Goal: Task Accomplishment & Management: Use online tool/utility

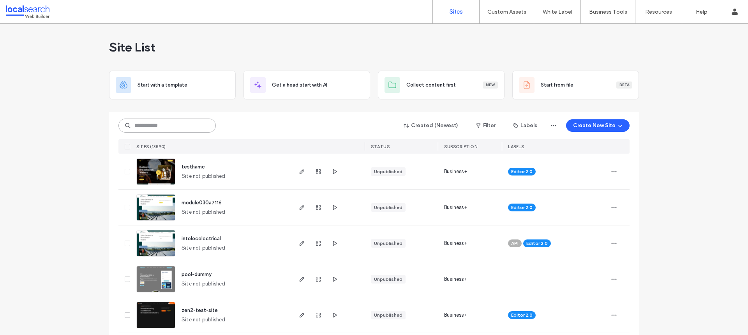
click at [166, 121] on input at bounding box center [166, 125] width 97 height 14
paste input "********"
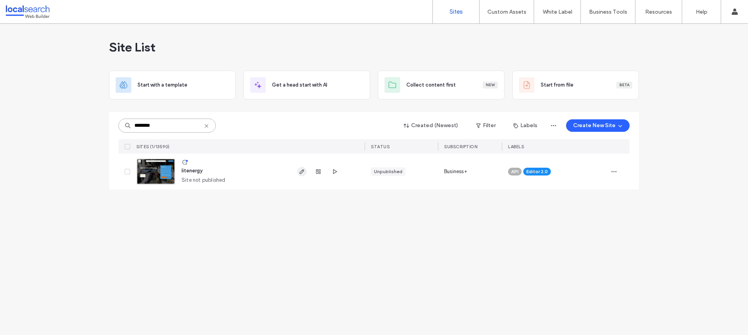
type input "********"
click at [298, 176] on span "button" at bounding box center [301, 171] width 9 height 9
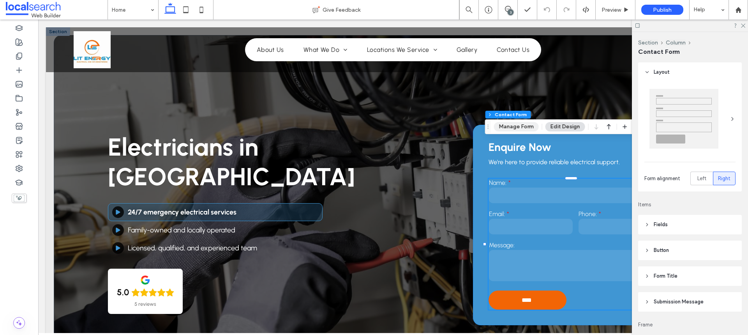
click at [526, 124] on button "Manage Form" at bounding box center [516, 126] width 45 height 9
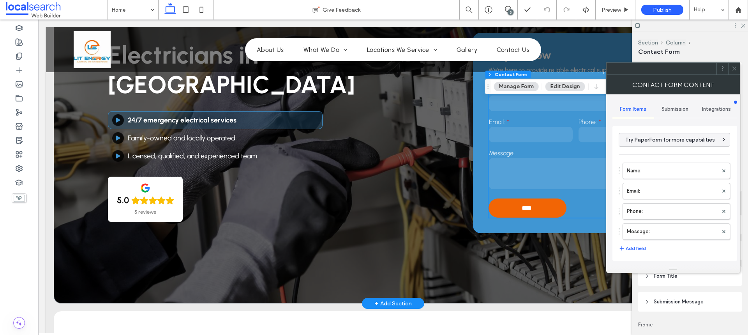
scroll to position [78, 0]
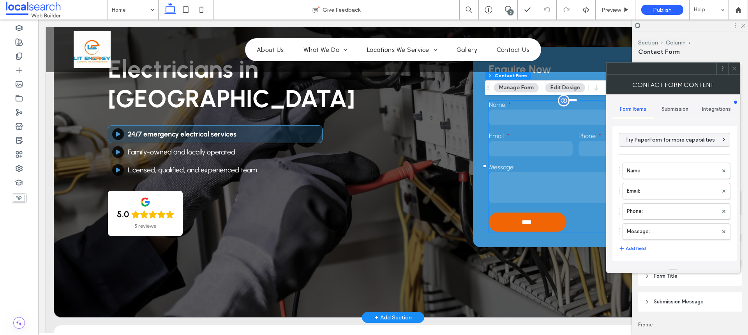
click at [541, 178] on textarea at bounding box center [575, 187] width 173 height 31
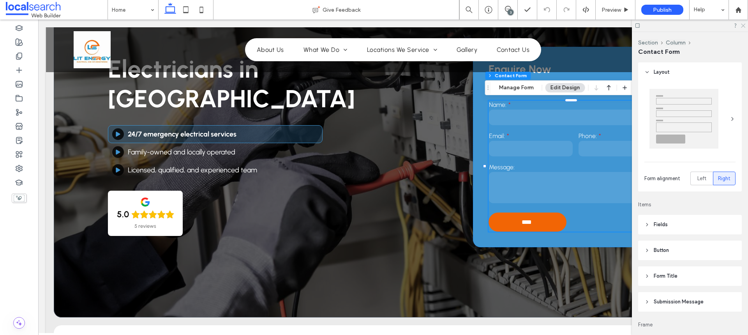
click at [743, 26] on icon at bounding box center [742, 25] width 5 height 5
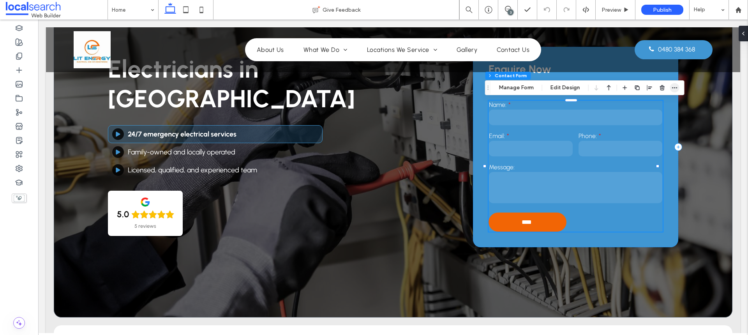
click at [670, 87] on div at bounding box center [649, 88] width 59 height 14
click at [670, 87] on span "button" at bounding box center [674, 87] width 9 height 9
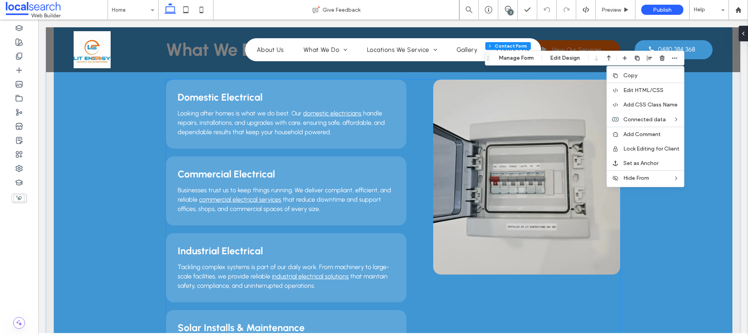
scroll to position [779, 0]
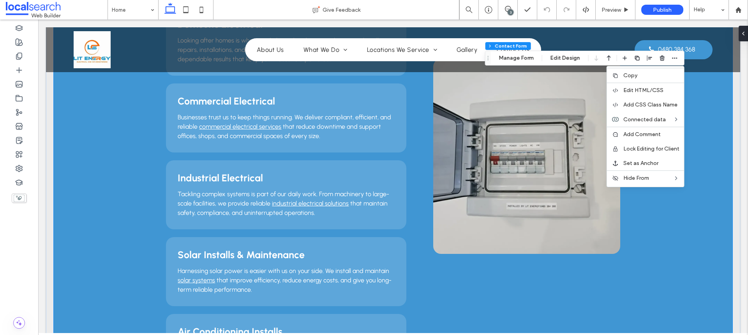
click at [639, 268] on div "What We Do View Our Services Domestic Electrical Looking after homes is what we…" at bounding box center [393, 251] width 679 height 664
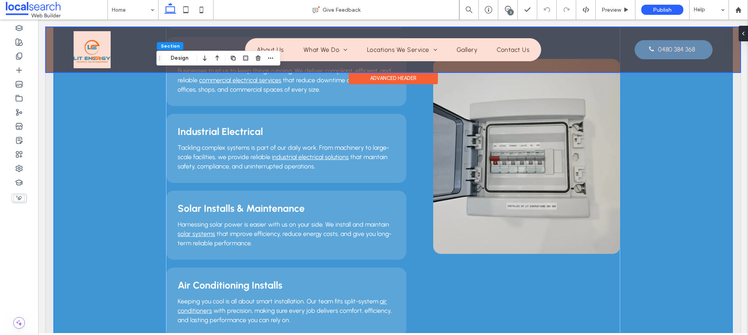
scroll to position [753, 0]
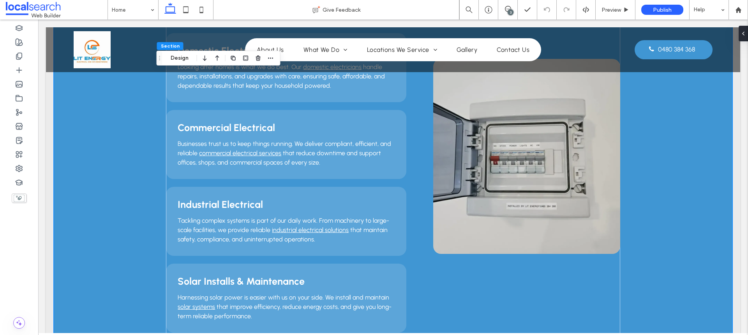
click at [510, 14] on div "3" at bounding box center [511, 12] width 6 height 6
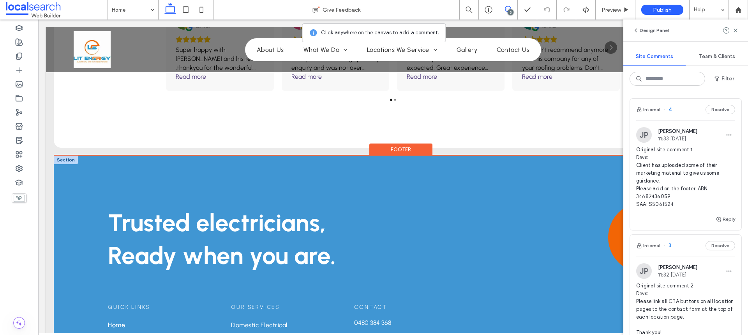
scroll to position [1961, 0]
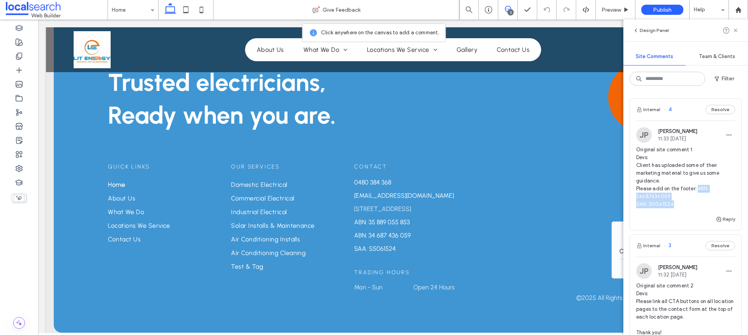
drag, startPoint x: 696, startPoint y: 187, endPoint x: 677, endPoint y: 201, distance: 24.0
click at [677, 201] on span "Original site comment 1 Devs: Client has uploaded some of their marketing mater…" at bounding box center [685, 177] width 99 height 62
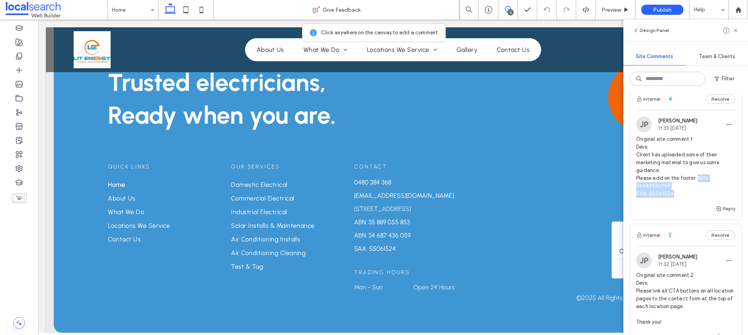
drag, startPoint x: 738, startPoint y: 29, endPoint x: 722, endPoint y: 31, distance: 15.7
click at [738, 29] on icon at bounding box center [736, 30] width 6 height 6
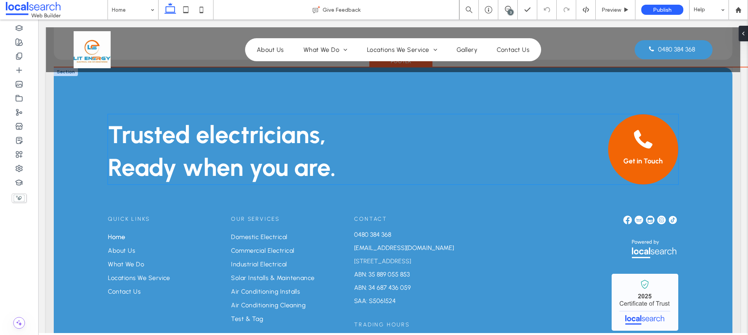
scroll to position [1844, 0]
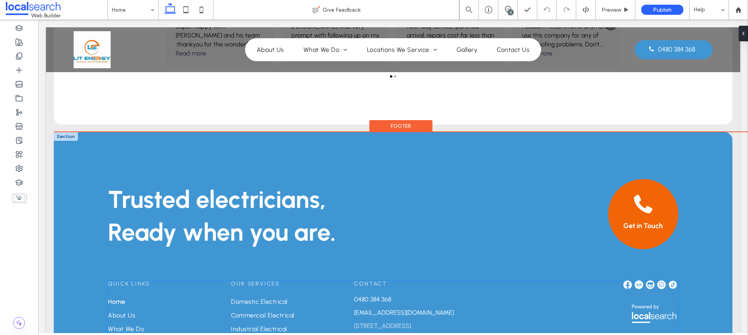
click at [635, 280] on img at bounding box center [639, 284] width 9 height 9
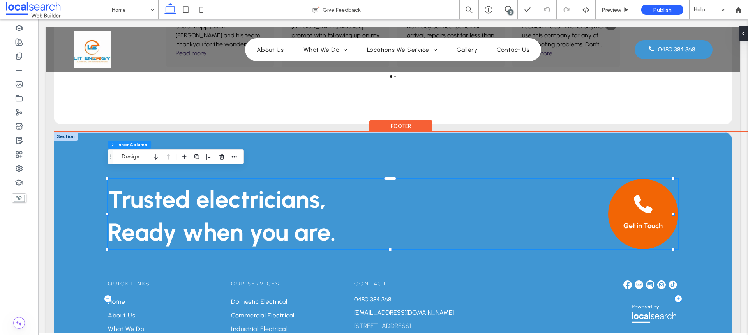
click at [632, 228] on link "Get in Touch" at bounding box center [643, 214] width 70 height 70
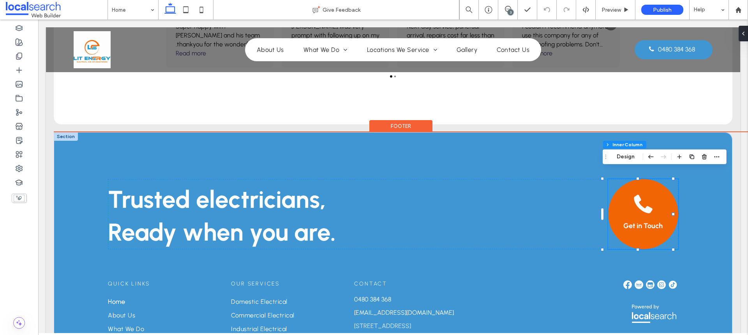
click at [634, 221] on span "Get in Touch" at bounding box center [642, 225] width 39 height 9
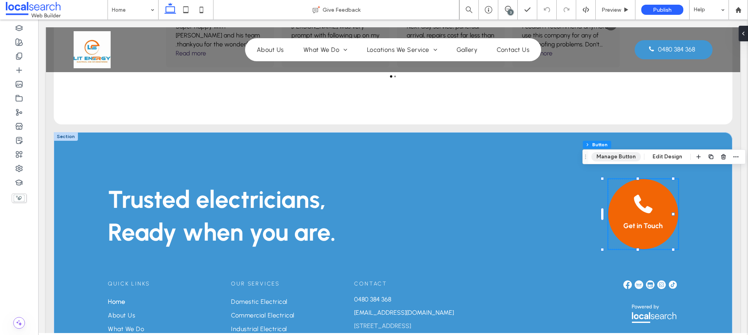
click at [620, 156] on button "Manage Button" at bounding box center [615, 156] width 49 height 9
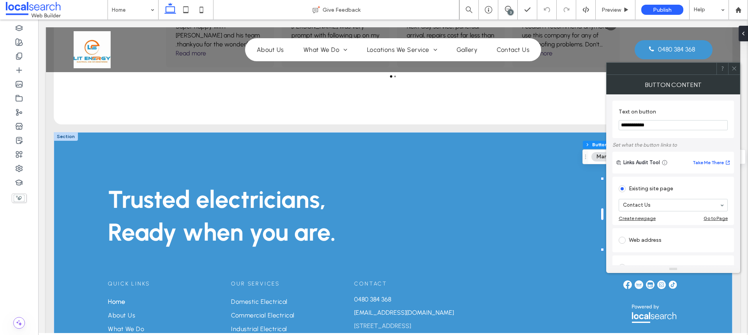
click at [737, 67] on div at bounding box center [734, 69] width 12 height 12
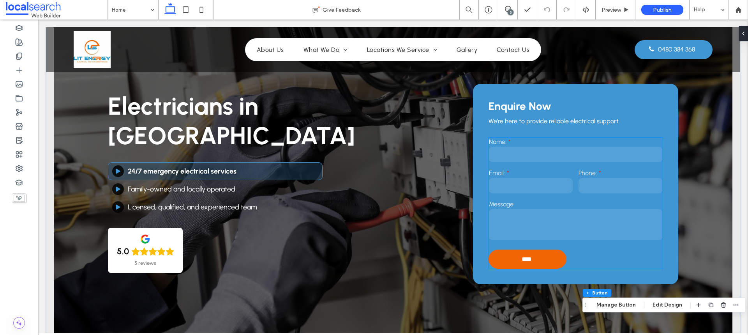
scroll to position [0, 0]
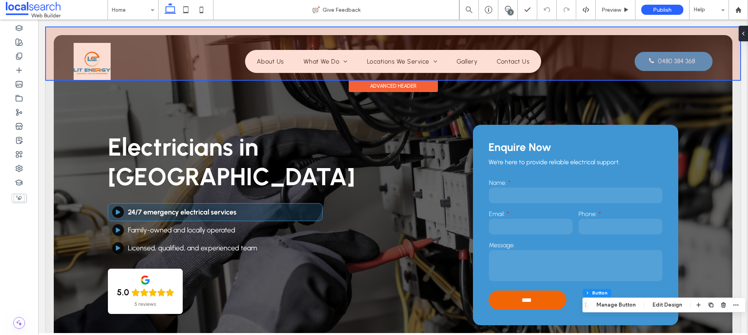
click at [663, 58] on div at bounding box center [393, 53] width 694 height 53
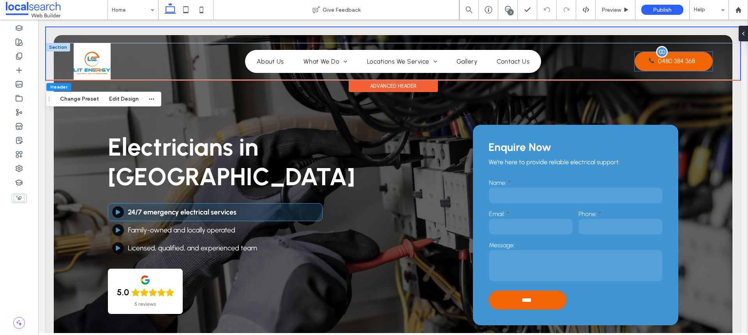
click at [663, 58] on span "0480 384 368" at bounding box center [676, 60] width 37 height 15
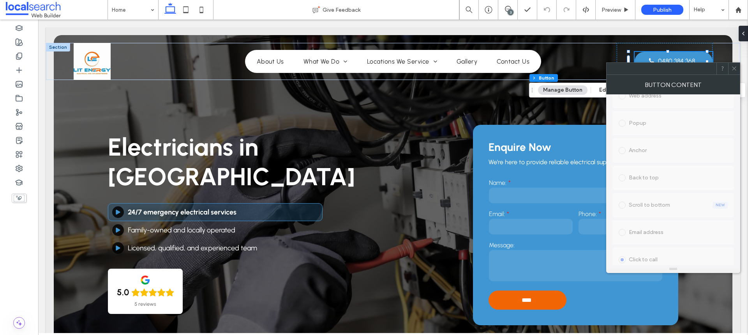
scroll to position [228, 0]
click at [735, 72] on span at bounding box center [734, 69] width 6 height 12
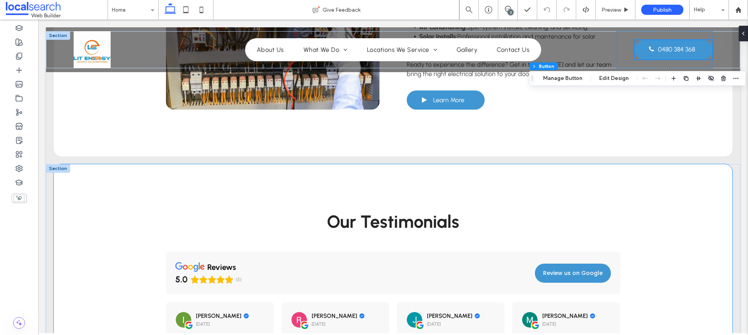
scroll to position [1520, 0]
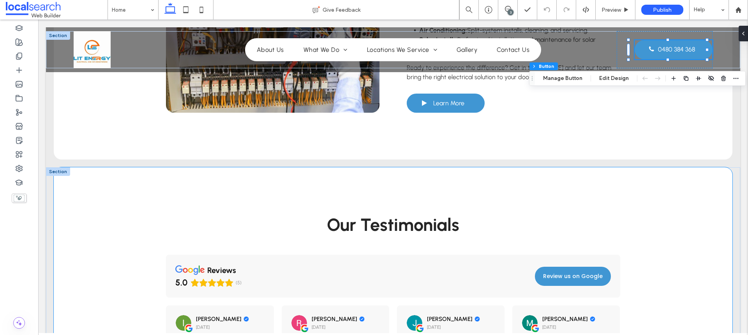
click at [99, 184] on div "Our Testimonials reviews 5.0 (5) Review us on Google lorraine schoppert 6 days …" at bounding box center [393, 307] width 679 height 281
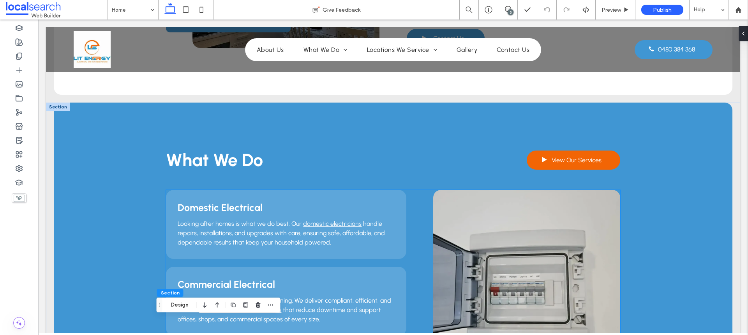
scroll to position [597, 0]
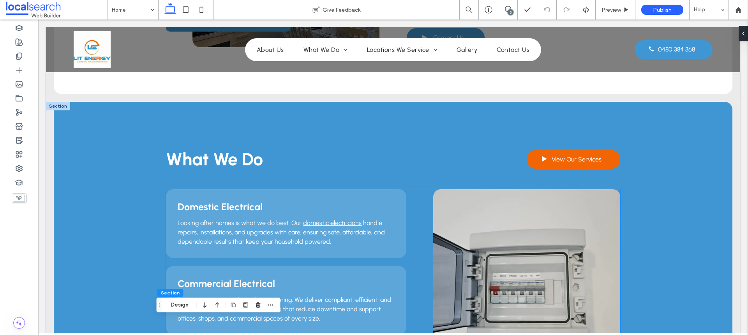
click at [488, 226] on link at bounding box center [526, 286] width 187 height 195
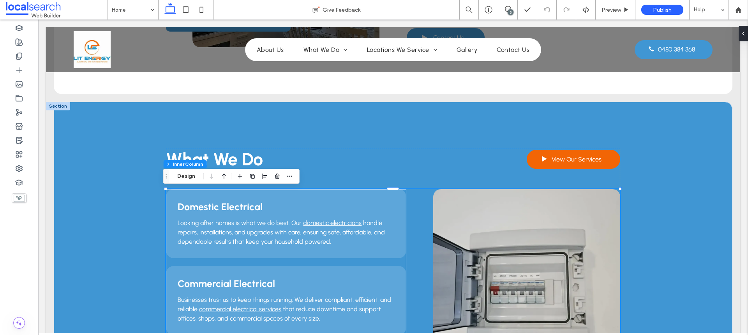
click at [488, 226] on link at bounding box center [526, 286] width 187 height 195
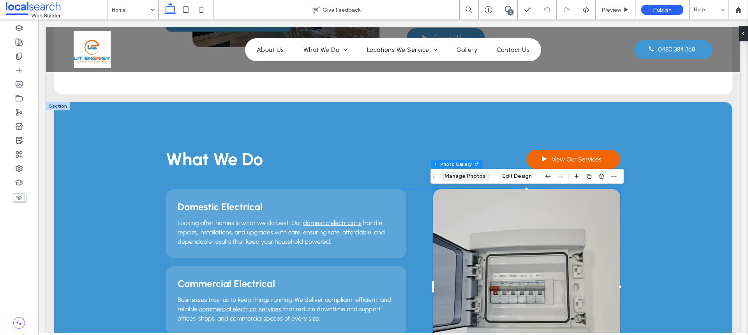
click at [463, 178] on button "Manage Photos" at bounding box center [465, 175] width 51 height 9
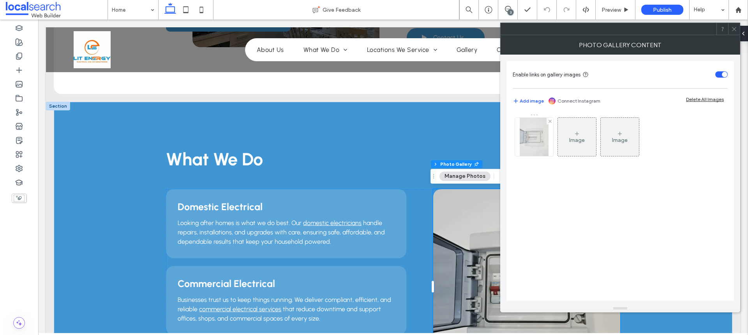
click at [537, 149] on img at bounding box center [534, 137] width 29 height 38
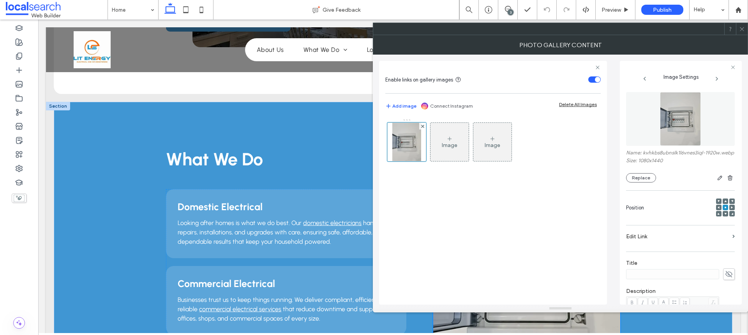
scroll to position [158, 0]
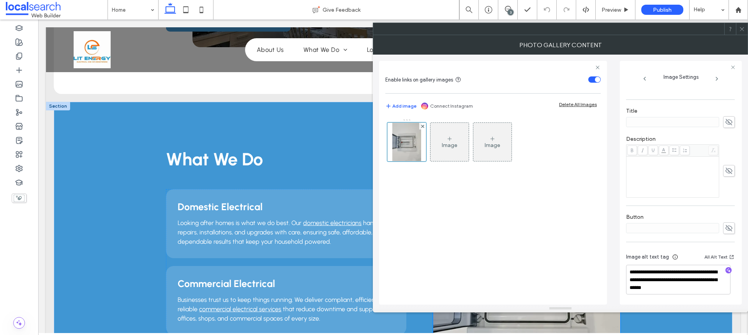
click at [745, 32] on div at bounding box center [742, 29] width 12 height 12
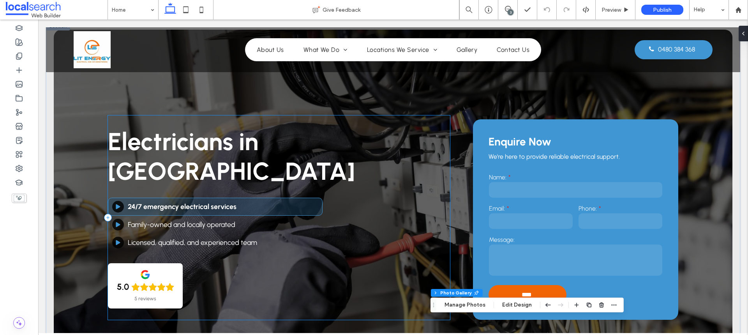
scroll to position [0, 0]
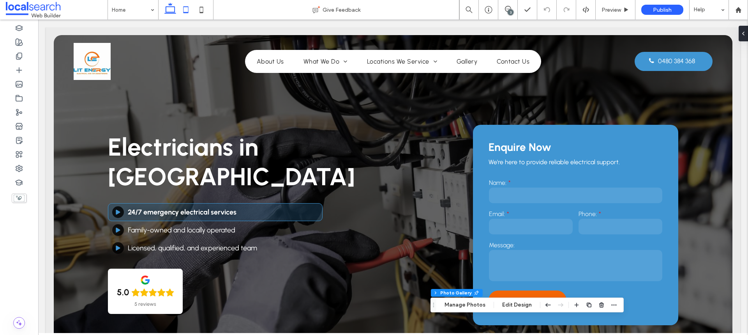
click at [184, 9] on icon at bounding box center [186, 10] width 16 height 16
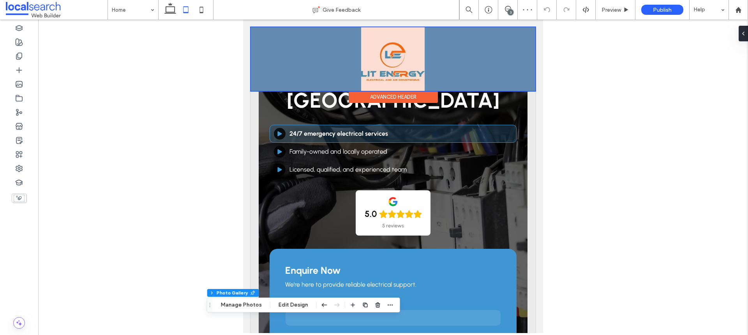
click at [517, 56] on div at bounding box center [393, 59] width 284 height 64
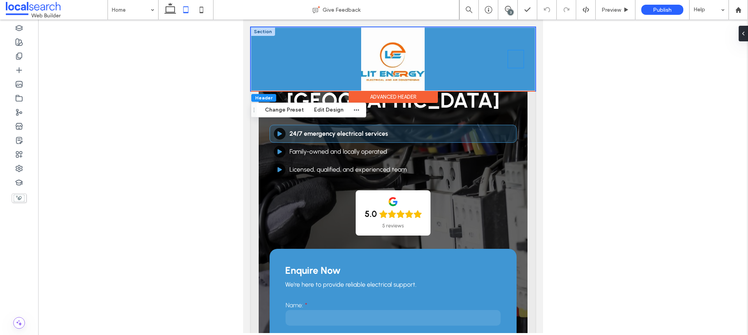
click at [512, 56] on icon "Phone icon" at bounding box center [515, 58] width 9 height 11
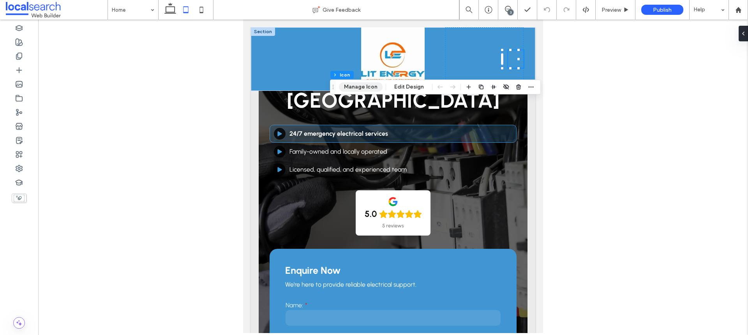
click at [372, 83] on button "Manage Icon" at bounding box center [361, 86] width 44 height 9
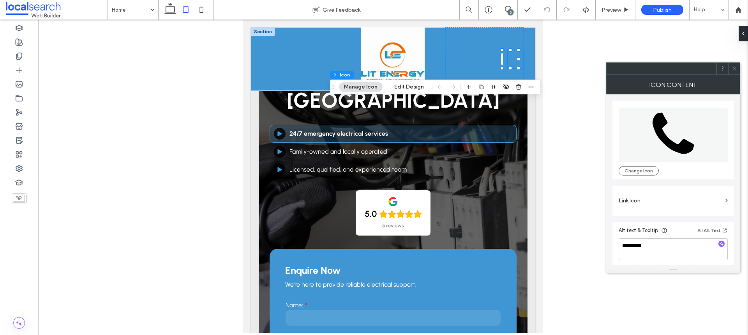
click at [740, 36] on span at bounding box center [743, 34] width 6 height 16
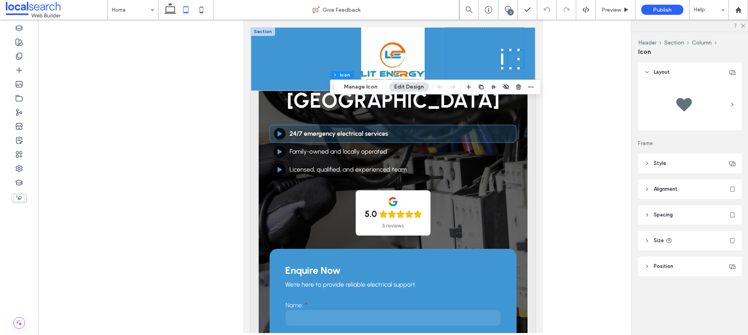
click at [686, 162] on header "Style" at bounding box center [690, 163] width 104 height 19
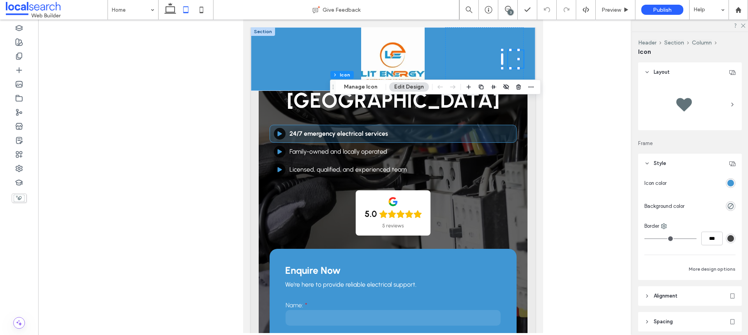
click at [723, 182] on div at bounding box center [703, 183] width 66 height 14
click at [727, 182] on div "rgb(64, 150, 211)" at bounding box center [730, 183] width 7 height 7
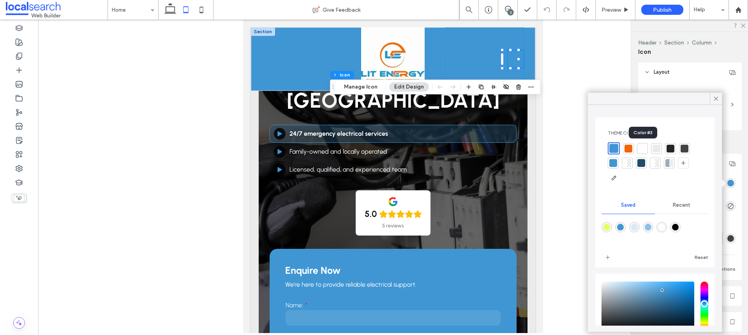
click at [647, 147] on div at bounding box center [642, 148] width 11 height 11
click at [630, 152] on div at bounding box center [627, 149] width 8 height 8
click at [646, 145] on div at bounding box center [643, 149] width 8 height 8
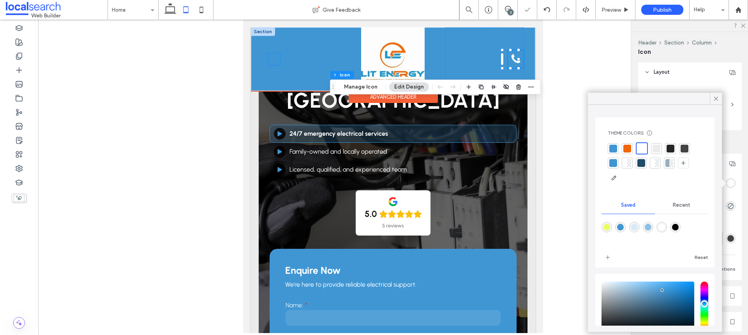
click at [273, 59] on icon at bounding box center [274, 59] width 12 height 9
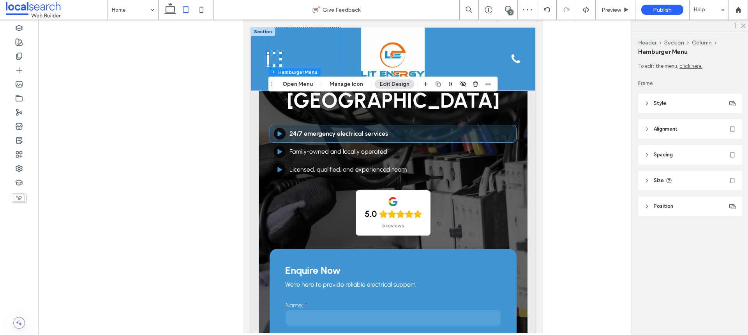
click at [686, 106] on header "Style" at bounding box center [690, 103] width 104 height 19
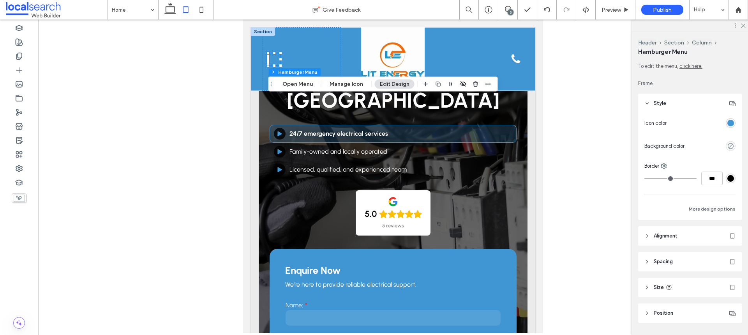
click at [727, 122] on div "rgba(64,150,211,1)" at bounding box center [730, 123] width 7 height 7
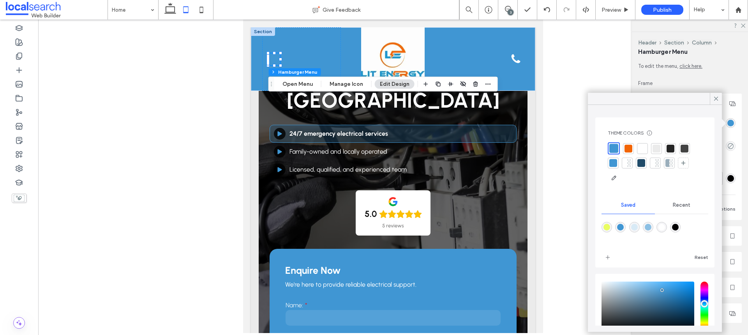
drag, startPoint x: 642, startPoint y: 147, endPoint x: 633, endPoint y: 145, distance: 9.7
click at [642, 148] on div at bounding box center [643, 149] width 8 height 8
click at [339, 84] on button "Manage Icon" at bounding box center [347, 83] width 44 height 9
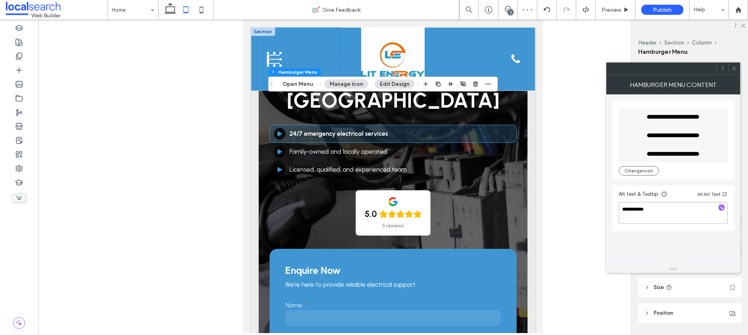
drag, startPoint x: 655, startPoint y: 207, endPoint x: 585, endPoint y: 206, distance: 70.1
click at [585, 206] on body ".wqwq-1{fill:#231f20;} .cls-1q, .cls-2q { fill-rule: evenodd; } .cls-2q { fill:…" at bounding box center [374, 167] width 748 height 335
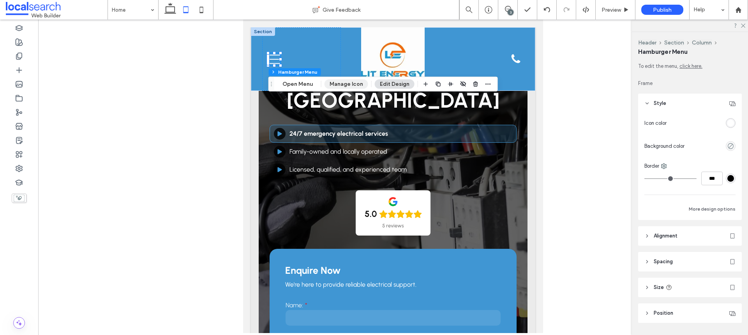
click at [348, 85] on button "Manage Icon" at bounding box center [347, 83] width 44 height 9
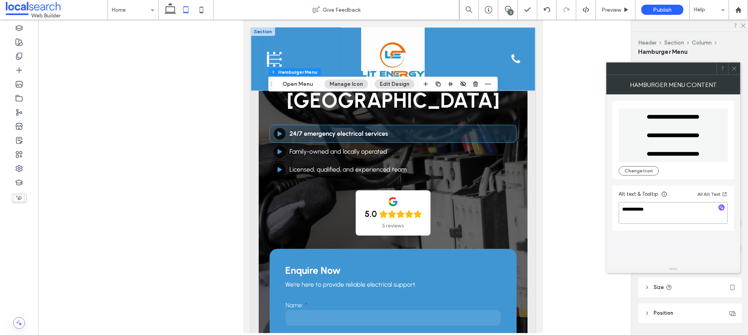
click at [665, 212] on textarea "**********" at bounding box center [673, 213] width 109 height 22
drag, startPoint x: 665, startPoint y: 212, endPoint x: 599, endPoint y: 207, distance: 66.5
click at [599, 207] on body ".wqwq-1{fill:#231f20;} .cls-1q, .cls-2q { fill-rule: evenodd; } .cls-2q { fill:…" at bounding box center [374, 167] width 748 height 335
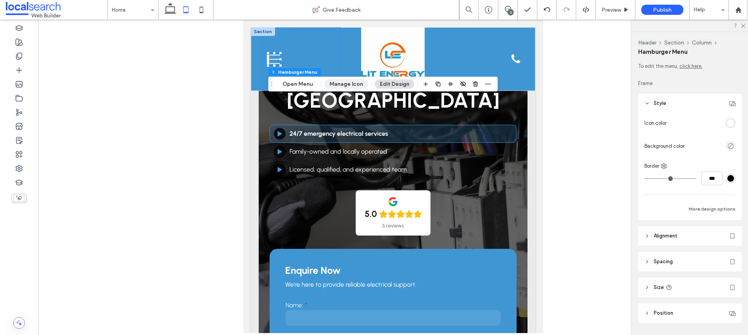
click at [336, 79] on button "Manage Icon" at bounding box center [347, 83] width 44 height 9
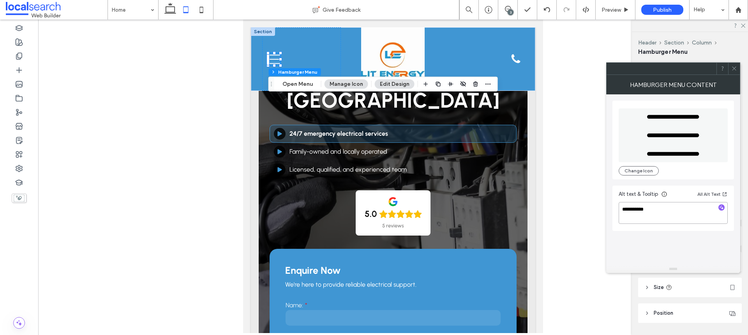
drag, startPoint x: 653, startPoint y: 210, endPoint x: 609, endPoint y: 210, distance: 43.6
click at [609, 210] on div "**********" at bounding box center [673, 179] width 134 height 171
type textarea "**********"
click at [511, 59] on icon "Phone icon" at bounding box center [515, 58] width 9 height 11
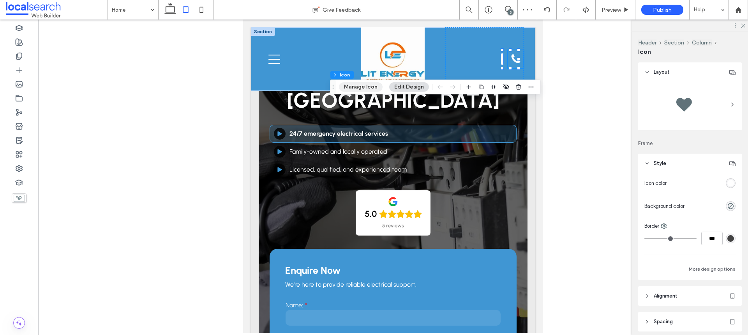
click at [366, 84] on button "Manage Icon" at bounding box center [361, 86] width 44 height 9
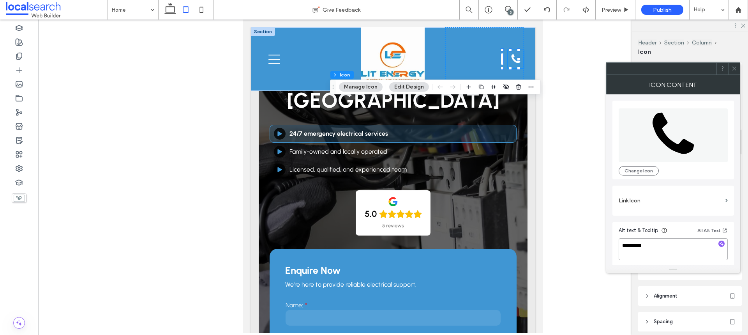
drag, startPoint x: 906, startPoint y: 265, endPoint x: 246, endPoint y: 228, distance: 661.5
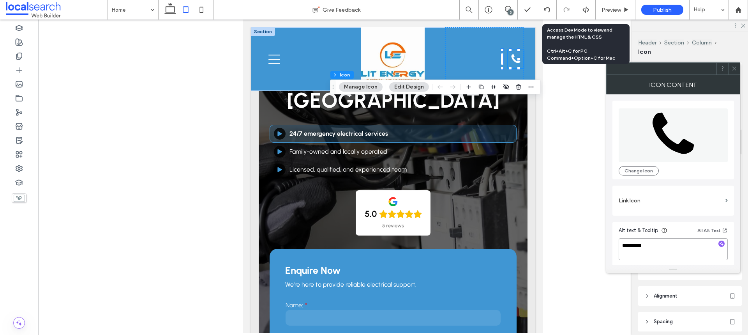
click at [655, 248] on textarea "**********" at bounding box center [673, 249] width 109 height 22
type textarea "**********"
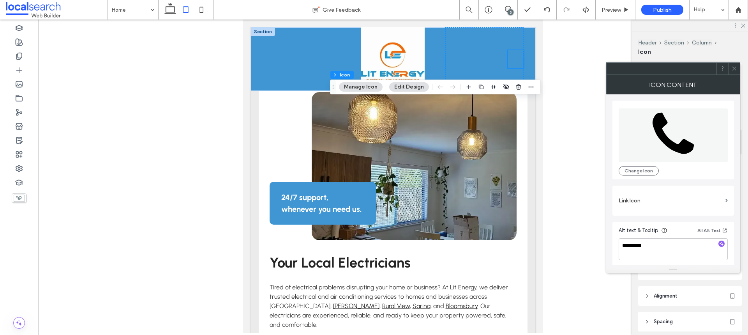
scroll to position [584, 0]
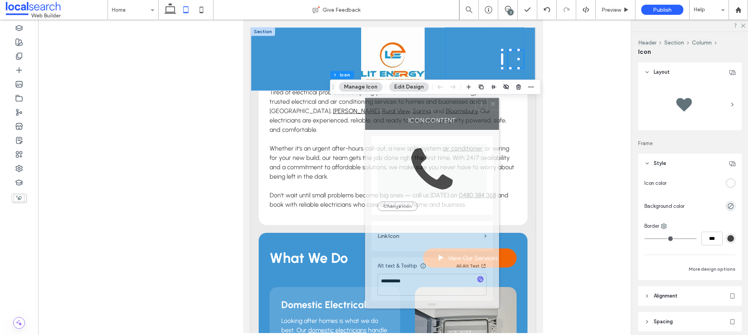
drag, startPoint x: 683, startPoint y: 67, endPoint x: 416, endPoint y: 115, distance: 270.6
click at [418, 110] on div at bounding box center [420, 104] width 110 height 12
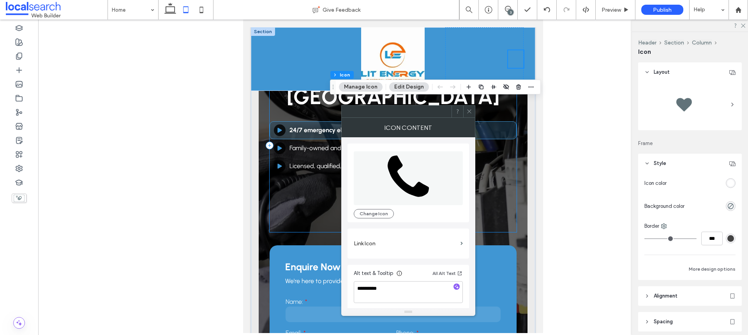
scroll to position [0, 0]
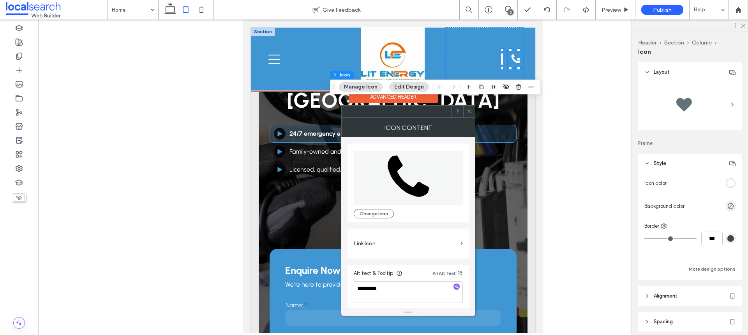
click at [396, 99] on div "Advanced Header" at bounding box center [393, 97] width 89 height 12
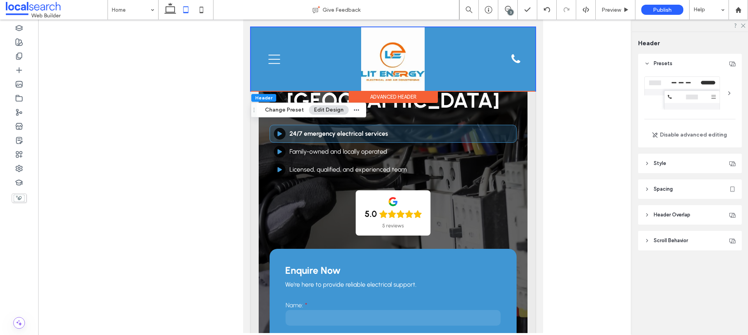
click at [673, 244] on header "Scroll Behavior" at bounding box center [690, 240] width 104 height 19
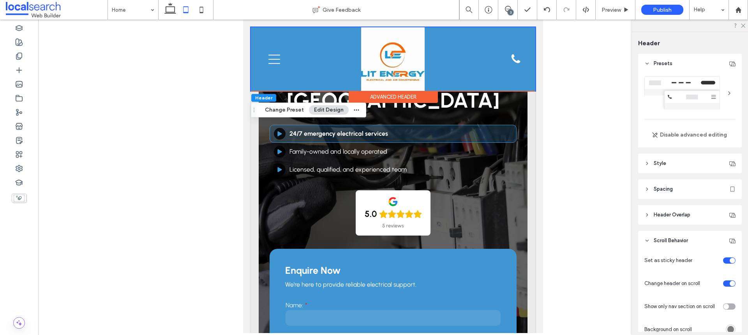
click at [692, 163] on header "Style" at bounding box center [690, 163] width 104 height 19
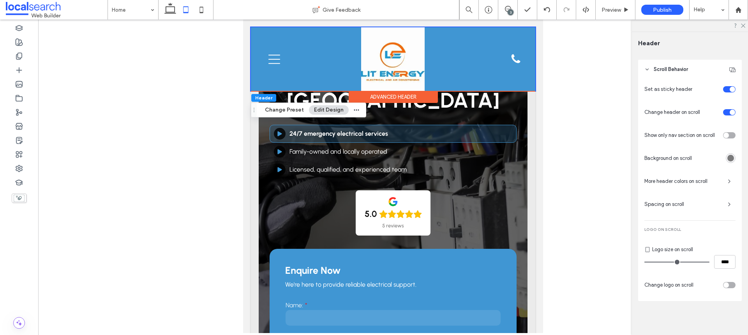
scroll to position [309, 0]
click at [726, 184] on icon "button" at bounding box center [729, 181] width 6 height 6
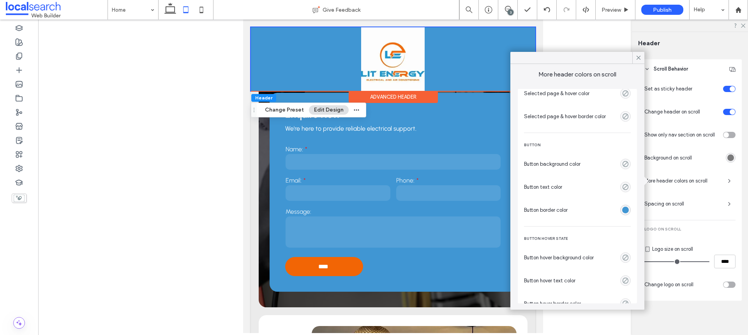
scroll to position [152, 0]
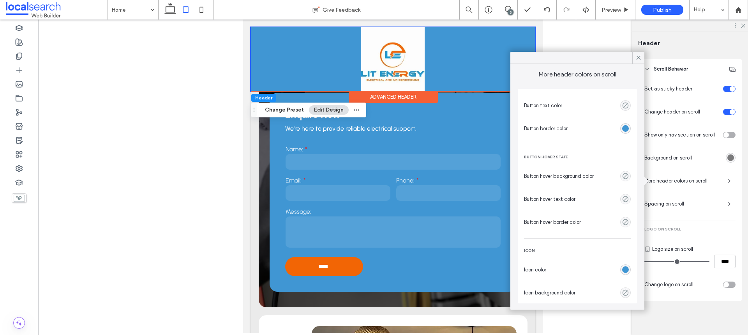
click at [622, 272] on div "rgba(64,150,211,1)" at bounding box center [625, 269] width 7 height 7
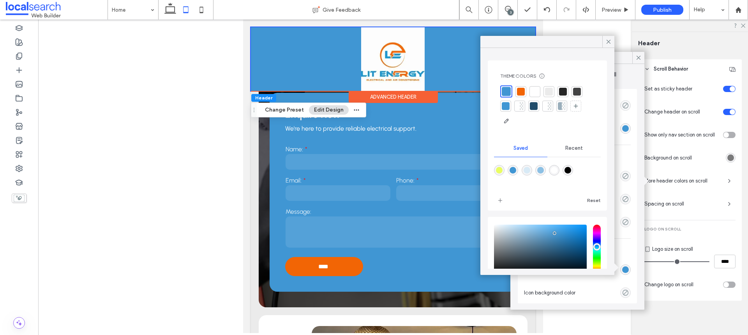
click at [539, 92] on div at bounding box center [535, 91] width 11 height 11
click at [609, 47] on span at bounding box center [608, 42] width 7 height 12
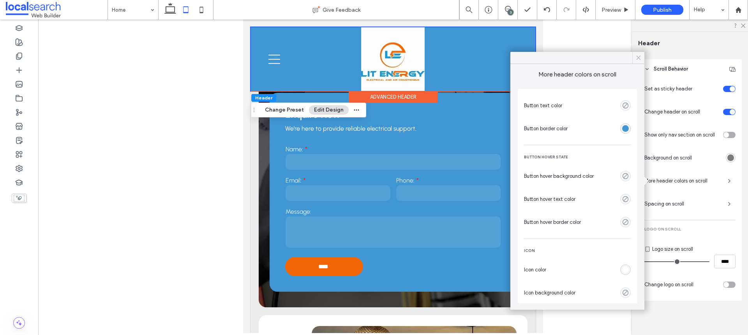
click at [639, 57] on icon at bounding box center [638, 57] width 7 height 7
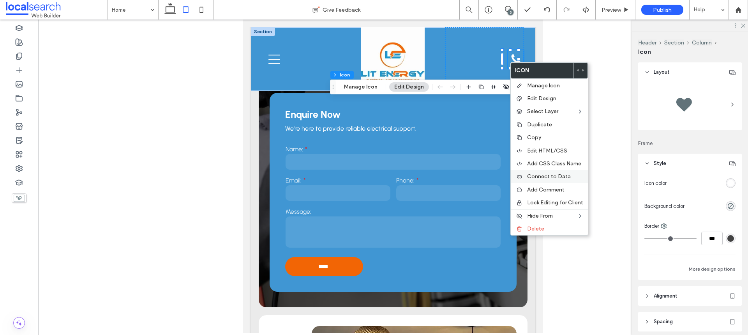
click at [557, 176] on span "Connect to Data" at bounding box center [549, 176] width 44 height 7
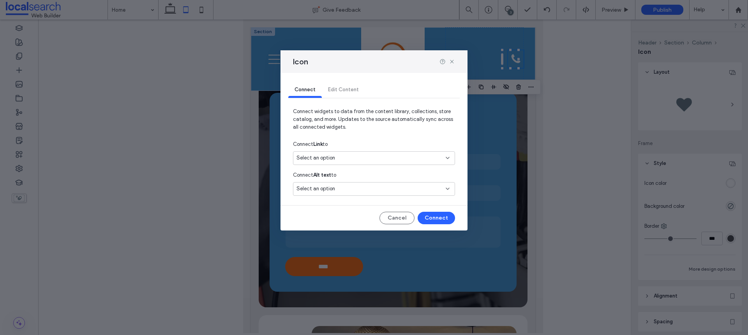
click at [402, 156] on div "Select an option" at bounding box center [370, 158] width 146 height 8
click at [358, 185] on span "0480 384 368" at bounding box center [396, 186] width 104 height 8
drag, startPoint x: 434, startPoint y: 217, endPoint x: 183, endPoint y: 198, distance: 252.1
click at [434, 217] on button "Connect" at bounding box center [436, 218] width 37 height 12
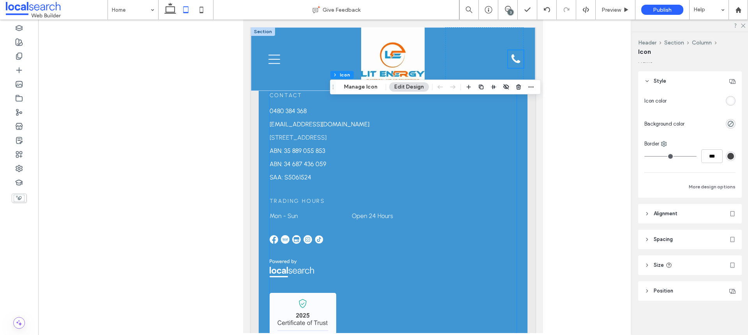
scroll to position [2524, 0]
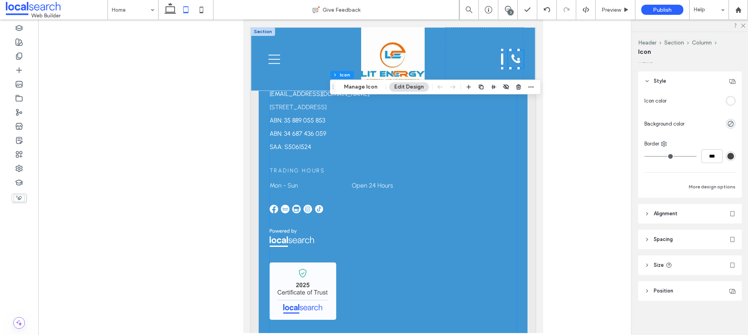
click at [309, 266] on img at bounding box center [303, 290] width 67 height 57
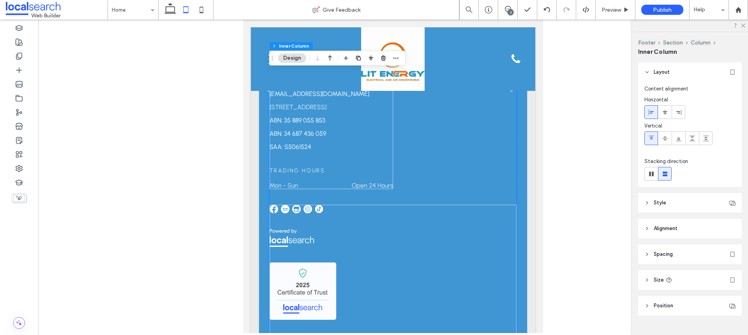
click at [309, 266] on img at bounding box center [303, 290] width 67 height 57
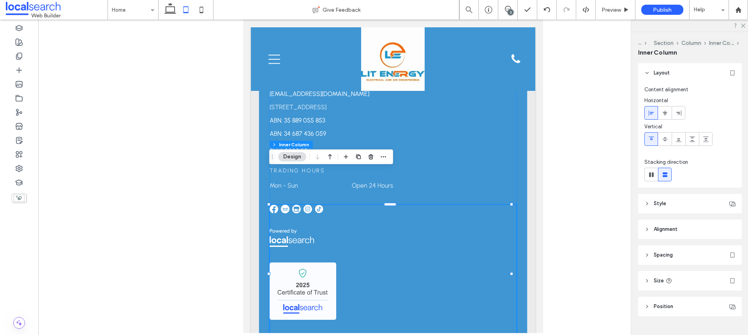
click at [309, 266] on img at bounding box center [303, 290] width 67 height 57
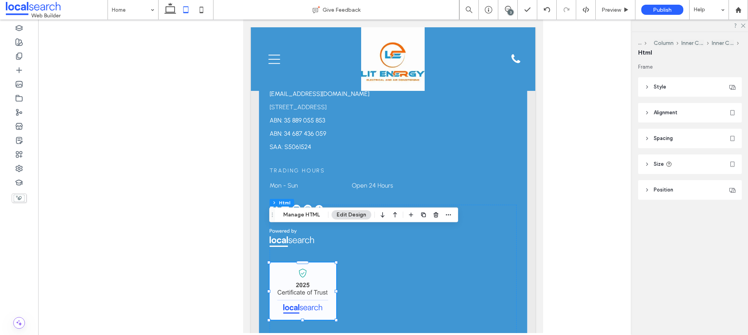
click at [305, 220] on div "Footer Section Column Inner Column Inner Column Html Manage HTML Edit Design" at bounding box center [363, 214] width 189 height 15
click at [307, 214] on button "Manage HTML" at bounding box center [301, 214] width 47 height 9
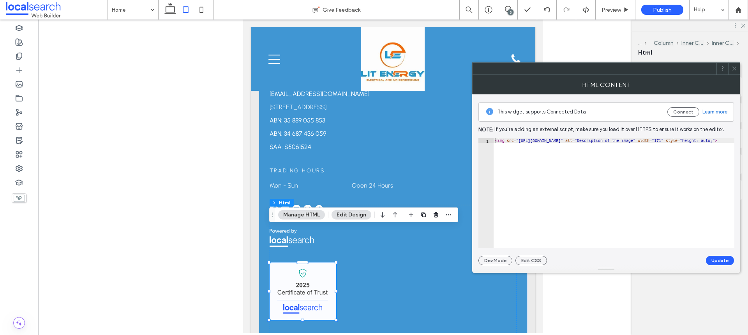
drag, startPoint x: 530, startPoint y: 182, endPoint x: 533, endPoint y: 181, distance: 4.0
click at [530, 182] on div "< img src = "https://irp.cdn-website.com/857ff007/dms3rep/multi/certificate-of-…" at bounding box center [678, 197] width 368 height 119
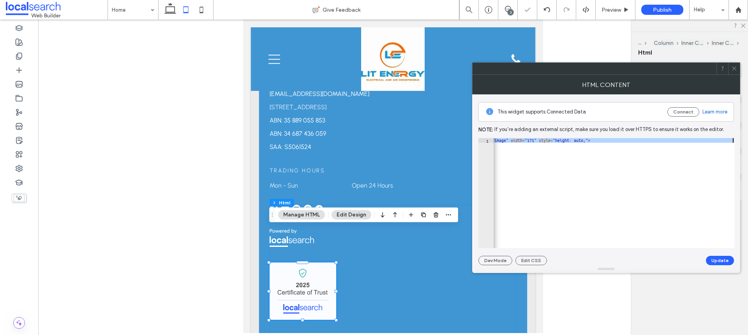
paste textarea "**********"
type textarea "**********"
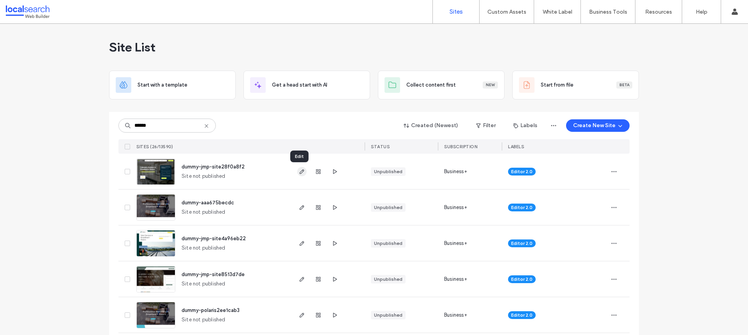
type input "******"
click at [304, 173] on span "button" at bounding box center [301, 171] width 9 height 9
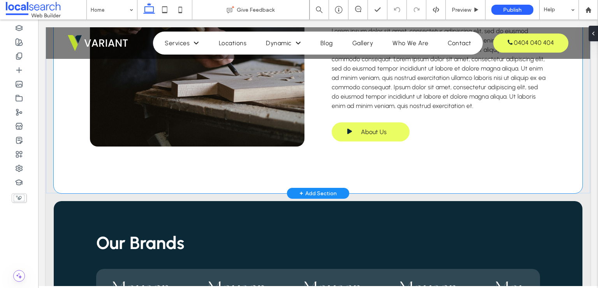
scroll to position [1442, 0]
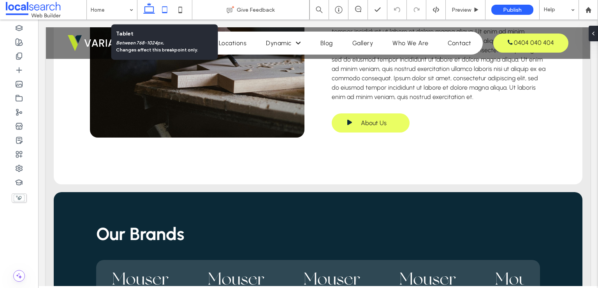
click at [162, 10] on icon at bounding box center [165, 10] width 16 height 16
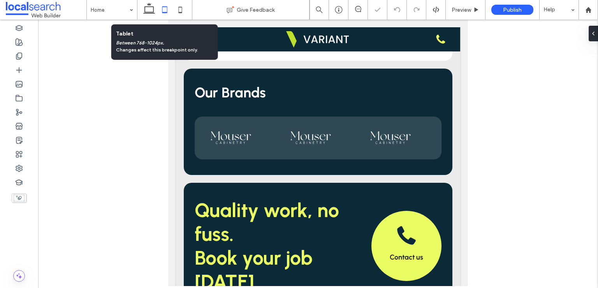
scroll to position [1617, 0]
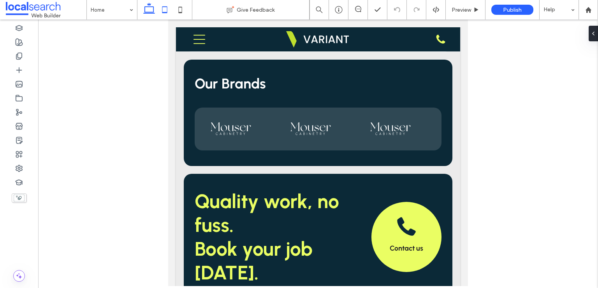
drag, startPoint x: 154, startPoint y: 9, endPoint x: 221, endPoint y: 102, distance: 115.0
click at [154, 9] on use at bounding box center [149, 8] width 12 height 11
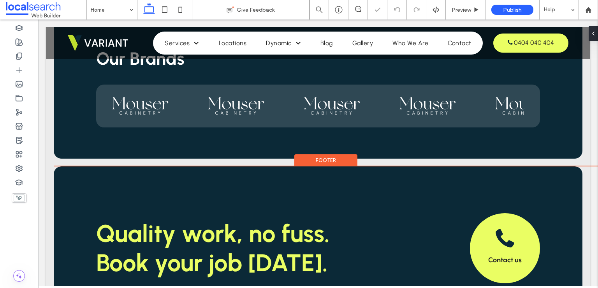
scroll to position [1795, 0]
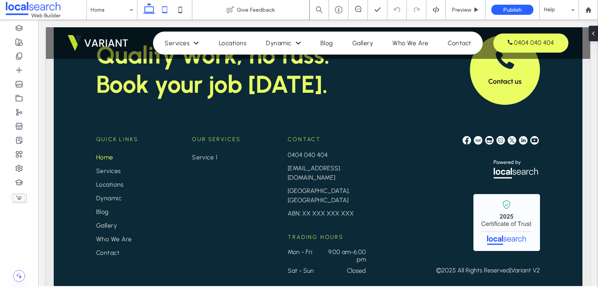
click at [167, 9] on icon at bounding box center [165, 10] width 16 height 16
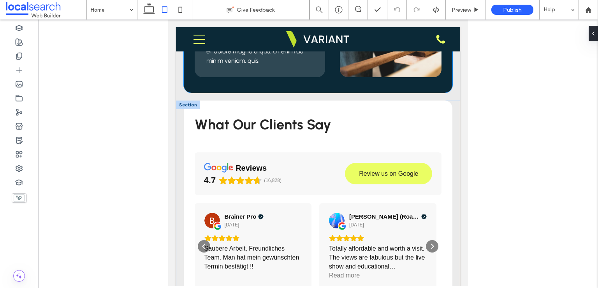
scroll to position [1130, 0]
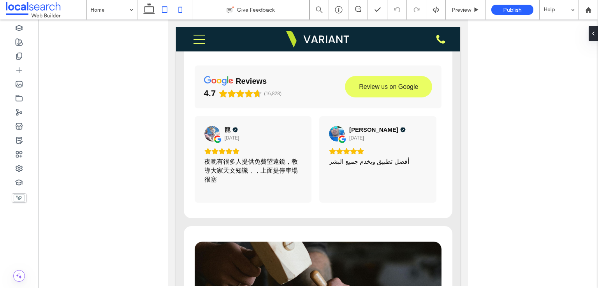
click at [177, 11] on icon at bounding box center [181, 10] width 16 height 16
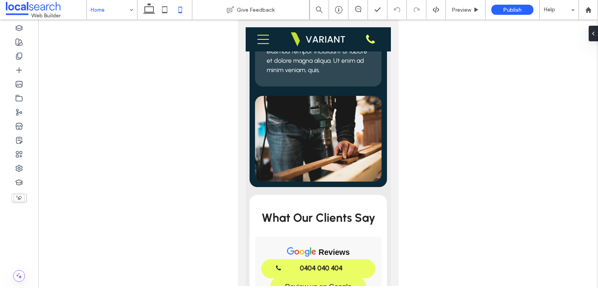
scroll to position [1166, 0]
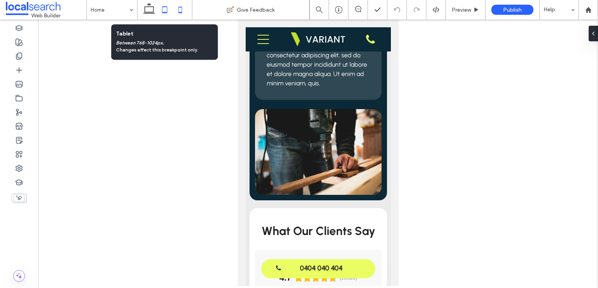
click at [164, 10] on icon at bounding box center [165, 10] width 16 height 16
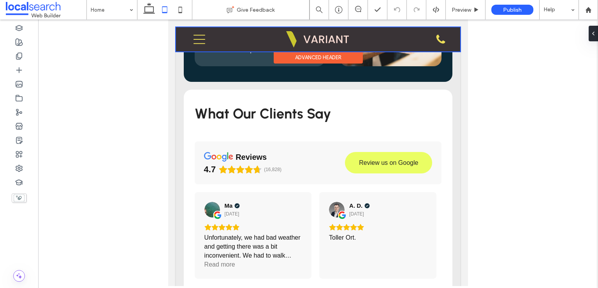
scroll to position [1052, 0]
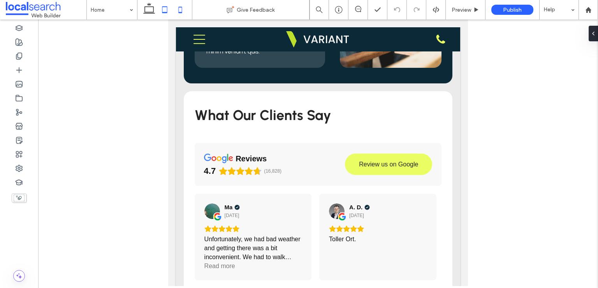
click at [182, 12] on use at bounding box center [180, 10] width 4 height 6
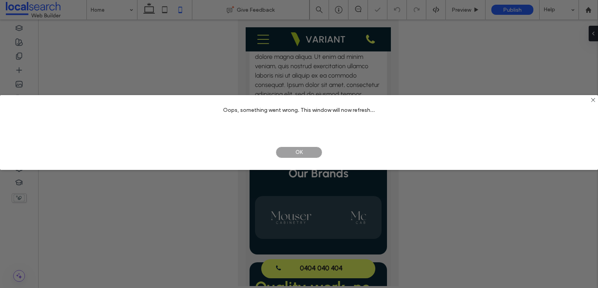
scroll to position [1733, 0]
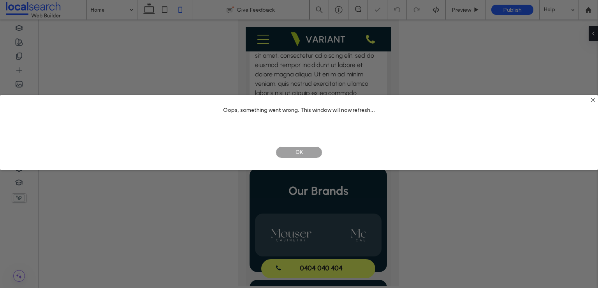
click at [288, 150] on span "OK" at bounding box center [299, 153] width 47 height 12
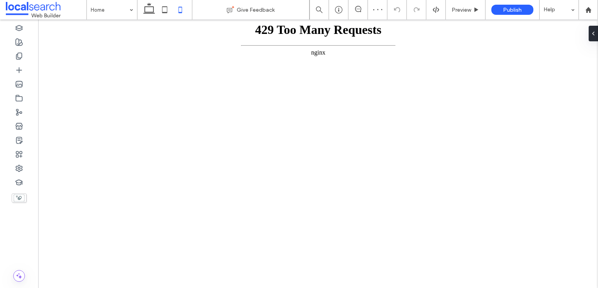
scroll to position [0, 0]
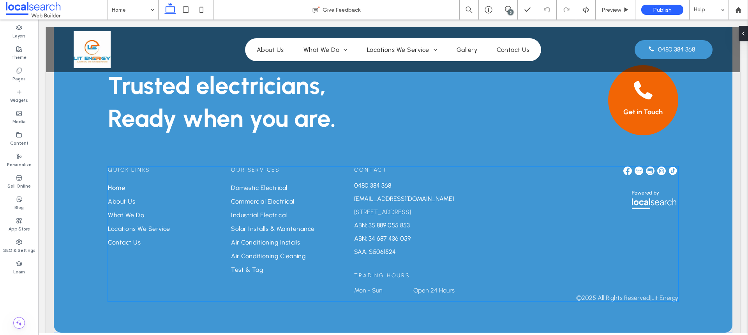
click at [622, 224] on div at bounding box center [642, 251] width 71 height 54
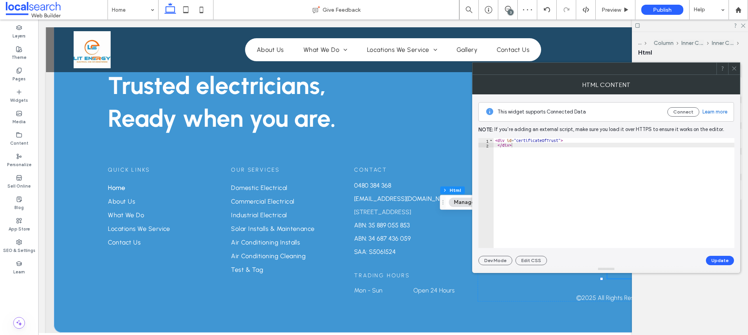
click at [734, 72] on span at bounding box center [734, 69] width 6 height 12
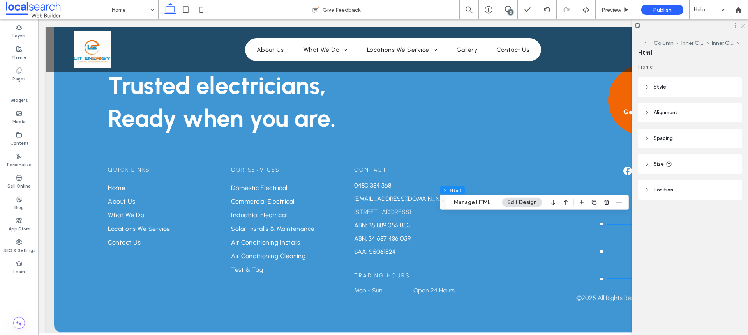
click at [744, 26] on icon at bounding box center [742, 25] width 5 height 5
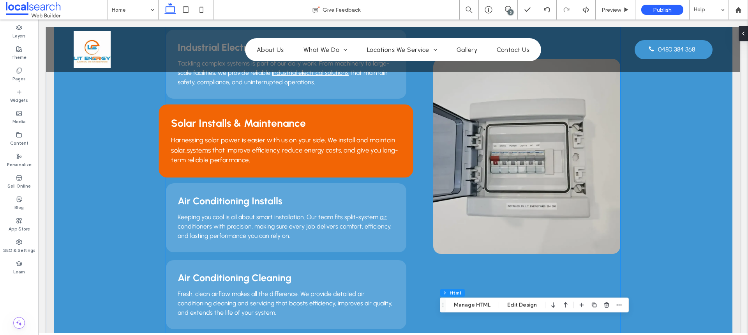
scroll to position [905, 0]
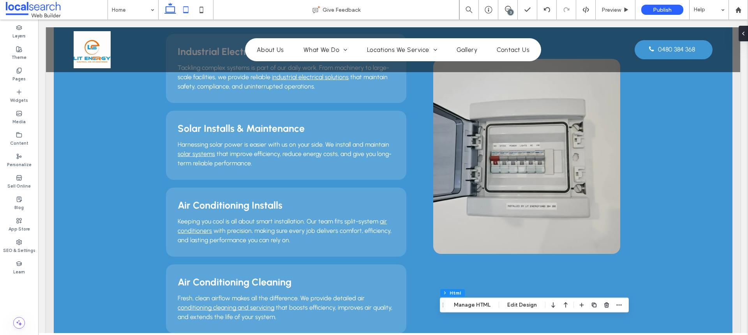
click at [187, 9] on icon at bounding box center [186, 10] width 16 height 16
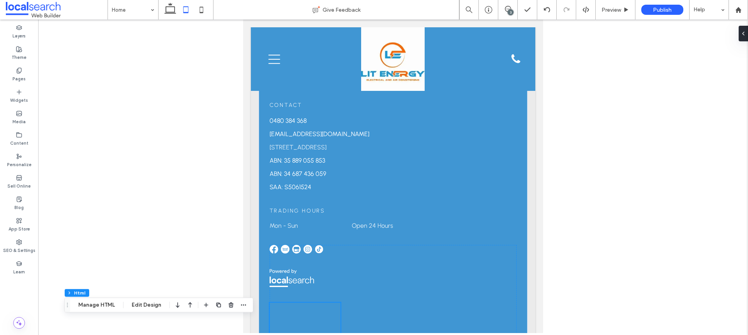
scroll to position [2521, 0]
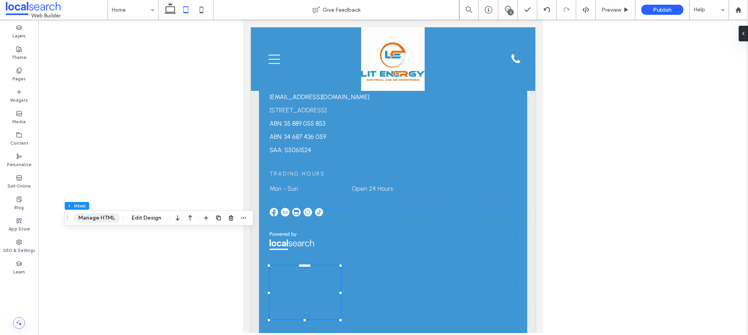
click at [96, 215] on button "Manage HTML" at bounding box center [96, 217] width 47 height 9
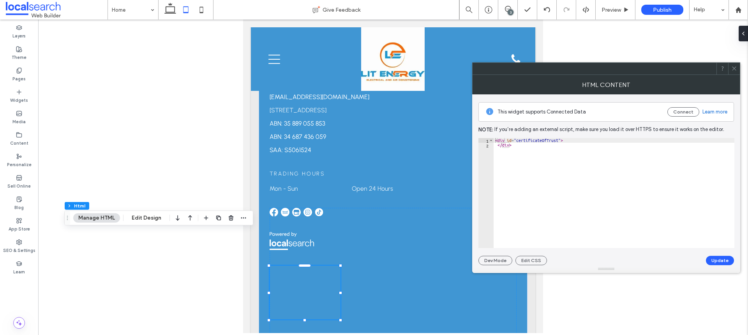
click at [564, 203] on div "< div id = "certificateOfTrust" > </ div >" at bounding box center [614, 197] width 241 height 119
paste textarea "**********"
type textarea "**********"
click at [715, 263] on button "Update" at bounding box center [720, 260] width 28 height 9
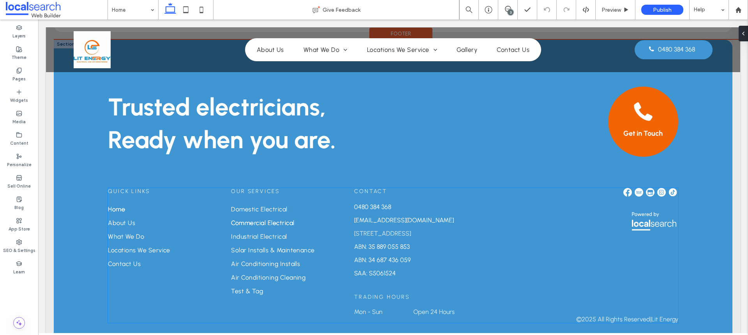
scroll to position [1957, 0]
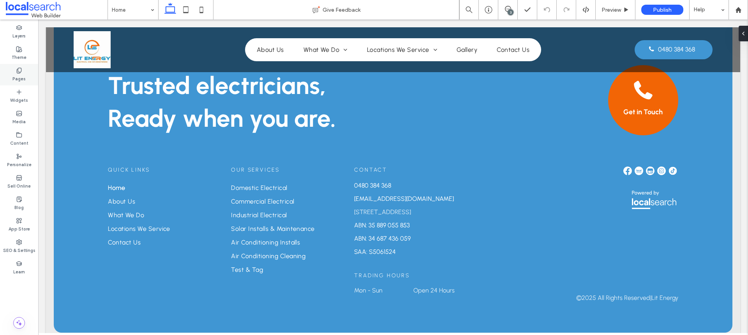
click at [15, 76] on label "Pages" at bounding box center [18, 78] width 13 height 9
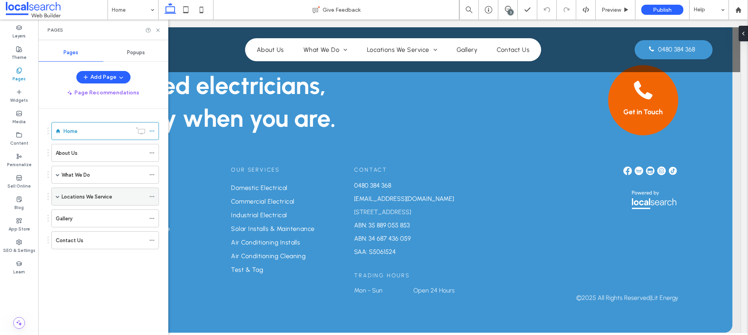
click at [56, 198] on span at bounding box center [58, 196] width 4 height 4
click at [18, 241] on icon at bounding box center [19, 242] width 6 height 6
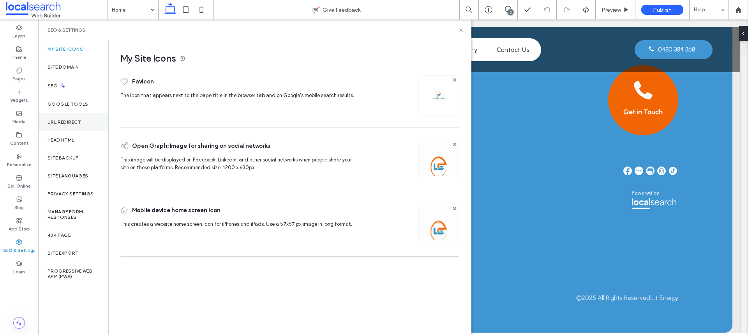
drag, startPoint x: 72, startPoint y: 133, endPoint x: 64, endPoint y: 130, distance: 8.5
click at [73, 133] on div "Head HTML" at bounding box center [73, 140] width 70 height 18
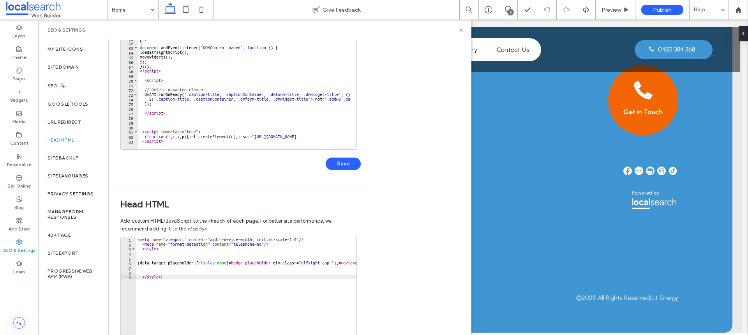
scroll to position [82, 0]
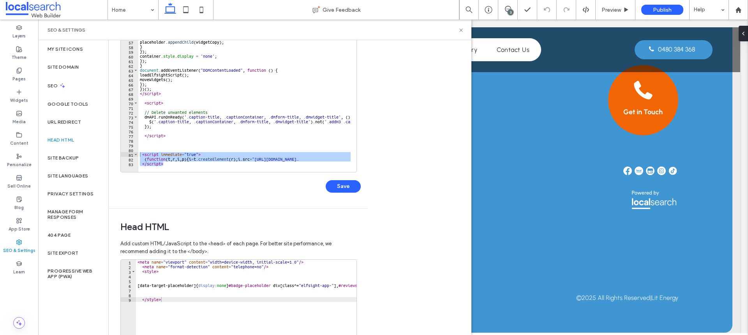
drag, startPoint x: 179, startPoint y: 164, endPoint x: 141, endPoint y: 153, distance: 39.8
click at [141, 153] on div "52 53 54 55 56 57 58 59 60 61 62 63 64 65 66 67 68 69 70 71 72 73 74 75 76 77 7…" at bounding box center [238, 94] width 237 height 156
click at [178, 163] on div "const placeholders = Array . from ( document . querySelectorAll ( "#" + placeho…" at bounding box center [244, 94] width 212 height 155
drag, startPoint x: 167, startPoint y: 157, endPoint x: 151, endPoint y: 155, distance: 16.5
click at [151, 155] on div "const placeholders = Array . from ( document . querySelectorAll ( "#" + placeho…" at bounding box center [327, 95] width 379 height 159
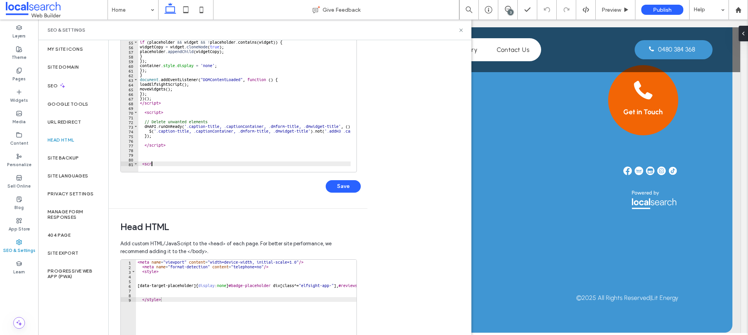
scroll to position [229, 0]
type textarea "*"
click at [343, 191] on button "Save" at bounding box center [343, 186] width 35 height 12
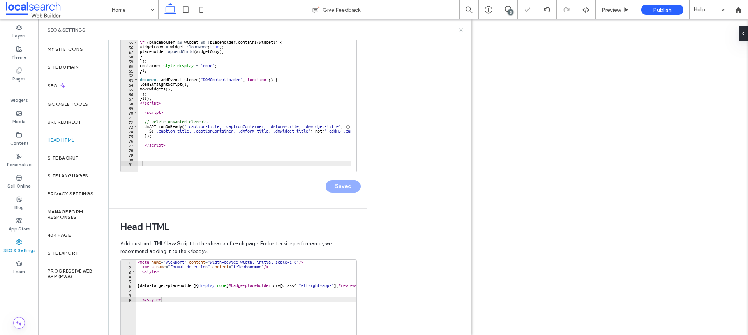
click at [462, 30] on icon at bounding box center [461, 30] width 6 height 6
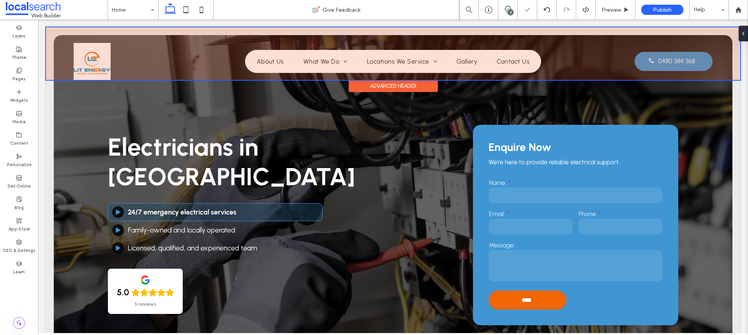
scroll to position [0, 0]
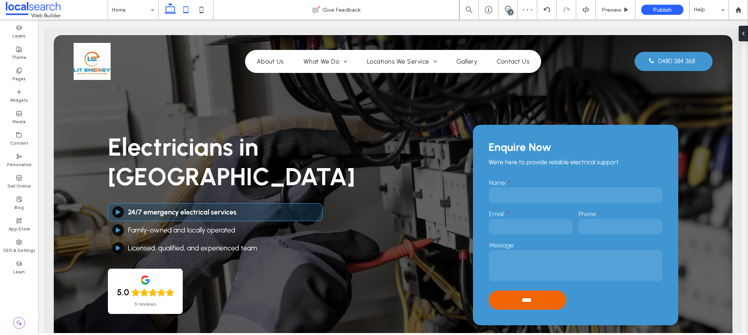
click at [186, 7] on icon at bounding box center [186, 10] width 16 height 16
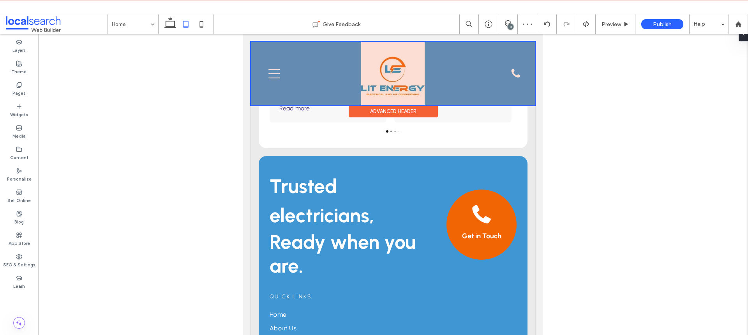
click at [399, 67] on div at bounding box center [393, 74] width 284 height 64
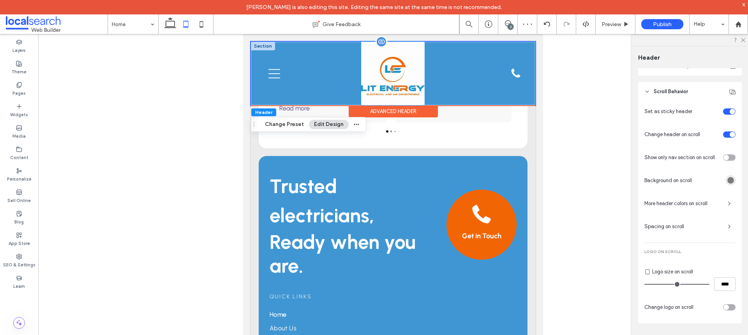
scroll to position [309, 0]
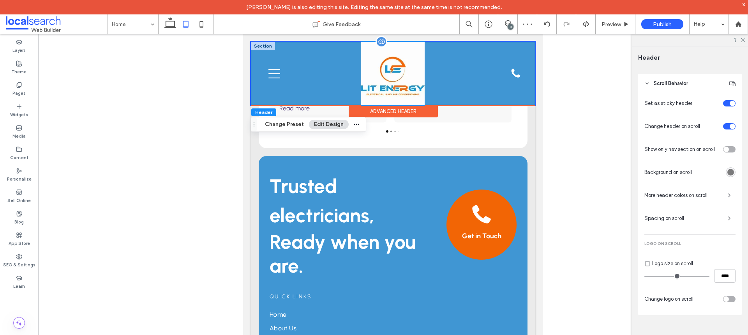
click at [400, 76] on img at bounding box center [393, 74] width 64 height 64
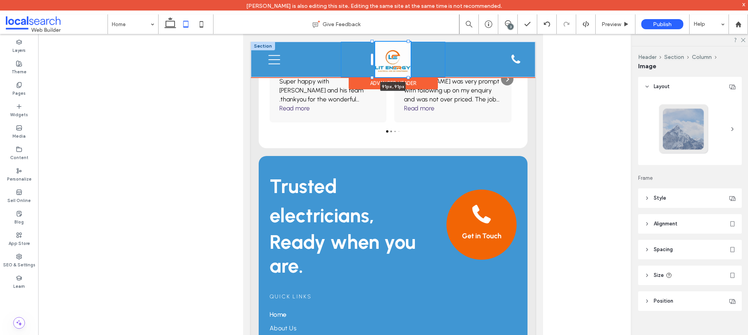
drag, startPoint x: 423, startPoint y: 40, endPoint x: 409, endPoint y: 55, distance: 19.8
click at [409, 55] on div "91px , 91px Home About Us What We Do Domestic Electrical Commercial Electrical …" at bounding box center [393, 59] width 284 height 35
type input "**"
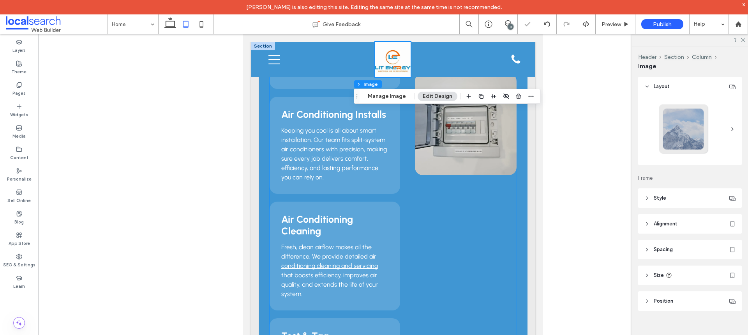
scroll to position [1148, 0]
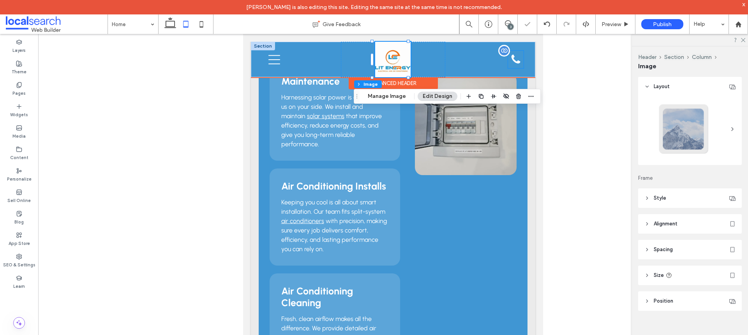
click at [513, 60] on icon "Phone Icon" at bounding box center [515, 59] width 9 height 11
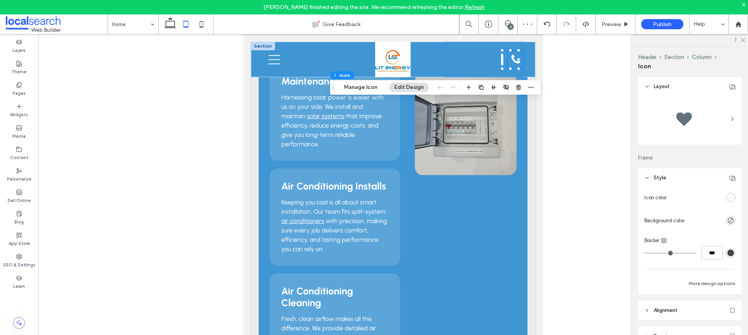
click at [346, 92] on div "Header Section Column Icon Manage Icon Edit Design" at bounding box center [435, 87] width 211 height 15
click at [362, 86] on button "Manage Icon" at bounding box center [361, 87] width 44 height 9
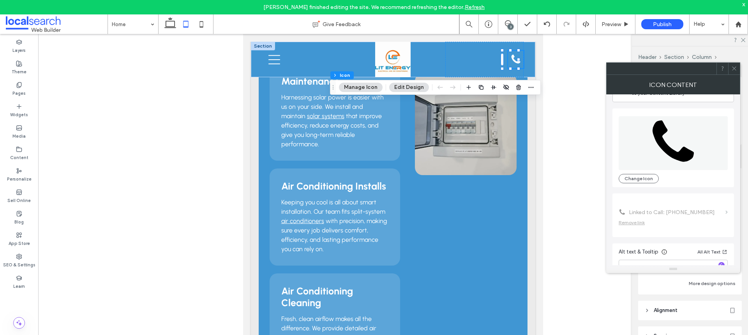
scroll to position [48, 0]
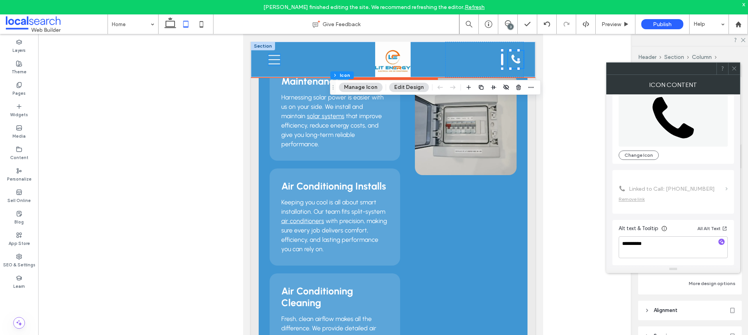
click at [272, 57] on icon "Mobile Icon Mobile" at bounding box center [274, 60] width 12 height 12
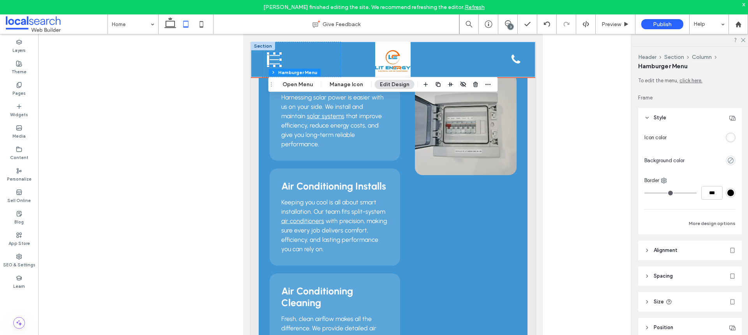
click at [272, 57] on icon "Mobile Icon Mobile" at bounding box center [274, 60] width 12 height 12
click at [298, 86] on button "Open Menu" at bounding box center [297, 84] width 41 height 9
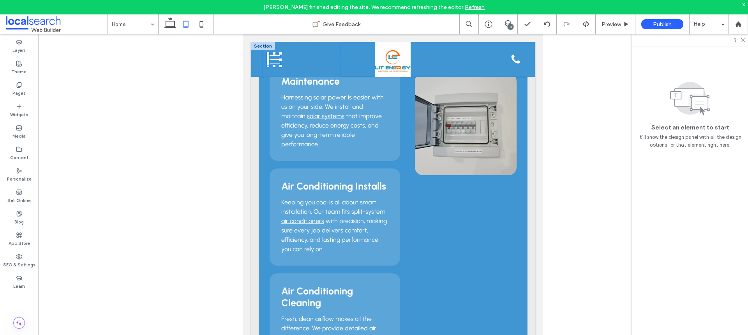
scroll to position [0, 0]
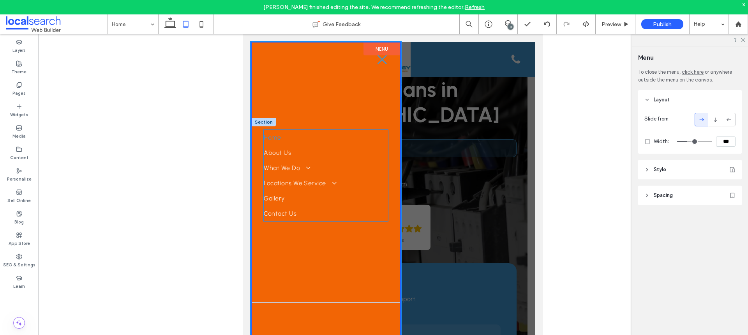
click at [279, 140] on span "Home" at bounding box center [272, 137] width 17 height 7
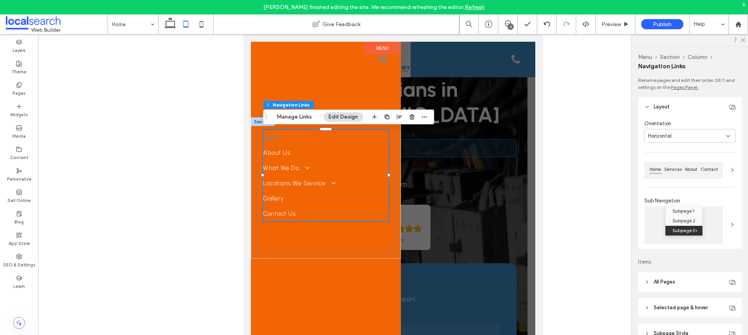
type input "***"
type input "****"
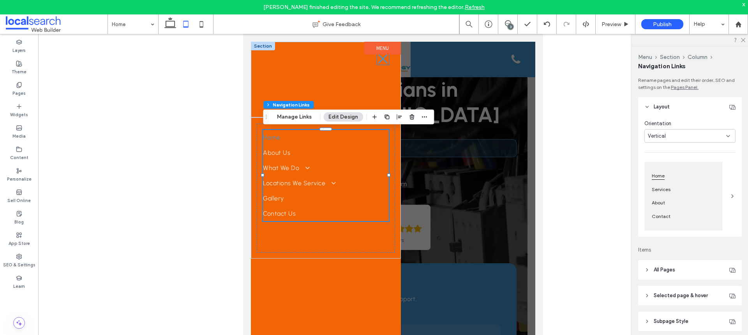
click at [379, 60] on icon at bounding box center [383, 59] width 12 height 12
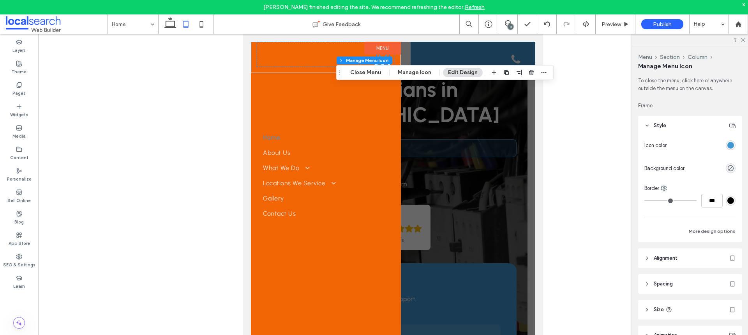
click at [731, 144] on div "rgba(64,150,211,1)" at bounding box center [731, 145] width 10 height 10
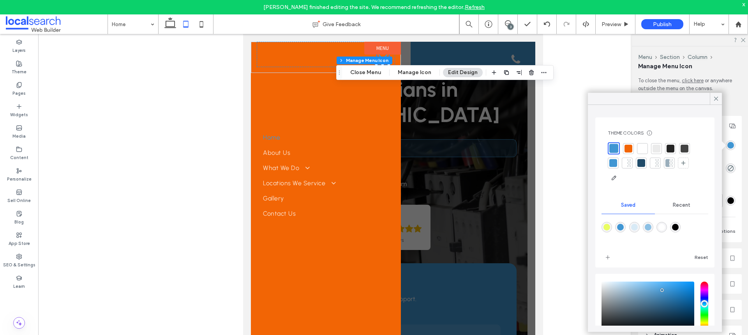
drag, startPoint x: 646, startPoint y: 148, endPoint x: 609, endPoint y: 152, distance: 37.1
click at [637, 150] on div at bounding box center [655, 163] width 94 height 42
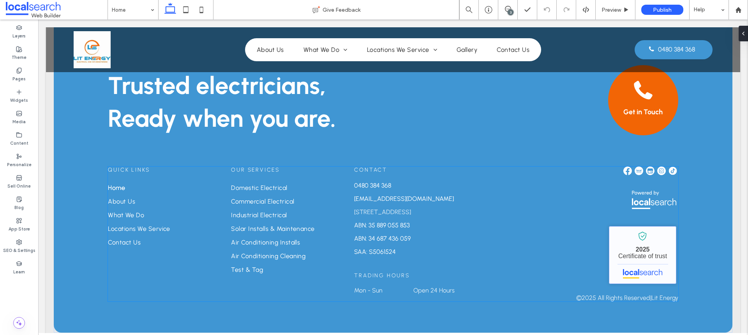
click at [633, 244] on link "Lit Energy - Localsearch verified business" at bounding box center [642, 255] width 67 height 58
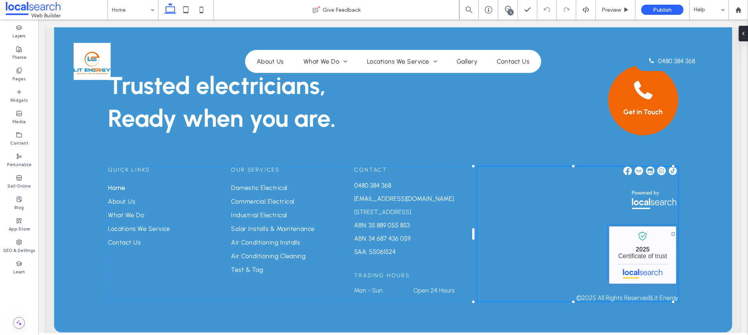
click at [645, 251] on link "Lit Energy - Localsearch verified business" at bounding box center [642, 255] width 67 height 58
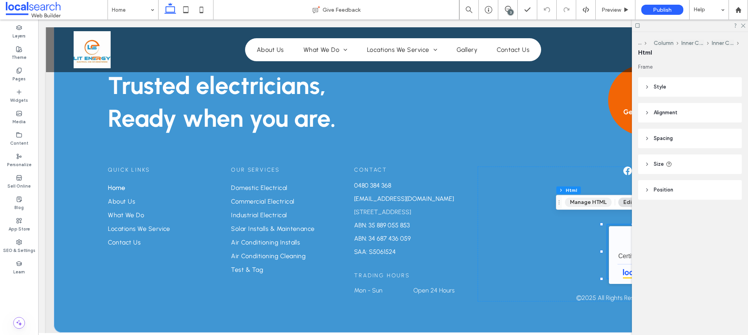
click at [590, 205] on button "Manage HTML" at bounding box center [588, 202] width 47 height 9
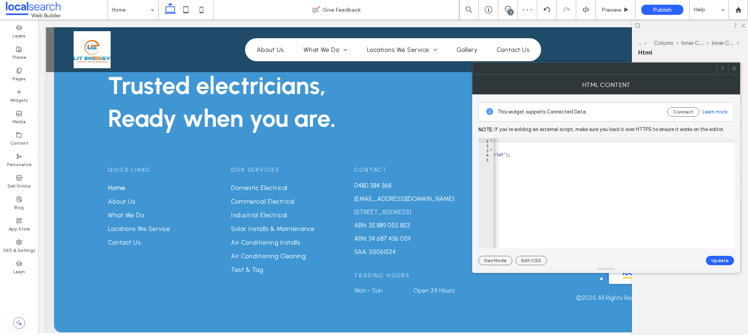
scroll to position [0, 417]
click at [733, 71] on span at bounding box center [734, 69] width 6 height 12
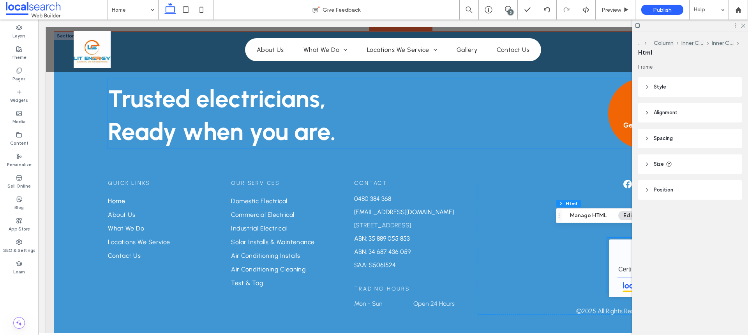
scroll to position [1963, 0]
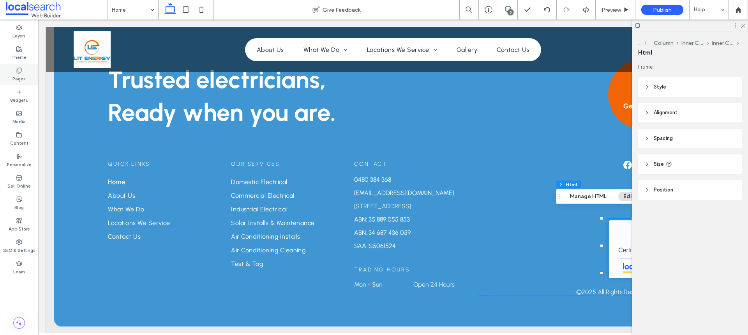
click at [25, 72] on div "Pages" at bounding box center [19, 74] width 38 height 21
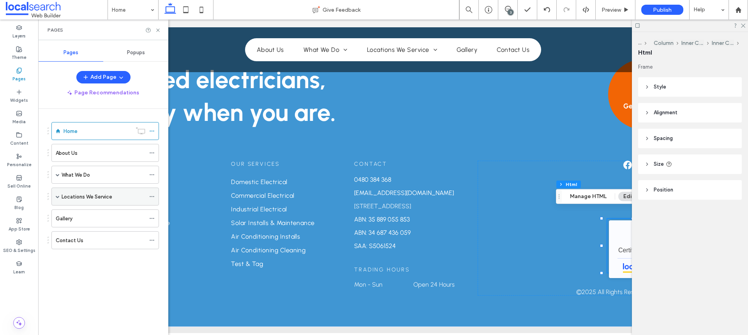
click at [59, 195] on span at bounding box center [58, 196] width 4 height 4
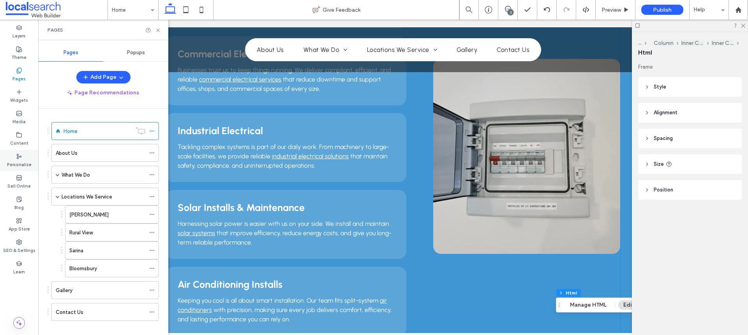
scroll to position [717, 0]
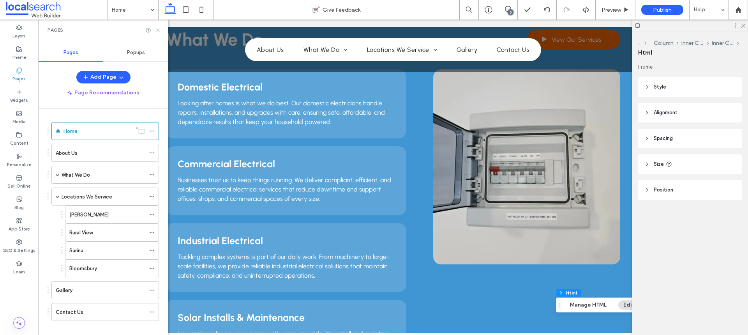
click at [157, 30] on icon at bounding box center [158, 30] width 6 height 6
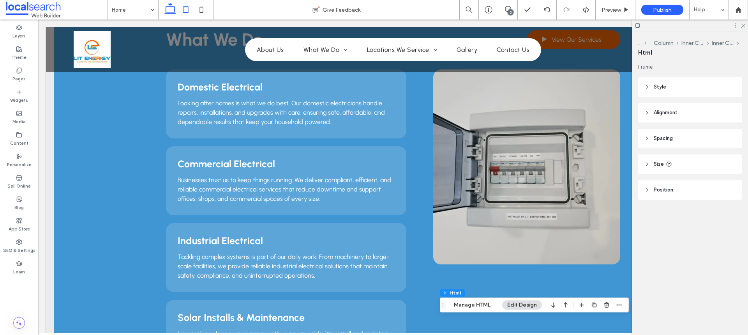
click at [184, 14] on icon at bounding box center [186, 10] width 16 height 16
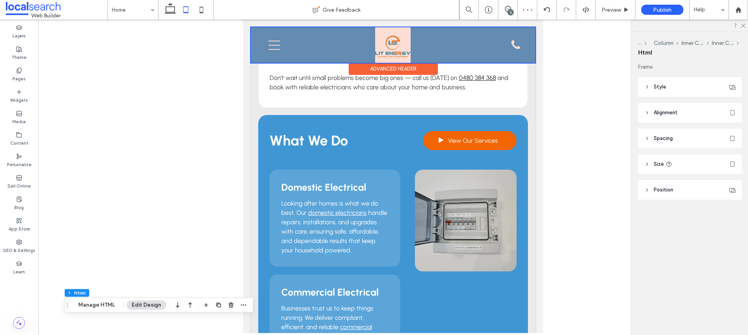
scroll to position [673, 0]
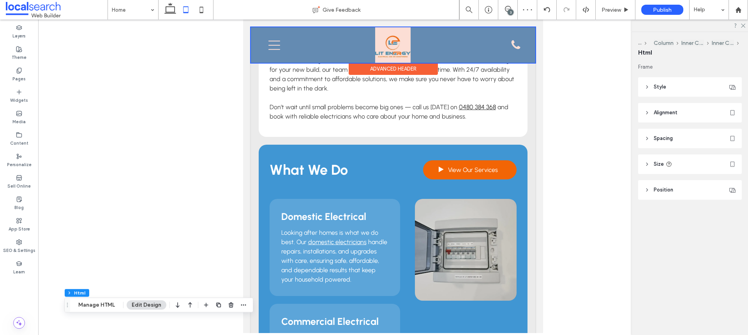
click at [318, 51] on div at bounding box center [393, 44] width 284 height 35
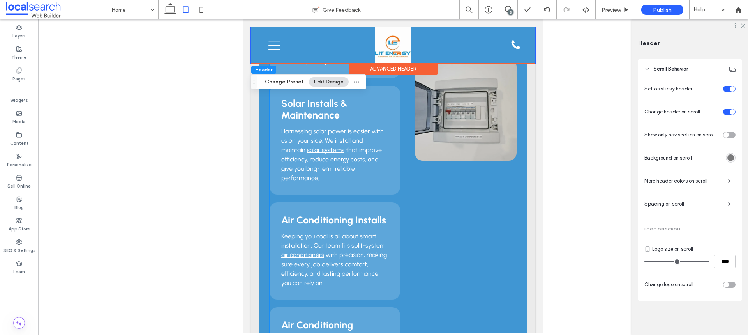
scroll to position [1218, 0]
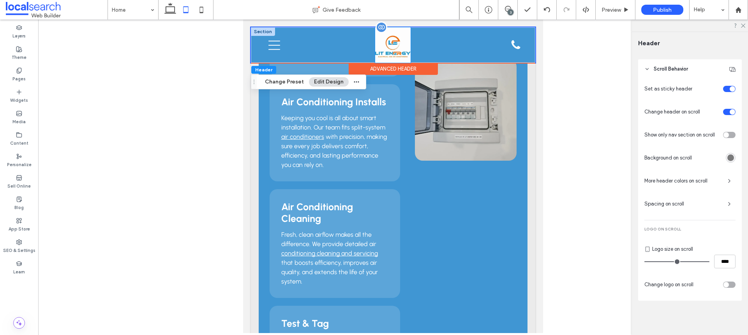
click at [388, 54] on img at bounding box center [392, 44] width 35 height 35
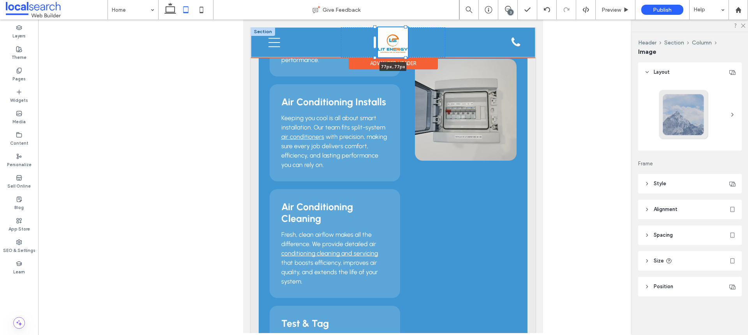
drag, startPoint x: 407, startPoint y: 25, endPoint x: 404, endPoint y: 27, distance: 4.0
click at [376, 27] on div at bounding box center [375, 27] width 0 height 0
type input "**"
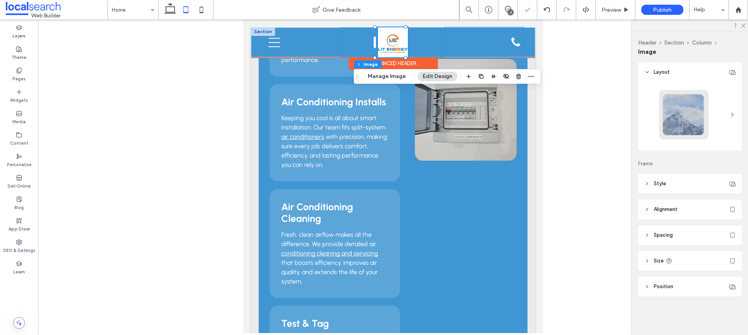
click at [473, 44] on div "Phone Icon 0480 384 368" at bounding box center [484, 42] width 78 height 30
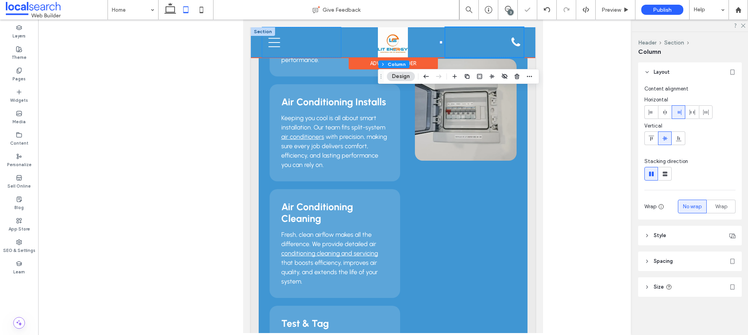
click at [319, 46] on div "Mobile Icon Mobile" at bounding box center [301, 42] width 78 height 30
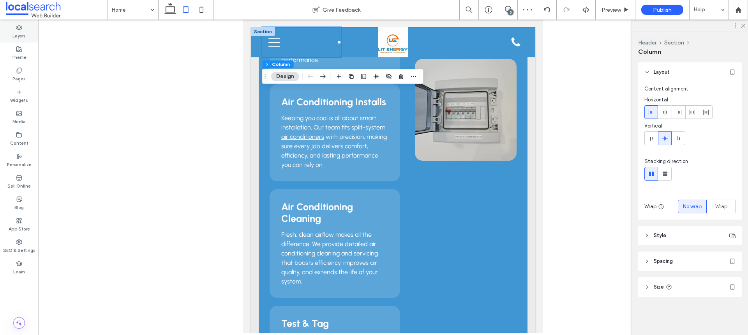
click at [29, 30] on div "Layers" at bounding box center [19, 31] width 38 height 21
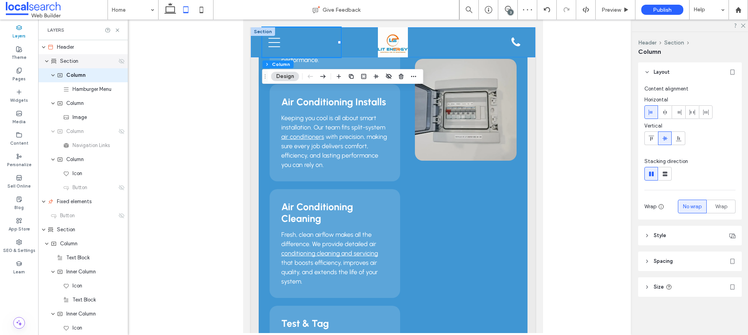
click at [74, 59] on span "Section" at bounding box center [69, 61] width 18 height 8
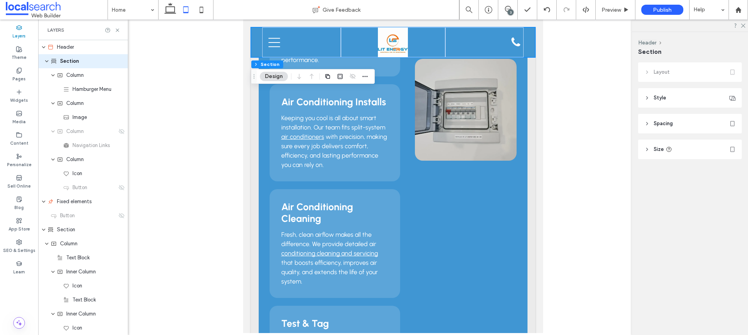
click at [685, 125] on header "Spacing" at bounding box center [690, 123] width 104 height 19
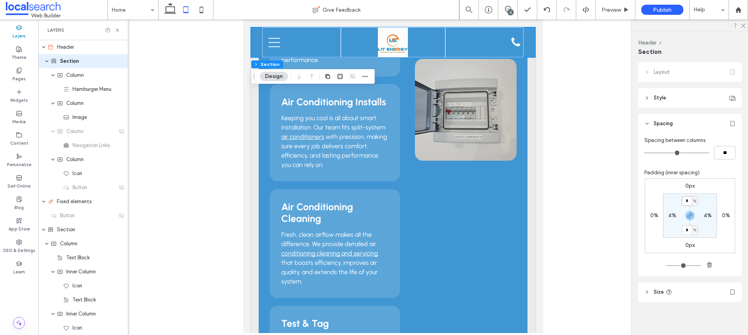
click at [686, 201] on input "*" at bounding box center [687, 201] width 10 height 10
type input "*"
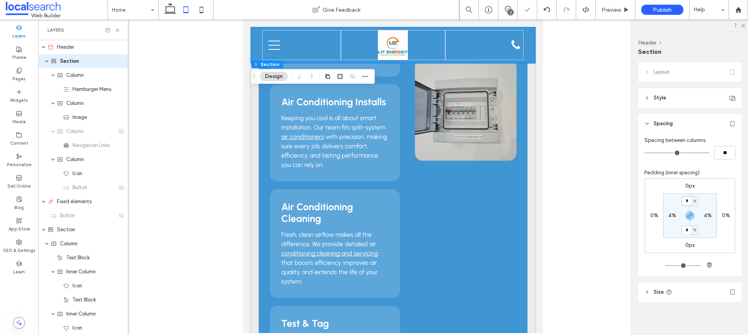
click at [483, 212] on div "Domestic Electrical Looking after homes is what we do best. Our domestic electr…" at bounding box center [393, 27] width 247 height 749
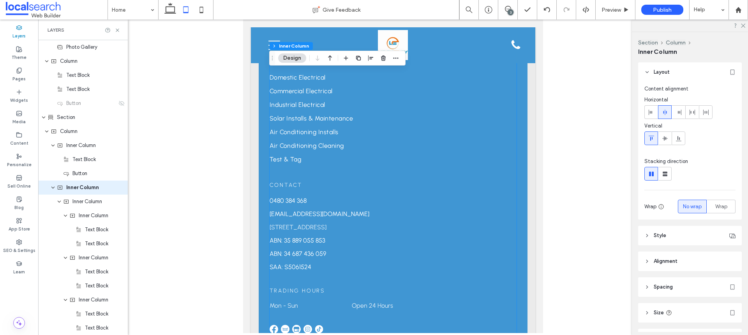
scroll to position [2443, 0]
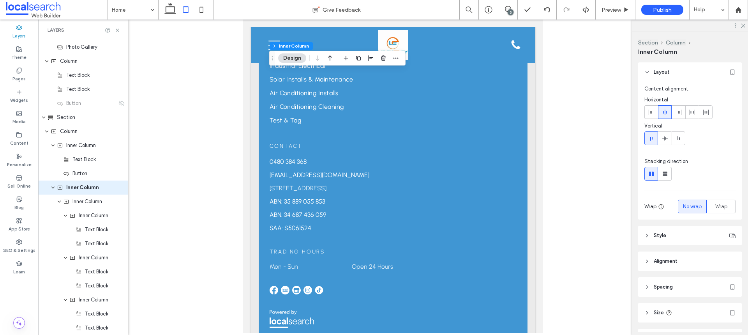
click at [507, 12] on div "3" at bounding box center [507, 10] width 19 height 8
click at [506, 9] on icon at bounding box center [508, 9] width 6 height 6
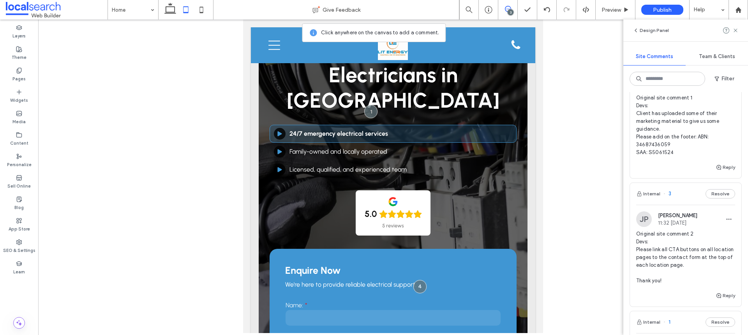
scroll to position [39, 0]
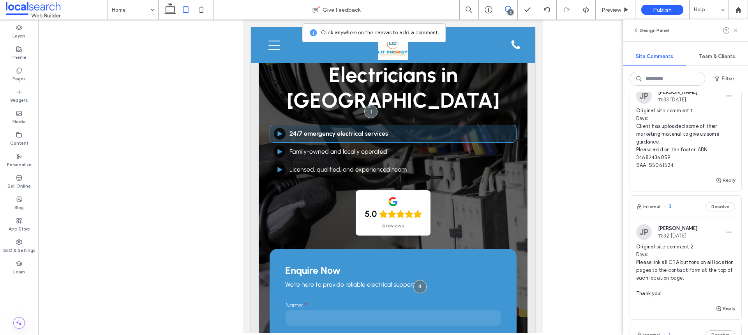
click at [735, 30] on use at bounding box center [736, 30] width 4 height 4
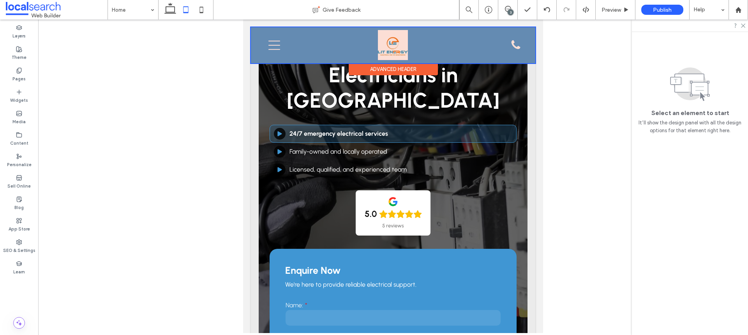
click at [387, 52] on div at bounding box center [393, 45] width 284 height 36
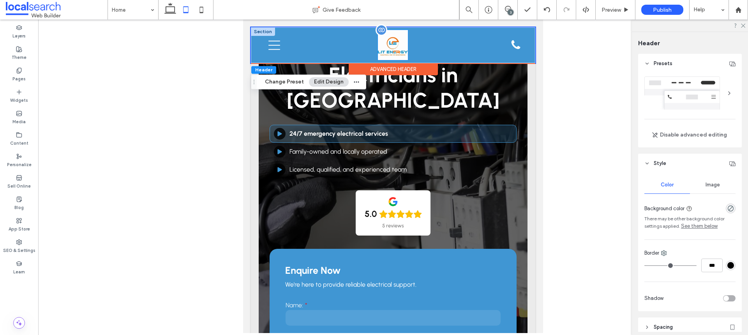
click at [399, 44] on img at bounding box center [393, 45] width 30 height 30
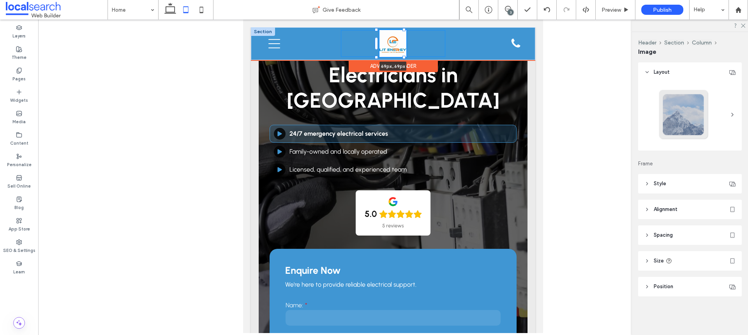
click at [404, 31] on div at bounding box center [403, 29] width 3 height 3
type input "**"
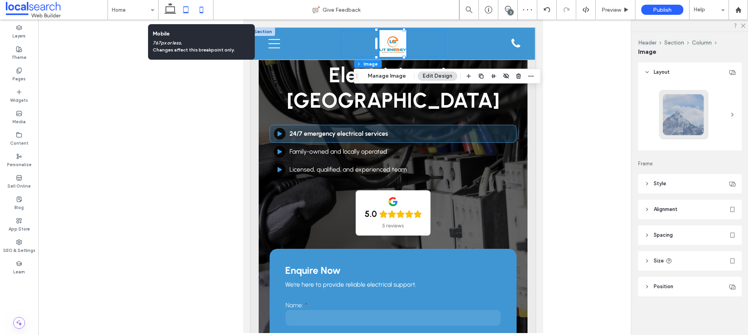
click at [203, 15] on icon at bounding box center [202, 10] width 16 height 16
type input "***"
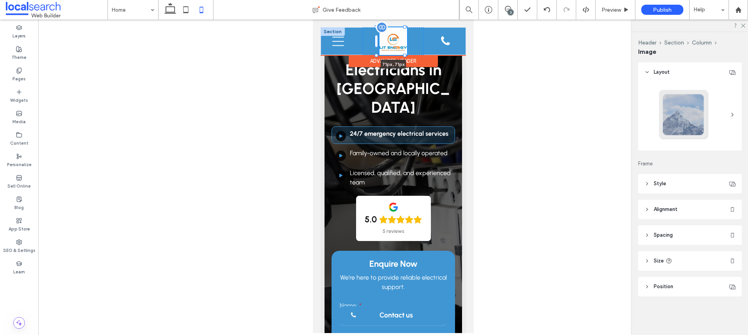
drag, startPoint x: 419, startPoint y: 26, endPoint x: 399, endPoint y: 34, distance: 21.3
click at [399, 34] on div "71px , 71px Home About Us What We Do Domestic Electrical Commercial Electrical …" at bounding box center [392, 41] width 145 height 28
type input "**"
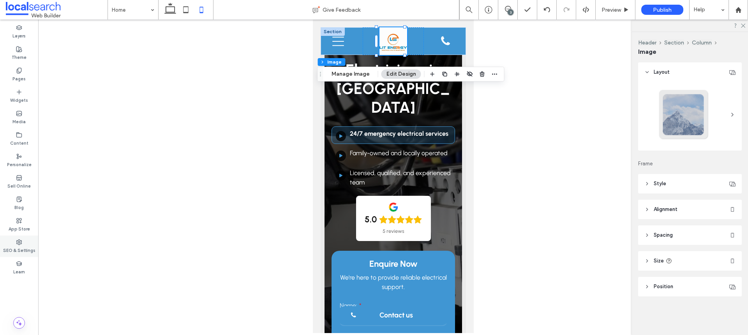
click at [26, 245] on label "SEO & Settings" at bounding box center [19, 249] width 32 height 9
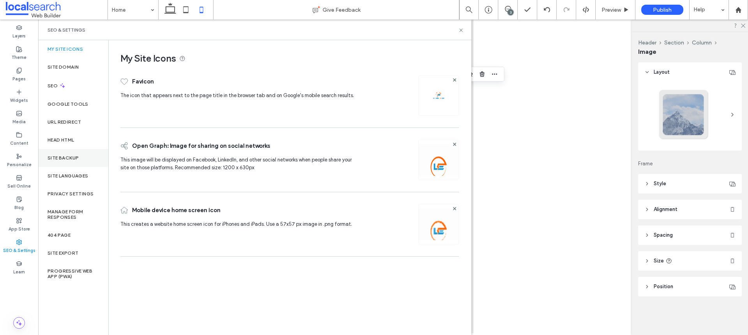
click at [66, 158] on label "Site Backup" at bounding box center [63, 157] width 31 height 5
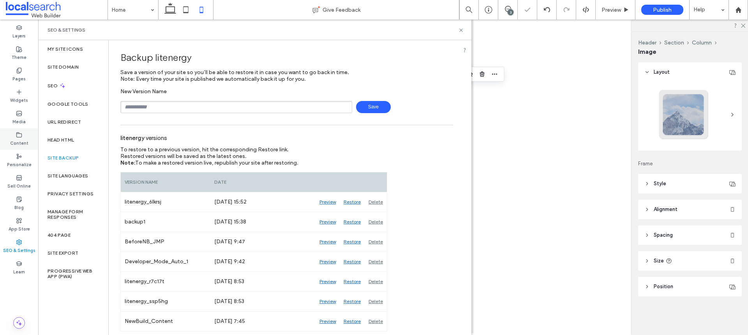
click at [21, 143] on label "Content" at bounding box center [19, 142] width 18 height 9
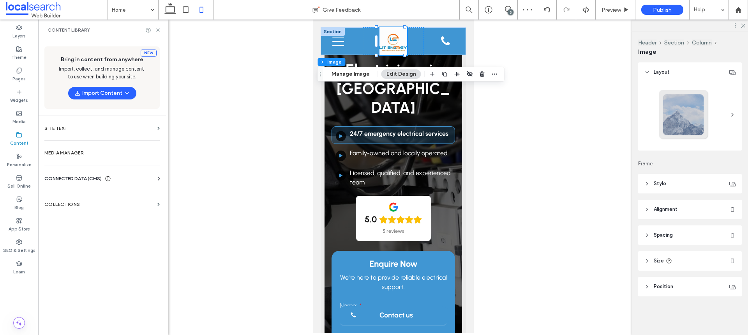
click at [157, 178] on icon at bounding box center [159, 179] width 8 height 8
click at [85, 199] on label "Business Info" at bounding box center [104, 197] width 106 height 5
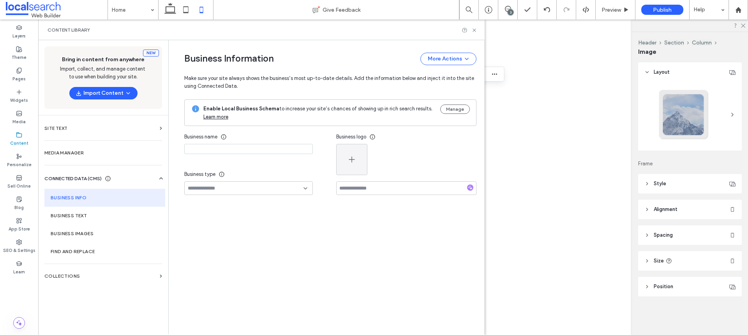
type input "**********"
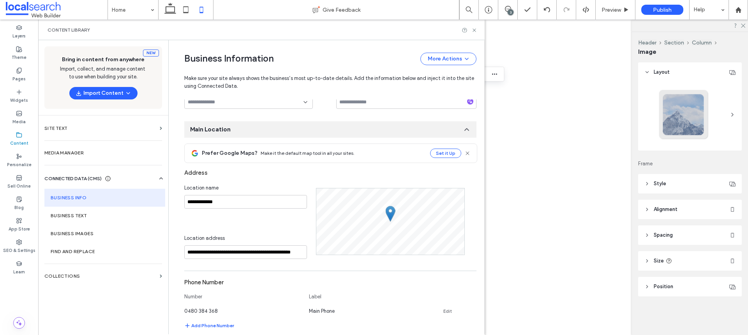
scroll to position [242, 0]
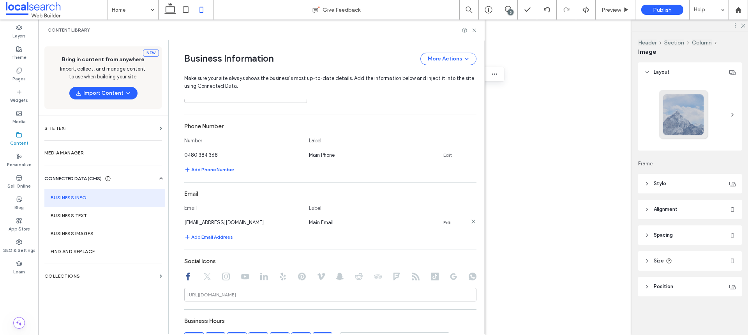
click at [443, 221] on link "Edit" at bounding box center [447, 222] width 9 height 6
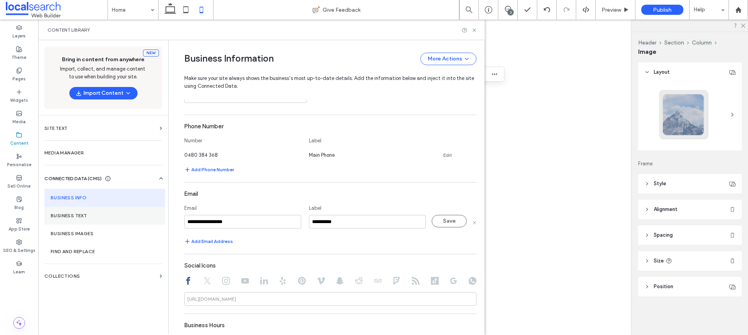
drag, startPoint x: 252, startPoint y: 221, endPoint x: 129, endPoint y: 220, distance: 123.9
click at [125, 221] on div "**********" at bounding box center [261, 187] width 447 height 294
type input "*"
type input "**********"
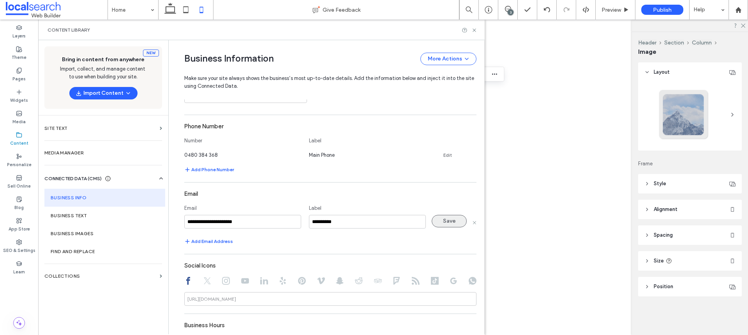
click at [442, 222] on button "Save" at bounding box center [449, 221] width 35 height 12
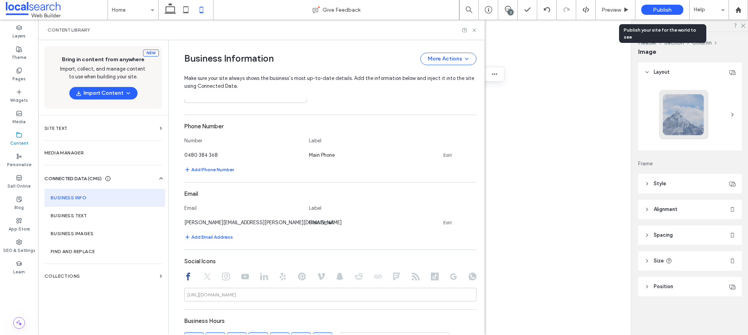
click at [657, 12] on span "Publish" at bounding box center [662, 10] width 19 height 7
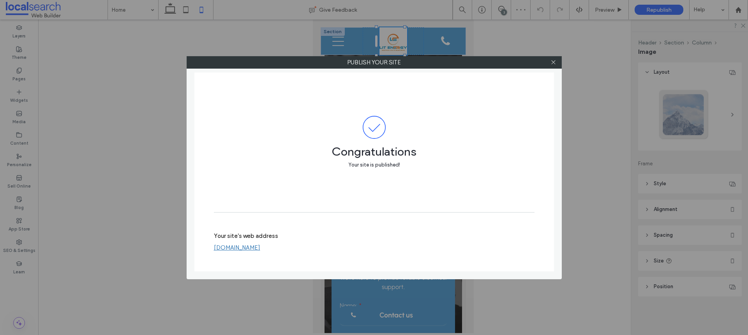
click at [260, 247] on link "litenergy.webbuilder.localsearch.com.au" at bounding box center [237, 247] width 46 height 7
click at [554, 60] on icon at bounding box center [554, 62] width 6 height 6
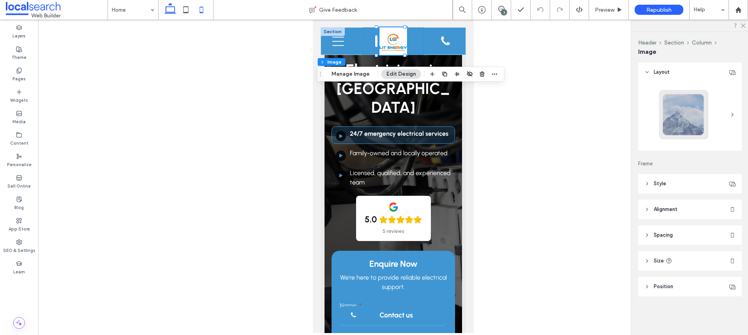
click at [166, 8] on use at bounding box center [170, 8] width 12 height 11
type input "**"
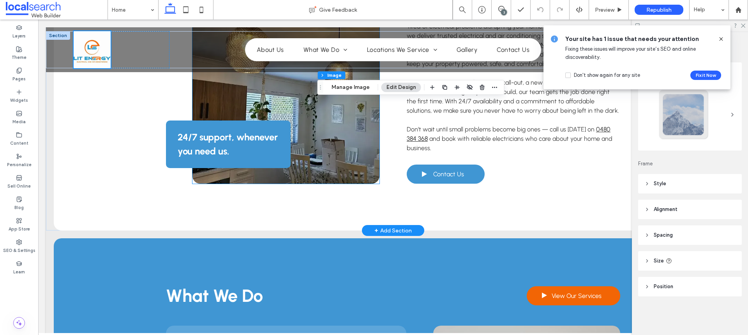
scroll to position [468, 0]
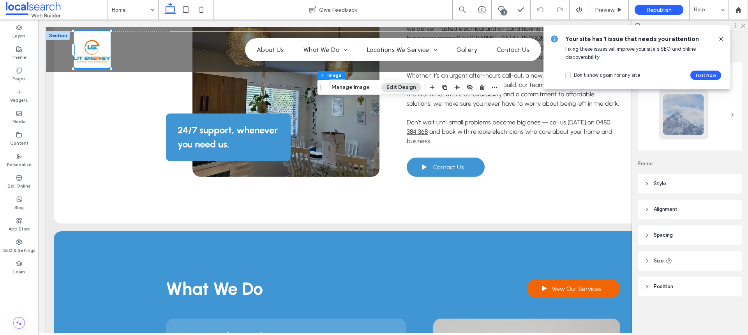
click at [720, 39] on icon at bounding box center [721, 39] width 6 height 6
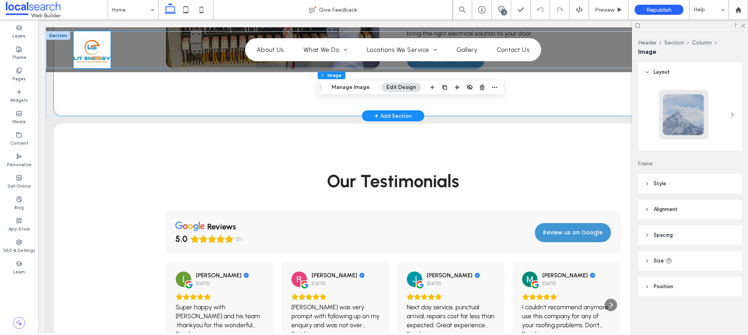
scroll to position [1442, 0]
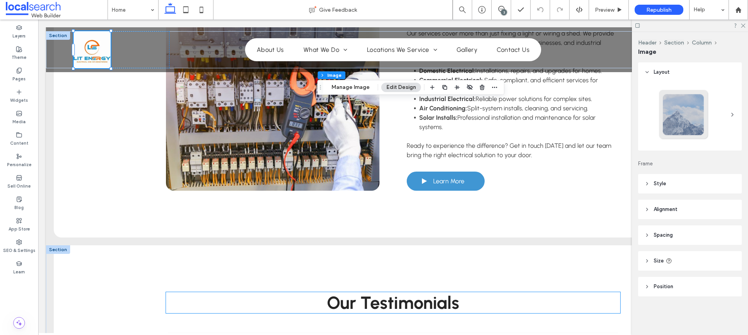
click at [381, 297] on span "Our Testimonials" at bounding box center [393, 302] width 132 height 21
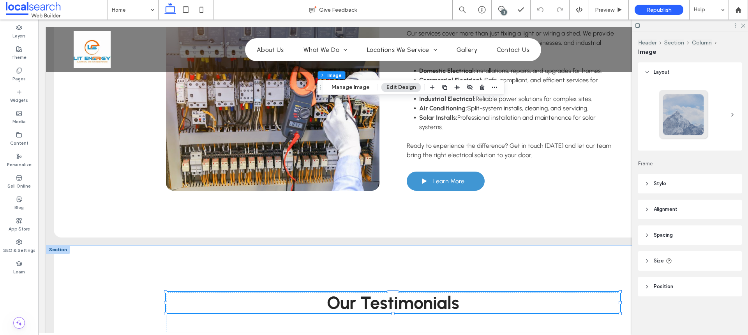
click at [381, 297] on span "Our Testimonials" at bounding box center [393, 302] width 132 height 21
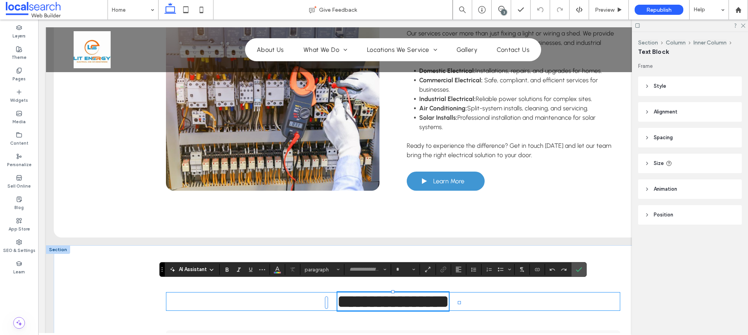
type input "********"
type input "**"
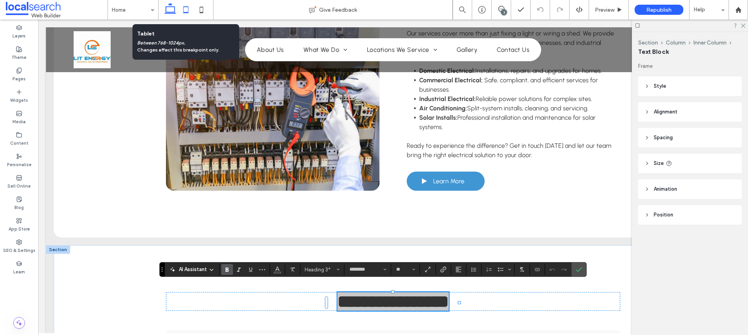
click at [187, 11] on icon at bounding box center [186, 10] width 16 height 16
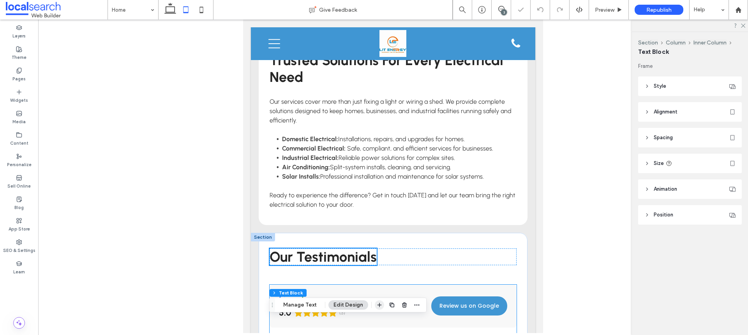
scroll to position [1844, 0]
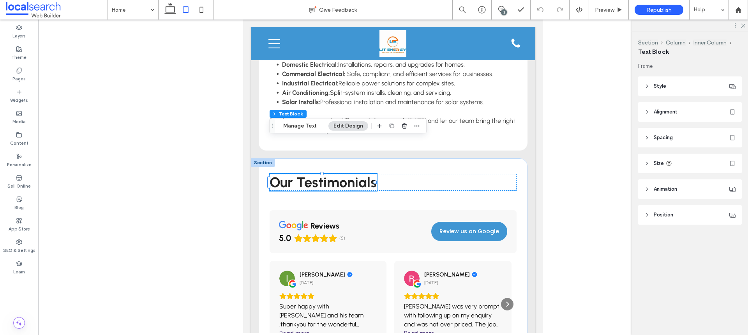
click at [329, 174] on span "Our Testimonials" at bounding box center [323, 182] width 107 height 17
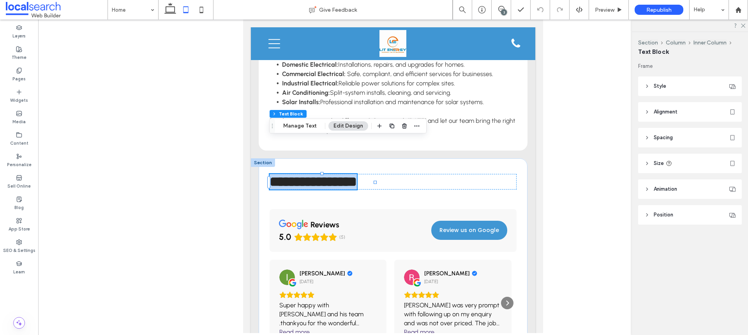
click at [329, 175] on span "**********" at bounding box center [313, 182] width 87 height 14
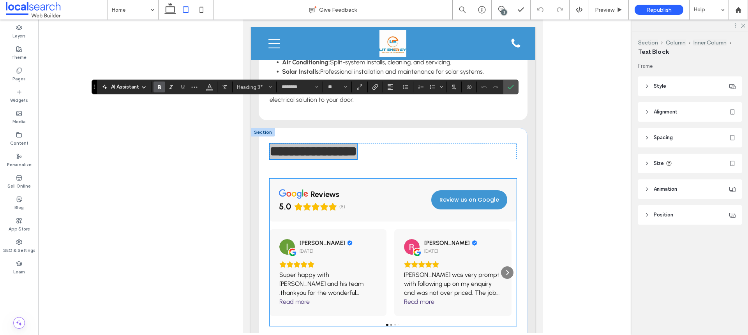
scroll to position [1883, 0]
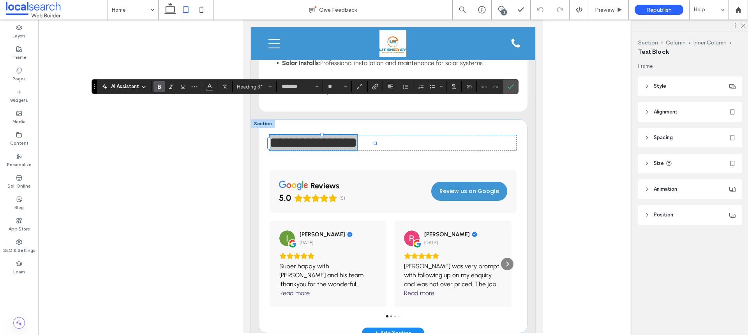
drag, startPoint x: 204, startPoint y: 14, endPoint x: 266, endPoint y: 60, distance: 77.1
click at [204, 14] on icon at bounding box center [202, 10] width 16 height 16
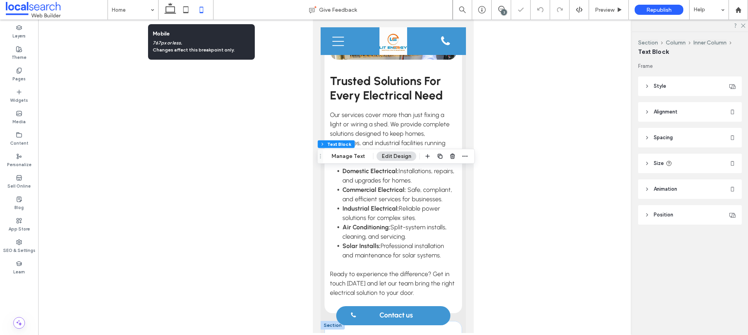
scroll to position [2065, 0]
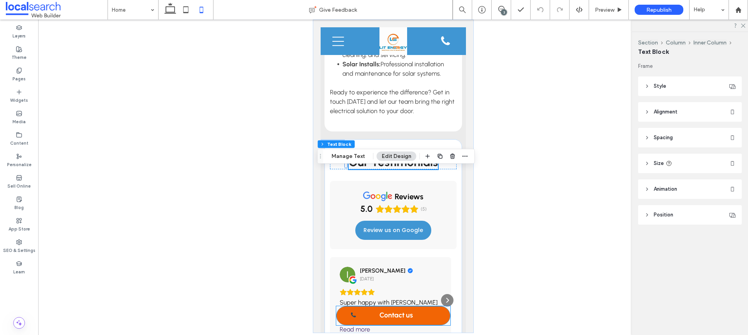
click at [405, 313] on span "Contact us" at bounding box center [396, 315] width 34 height 16
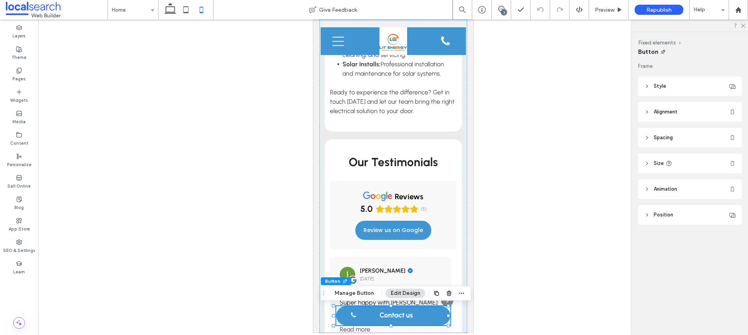
click at [350, 287] on div "Button Manage Button Edit Design" at bounding box center [396, 293] width 151 height 15
click at [352, 292] on button "Manage Button" at bounding box center [354, 292] width 49 height 9
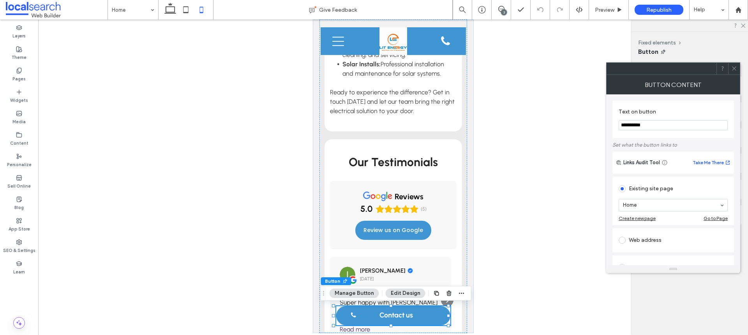
drag, startPoint x: 658, startPoint y: 128, endPoint x: 564, endPoint y: 128, distance: 93.5
click at [564, 128] on body ".wqwq-1{fill:#231f20;} .cls-1q, .cls-2q { fill-rule: evenodd; } .cls-2q { fill:…" at bounding box center [374, 167] width 748 height 335
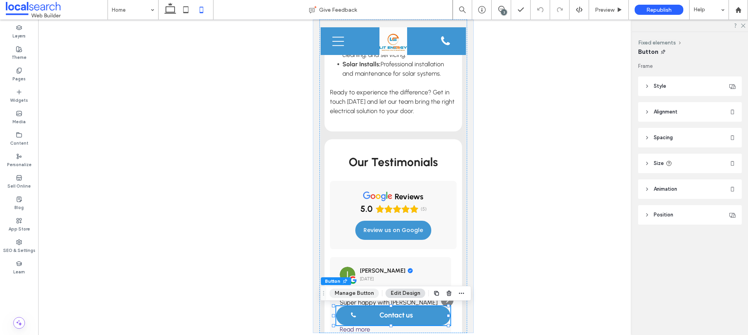
drag, startPoint x: 352, startPoint y: 292, endPoint x: 64, endPoint y: 258, distance: 290.4
click at [352, 292] on button "Manage Button" at bounding box center [354, 292] width 49 height 9
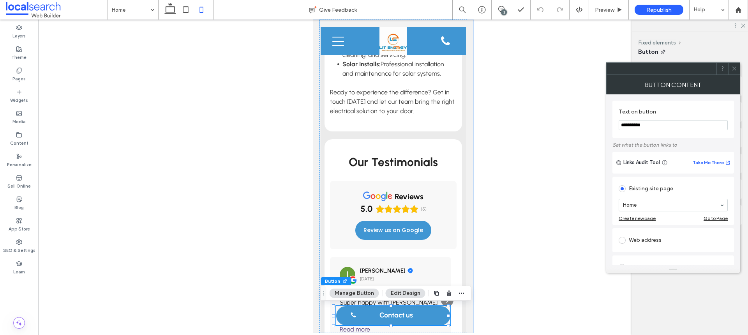
drag, startPoint x: 655, startPoint y: 116, endPoint x: 659, endPoint y: 125, distance: 9.6
click at [658, 125] on section "**********" at bounding box center [673, 119] width 109 height 30
drag, startPoint x: 659, startPoint y: 125, endPoint x: 605, endPoint y: 132, distance: 54.6
click at [605, 132] on body ".wqwq-1{fill:#231f20;} .cls-1q, .cls-2q { fill-rule: evenodd; } .cls-2q { fill:…" at bounding box center [374, 167] width 748 height 335
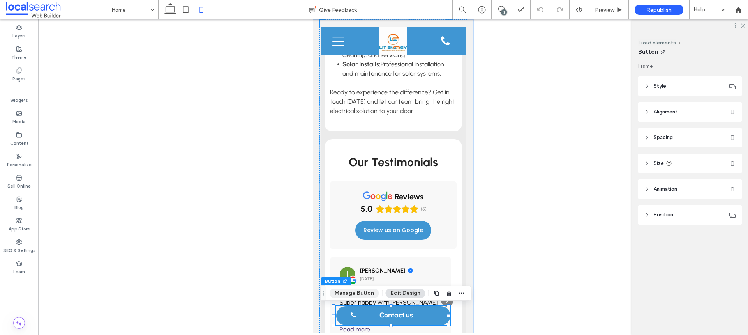
click at [356, 295] on button "Manage Button" at bounding box center [354, 292] width 49 height 9
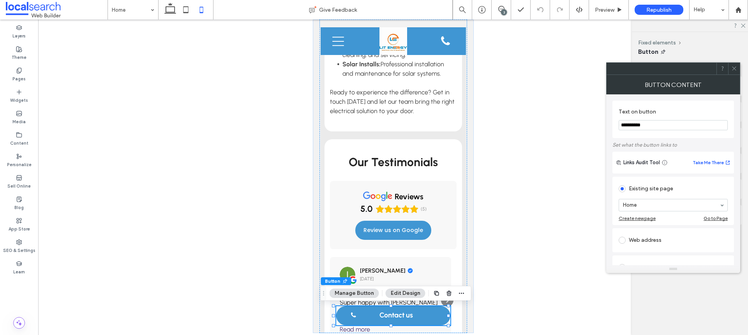
click at [653, 122] on input "**********" at bounding box center [673, 125] width 109 height 10
paste input "**"
click at [643, 125] on input "**********" at bounding box center [673, 125] width 109 height 10
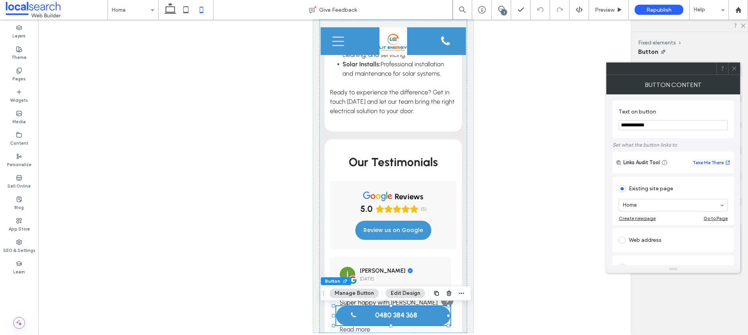
type input "**********"
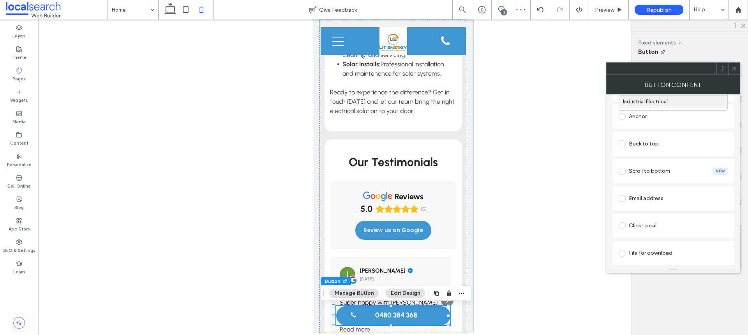
click at [644, 221] on div "Click to call" at bounding box center [673, 225] width 109 height 12
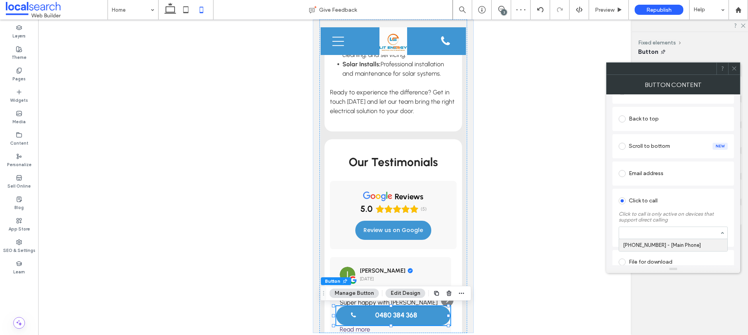
scroll to position [188, 0]
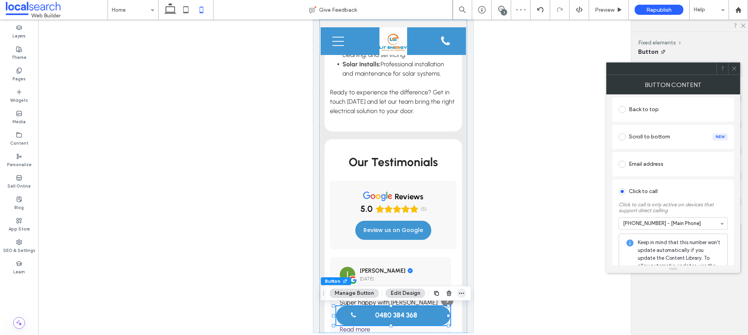
click at [458, 297] on span "button" at bounding box center [461, 292] width 9 height 9
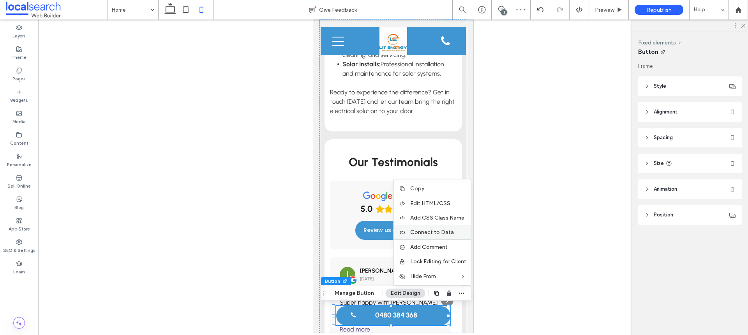
click at [444, 235] on span "Connect to Data" at bounding box center [432, 232] width 44 height 7
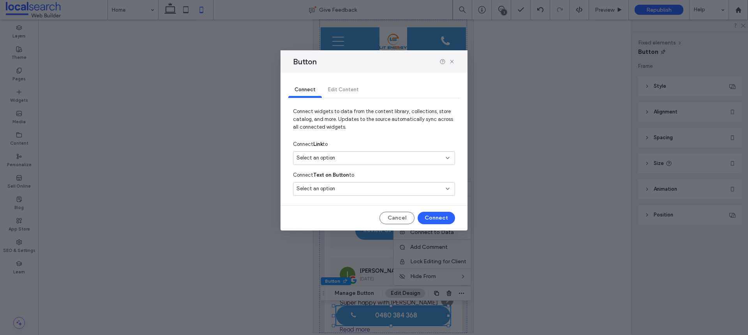
click at [376, 153] on div "Select an option" at bounding box center [374, 158] width 162 height 14
click at [358, 180] on div "Main Phone 0480 384 368" at bounding box center [373, 185] width 161 height 14
click at [437, 217] on button "Connect" at bounding box center [436, 218] width 37 height 12
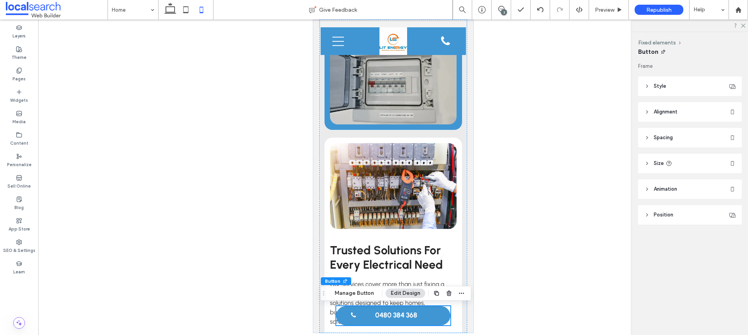
scroll to position [1831, 0]
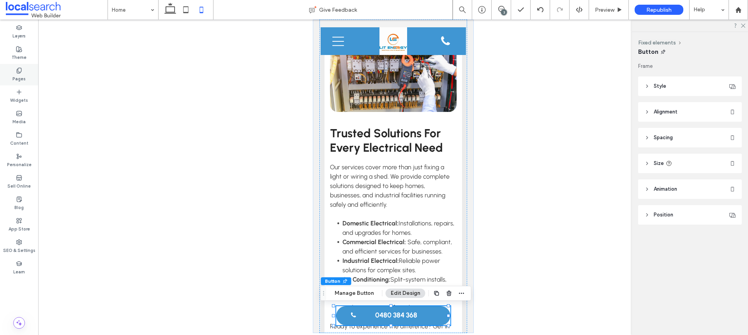
drag, startPoint x: 170, startPoint y: 10, endPoint x: 12, endPoint y: 82, distance: 174.0
click at [170, 10] on icon at bounding box center [170, 10] width 16 height 16
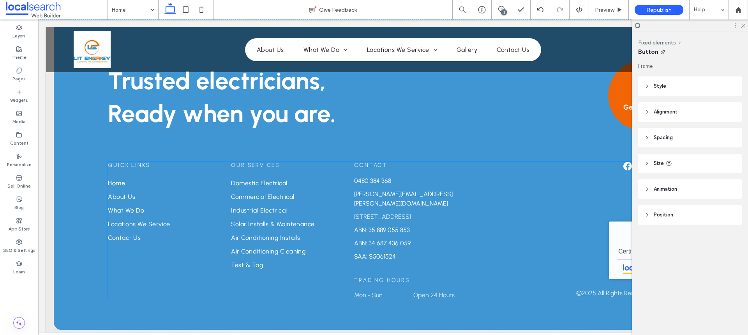
scroll to position [1963, 0]
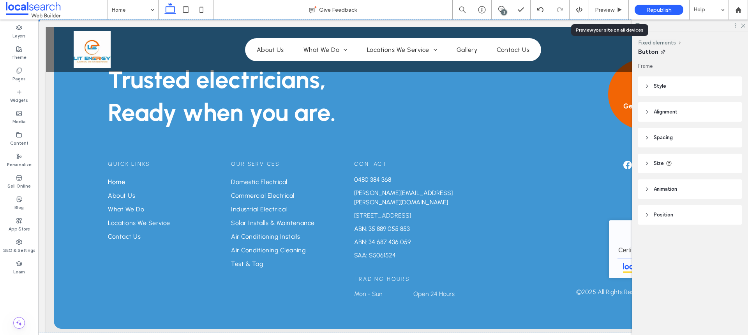
drag, startPoint x: 605, startPoint y: 13, endPoint x: 584, endPoint y: 24, distance: 23.5
click at [605, 13] on span "Preview" at bounding box center [604, 10] width 19 height 7
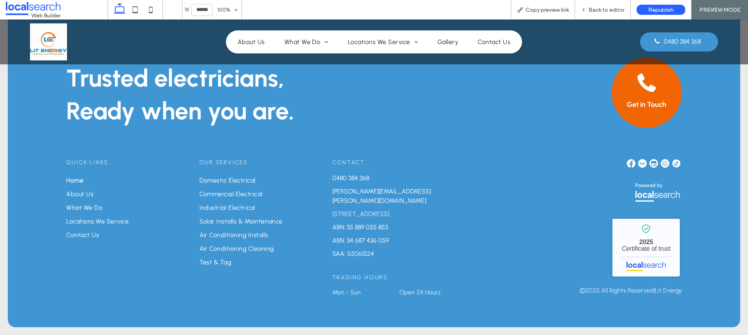
scroll to position [1946, 0]
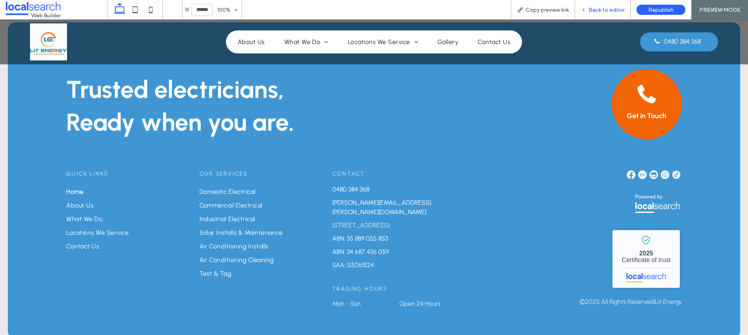
click at [595, 4] on div "Back to editor" at bounding box center [603, 9] width 56 height 19
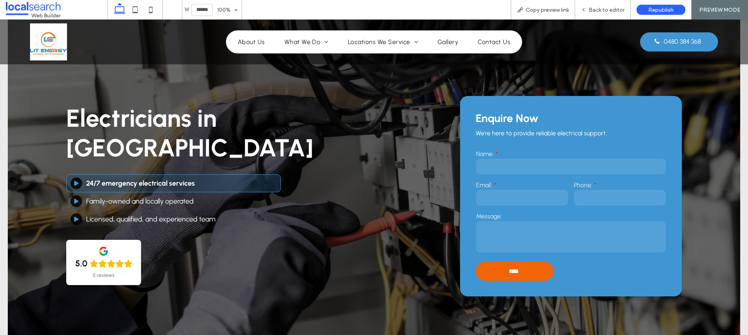
scroll to position [39, 0]
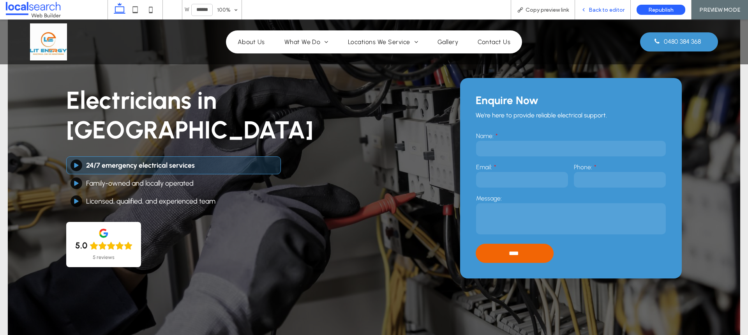
click at [600, 8] on span "Back to editor" at bounding box center [607, 10] width 36 height 7
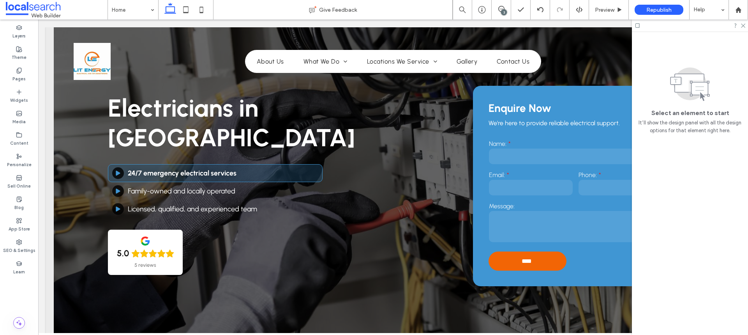
scroll to position [47, 0]
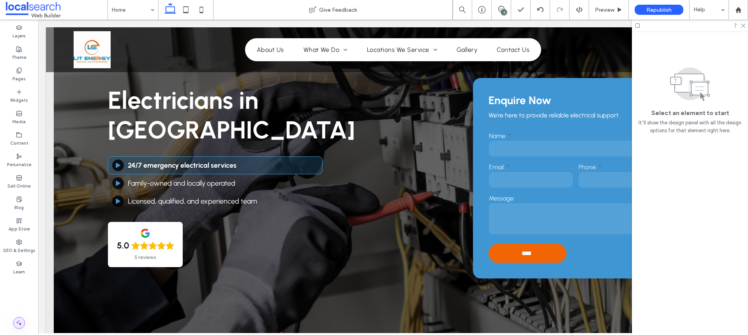
click at [19, 325] on icon at bounding box center [19, 323] width 8 height 8
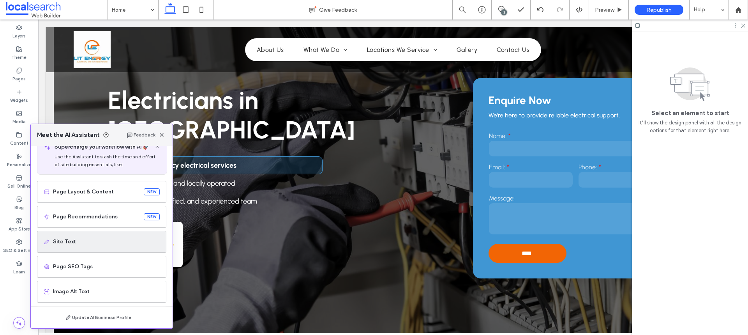
scroll to position [49, 0]
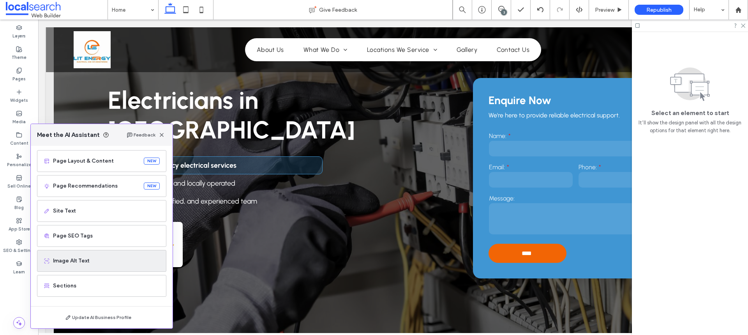
click at [85, 263] on span "Image Alt Text" at bounding box center [106, 261] width 107 height 8
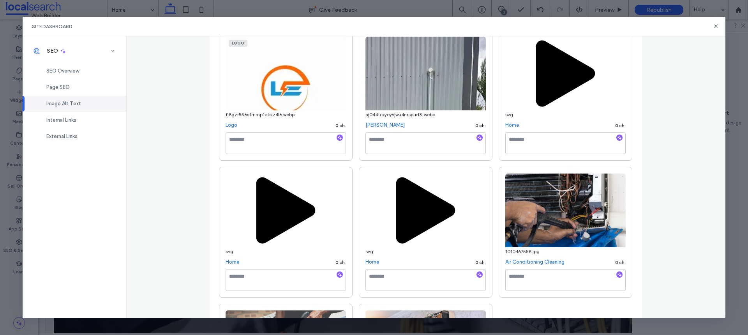
scroll to position [53, 0]
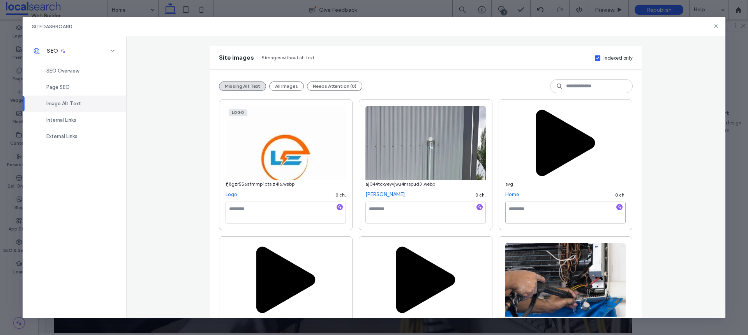
click at [530, 214] on textarea at bounding box center [565, 212] width 120 height 22
click at [544, 213] on textarea at bounding box center [565, 212] width 120 height 22
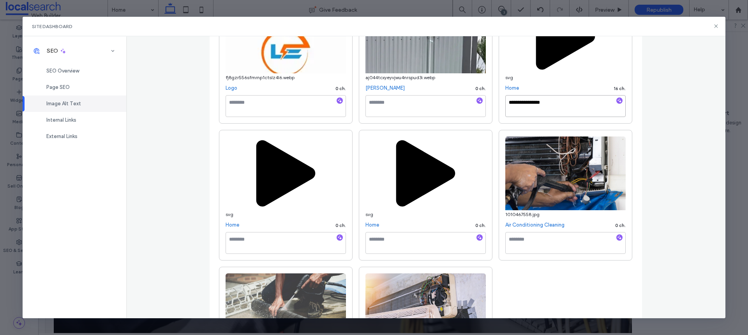
scroll to position [169, 0]
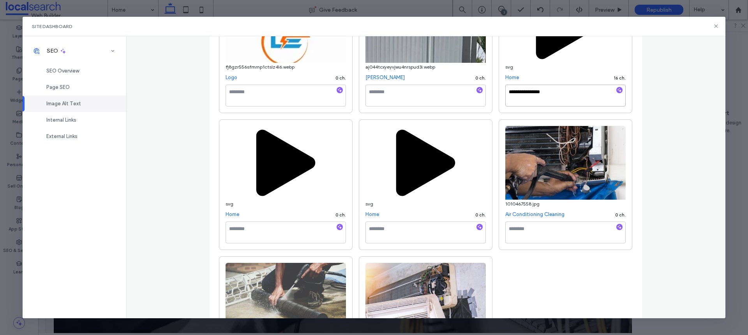
type textarea "**********"
drag, startPoint x: 422, startPoint y: 225, endPoint x: 408, endPoint y: 227, distance: 14.9
click at [422, 225] on textarea at bounding box center [425, 232] width 120 height 22
paste textarea "**********"
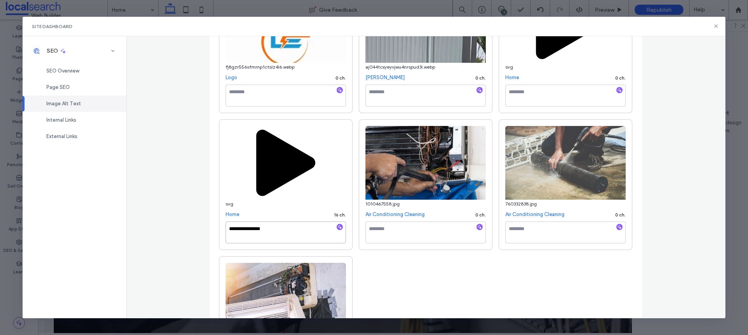
type textarea "**********"
click at [519, 92] on textarea at bounding box center [565, 96] width 120 height 22
paste textarea "**********"
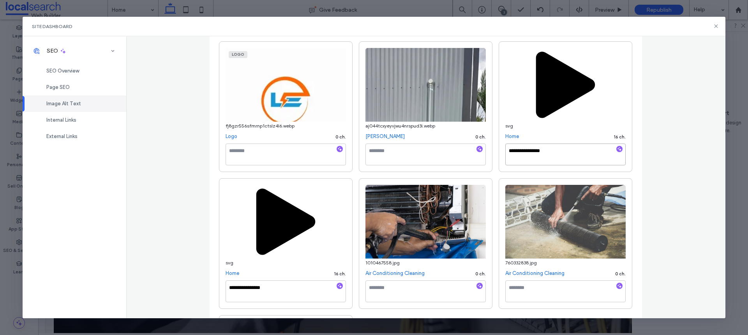
type textarea "**********"
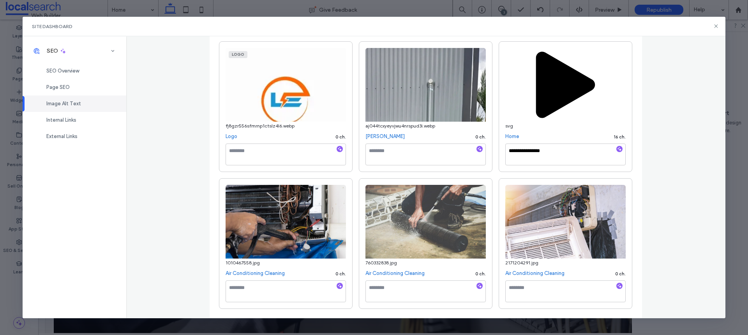
click at [420, 101] on img at bounding box center [425, 85] width 120 height 74
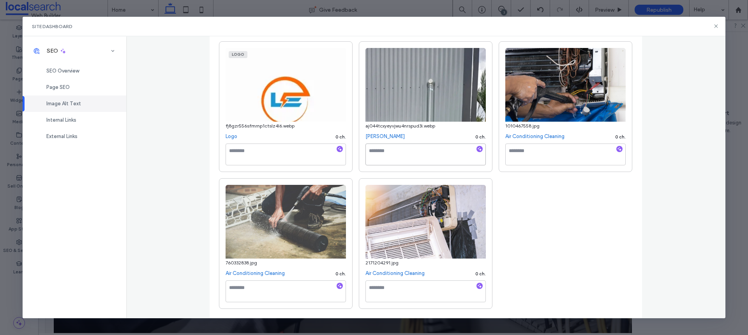
click at [388, 147] on textarea at bounding box center [425, 154] width 120 height 22
click at [477, 148] on icon "button" at bounding box center [479, 148] width 5 height 5
drag, startPoint x: 428, startPoint y: 156, endPoint x: 365, endPoint y: 147, distance: 63.8
click at [365, 147] on textarea "**********" at bounding box center [425, 154] width 120 height 22
click at [451, 157] on textarea "**********" at bounding box center [425, 154] width 120 height 22
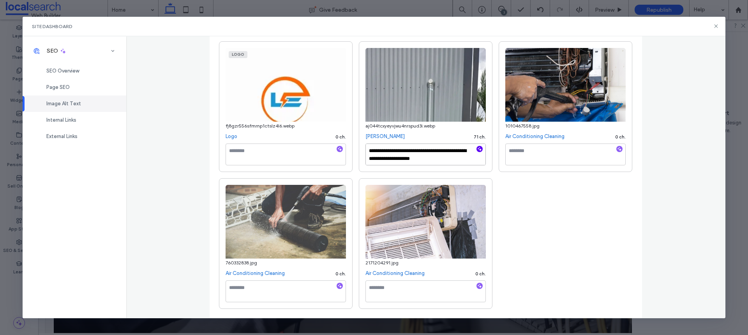
paste textarea "**********"
type textarea "**********"
click at [570, 157] on textarea at bounding box center [565, 154] width 120 height 22
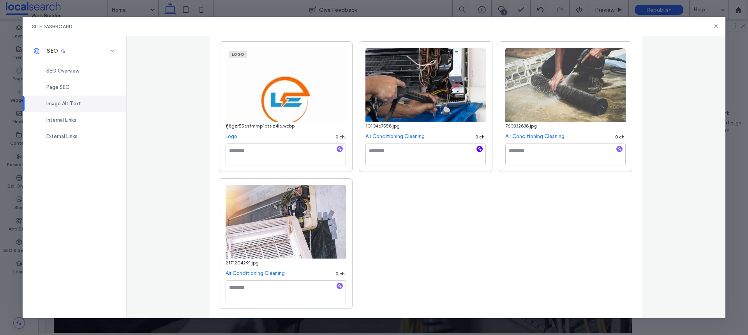
click at [477, 150] on icon "button" at bounding box center [479, 148] width 5 height 5
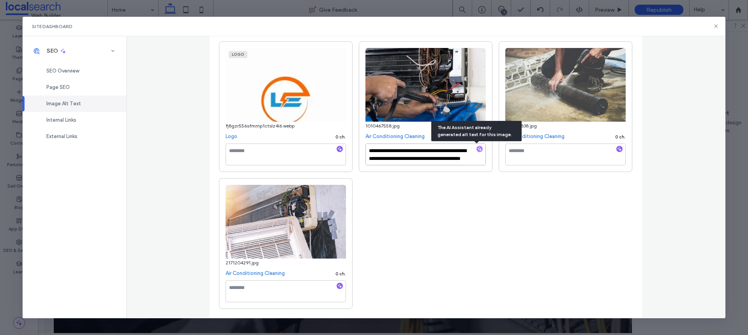
scroll to position [9, 0]
drag, startPoint x: 445, startPoint y: 150, endPoint x: 461, endPoint y: 160, distance: 18.9
click at [460, 162] on textarea "**********" at bounding box center [425, 154] width 120 height 22
drag, startPoint x: 448, startPoint y: 152, endPoint x: 309, endPoint y: 150, distance: 138.3
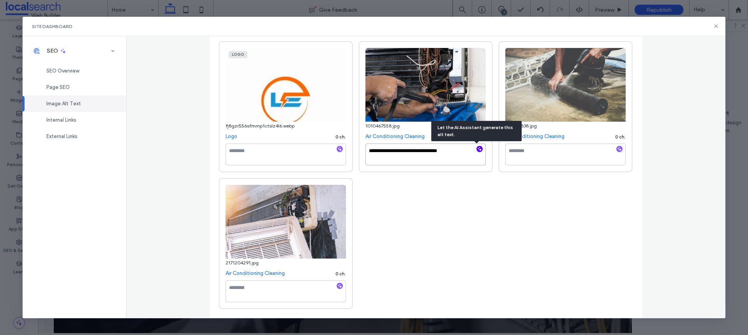
click at [300, 150] on div "**********" at bounding box center [426, 174] width 414 height 267
click at [457, 147] on textarea "**********" at bounding box center [425, 154] width 120 height 22
click at [456, 150] on textarea "**********" at bounding box center [425, 154] width 120 height 22
paste textarea "**********"
drag, startPoint x: 432, startPoint y: 160, endPoint x: 451, endPoint y: 153, distance: 19.6
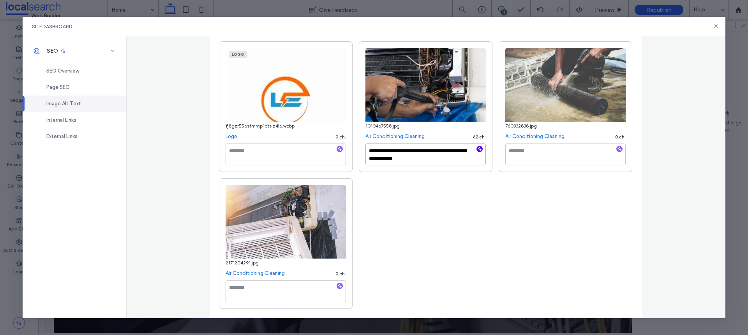
click at [451, 153] on textarea "**********" at bounding box center [425, 154] width 120 height 22
click at [401, 157] on textarea "**********" at bounding box center [425, 154] width 120 height 22
type textarea "**********"
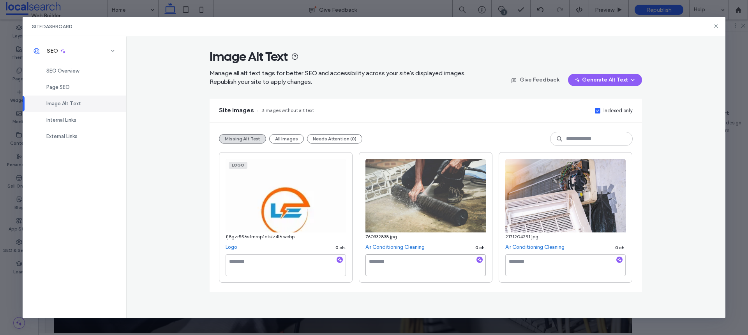
click at [436, 260] on textarea at bounding box center [425, 265] width 120 height 22
click at [480, 257] on icon "button" at bounding box center [479, 259] width 5 height 5
drag, startPoint x: 447, startPoint y: 268, endPoint x: 469, endPoint y: 271, distance: 22.1
click at [473, 282] on div "**********" at bounding box center [426, 206] width 432 height 169
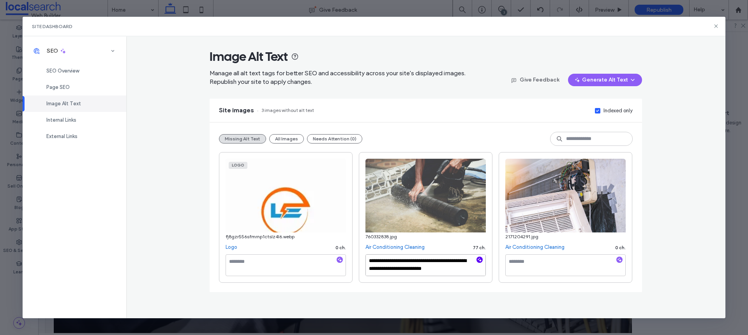
scroll to position [0, 0]
drag, startPoint x: 380, startPoint y: 256, endPoint x: 364, endPoint y: 258, distance: 16.4
click at [364, 258] on div "**********" at bounding box center [426, 217] width 134 height 131
click at [452, 270] on textarea "**********" at bounding box center [425, 265] width 120 height 22
paste textarea "**********"
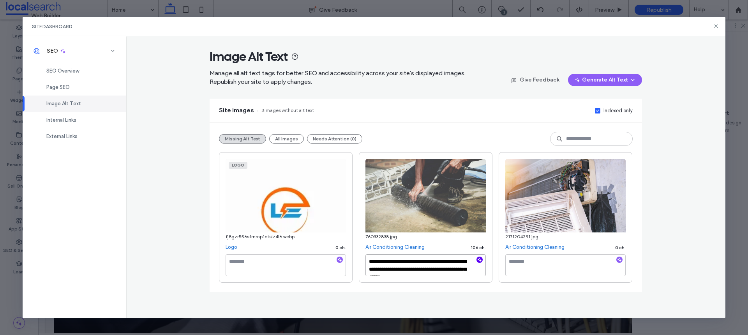
scroll to position [4, 0]
type textarea "**********"
click at [530, 265] on textarea at bounding box center [565, 265] width 120 height 22
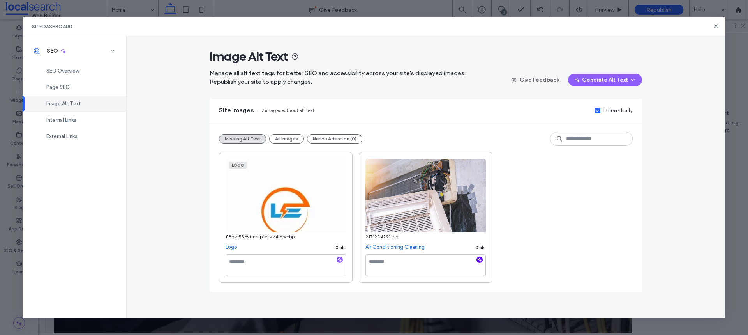
click at [480, 259] on icon "button" at bounding box center [479, 259] width 5 height 5
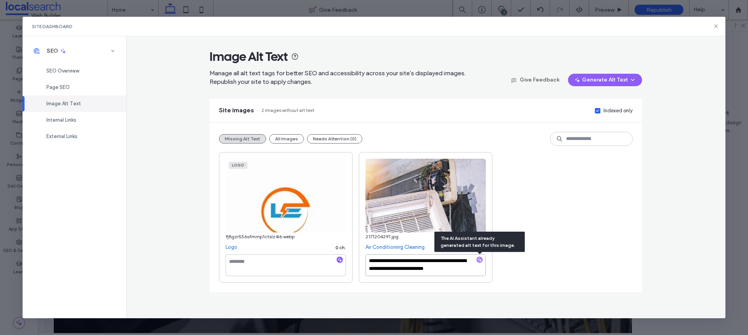
scroll to position [0, 0]
drag, startPoint x: 461, startPoint y: 269, endPoint x: 360, endPoint y: 256, distance: 101.7
click at [360, 256] on div "**********" at bounding box center [426, 217] width 134 height 131
click at [464, 269] on textarea "**********" at bounding box center [425, 265] width 120 height 22
paste textarea "**********"
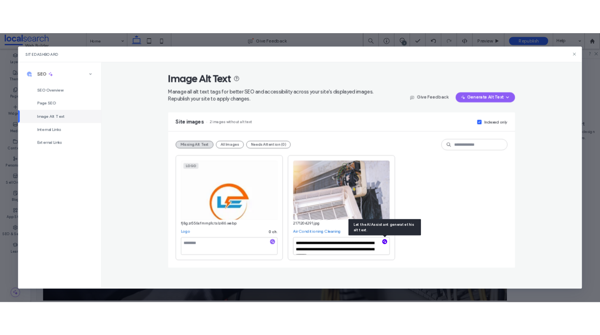
scroll to position [4, 0]
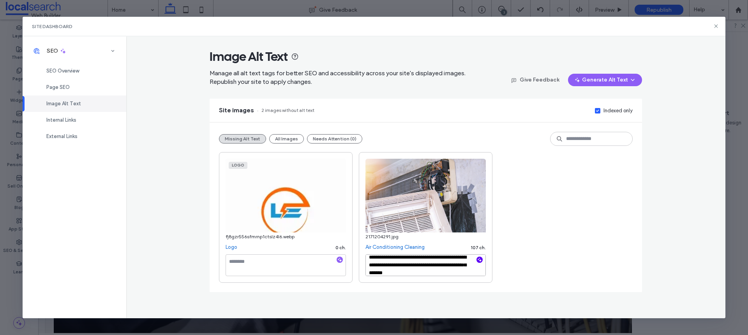
type textarea "**********"
click at [276, 272] on textarea at bounding box center [286, 265] width 120 height 22
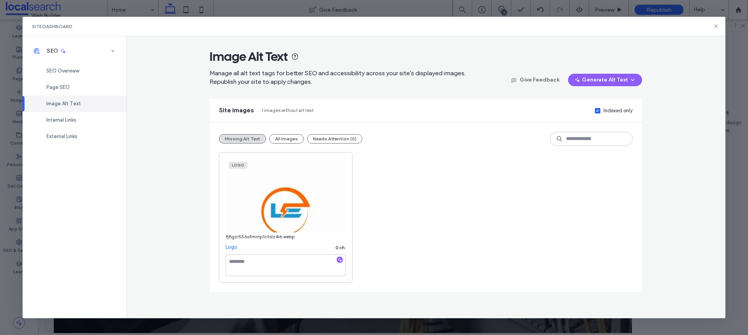
click at [232, 246] on link "Logo" at bounding box center [232, 247] width 12 height 8
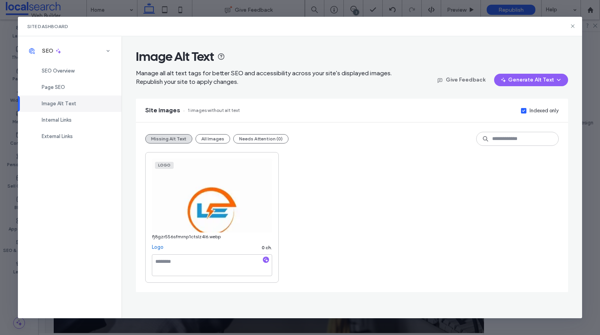
drag, startPoint x: 572, startPoint y: 25, endPoint x: 543, endPoint y: 21, distance: 29.5
click at [573, 25] on icon at bounding box center [573, 26] width 6 height 6
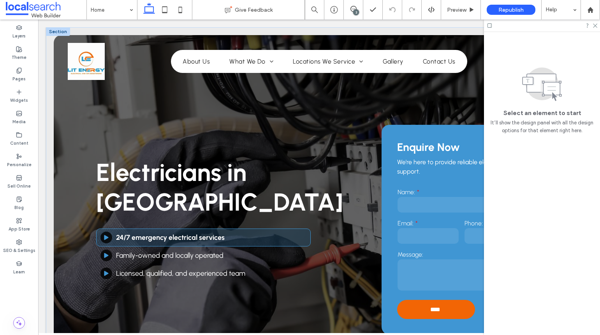
scroll to position [0, 0]
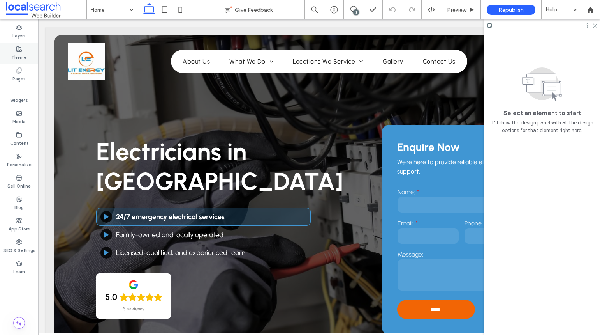
click at [17, 57] on label "Theme" at bounding box center [19, 56] width 15 height 9
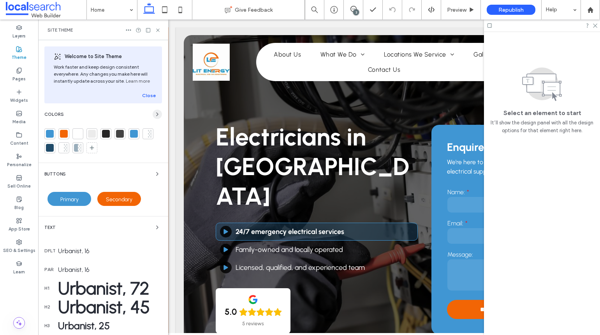
click at [157, 114] on use "button" at bounding box center [158, 114] width 2 height 3
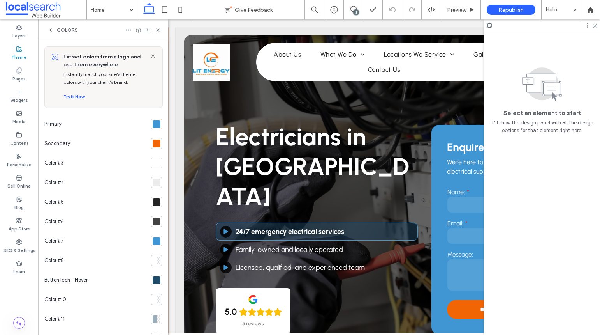
click at [153, 127] on div at bounding box center [157, 124] width 8 height 8
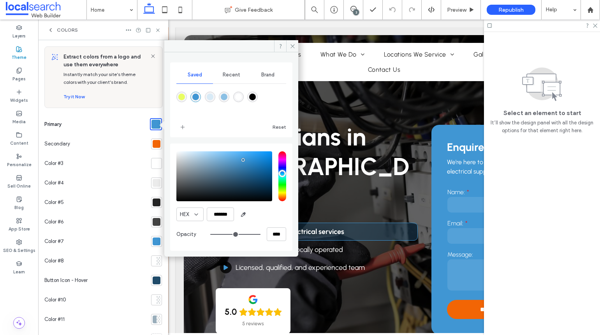
click at [153, 144] on div at bounding box center [157, 144] width 8 height 8
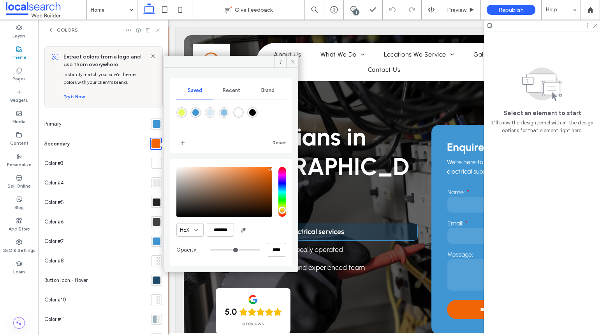
click at [158, 31] on icon at bounding box center [158, 30] width 6 height 6
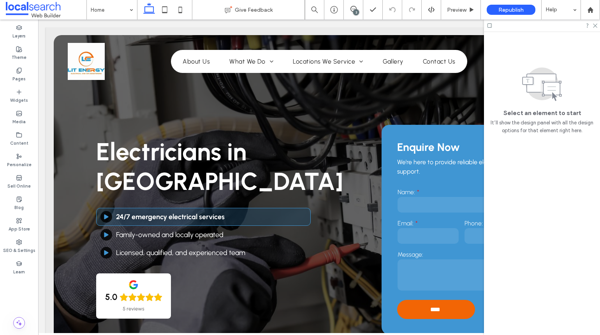
click at [353, 11] on div "3" at bounding box center [356, 12] width 6 height 6
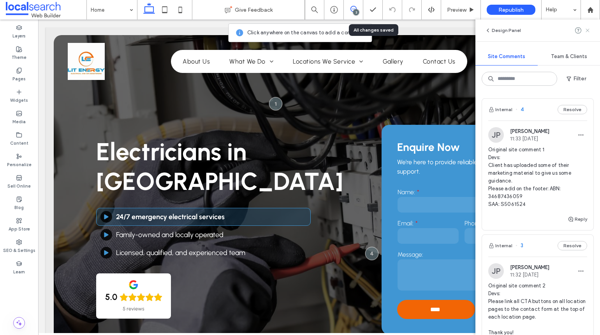
click at [590, 32] on icon at bounding box center [588, 30] width 6 height 6
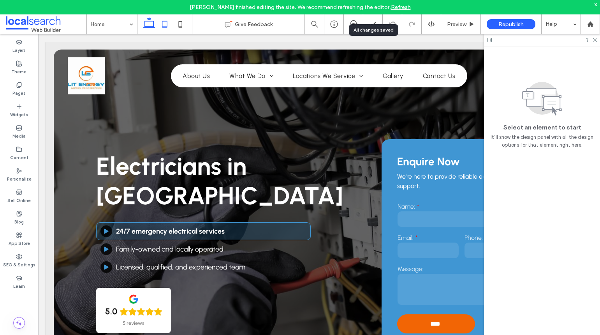
click at [166, 26] on use at bounding box center [164, 24] width 5 height 7
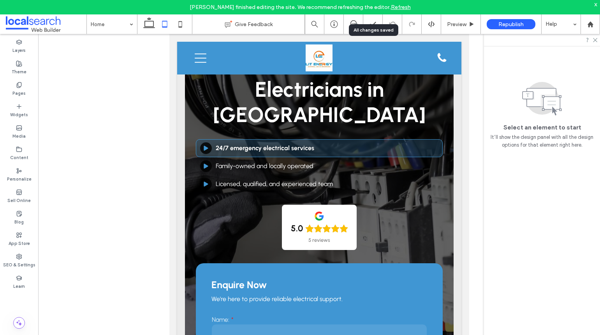
scroll to position [429, 0]
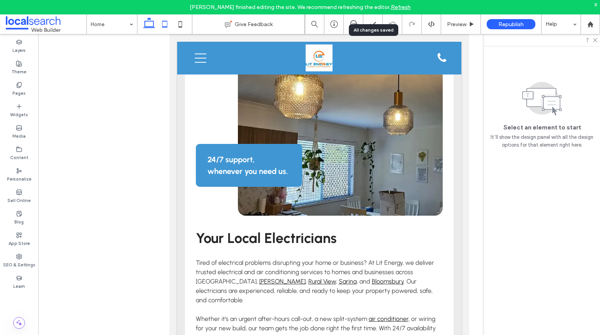
click at [149, 23] on icon at bounding box center [149, 24] width 16 height 16
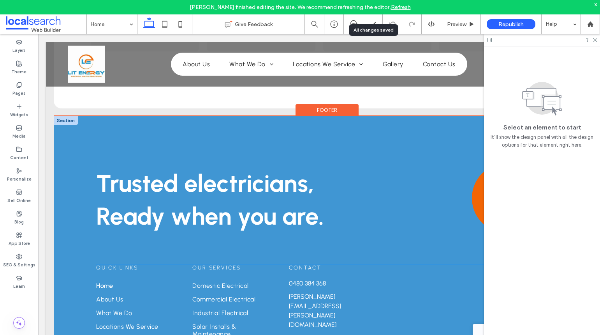
scroll to position [1858, 0]
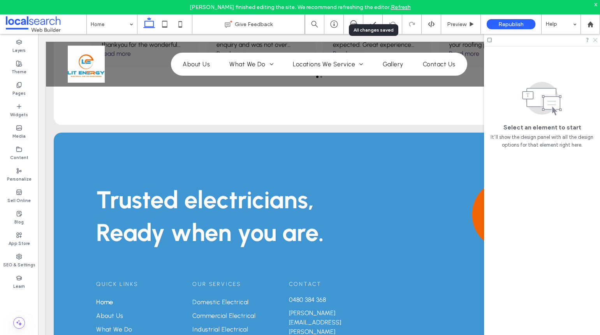
click at [595, 41] on icon at bounding box center [595, 39] width 5 height 5
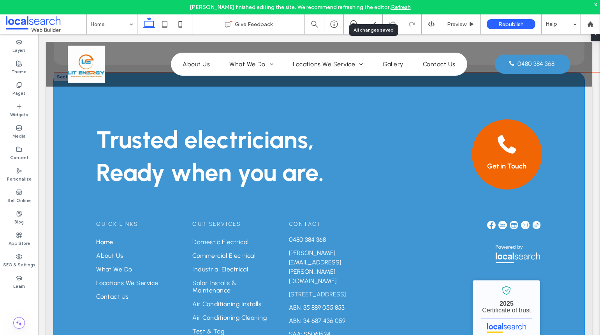
scroll to position [1969, 0]
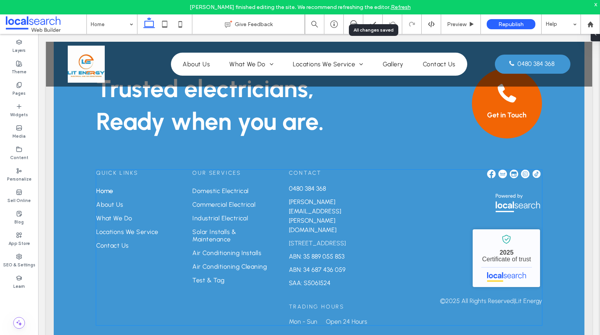
click at [327, 278] on p "SAA: S5061524" at bounding box center [328, 282] width 79 height 9
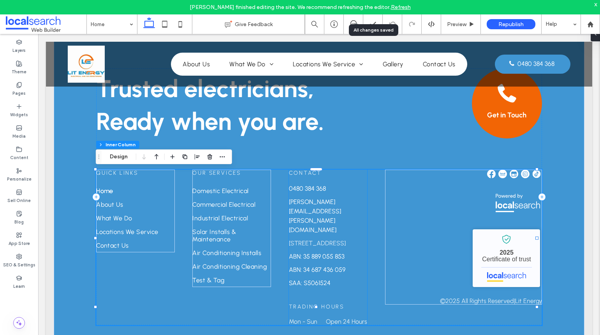
click at [327, 279] on span "SAA: S5061524" at bounding box center [310, 282] width 42 height 7
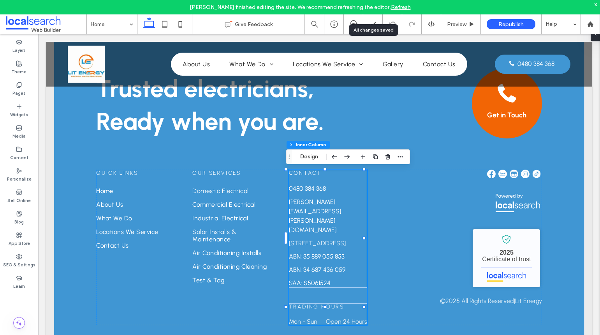
click at [324, 279] on span "SAA: S5061524" at bounding box center [310, 282] width 42 height 7
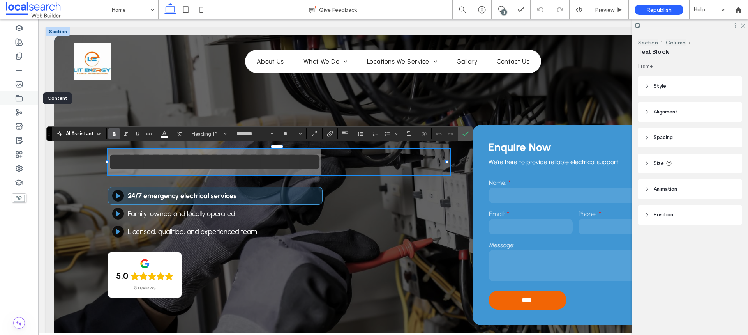
click at [18, 98] on icon at bounding box center [19, 98] width 8 height 8
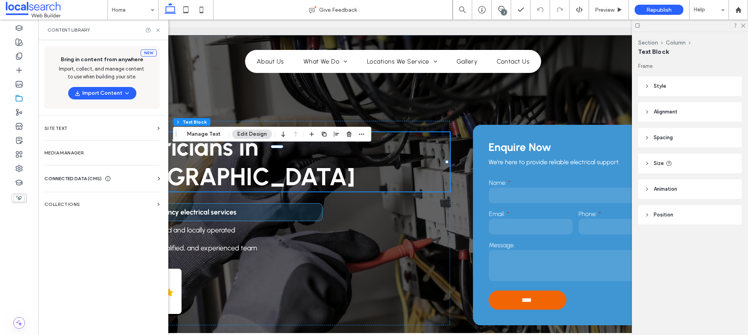
click at [141, 177] on div "CONNECTED DATA (CMS)" at bounding box center [103, 179] width 118 height 8
click at [101, 192] on section "Business Info" at bounding box center [103, 198] width 118 height 18
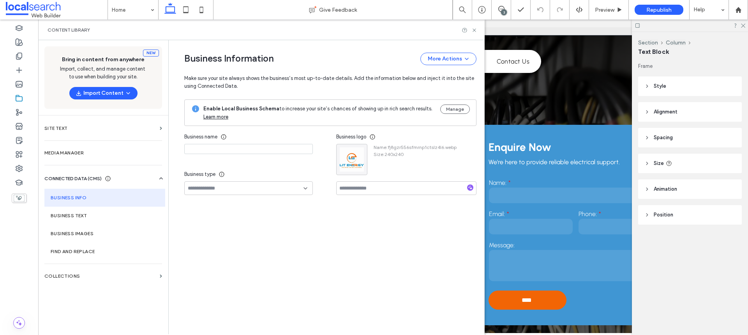
type input "**********"
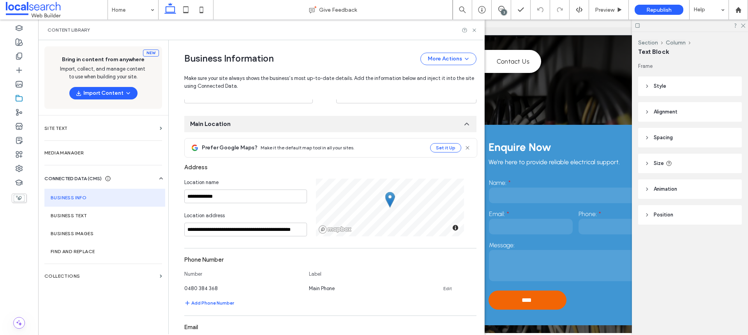
scroll to position [14, 0]
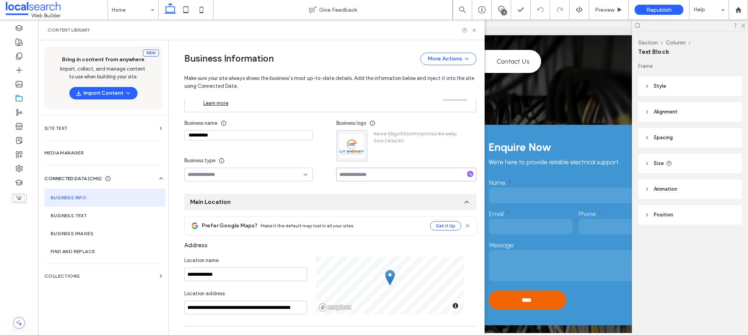
click at [348, 172] on input at bounding box center [406, 175] width 140 height 14
paste input "**********"
type input "**********"
drag, startPoint x: 474, startPoint y: 30, endPoint x: 445, endPoint y: 11, distance: 34.9
click at [474, 30] on icon at bounding box center [474, 30] width 6 height 6
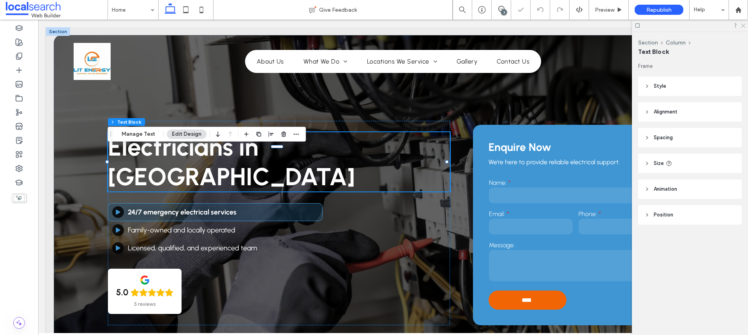
click at [742, 26] on icon at bounding box center [742, 25] width 5 height 5
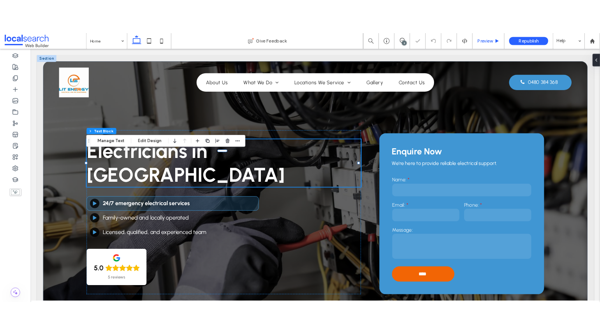
scroll to position [0, 0]
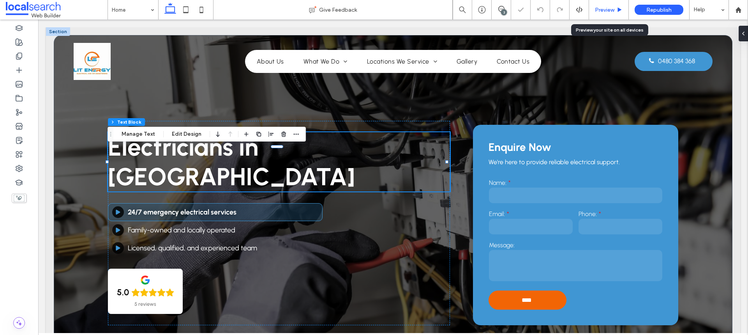
click at [597, 12] on span "Preview" at bounding box center [604, 10] width 19 height 7
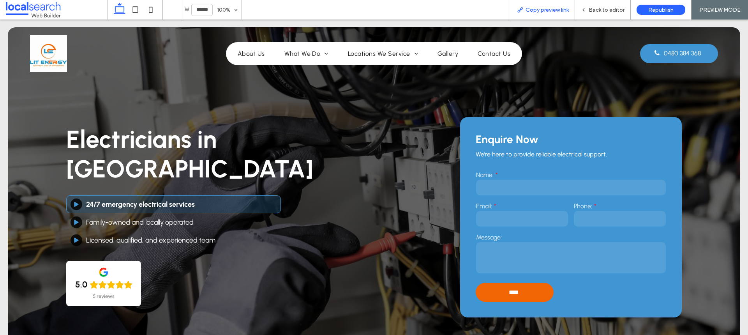
click at [563, 11] on span "Copy preview link" at bounding box center [547, 10] width 43 height 7
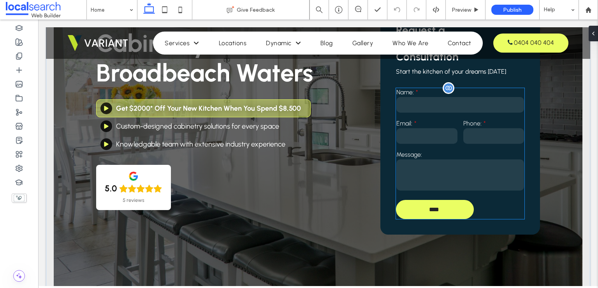
click at [438, 146] on div "Email:" at bounding box center [427, 132] width 67 height 31
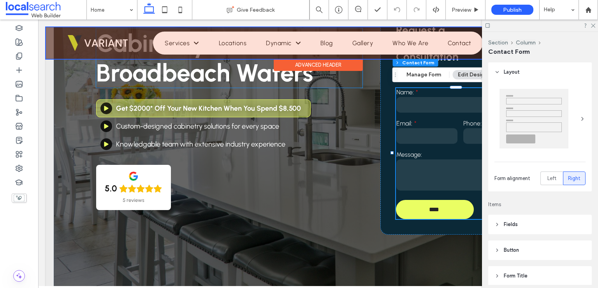
type input "**"
type input "*"
type input "***"
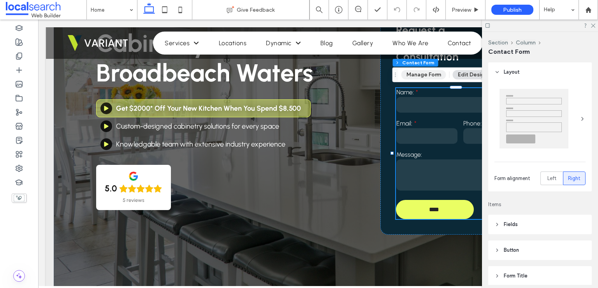
drag, startPoint x: 411, startPoint y: 76, endPoint x: 413, endPoint y: 68, distance: 7.9
click at [411, 76] on button "Manage Form" at bounding box center [424, 74] width 45 height 9
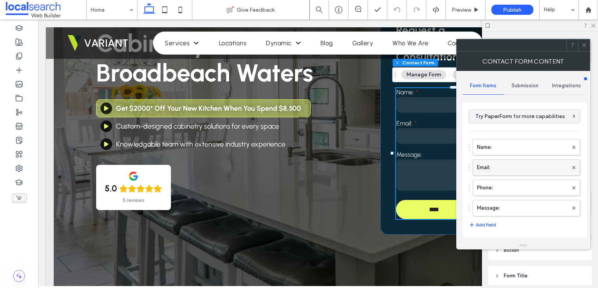
scroll to position [156, 0]
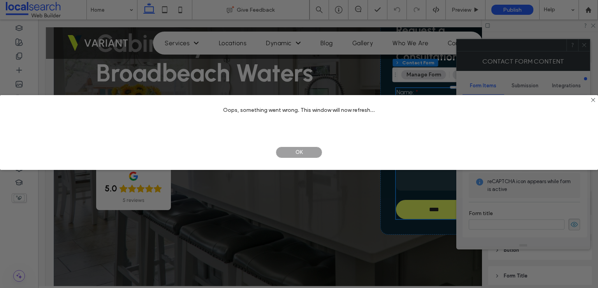
click at [301, 154] on span "OK" at bounding box center [299, 153] width 47 height 12
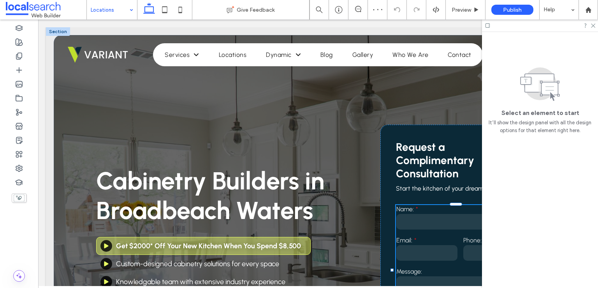
scroll to position [0, 0]
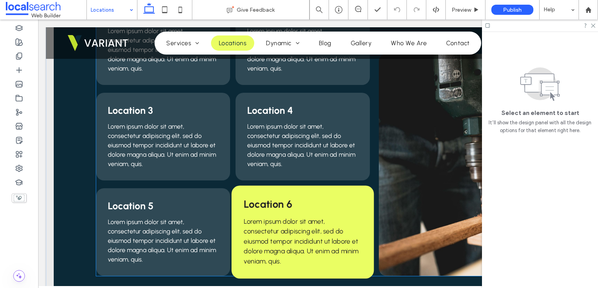
scroll to position [312, 0]
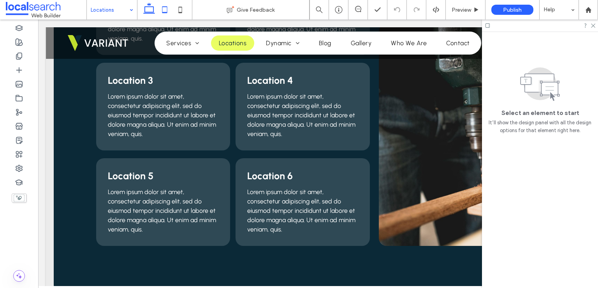
click at [162, 12] on icon at bounding box center [165, 10] width 16 height 16
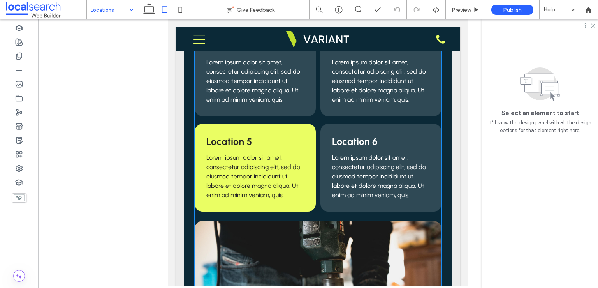
scroll to position [175, 0]
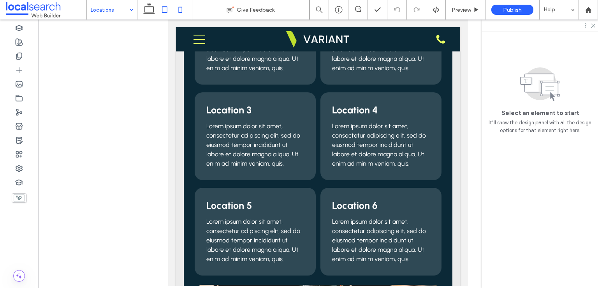
click at [178, 12] on icon at bounding box center [181, 10] width 16 height 16
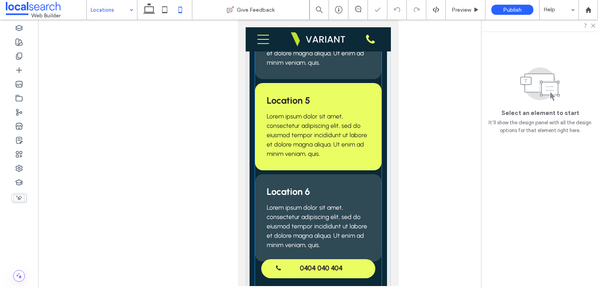
scroll to position [434, 0]
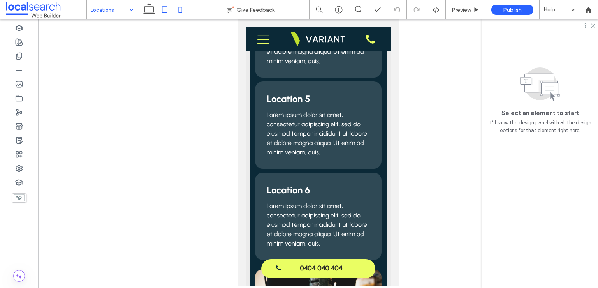
click at [162, 10] on icon at bounding box center [165, 10] width 16 height 16
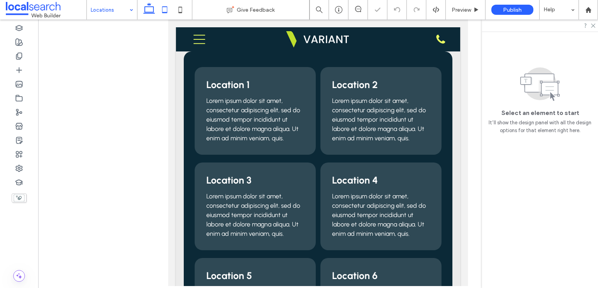
click at [146, 15] on icon at bounding box center [149, 10] width 16 height 16
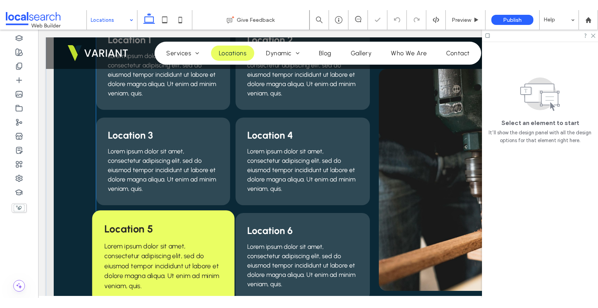
scroll to position [337, 0]
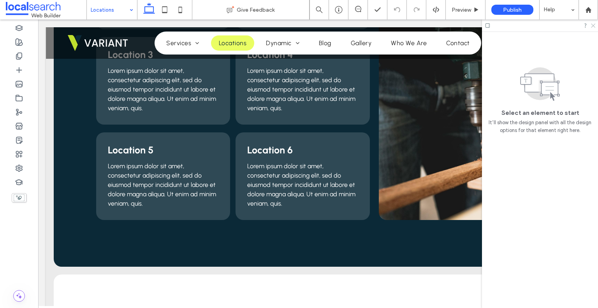
click at [594, 26] on icon at bounding box center [593, 25] width 5 height 5
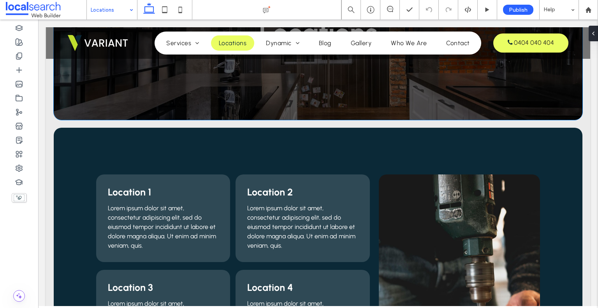
scroll to position [43, 0]
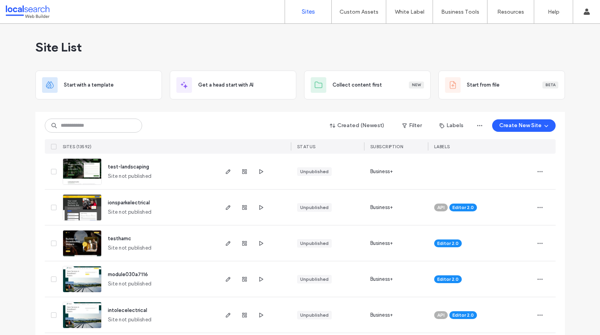
click at [117, 44] on div "Site List" at bounding box center [300, 47] width 530 height 47
click at [76, 130] on input at bounding box center [93, 125] width 97 height 14
paste input "********"
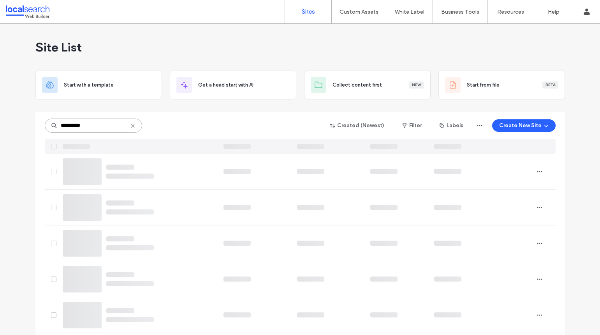
click at [67, 124] on input "********" at bounding box center [93, 125] width 97 height 14
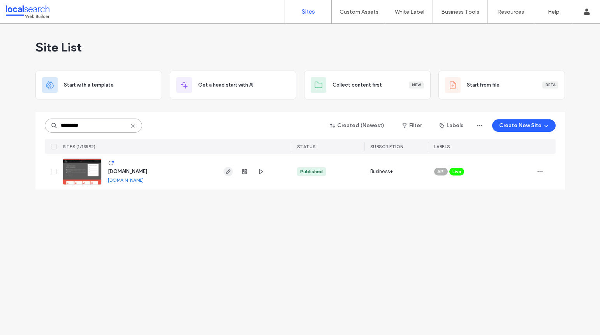
type input "********"
click at [227, 171] on icon "button" at bounding box center [228, 171] width 6 height 6
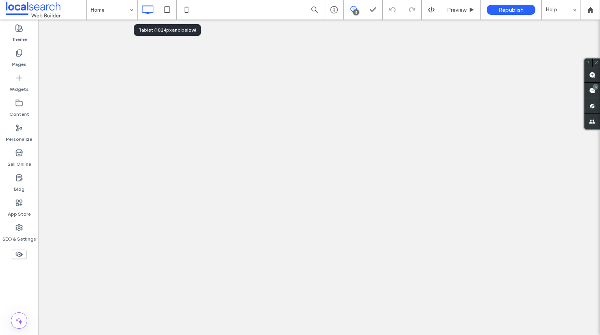
click at [181, 10] on icon at bounding box center [187, 10] width 16 height 16
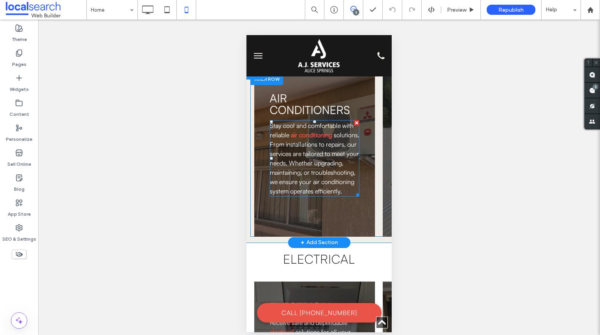
scroll to position [1714, 0]
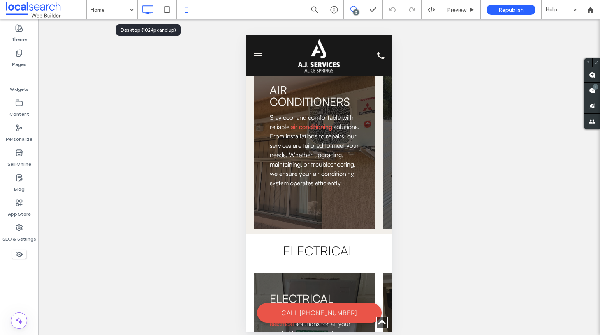
click at [145, 7] on icon at bounding box center [148, 10] width 16 height 16
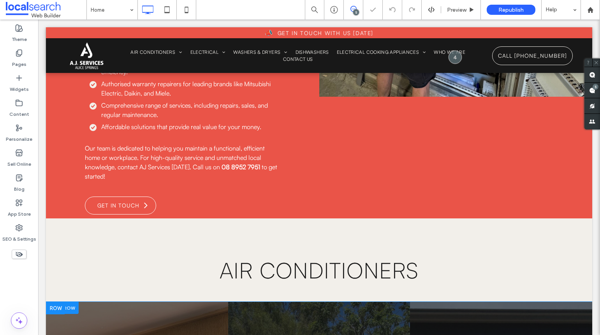
scroll to position [1589, 0]
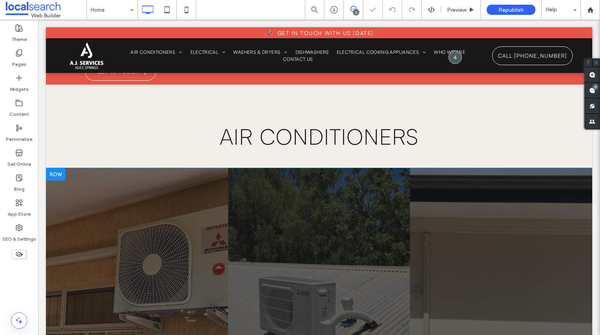
click at [58, 168] on div at bounding box center [55, 174] width 19 height 12
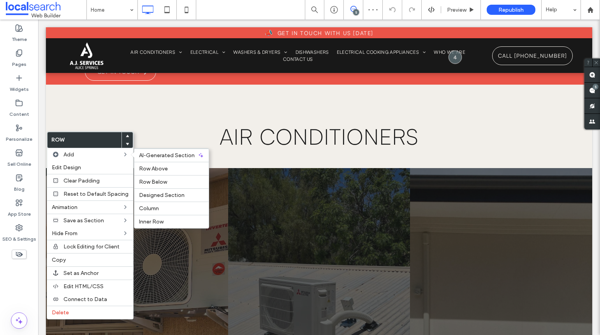
click at [212, 173] on div "Air conditioners Stay cool and comfortable with reliable air conditioning solut…" at bounding box center [137, 307] width 182 height 279
click at [182, 185] on div "Air conditioners Stay cool and comfortable with reliable air conditioning solut…" at bounding box center [137, 307] width 182 height 279
click at [171, 191] on div "Air conditioners Stay cool and comfortable with reliable air conditioning solut…" at bounding box center [137, 307] width 182 height 279
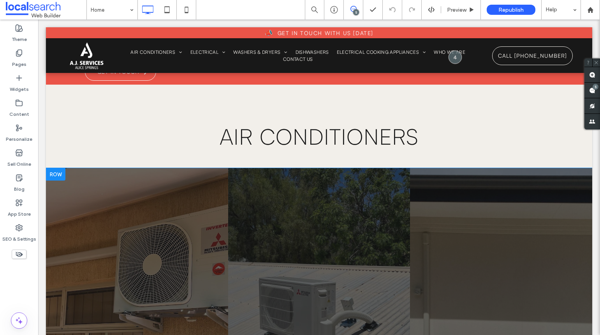
click at [60, 168] on div at bounding box center [55, 174] width 19 height 12
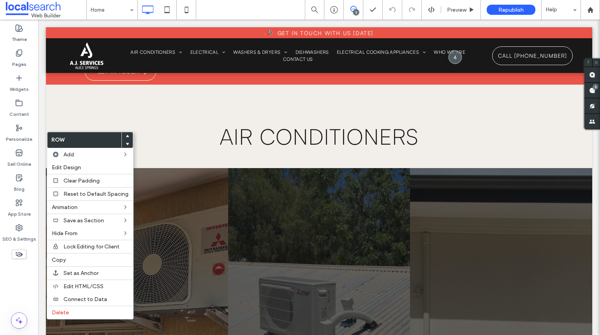
click at [228, 168] on div "Air conditioning sales Choose from our sale range of premium air conditioning u…" at bounding box center [319, 307] width 182 height 279
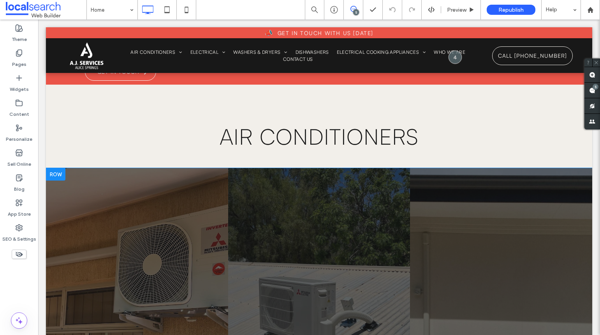
click at [56, 168] on div at bounding box center [55, 174] width 19 height 12
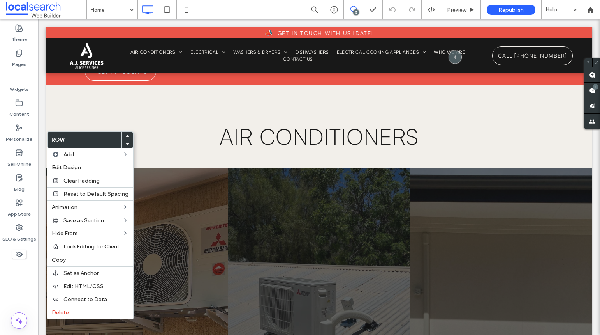
click at [234, 174] on div "Air conditioning sales Choose from our sale range of premium air conditioning u…" at bounding box center [319, 307] width 182 height 279
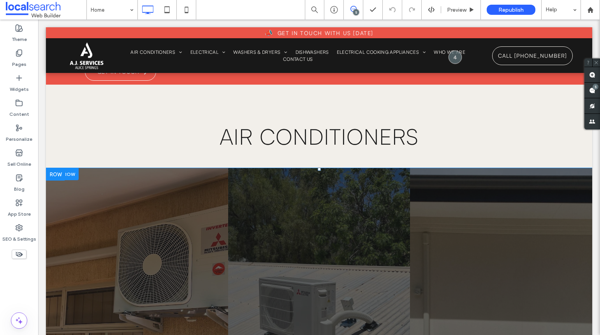
click at [76, 168] on div at bounding box center [62, 174] width 33 height 12
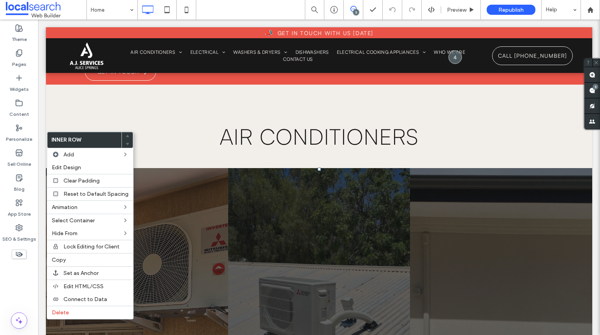
click at [197, 191] on div "Air conditioners Stay cool and comfortable with reliable air conditioning solut…" at bounding box center [137, 307] width 182 height 279
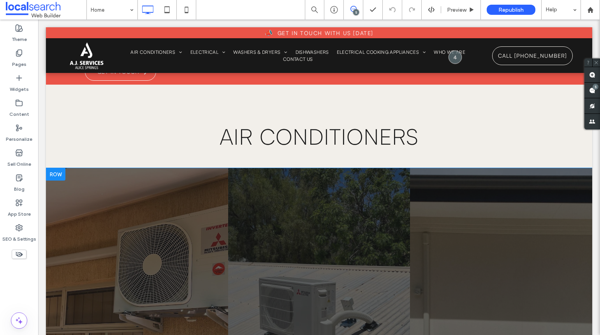
click at [53, 168] on div at bounding box center [55, 174] width 19 height 12
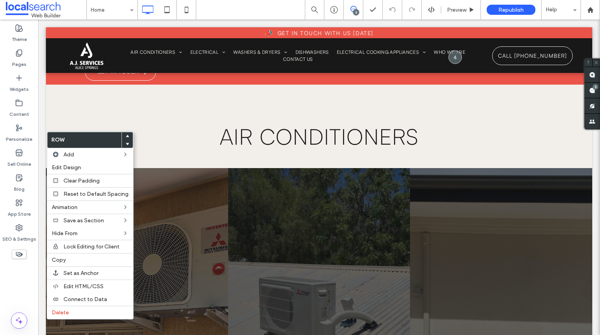
click at [182, 177] on div "Air conditioners Stay cool and comfortable with reliable air conditioning solut…" at bounding box center [137, 307] width 182 height 279
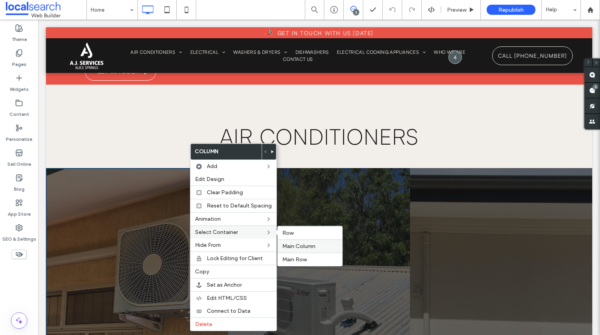
click at [292, 246] on span "Main Column" at bounding box center [298, 246] width 33 height 7
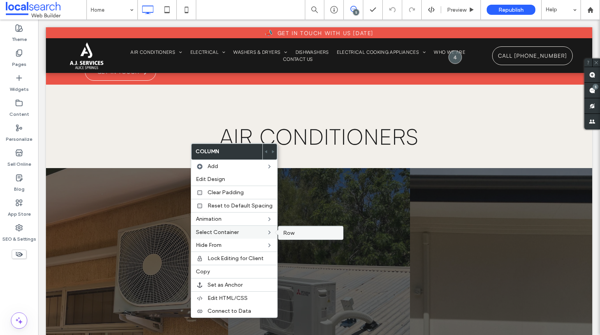
click at [297, 233] on label "Row" at bounding box center [310, 232] width 55 height 7
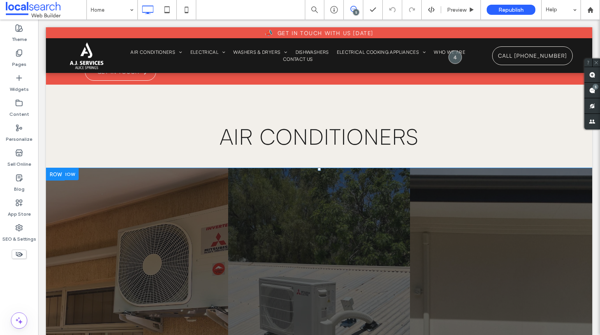
click at [196, 205] on div "Air conditioners Stay cool and comfortable with reliable air conditioning solut…" at bounding box center [137, 307] width 182 height 279
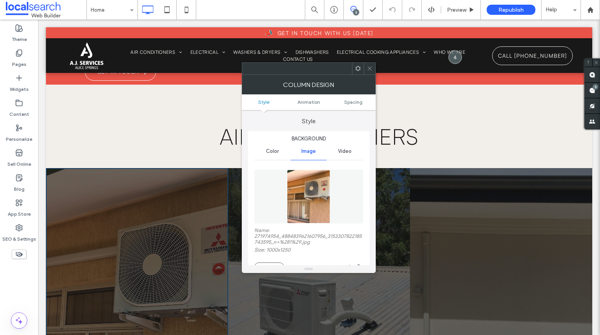
click at [371, 67] on icon at bounding box center [370, 68] width 6 height 6
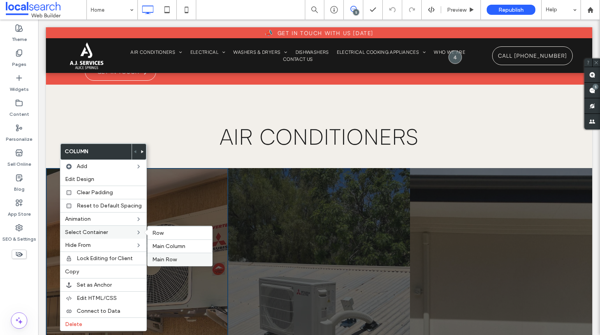
click at [176, 257] on label "Main Row" at bounding box center [179, 259] width 55 height 7
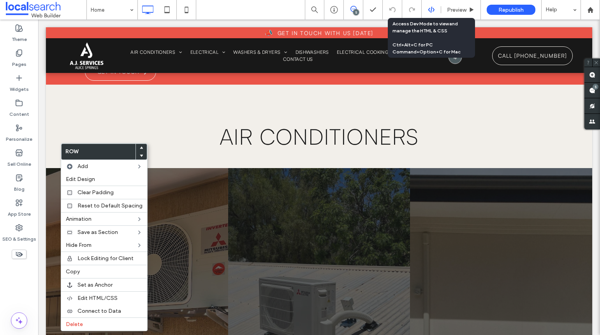
click at [428, 6] on icon at bounding box center [431, 9] width 7 height 7
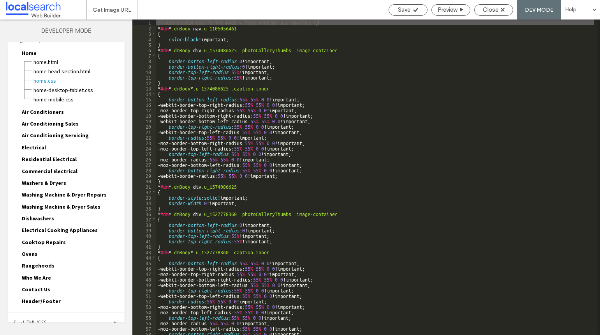
scroll to position [23, 0]
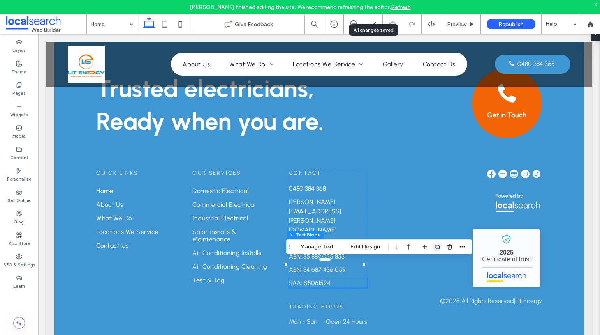
click at [433, 245] on span "button" at bounding box center [437, 246] width 9 height 9
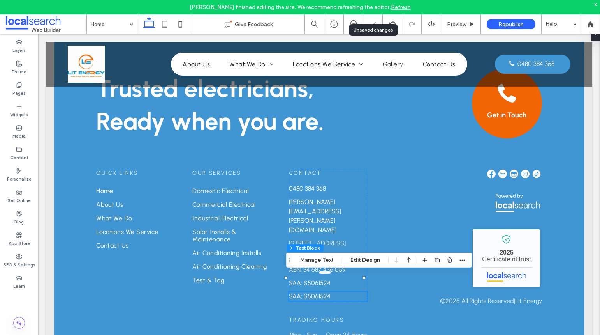
click at [314, 292] on span "SAA: S5061524" at bounding box center [310, 295] width 42 height 7
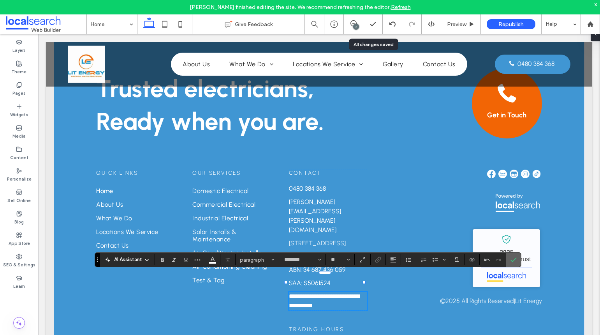
drag, startPoint x: 517, startPoint y: 261, endPoint x: 478, endPoint y: 226, distance: 52.7
click at [517, 261] on icon "Confirm" at bounding box center [514, 259] width 6 height 6
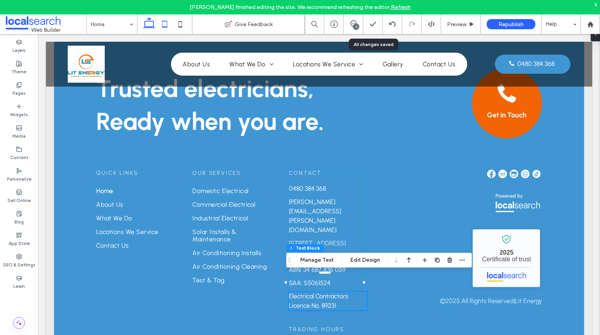
click at [166, 27] on use at bounding box center [164, 24] width 5 height 7
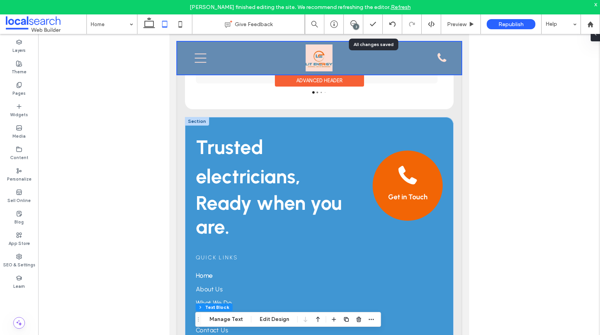
click at [200, 56] on div at bounding box center [319, 58] width 284 height 33
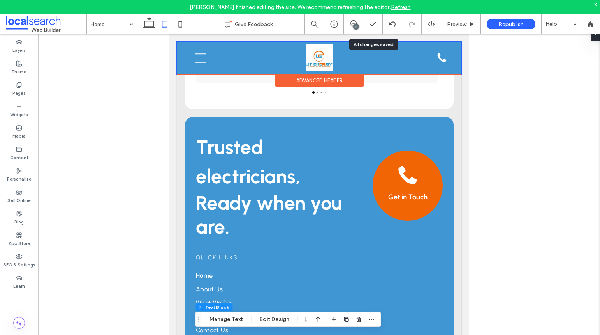
click at [200, 56] on icon "Mobile Icon Mobile" at bounding box center [200, 58] width 12 height 12
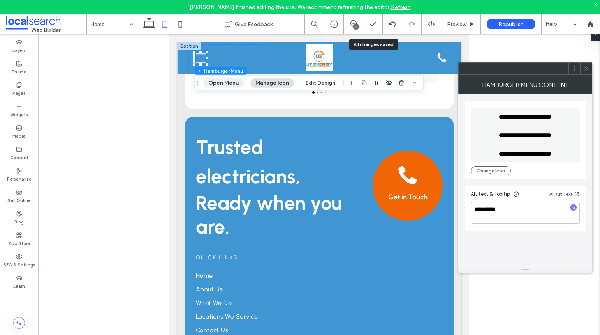
click at [224, 81] on button "Open Menu" at bounding box center [223, 82] width 41 height 9
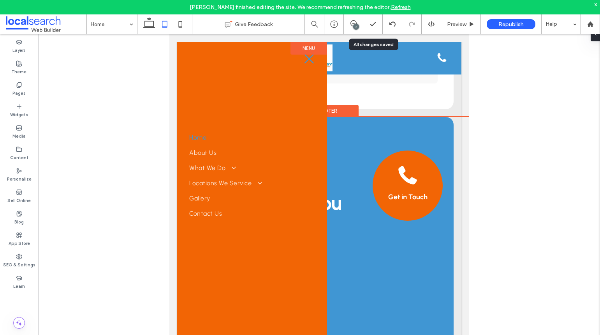
scroll to position [0, 0]
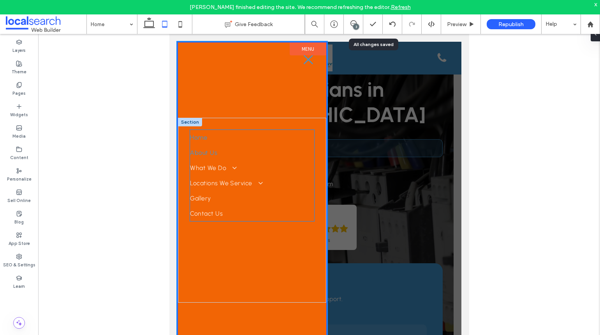
click at [208, 156] on span "About Us" at bounding box center [203, 152] width 27 height 7
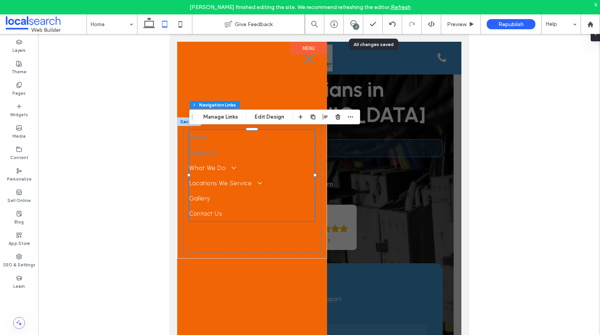
type input "***"
type input "****"
click at [209, 156] on span "About Us" at bounding box center [202, 152] width 27 height 7
click at [267, 118] on button "Edit Design" at bounding box center [270, 116] width 40 height 9
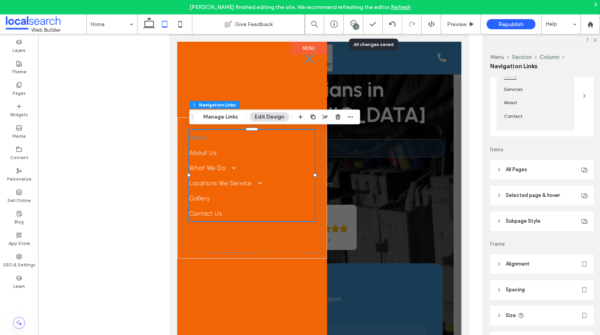
scroll to position [117, 0]
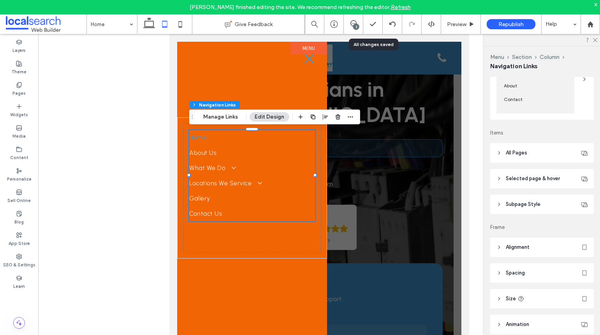
click at [544, 155] on header "All Pages" at bounding box center [543, 152] width 104 height 19
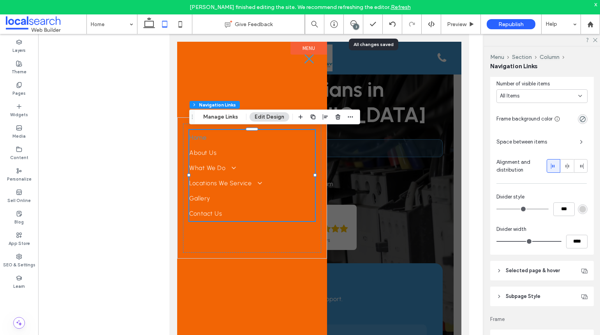
scroll to position [234, 0]
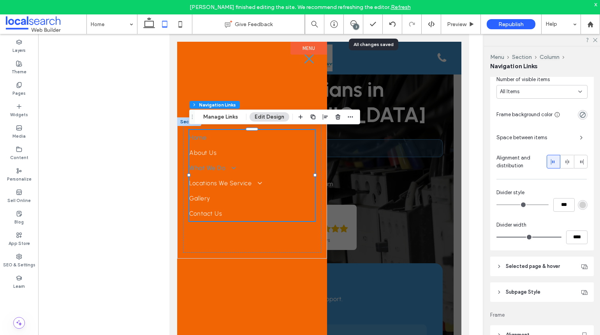
click at [231, 168] on span at bounding box center [230, 167] width 12 height 7
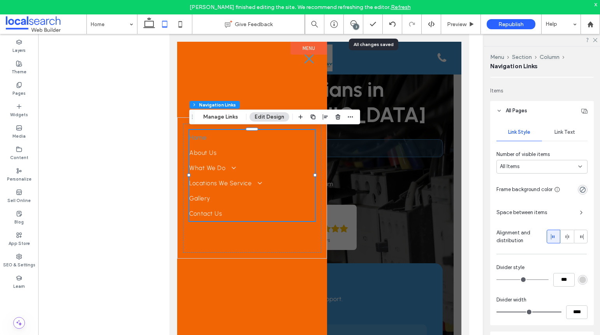
scroll to position [156, 0]
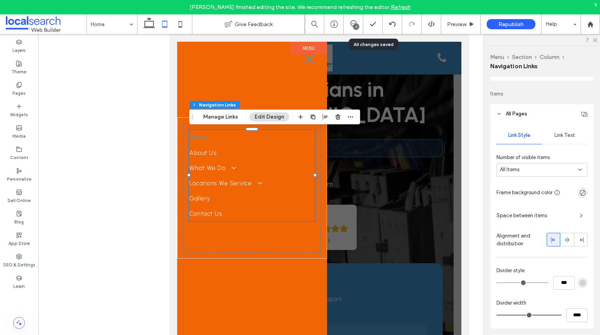
click at [561, 122] on header "All Pages" at bounding box center [543, 113] width 104 height 19
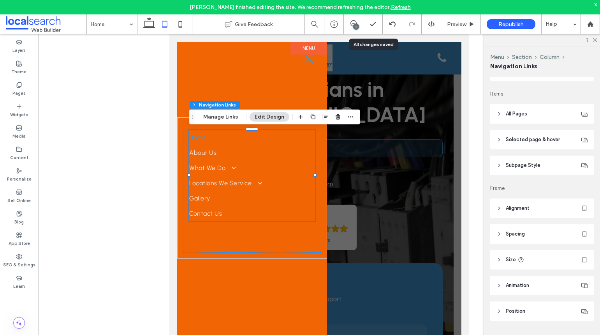
click at [550, 115] on header "All Pages" at bounding box center [543, 113] width 104 height 19
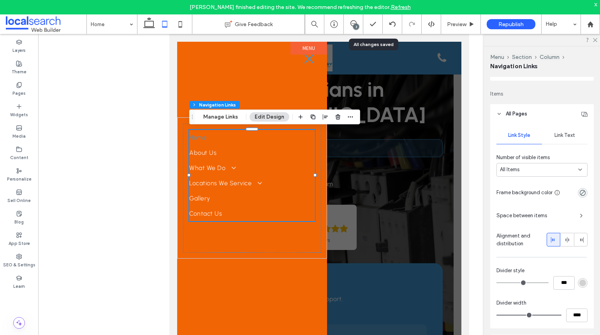
click at [565, 136] on span "Link Text" at bounding box center [565, 135] width 21 height 6
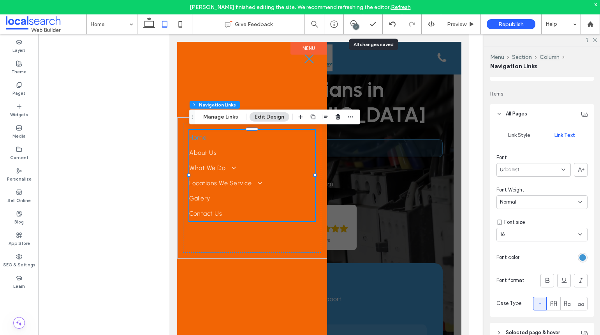
click at [583, 262] on div at bounding box center [555, 258] width 65 height 14
click at [580, 258] on div "rgb(64, 150, 211)" at bounding box center [583, 257] width 7 height 7
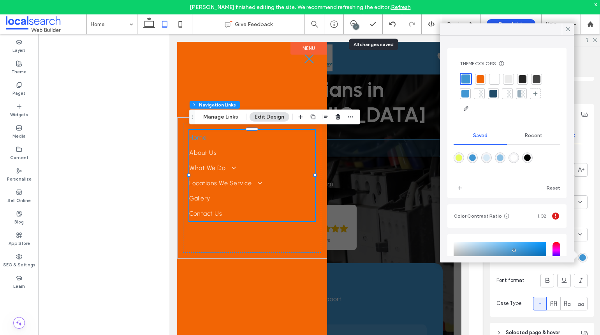
click at [497, 80] on div at bounding box center [495, 79] width 8 height 8
click at [569, 28] on use at bounding box center [569, 29] width 4 height 4
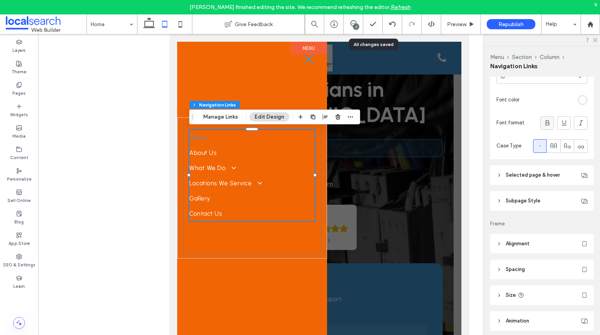
scroll to position [277, 0]
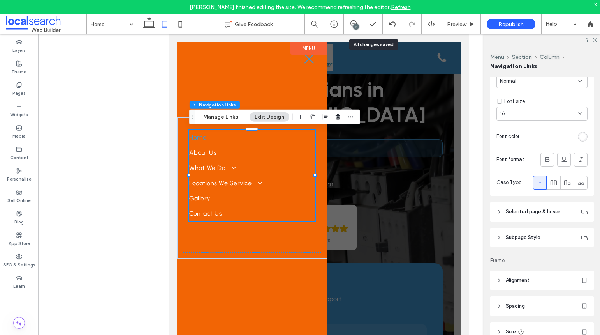
click at [541, 213] on span "Selected page & hover" at bounding box center [533, 212] width 54 height 8
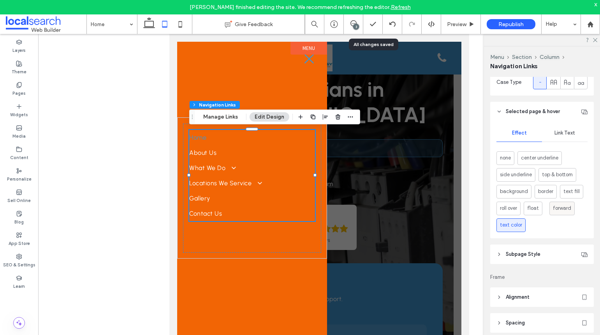
scroll to position [394, 0]
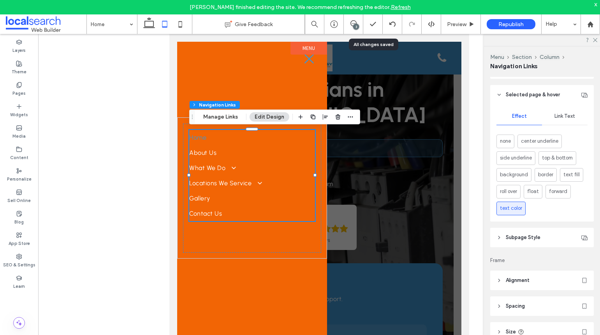
click at [570, 109] on div "Link Text" at bounding box center [565, 116] width 46 height 17
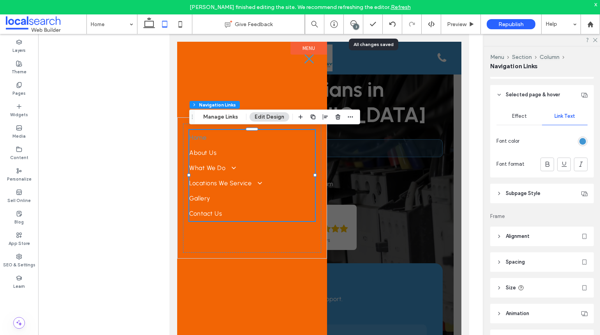
click at [580, 139] on div "rgb(64, 150, 211)" at bounding box center [583, 141] width 7 height 7
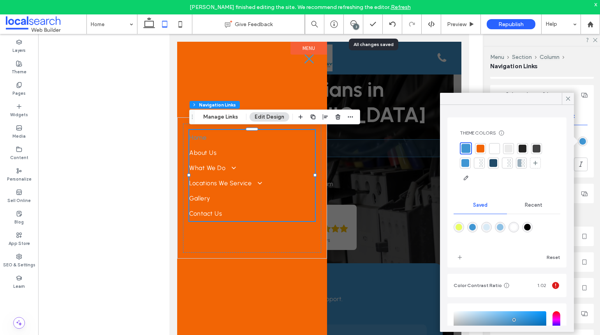
click at [496, 162] on div at bounding box center [494, 163] width 8 height 8
click at [565, 97] on icon at bounding box center [568, 98] width 7 height 7
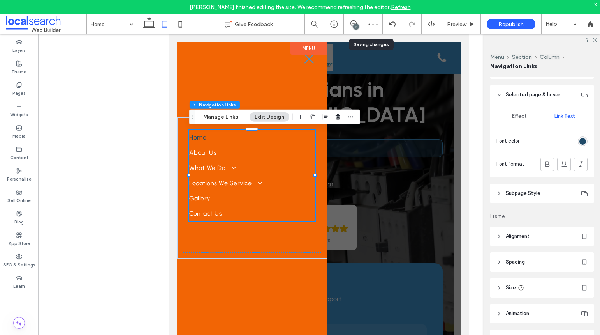
drag, startPoint x: 522, startPoint y: 193, endPoint x: 522, endPoint y: 184, distance: 9.0
click at [522, 193] on span "Subpage Style" at bounding box center [523, 193] width 35 height 8
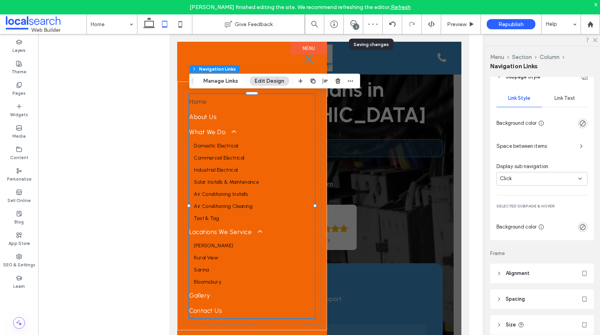
scroll to position [510, 0]
click at [576, 101] on div "Link Text" at bounding box center [565, 97] width 46 height 17
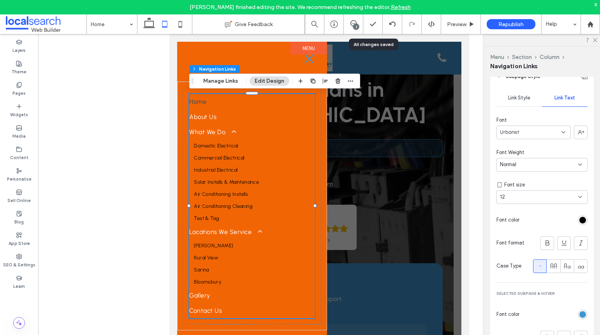
click at [580, 220] on div "rgb(0, 0, 0)" at bounding box center [583, 220] width 7 height 7
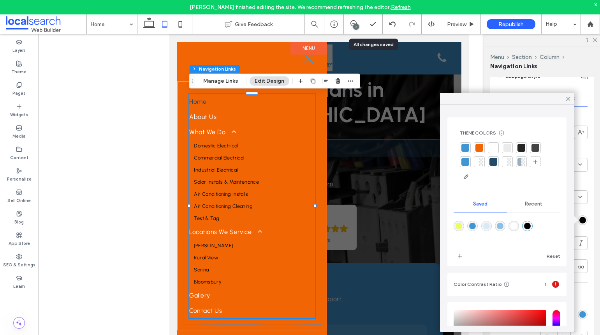
click at [494, 146] on div at bounding box center [494, 148] width 8 height 8
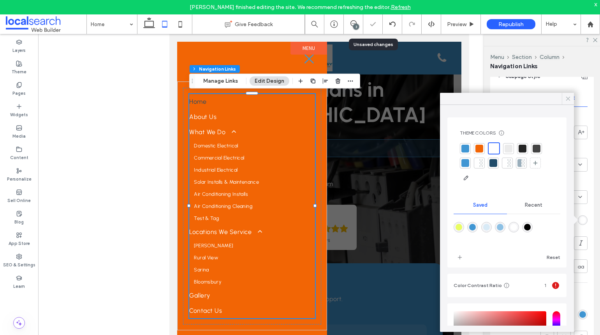
click at [568, 101] on icon at bounding box center [568, 98] width 7 height 7
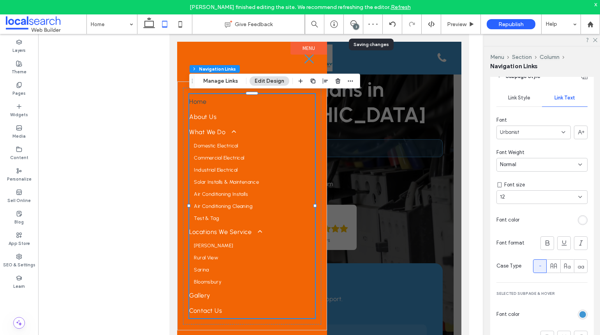
scroll to position [627, 0]
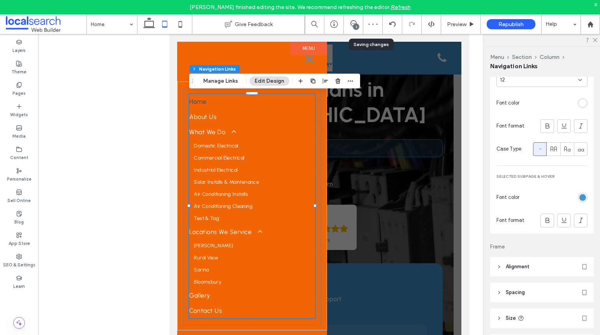
click at [580, 195] on div "rgb(64, 150, 211)" at bounding box center [583, 197] width 7 height 7
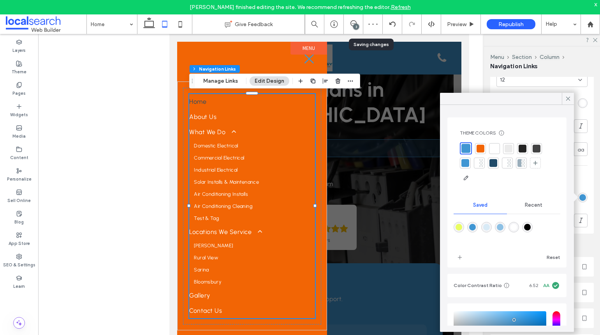
click at [494, 162] on div at bounding box center [494, 163] width 8 height 8
click at [565, 100] on icon at bounding box center [568, 98] width 7 height 7
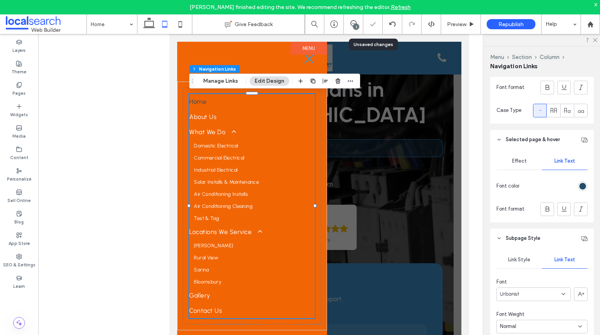
scroll to position [238, 0]
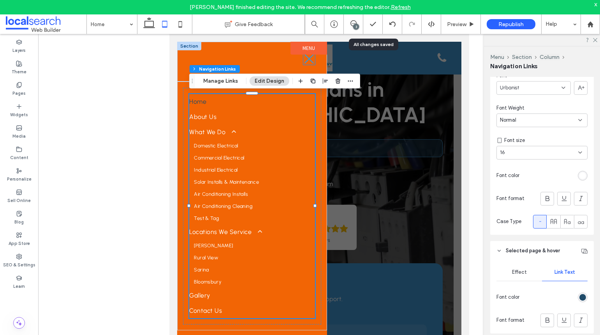
click at [307, 58] on icon at bounding box center [309, 59] width 12 height 12
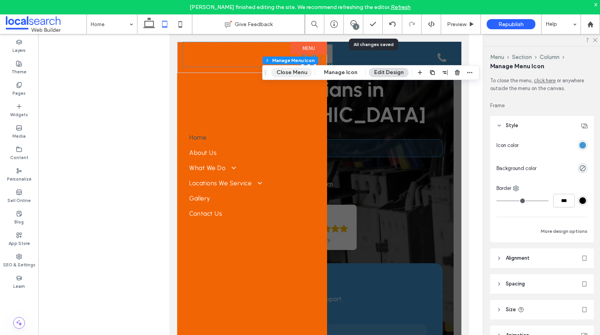
click at [302, 71] on button "Close Menu" at bounding box center [292, 72] width 41 height 9
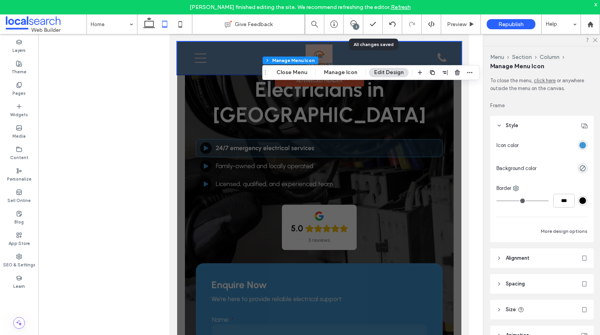
scroll to position [2122, 0]
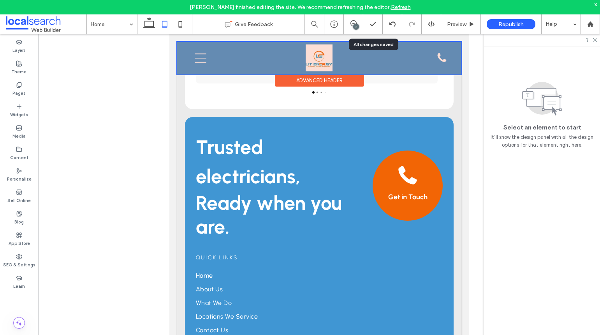
click at [197, 58] on div at bounding box center [319, 58] width 284 height 33
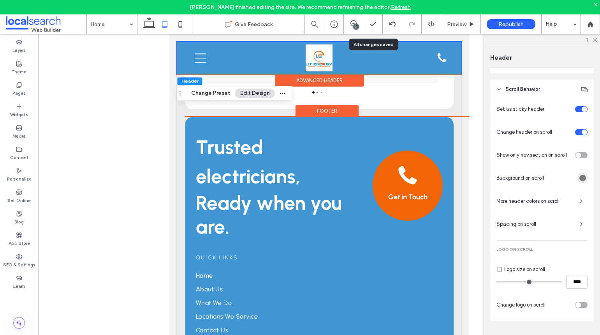
scroll to position [309, 0]
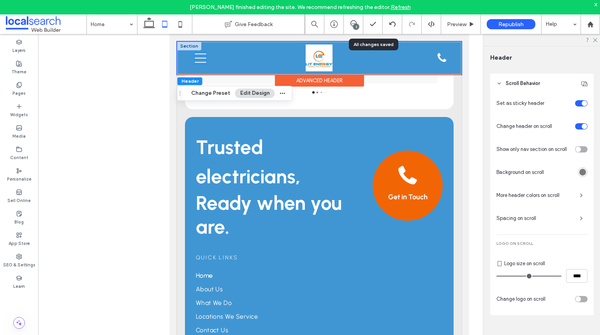
click at [199, 61] on icon "Mobile Icon Mobile" at bounding box center [200, 58] width 12 height 12
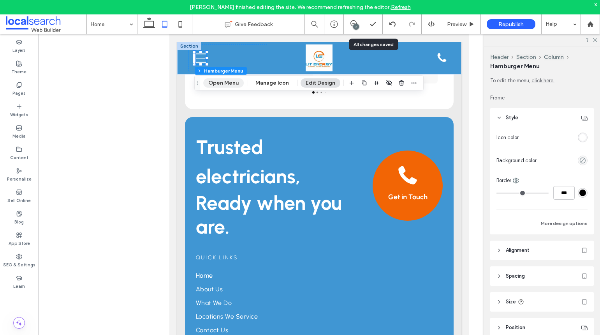
click at [229, 81] on button "Open Menu" at bounding box center [223, 82] width 41 height 9
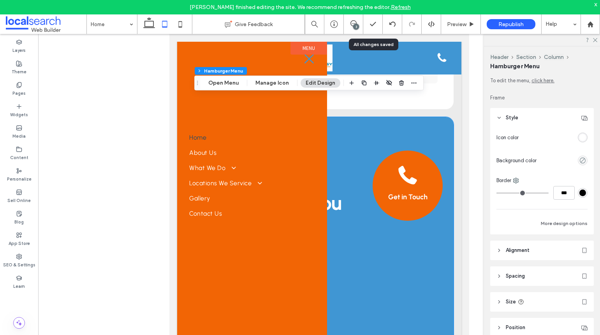
scroll to position [0, 0]
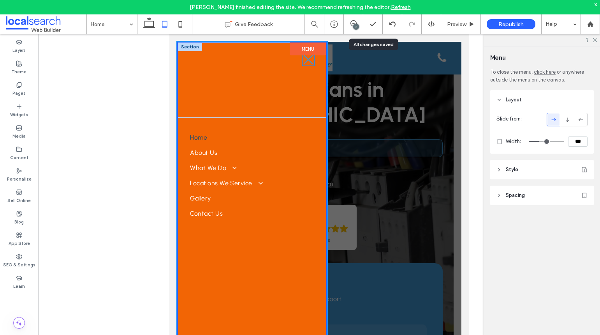
click at [306, 63] on icon at bounding box center [308, 60] width 12 height 12
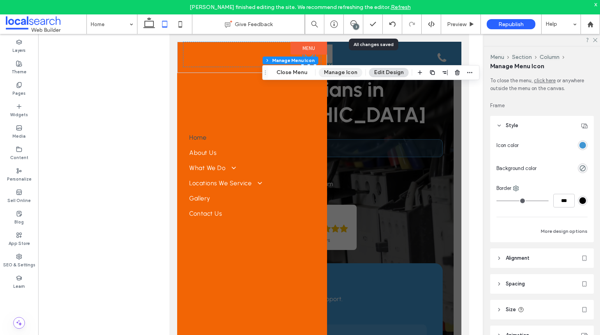
click at [330, 76] on button "Manage Icon" at bounding box center [341, 72] width 44 height 9
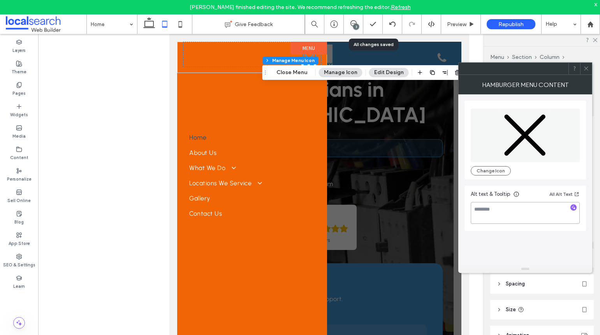
click at [487, 204] on textarea at bounding box center [525, 213] width 109 height 22
type textarea "**********"
click at [586, 71] on icon at bounding box center [587, 68] width 6 height 6
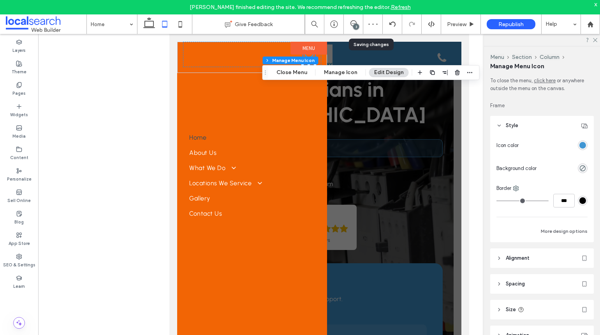
click at [580, 149] on div "rgba(64,150,211,1)" at bounding box center [583, 145] width 10 height 10
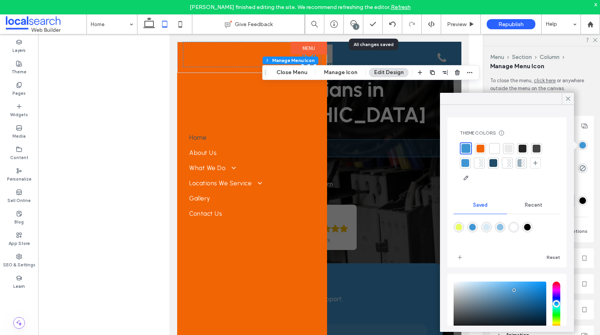
click at [492, 151] on div at bounding box center [495, 149] width 8 height 8
click at [299, 72] on button "Close Menu" at bounding box center [292, 72] width 41 height 9
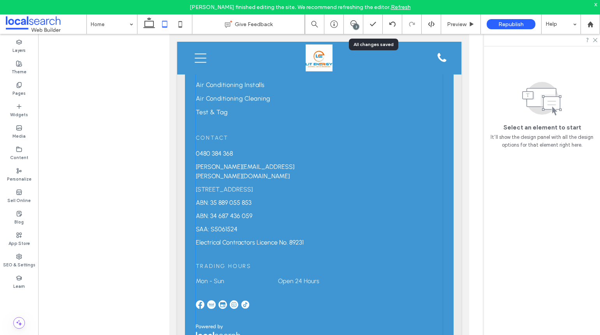
scroll to position [2534, 0]
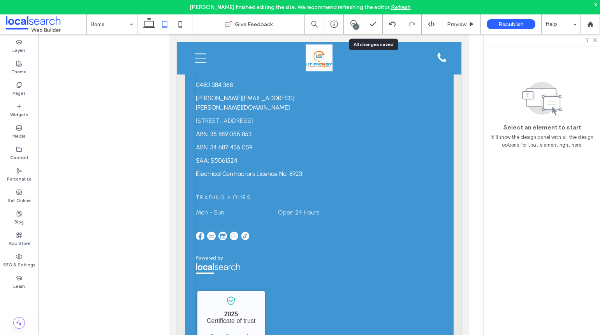
click at [229, 231] on img at bounding box center [233, 235] width 9 height 9
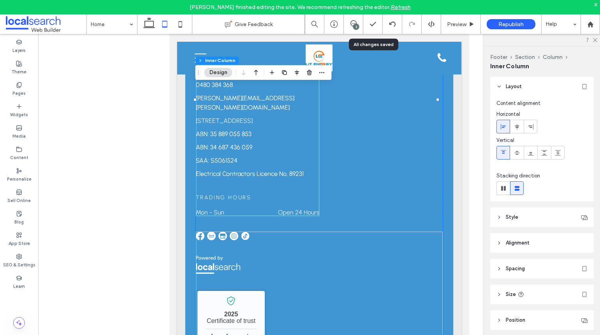
click at [231, 231] on img at bounding box center [233, 235] width 9 height 9
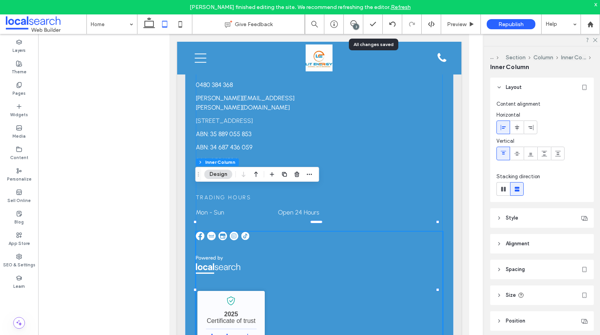
click at [231, 231] on img at bounding box center [233, 235] width 9 height 9
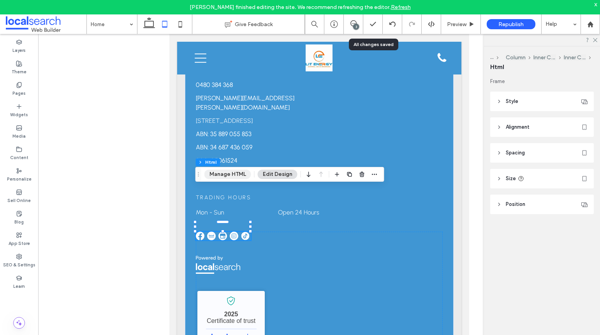
click at [230, 176] on button "Manage HTML" at bounding box center [228, 173] width 47 height 9
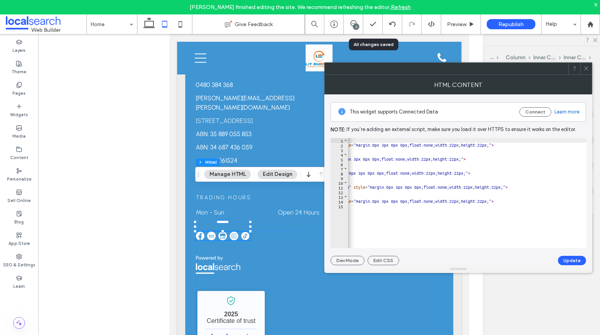
scroll to position [0, 217]
drag, startPoint x: 584, startPoint y: 68, endPoint x: 598, endPoint y: 71, distance: 13.5
click at [585, 68] on icon at bounding box center [587, 68] width 6 height 6
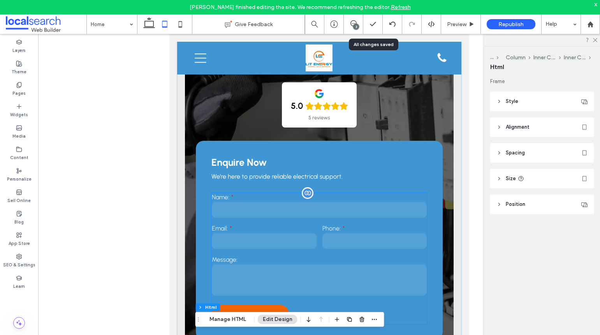
scroll to position [157, 0]
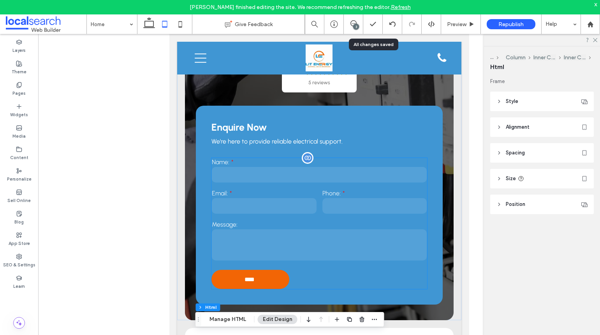
click at [319, 187] on div "Phone:" at bounding box center [374, 202] width 111 height 31
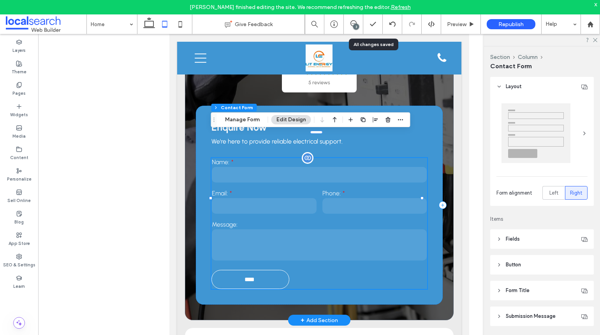
type input "**"
type input "*"
type input "***"
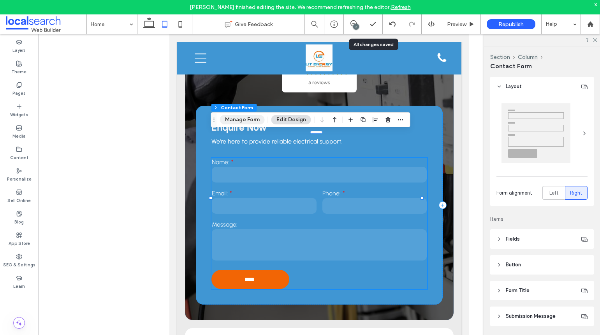
click at [238, 119] on button "Manage Form" at bounding box center [242, 119] width 45 height 9
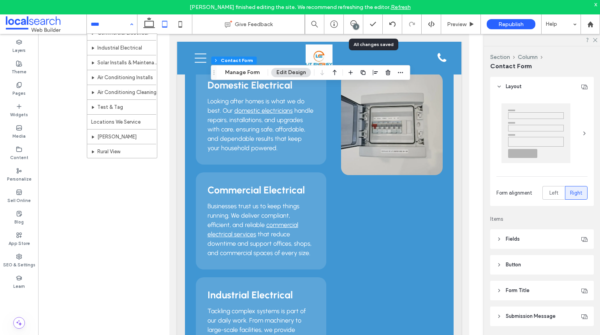
scroll to position [127, 0]
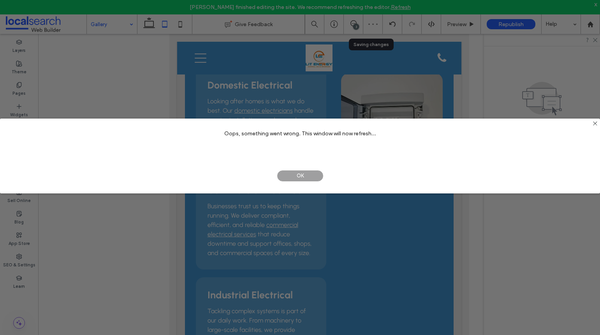
click at [309, 175] on span "OK" at bounding box center [300, 176] width 47 height 12
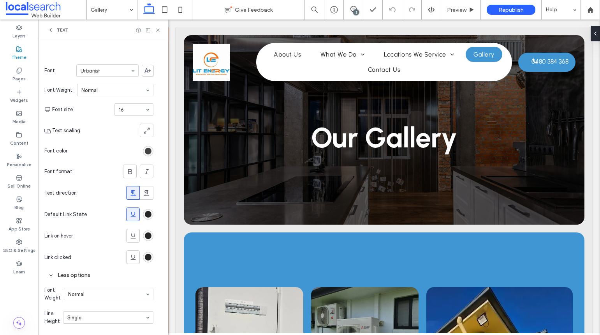
scroll to position [121, 0]
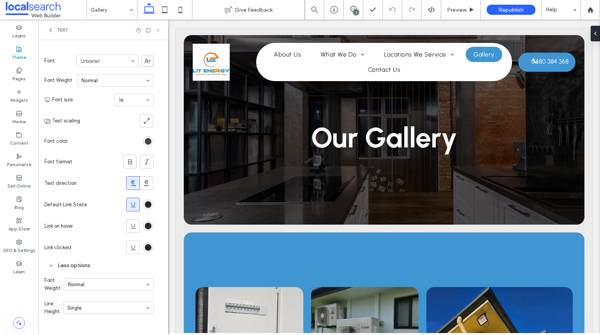
click at [157, 28] on icon at bounding box center [158, 30] width 6 height 6
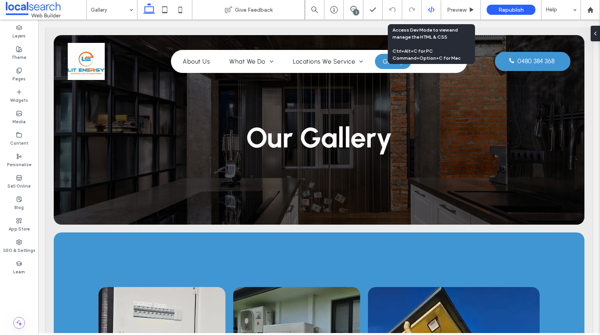
click at [431, 11] on icon at bounding box center [431, 9] width 7 height 7
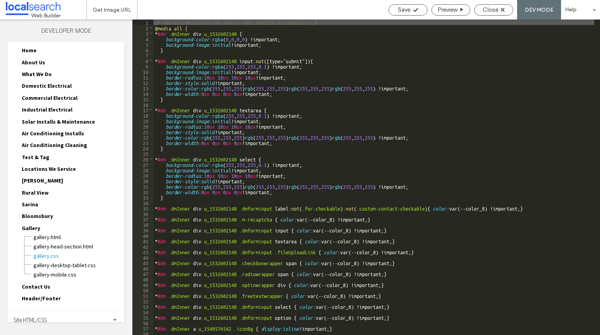
scroll to position [23, 0]
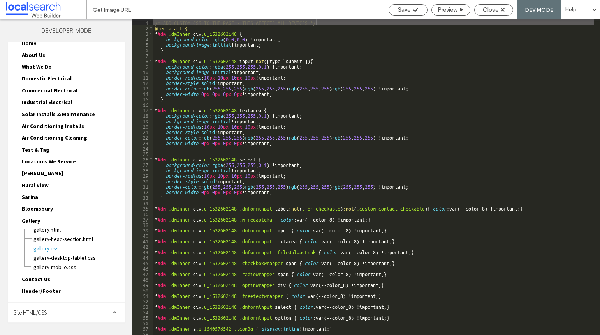
click at [31, 309] on span "Site HTML/CSS" at bounding box center [30, 312] width 33 height 7
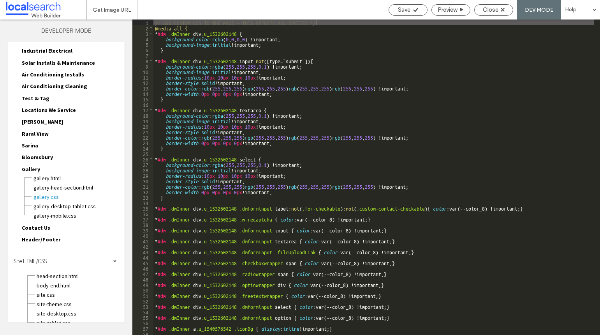
scroll to position [93, 0]
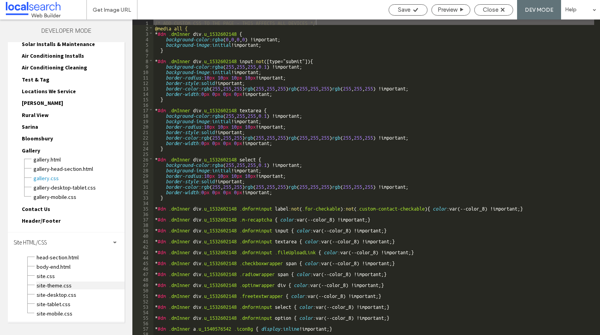
click at [52, 286] on span "site-theme.css" at bounding box center [80, 285] width 88 height 8
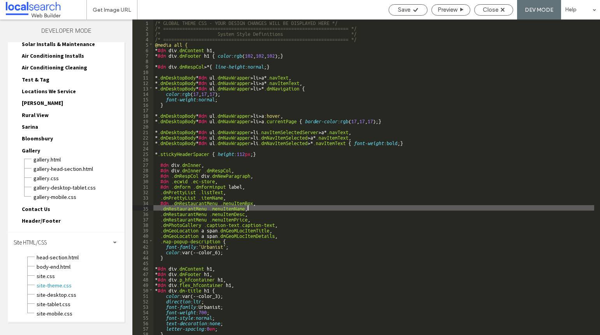
click at [289, 206] on div "/* GLOBAL THEME CSS - YOUR DESIGN CHANGES WILL BE DISPLAYED HERE */ /* ========…" at bounding box center [374, 182] width 441 height 326
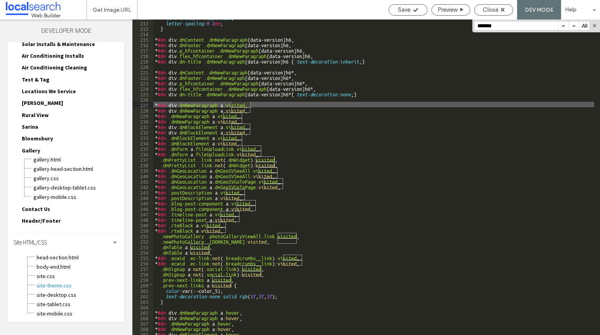
scroll to position [1151, 0]
type input "*******"
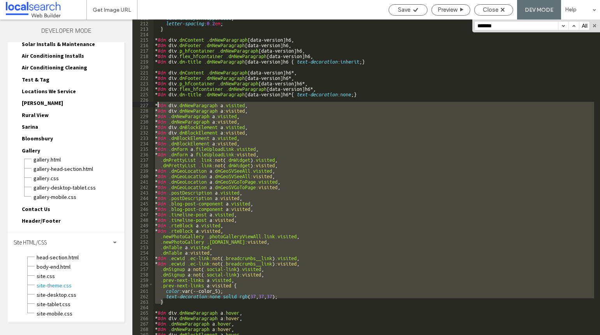
drag, startPoint x: 166, startPoint y: 301, endPoint x: 159, endPoint y: 105, distance: 196.1
click at [159, 105] on div "text-transform : uppercase ; letter-spacing : 0.2 em ; } * #dm div .dmContent .…" at bounding box center [374, 177] width 441 height 326
click at [282, 187] on div "text-transform : uppercase ; letter-spacing : 0.2 em ; } * #dm div .dmContent .…" at bounding box center [374, 176] width 441 height 315
drag, startPoint x: 286, startPoint y: 296, endPoint x: 161, endPoint y: 106, distance: 227.6
click at [161, 106] on div "text-transform : uppercase ; letter-spacing : 0.2 em ; } * #dm div .dmContent .…" at bounding box center [374, 177] width 441 height 326
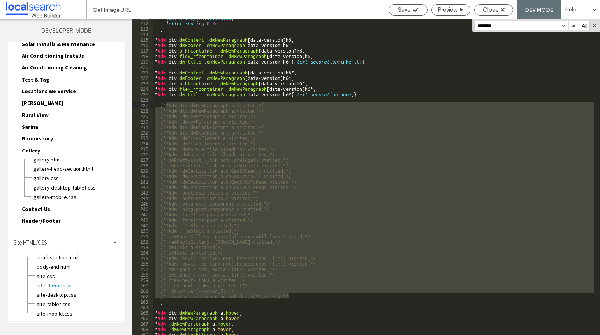
click at [169, 303] on div "text-transform : uppercase ; letter-spacing : 0.2 em ; } * #dm div .dmContent .…" at bounding box center [374, 177] width 441 height 326
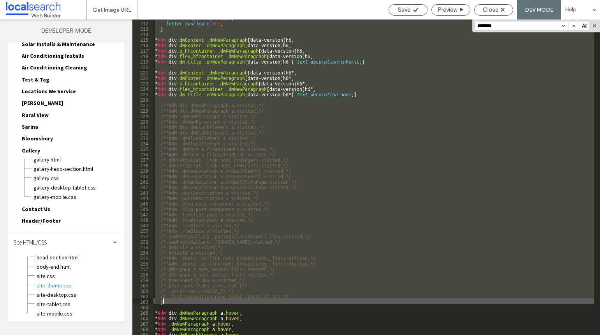
drag, startPoint x: 169, startPoint y: 303, endPoint x: 158, endPoint y: 298, distance: 11.7
click at [158, 298] on div "text-transform : uppercase ; letter-spacing : 0.2 em ; } * #dm div .dmContent .…" at bounding box center [374, 177] width 441 height 326
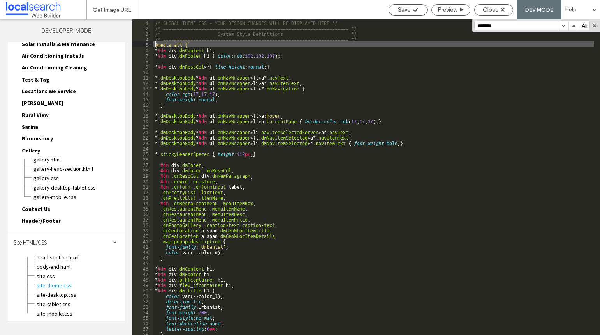
scroll to position [0, 0]
click at [563, 25] on button "button" at bounding box center [563, 25] width 11 height 9
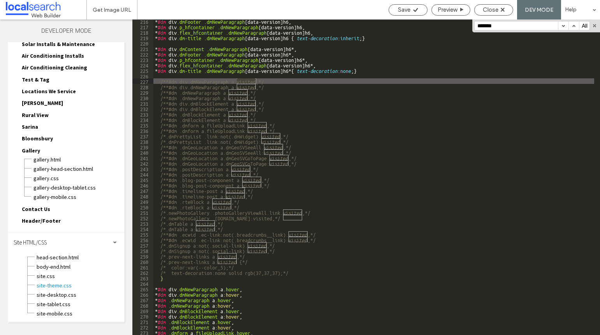
scroll to position [1244, 0]
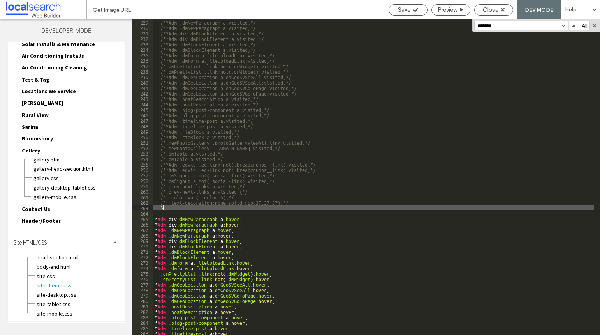
click at [167, 209] on div "/**#dm .dmNewParagraph a.visited,*/ /**#dm .dmNewParagraph a:visited,*/ /**#dm …" at bounding box center [374, 182] width 441 height 326
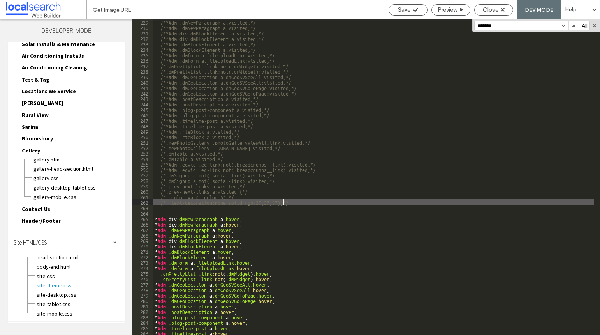
click at [284, 199] on div "/**#dm .dmNewParagraph a.visited,*/ /**#dm .dmNewParagraph a:visited,*/ /**#dm …" at bounding box center [374, 182] width 441 height 326
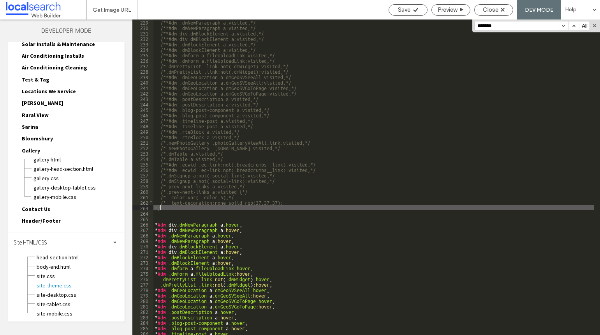
type textarea "**"
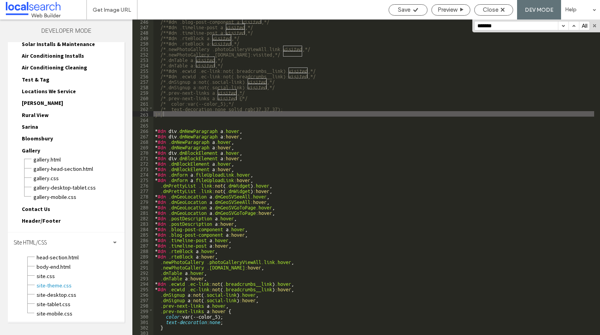
click at [563, 25] on button "button" at bounding box center [563, 25] width 11 height 9
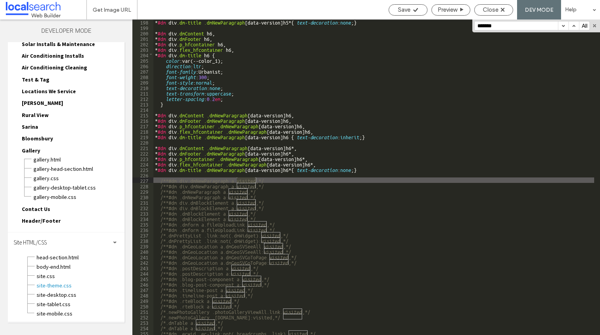
click at [563, 25] on button "button" at bounding box center [563, 25] width 11 height 9
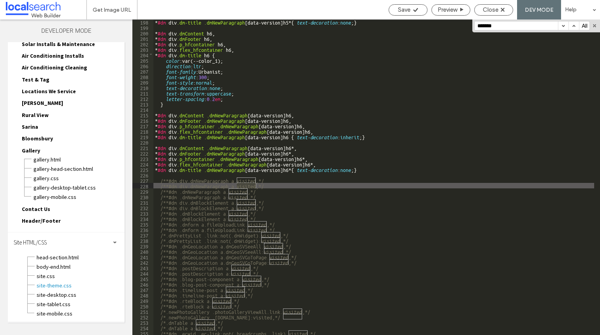
click at [563, 25] on button "button" at bounding box center [563, 25] width 11 height 9
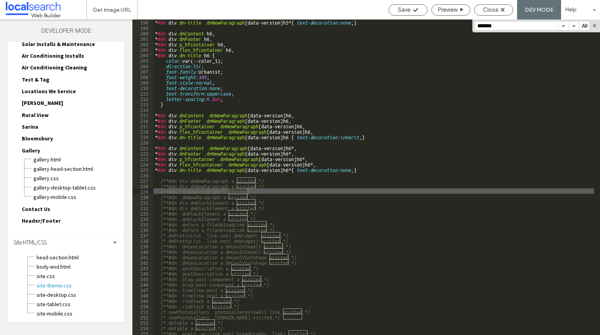
click at [563, 25] on button "button" at bounding box center [563, 25] width 11 height 9
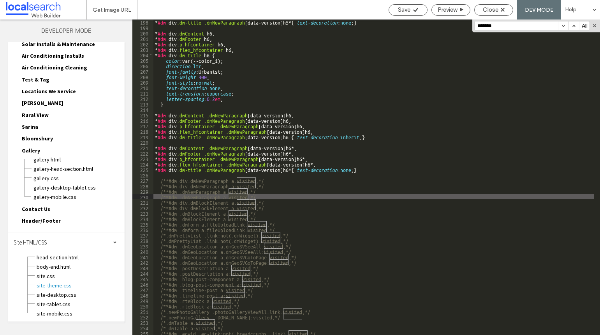
click at [563, 25] on button "button" at bounding box center [563, 25] width 11 height 9
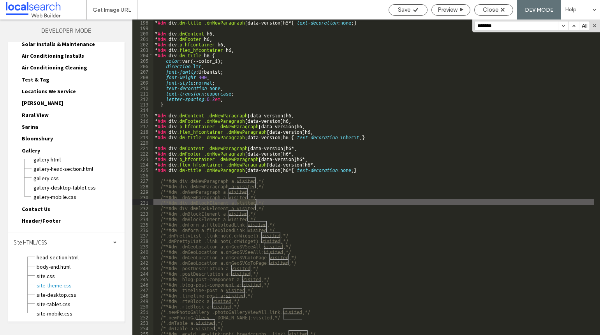
click at [563, 25] on button "button" at bounding box center [563, 25] width 11 height 9
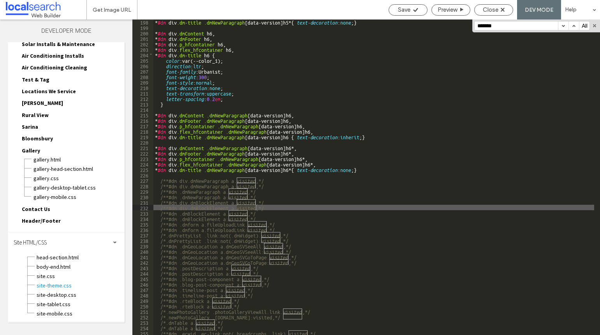
click at [563, 25] on button "button" at bounding box center [563, 25] width 11 height 9
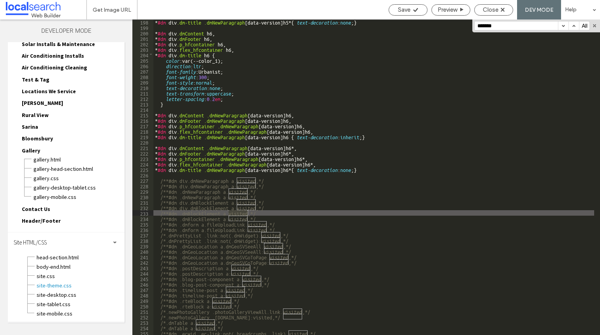
click at [563, 25] on button "button" at bounding box center [563, 25] width 11 height 9
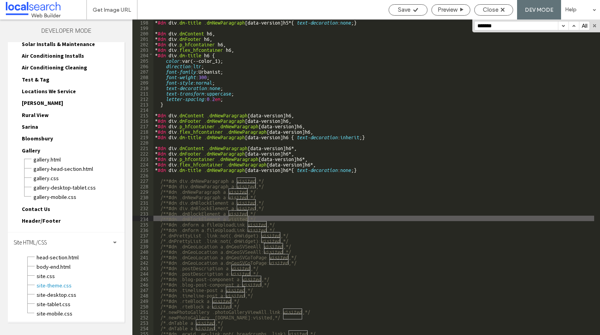
click at [563, 25] on button "button" at bounding box center [563, 25] width 11 height 9
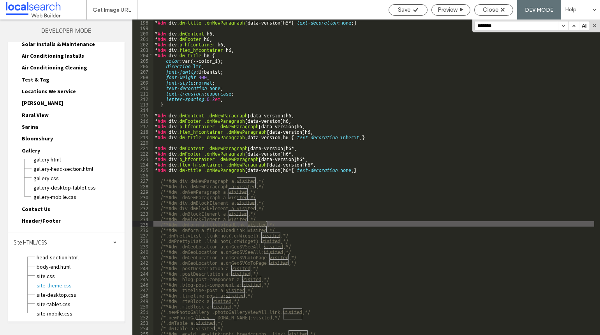
click at [563, 25] on button "button" at bounding box center [563, 25] width 11 height 9
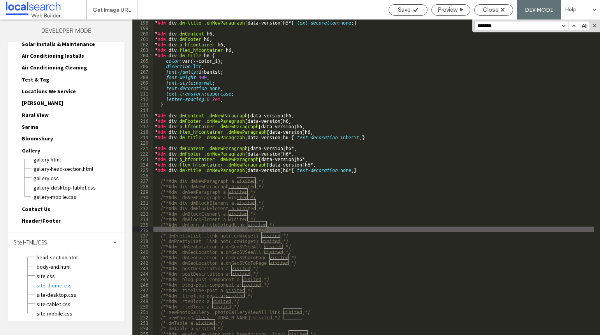
click at [563, 25] on button "button" at bounding box center [563, 25] width 11 height 9
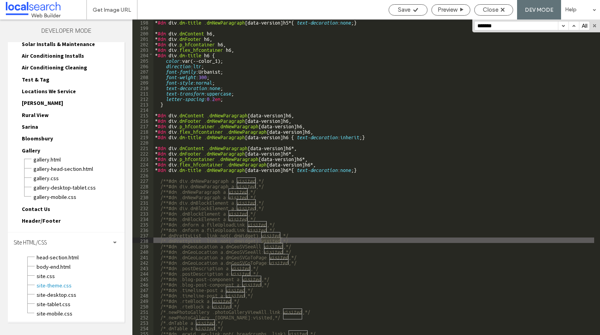
click at [563, 25] on button "button" at bounding box center [563, 25] width 11 height 9
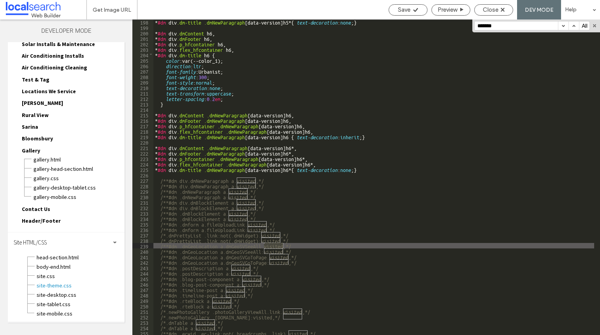
click at [563, 25] on button "button" at bounding box center [563, 25] width 11 height 9
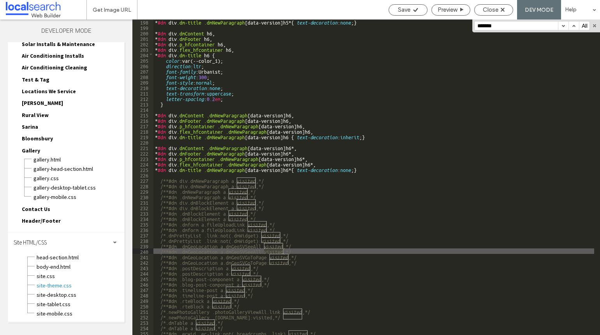
click at [563, 25] on button "button" at bounding box center [563, 25] width 11 height 9
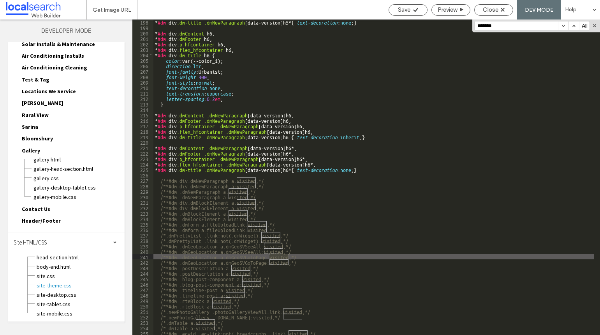
click at [563, 25] on button "button" at bounding box center [563, 25] width 11 height 9
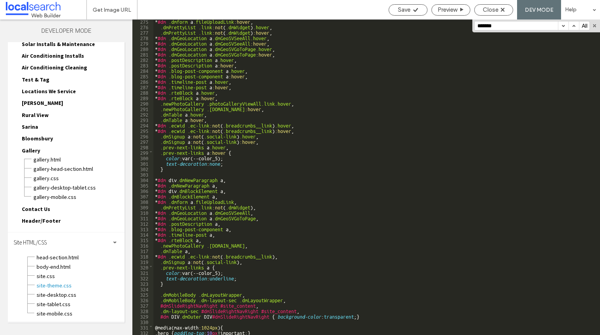
scroll to position [1496, 0]
click at [561, 24] on button "button" at bounding box center [563, 25] width 11 height 9
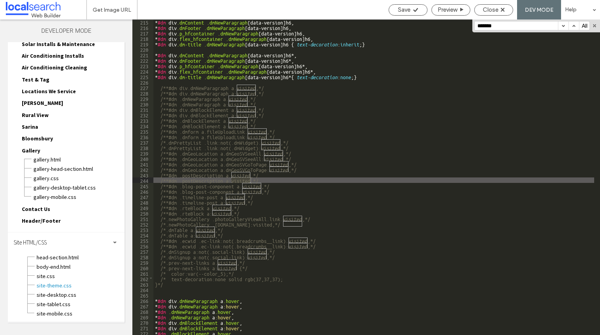
scroll to position [1168, 0]
click at [561, 24] on button "button" at bounding box center [563, 25] width 11 height 9
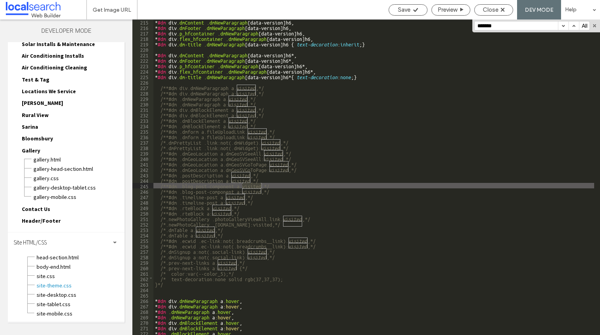
click at [561, 24] on button "button" at bounding box center [563, 25] width 11 height 9
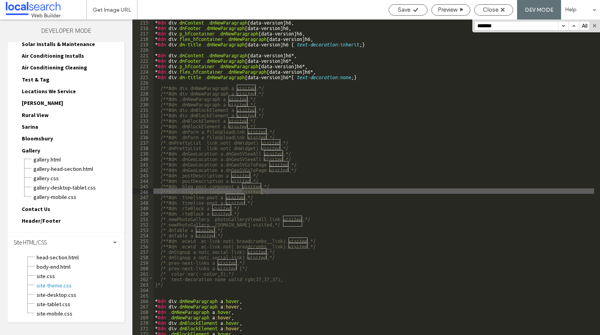
click at [561, 24] on button "button" at bounding box center [563, 25] width 11 height 9
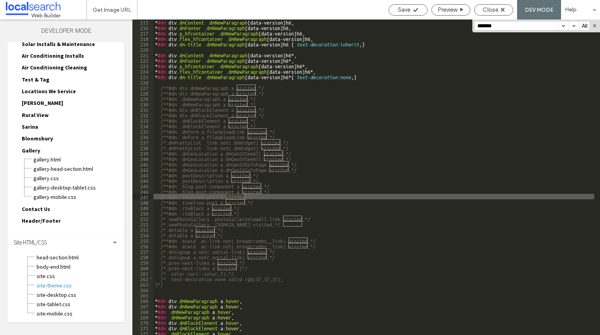
click at [561, 24] on button "button" at bounding box center [563, 25] width 11 height 9
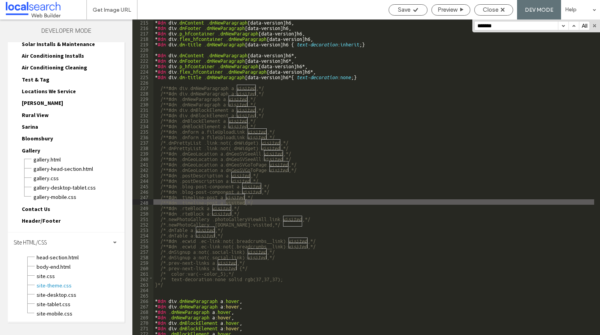
click at [561, 24] on button "button" at bounding box center [563, 25] width 11 height 9
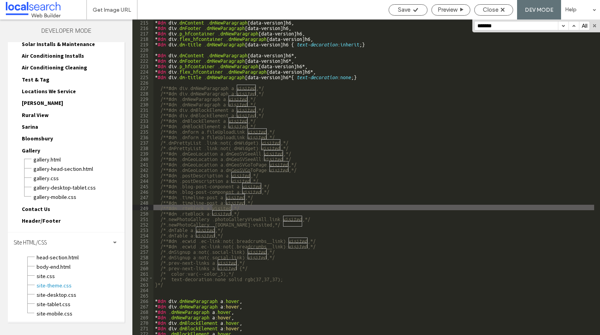
click at [561, 24] on button "button" at bounding box center [563, 25] width 11 height 9
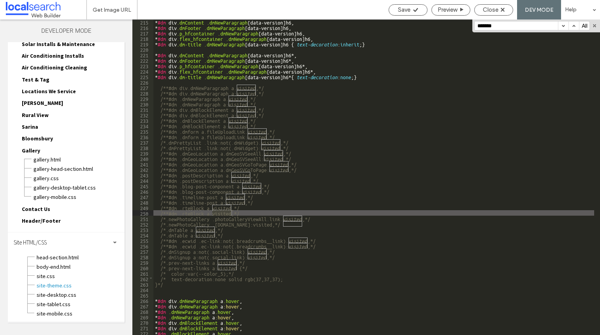
click at [561, 24] on button "button" at bounding box center [563, 25] width 11 height 9
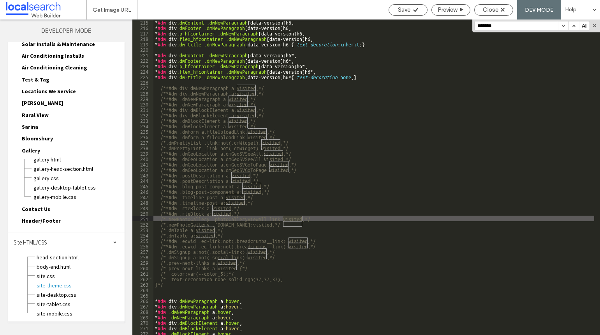
click at [561, 24] on button "button" at bounding box center [563, 25] width 11 height 9
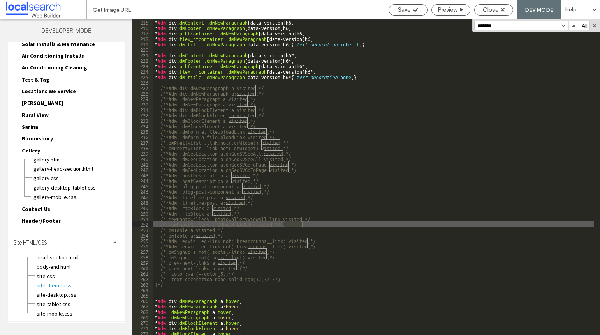
click at [561, 24] on button "button" at bounding box center [563, 25] width 11 height 9
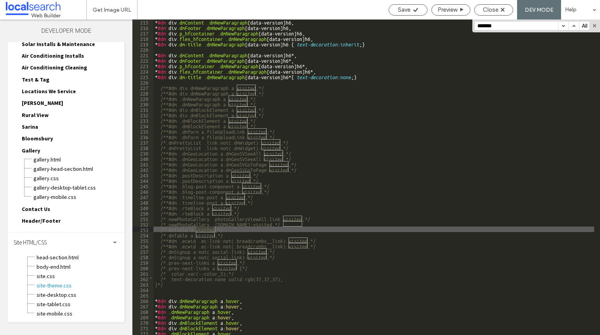
click at [561, 24] on button "button" at bounding box center [563, 25] width 11 height 9
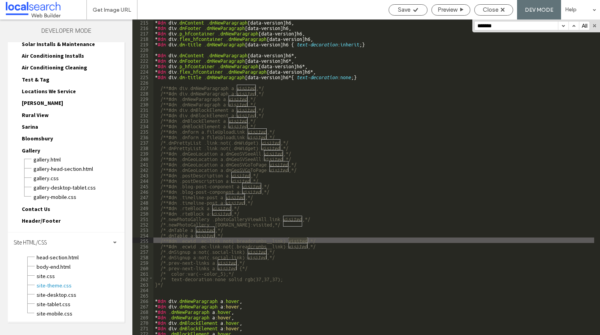
click at [561, 24] on button "button" at bounding box center [563, 25] width 11 height 9
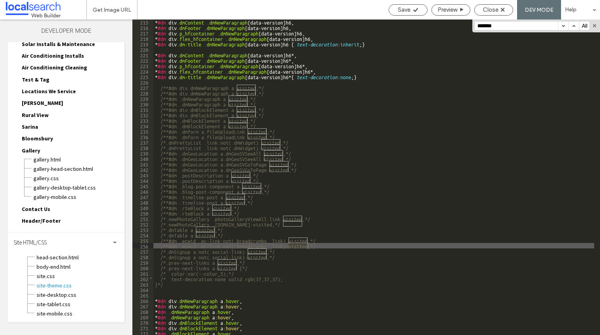
click at [561, 24] on button "button" at bounding box center [563, 25] width 11 height 9
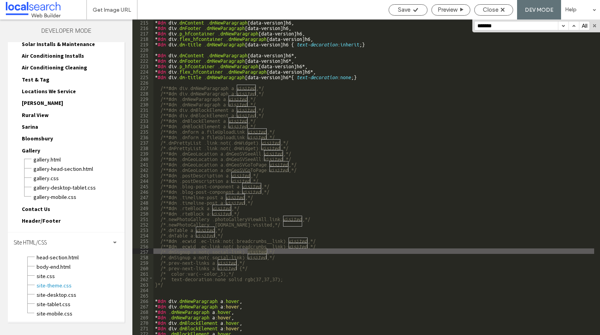
click at [561, 24] on button "button" at bounding box center [563, 25] width 11 height 9
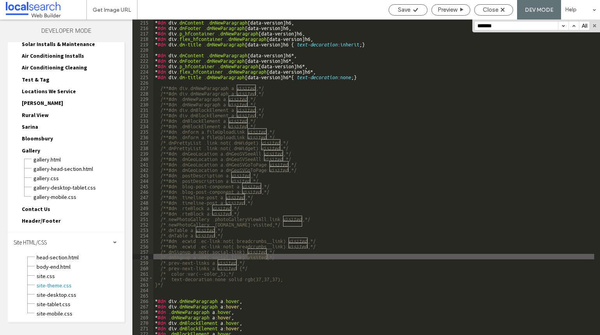
click at [561, 24] on button "button" at bounding box center [563, 25] width 11 height 9
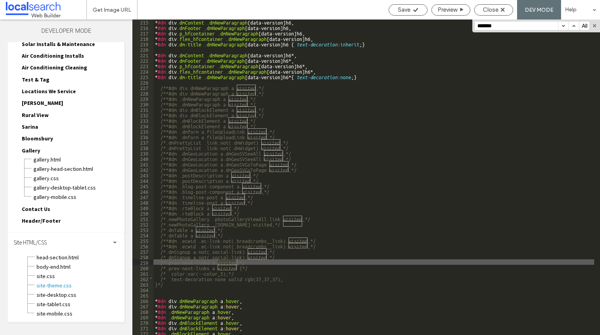
click at [561, 24] on button "button" at bounding box center [563, 25] width 11 height 9
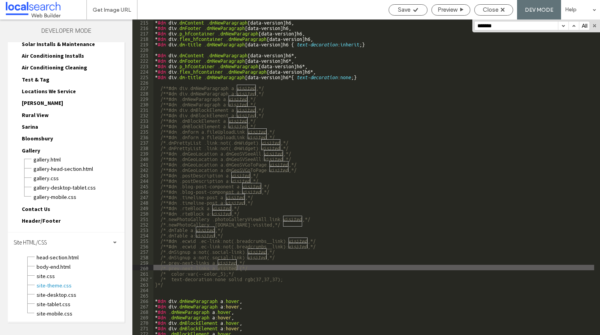
click at [561, 24] on button "button" at bounding box center [563, 25] width 11 height 9
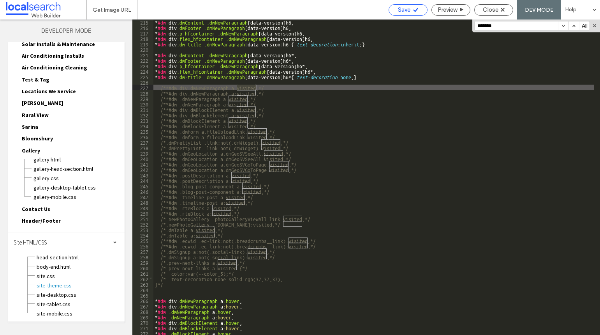
click at [398, 13] on div "Save" at bounding box center [408, 9] width 39 height 11
click at [406, 13] on span "Save" at bounding box center [404, 9] width 12 height 7
click at [493, 8] on span "Close" at bounding box center [491, 9] width 16 height 7
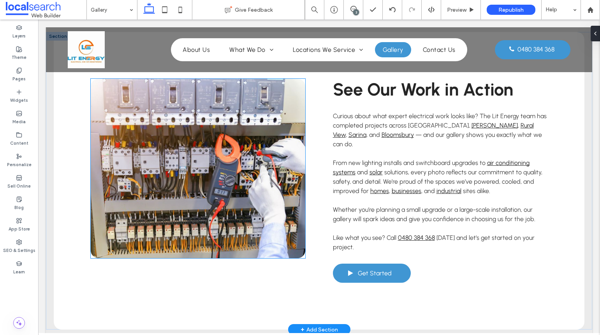
scroll to position [429, 0]
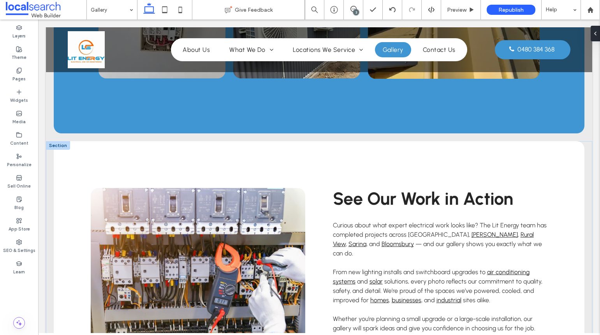
click at [65, 147] on div at bounding box center [58, 145] width 24 height 9
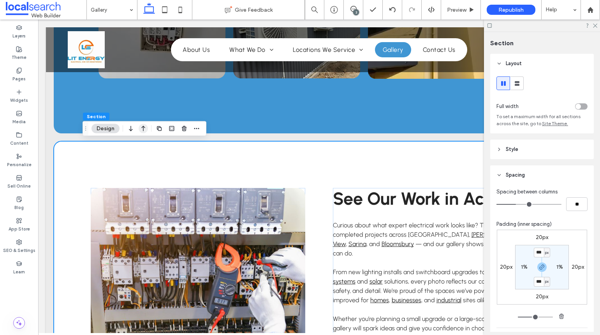
click at [141, 129] on icon "button" at bounding box center [143, 129] width 9 height 14
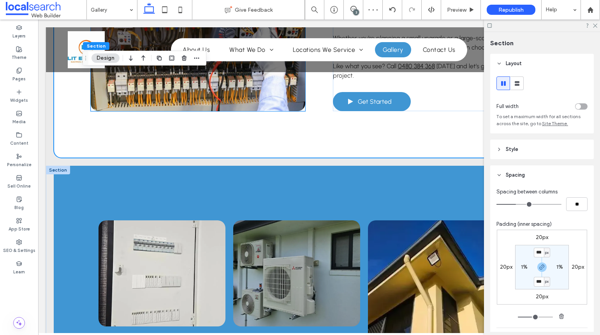
scroll to position [468, 0]
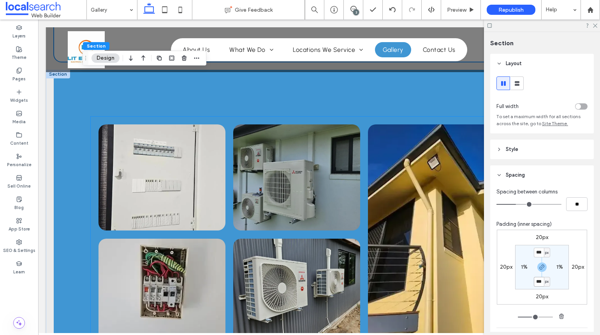
click at [140, 164] on link at bounding box center [162, 177] width 127 height 106
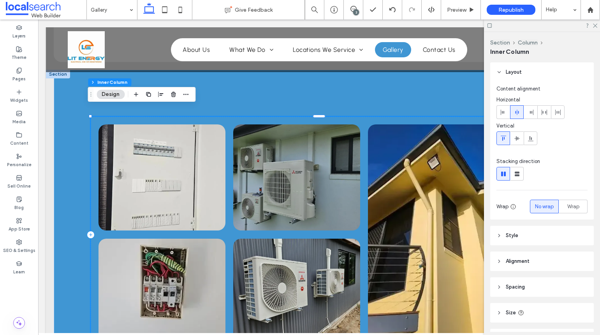
click at [142, 160] on link at bounding box center [162, 177] width 127 height 106
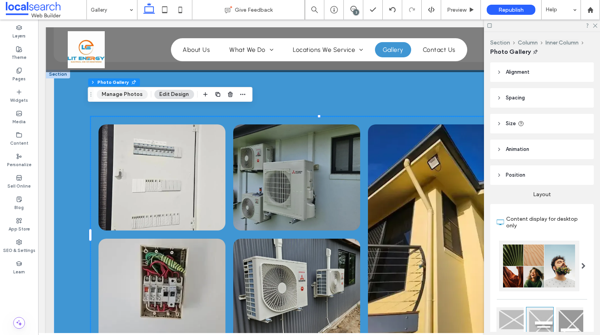
click at [126, 96] on button "Manage Photos" at bounding box center [122, 94] width 51 height 9
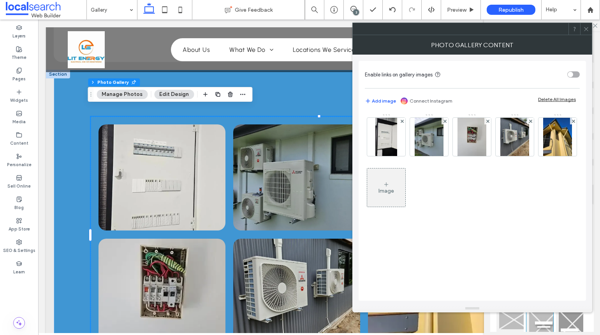
click at [588, 29] on icon at bounding box center [587, 29] width 6 height 6
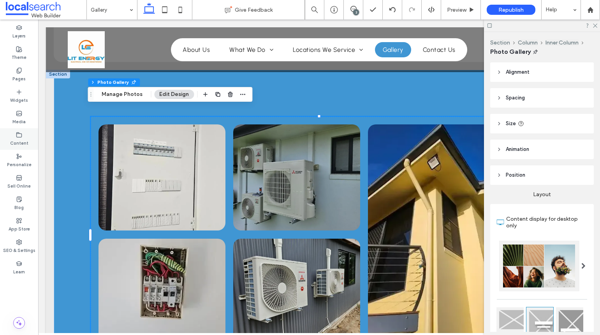
click at [26, 134] on div "Content" at bounding box center [19, 138] width 38 height 21
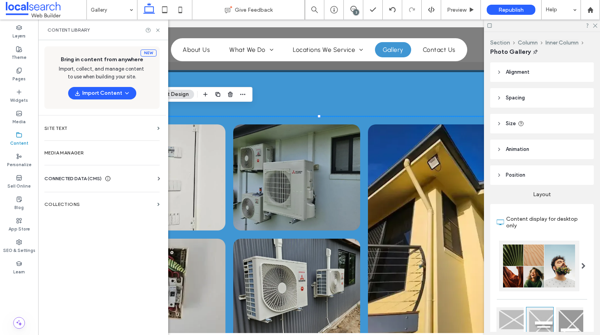
click at [116, 177] on div "CONNECTED DATA (CMS)" at bounding box center [103, 179] width 118 height 8
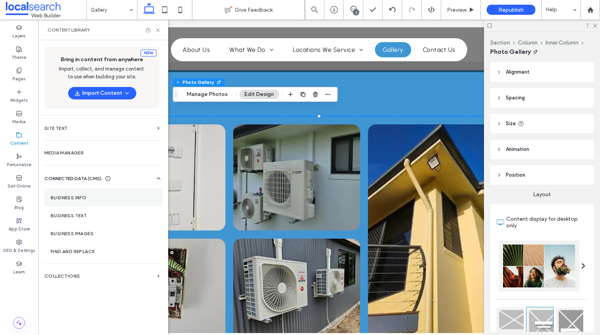
click at [102, 196] on label "Business Info" at bounding box center [104, 197] width 106 height 5
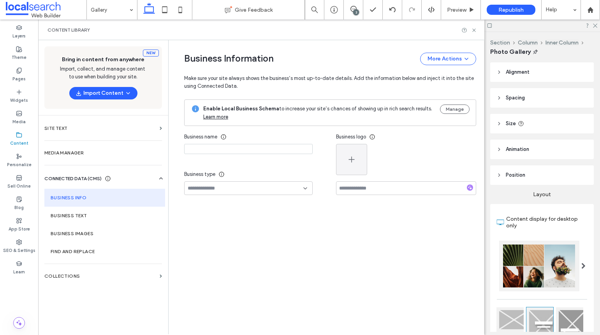
type input "**********"
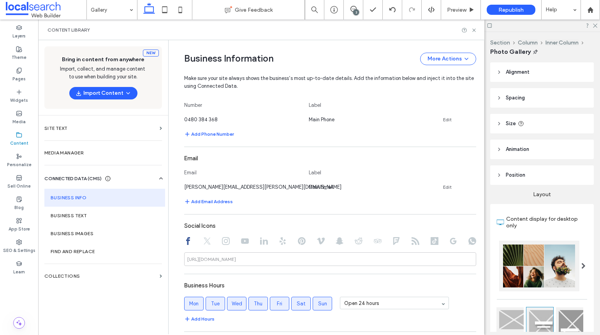
scroll to position [295, 0]
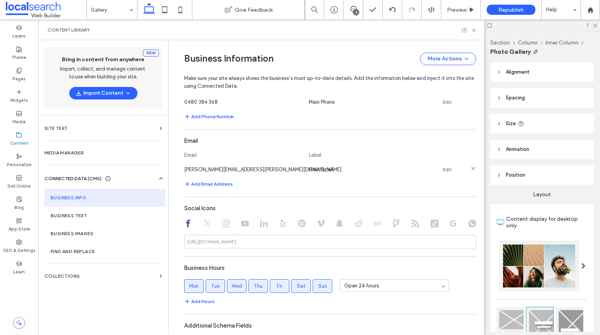
click at [437, 169] on div "James.Panton@eclerx.com Main Email Edit" at bounding box center [323, 169] width 278 height 8
click at [446, 167] on link "Edit" at bounding box center [447, 169] width 9 height 6
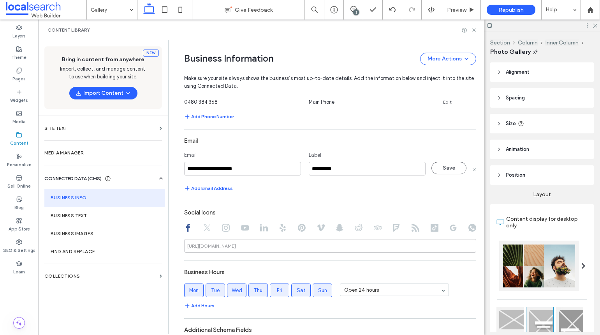
click at [271, 170] on input "**********" at bounding box center [242, 169] width 117 height 14
type input "**********"
click at [432, 169] on button "Save" at bounding box center [449, 168] width 35 height 12
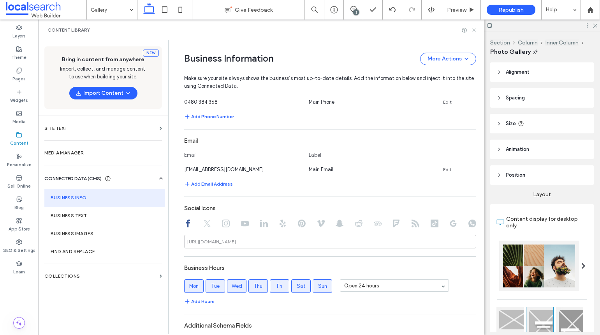
click at [476, 30] on icon at bounding box center [474, 30] width 6 height 6
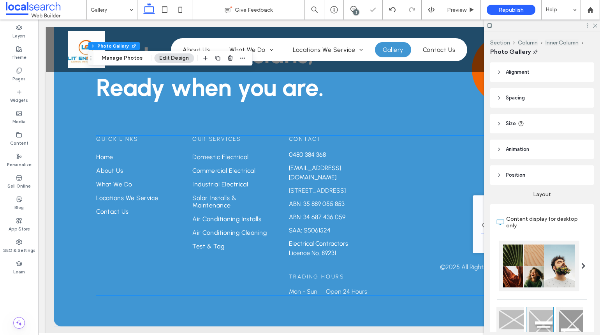
scroll to position [887, 0]
click at [317, 187] on link "[STREET_ADDRESS]" at bounding box center [317, 190] width 57 height 7
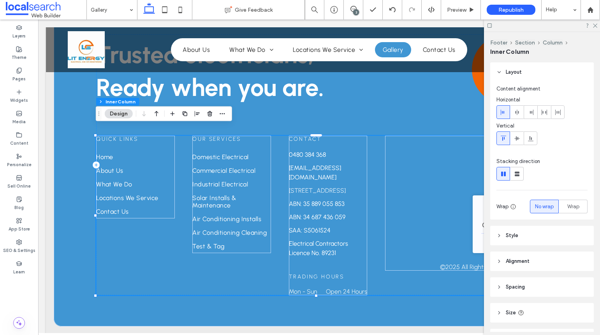
click at [317, 187] on link "[STREET_ADDRESS]" at bounding box center [317, 190] width 57 height 7
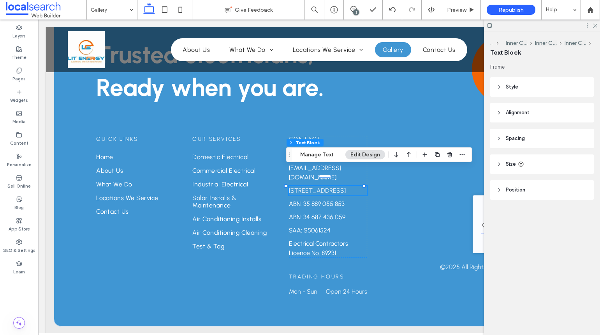
click at [317, 187] on link "[STREET_ADDRESS]" at bounding box center [317, 190] width 57 height 7
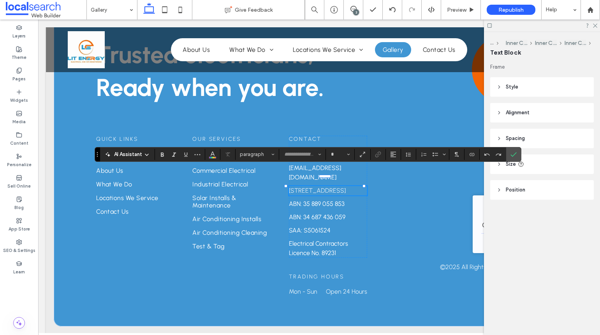
type input "********"
type input "**"
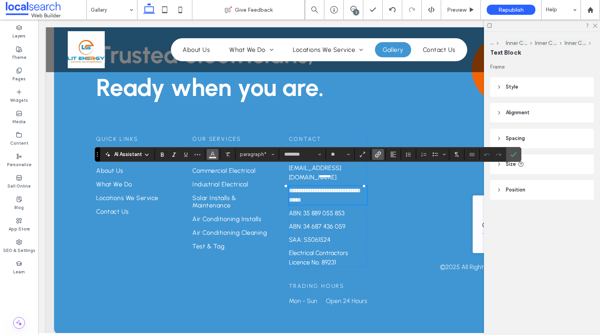
click at [214, 154] on icon "Color" at bounding box center [213, 153] width 6 height 6
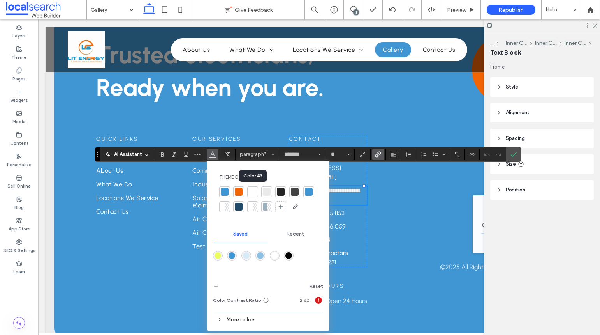
click at [253, 190] on div at bounding box center [253, 192] width 8 height 8
click at [517, 152] on label "Confirm" at bounding box center [514, 154] width 12 height 14
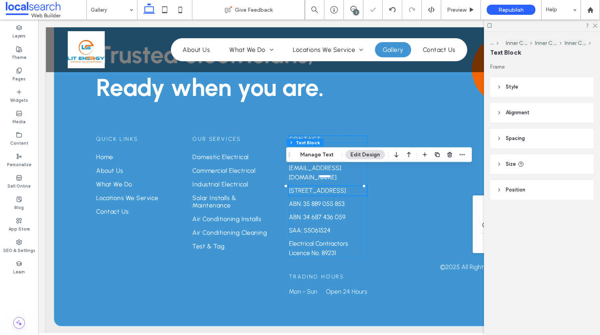
click at [357, 136] on h6 "Contact" at bounding box center [328, 139] width 79 height 7
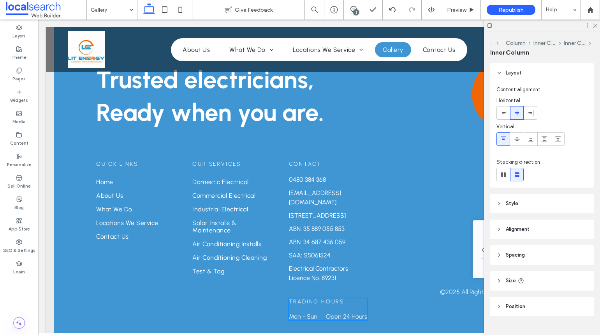
scroll to position [16, 0]
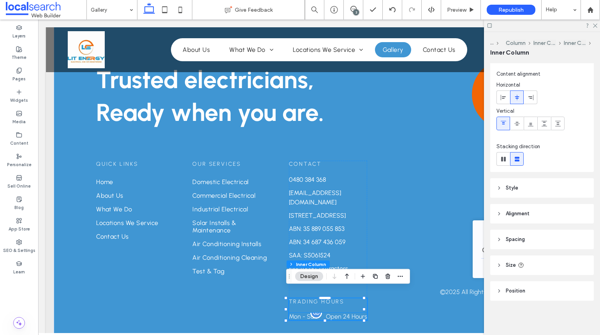
click at [317, 307] on div at bounding box center [317, 313] width 12 height 12
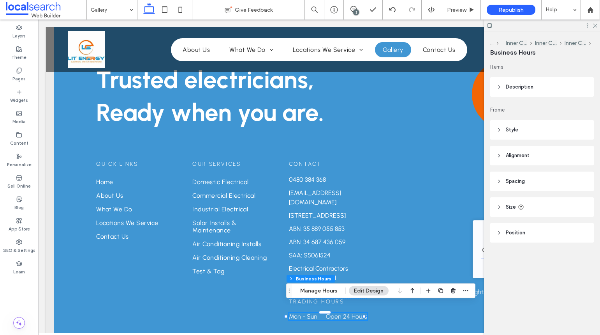
click at [543, 128] on header "Style" at bounding box center [543, 129] width 104 height 19
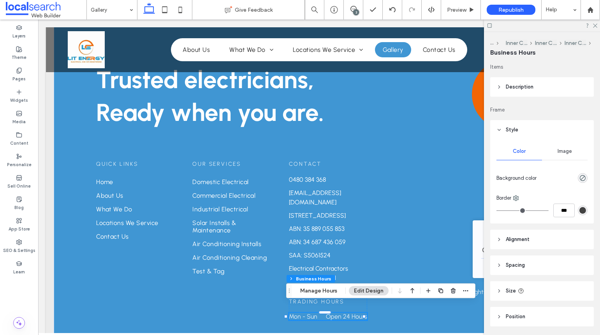
click at [553, 80] on header "Description" at bounding box center [543, 86] width 104 height 19
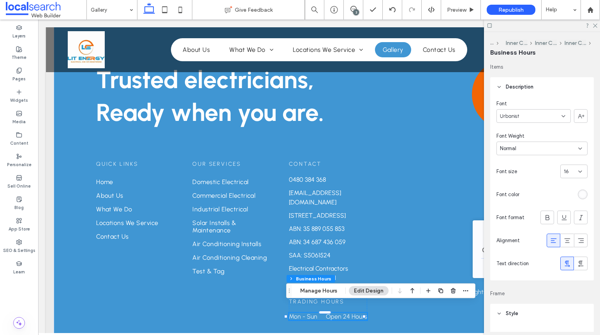
click at [578, 196] on div "rgba(255, 255, 255, 0.8)" at bounding box center [583, 194] width 10 height 10
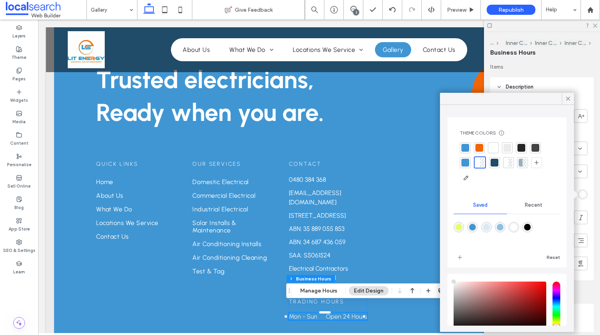
click at [496, 145] on div at bounding box center [494, 148] width 8 height 8
click at [570, 99] on icon at bounding box center [568, 98] width 7 height 7
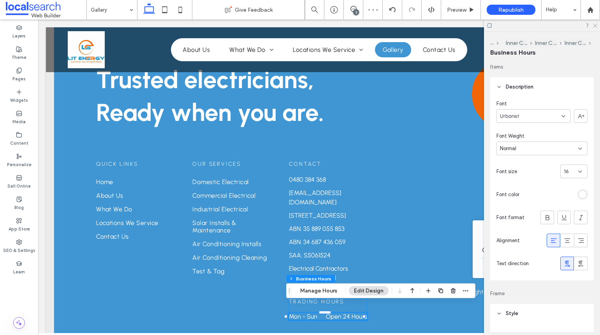
click at [596, 25] on use at bounding box center [595, 26] width 4 height 4
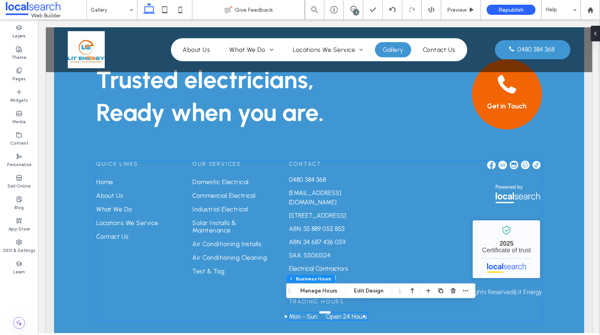
click at [379, 188] on div "Quick Links Home About Us What We Do Locations We Service Contact Us Our Servic…" at bounding box center [319, 240] width 446 height 159
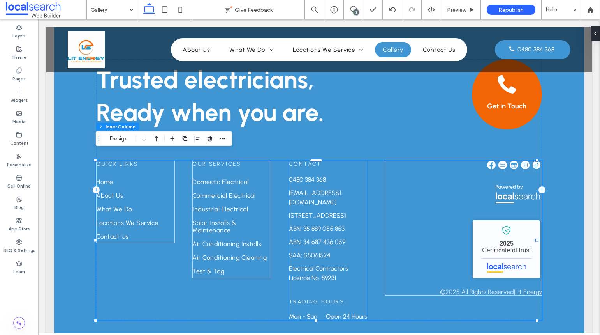
click at [326, 298] on span "Trading Hours" at bounding box center [316, 301] width 55 height 7
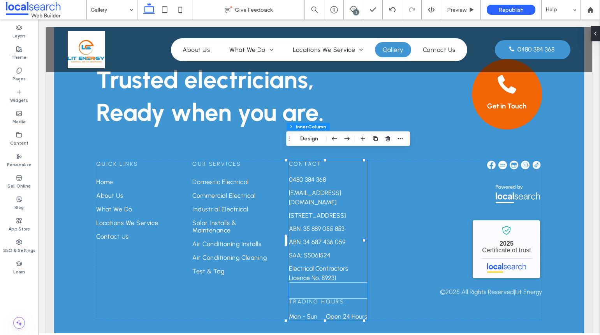
click at [326, 298] on span "Trading Hours" at bounding box center [316, 301] width 55 height 7
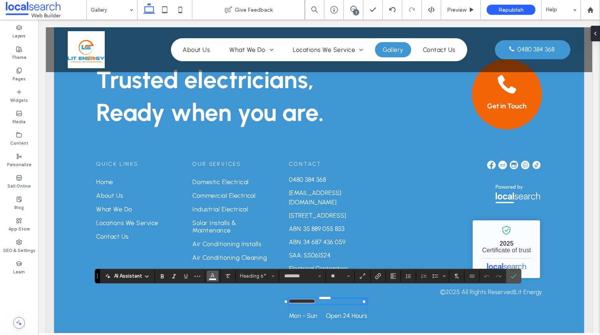
click at [210, 279] on span "Color" at bounding box center [213, 275] width 6 height 10
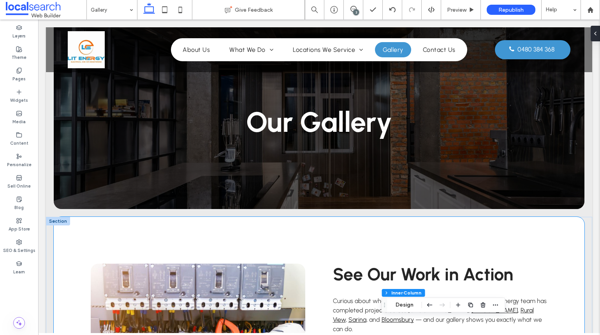
scroll to position [0, 0]
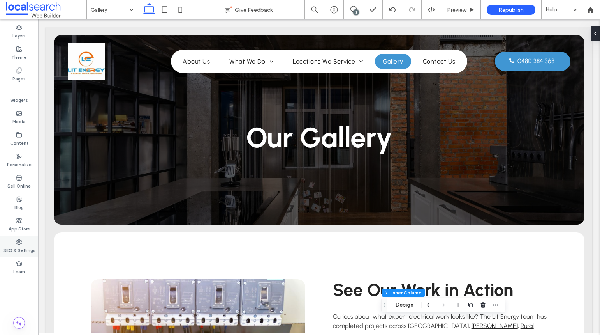
click at [19, 241] on use at bounding box center [19, 241] width 5 height 5
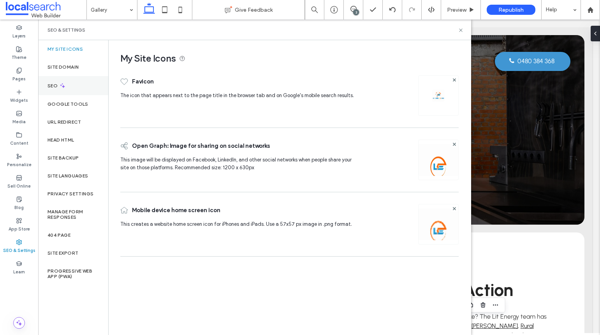
click at [56, 81] on div "SEO" at bounding box center [73, 85] width 70 height 19
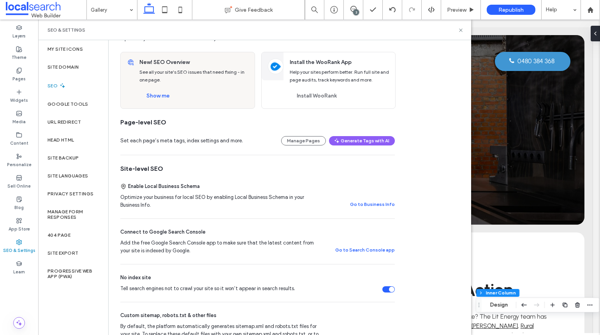
scroll to position [78, 0]
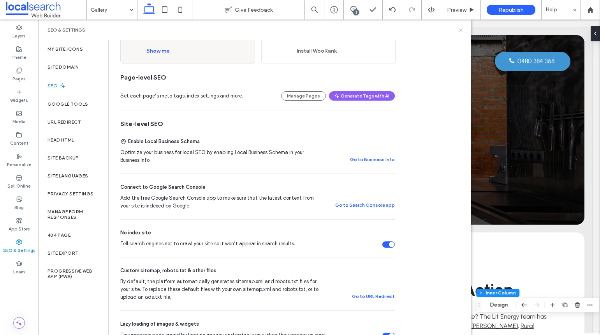
click at [463, 32] on icon at bounding box center [461, 30] width 6 height 6
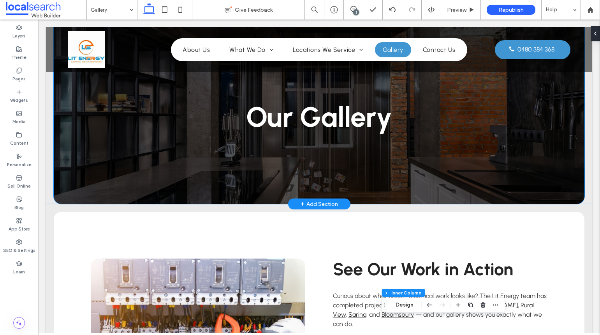
scroll to position [39, 0]
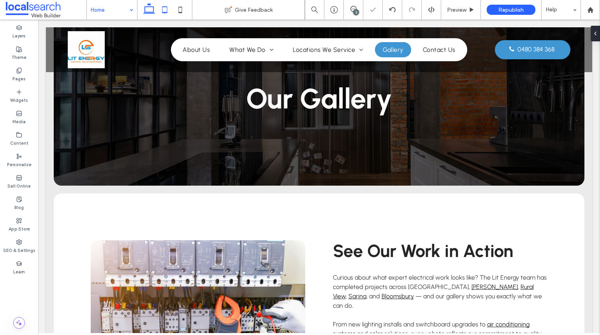
click at [167, 10] on use at bounding box center [164, 9] width 5 height 7
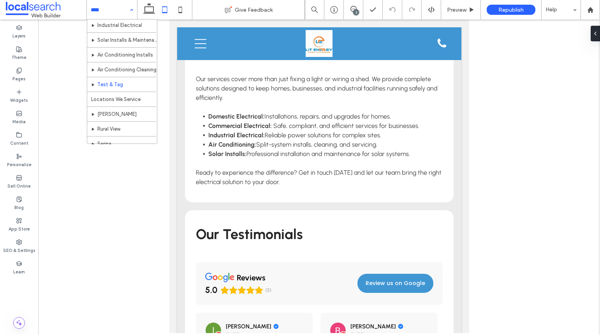
scroll to position [78, 0]
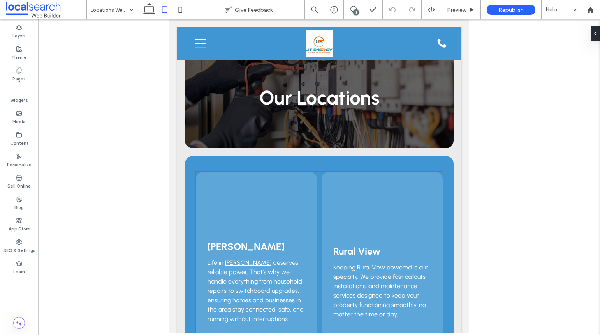
scroll to position [78, 0]
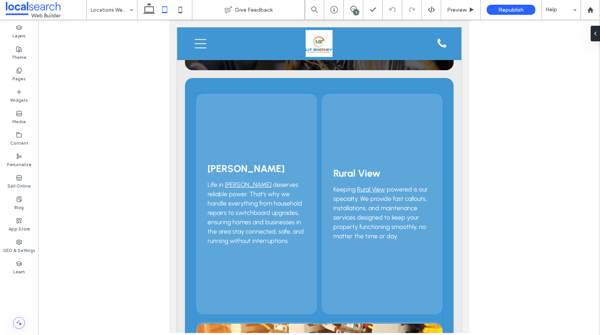
click at [272, 158] on div "Marian Life in Marian deserves reliable power. That's why we handle everything …" at bounding box center [256, 204] width 121 height 221
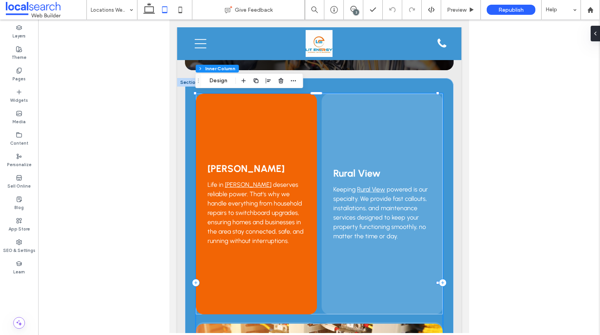
click at [280, 141] on div "Marian Life in Marian deserves reliable power. That's why we handle everything …" at bounding box center [256, 204] width 121 height 221
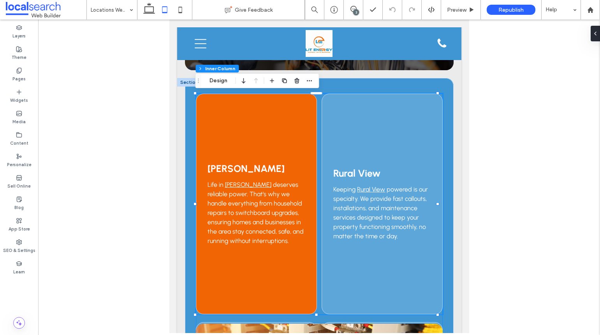
click at [280, 141] on div "Marian Life in Marian deserves reliable power. That's why we handle everything …" at bounding box center [256, 204] width 121 height 221
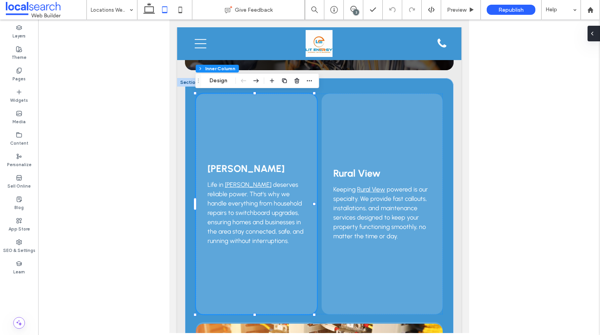
click at [597, 31] on div at bounding box center [594, 34] width 12 height 16
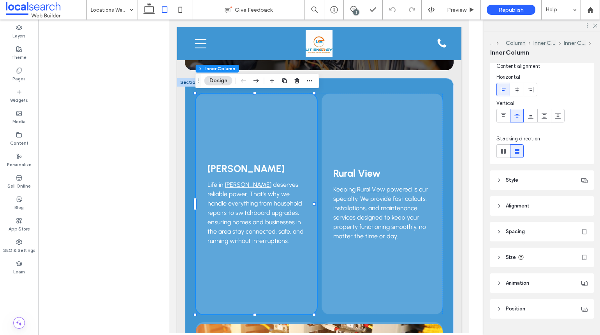
scroll to position [41, 0]
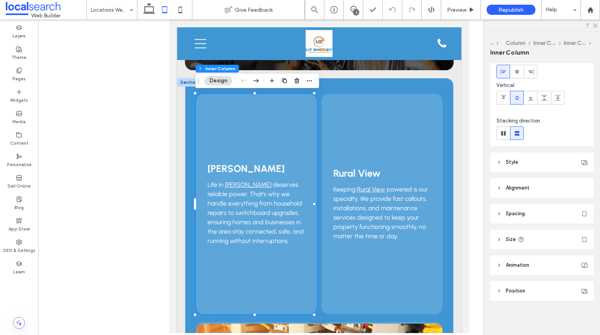
click at [539, 191] on header "Alignment" at bounding box center [543, 187] width 104 height 19
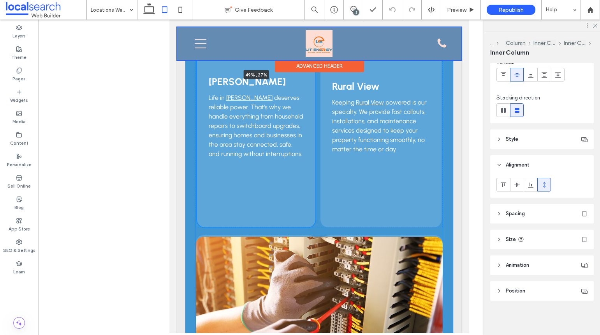
scroll to position [156, 0]
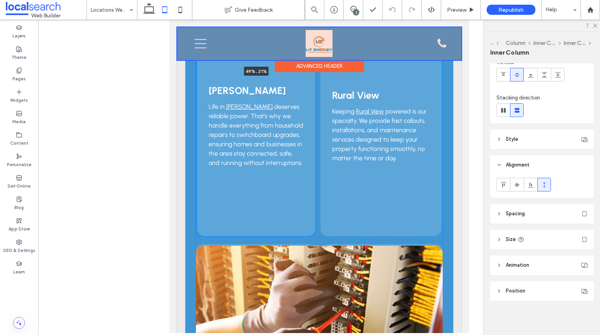
drag, startPoint x: 255, startPoint y: 238, endPoint x: 288, endPoint y: 63, distance: 177.5
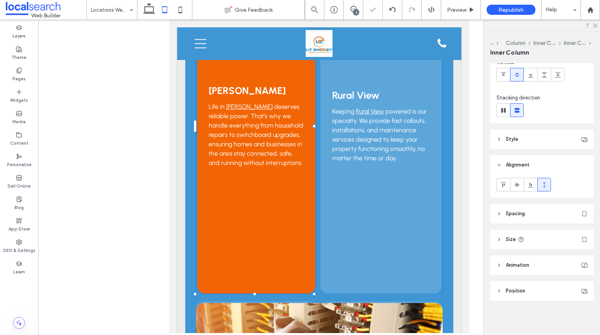
drag, startPoint x: 255, startPoint y: 236, endPoint x: 255, endPoint y: 217, distance: 18.7
click at [255, 217] on div "Marian Life in Marian deserves reliable power. That's why we handle everything …" at bounding box center [319, 204] width 269 height 523
type input "***"
type input "*****"
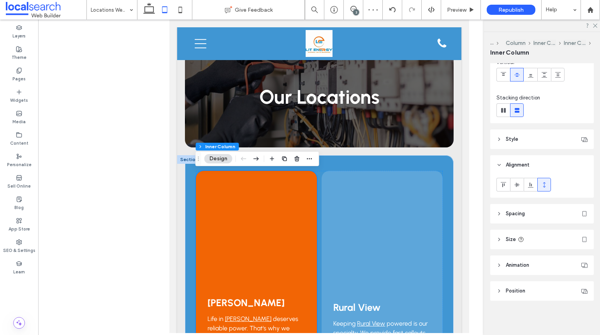
scroll to position [0, 0]
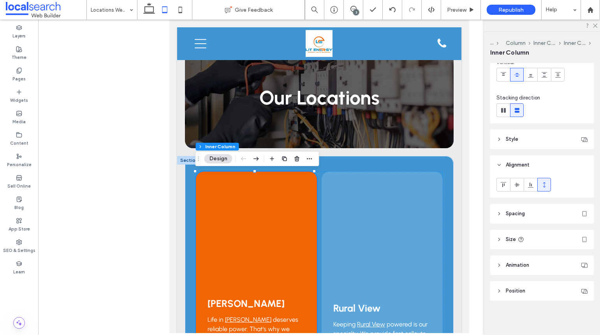
click at [252, 206] on div "Marian Life in Marian deserves reliable power. That's why we handle everything …" at bounding box center [256, 338] width 121 height 335
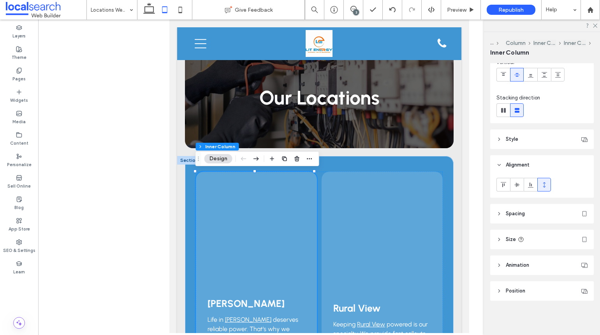
click at [537, 238] on header "Size" at bounding box center [543, 238] width 104 height 19
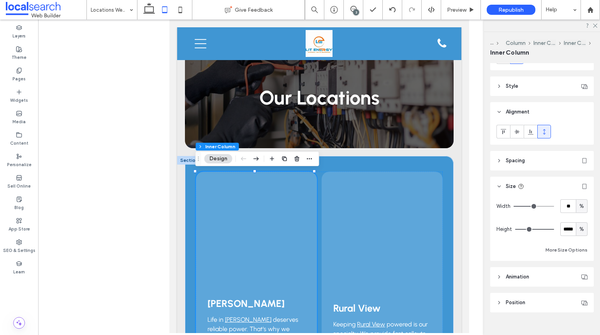
scroll to position [118, 0]
click at [580, 224] on span "%" at bounding box center [582, 228] width 5 height 8
click at [579, 294] on span "A" at bounding box center [578, 296] width 3 height 8
type input "*"
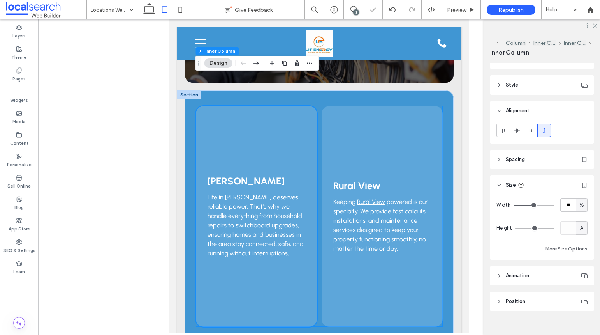
scroll to position [0, 0]
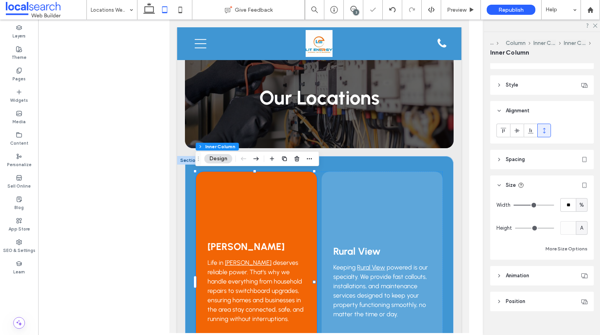
click at [288, 213] on div "Marian Life in Marian deserves reliable power. That's why we handle everything …" at bounding box center [256, 281] width 121 height 221
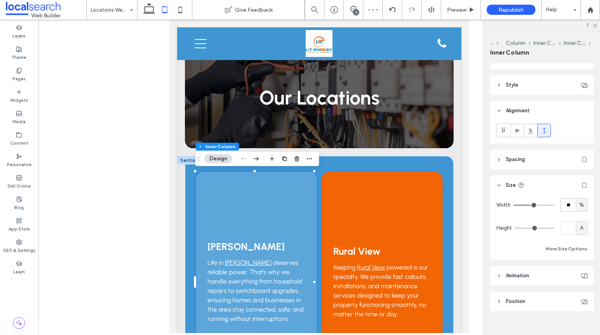
click at [354, 196] on div "Rural View Keeping Rural View powered is our specialty. We provide fast callout…" at bounding box center [381, 281] width 121 height 221
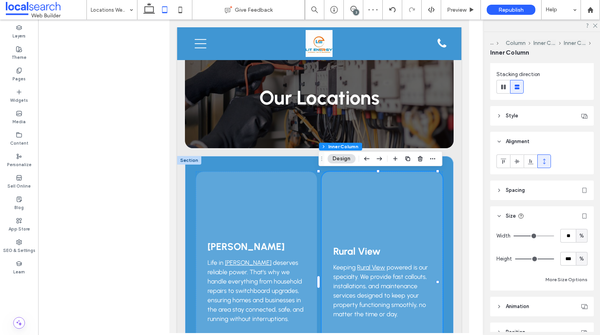
scroll to position [129, 0]
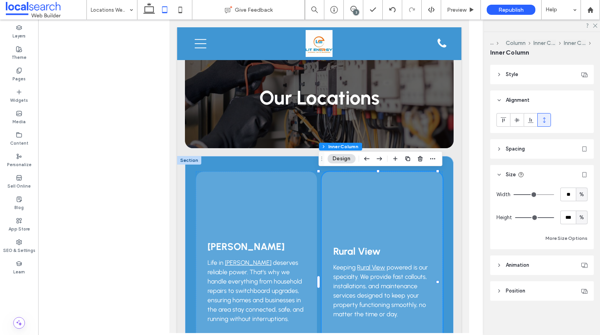
click at [580, 216] on span "%" at bounding box center [582, 218] width 5 height 8
click at [578, 285] on span "A" at bounding box center [578, 286] width 3 height 8
type input "*"
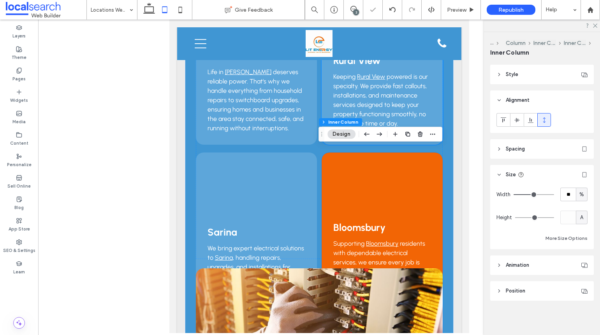
scroll to position [156, 0]
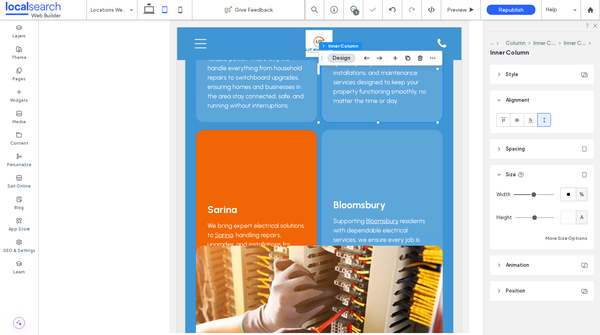
click at [288, 167] on div "Sarina We bring expert electrical solutions to Sarina , handling repairs, upgra…" at bounding box center [256, 240] width 121 height 221
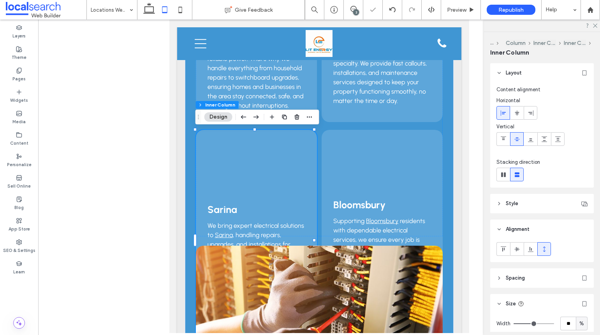
scroll to position [129, 0]
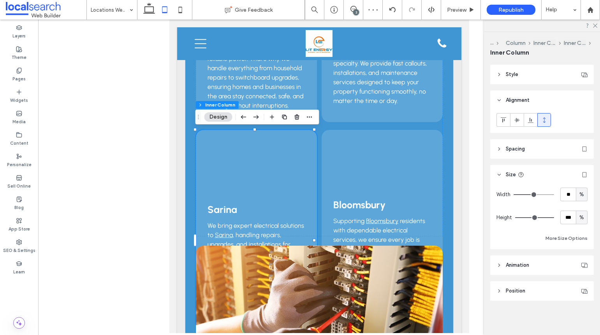
click at [580, 219] on span "%" at bounding box center [582, 218] width 5 height 8
click at [580, 286] on div "A" at bounding box center [578, 286] width 11 height 14
type input "*"
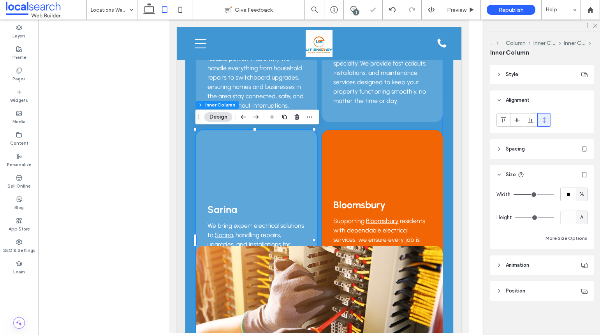
click at [378, 162] on div "Bloomsbury Supporting Bloomsbury residents with dependable electrical services,…" at bounding box center [381, 240] width 121 height 221
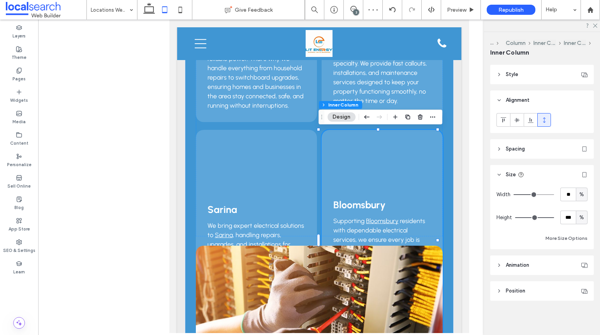
click at [580, 218] on span "%" at bounding box center [582, 218] width 5 height 8
click at [579, 231] on span "px" at bounding box center [577, 231] width 5 height 8
type input "***"
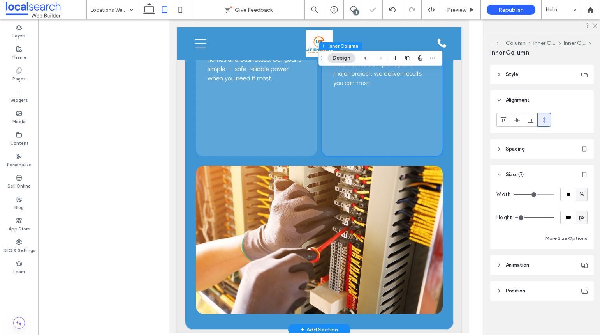
scroll to position [351, 0]
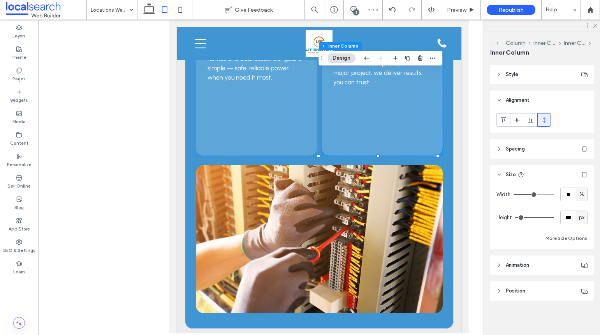
click at [579, 217] on span "px" at bounding box center [581, 218] width 5 height 8
drag, startPoint x: 579, startPoint y: 284, endPoint x: 575, endPoint y: 278, distance: 7.6
click at [579, 284] on span "A" at bounding box center [578, 286] width 3 height 8
type input "*"
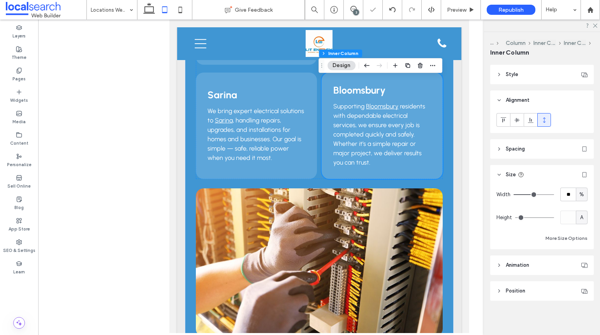
scroll to position [138, 0]
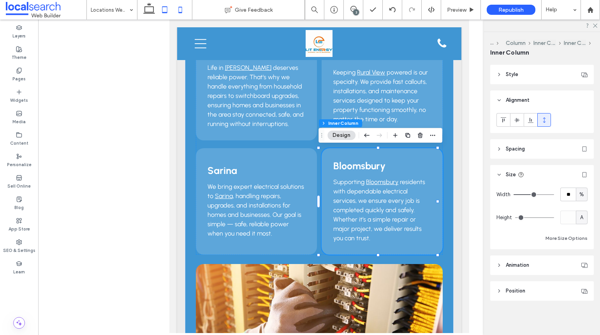
click at [181, 14] on icon at bounding box center [181, 10] width 16 height 16
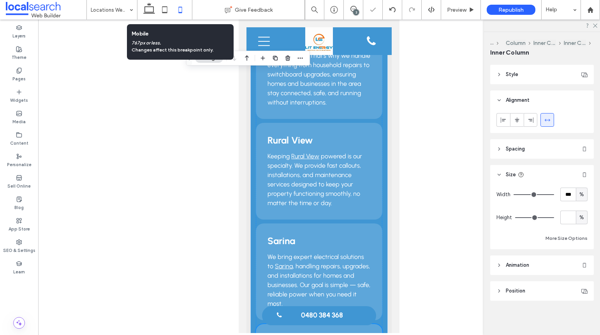
type input "***"
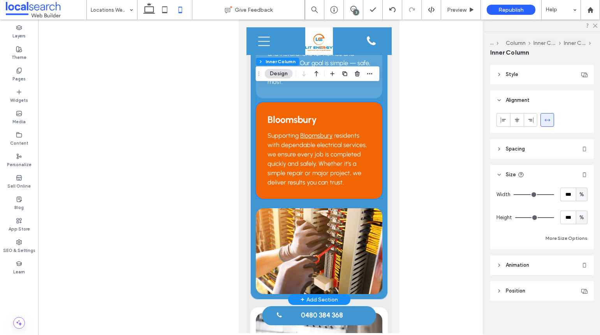
scroll to position [312, 0]
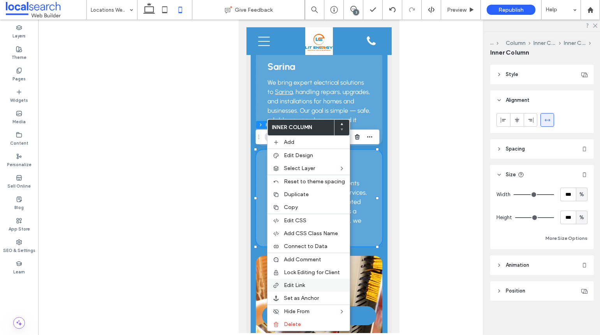
click at [287, 281] on div "Edit Link" at bounding box center [309, 285] width 82 height 13
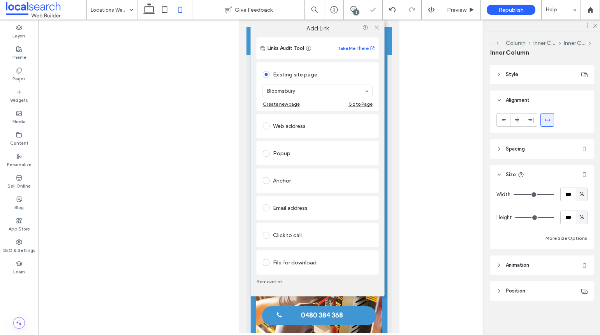
drag, startPoint x: 376, startPoint y: 26, endPoint x: 342, endPoint y: 86, distance: 69.1
click at [377, 26] on icon at bounding box center [377, 28] width 6 height 6
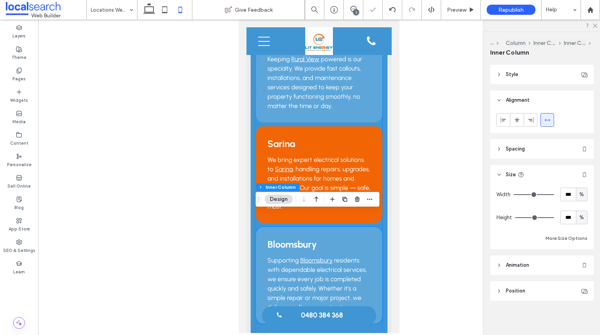
scroll to position [234, 0]
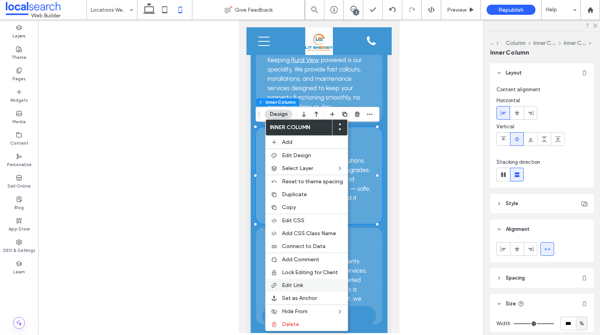
click at [306, 287] on label "Edit Link" at bounding box center [312, 285] width 61 height 7
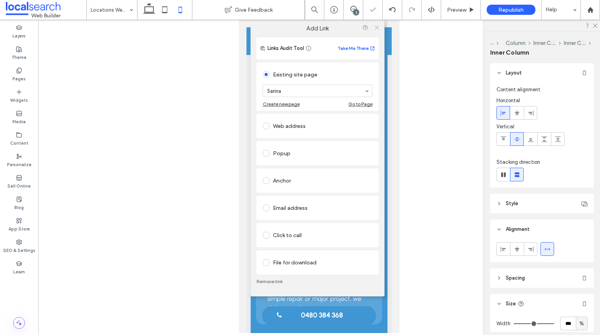
click at [377, 30] on icon at bounding box center [377, 28] width 6 height 6
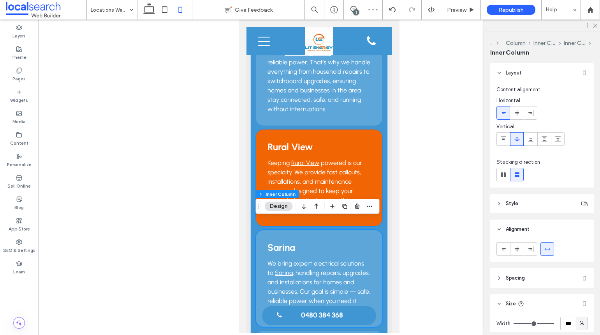
scroll to position [117, 0]
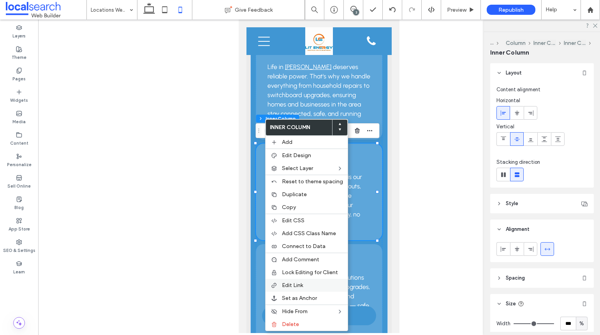
click at [293, 280] on div "Edit Link" at bounding box center [307, 285] width 82 height 13
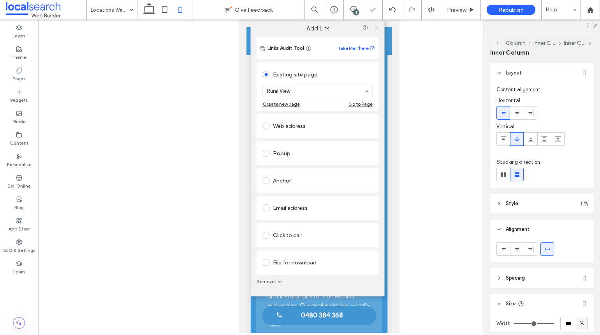
click at [375, 28] on icon at bounding box center [377, 28] width 6 height 6
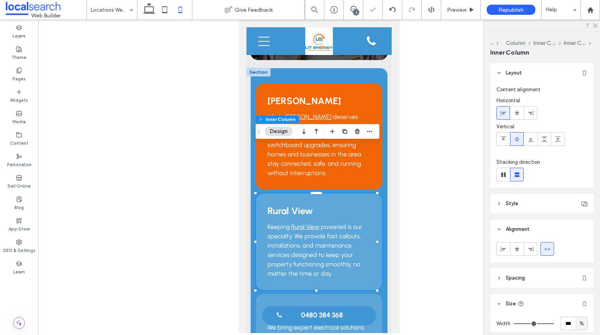
scroll to position [0, 0]
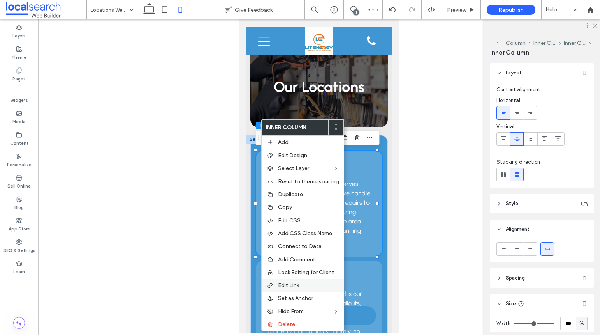
click at [308, 281] on div "Edit Link" at bounding box center [303, 285] width 82 height 13
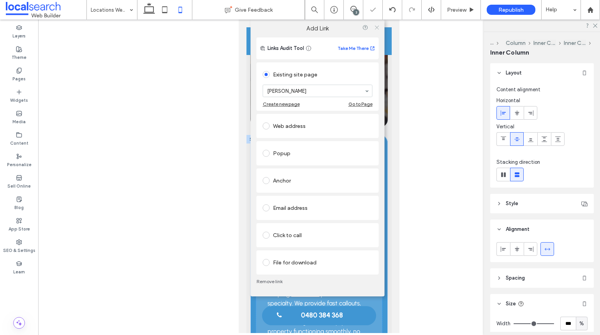
click at [378, 30] on icon at bounding box center [377, 28] width 6 height 6
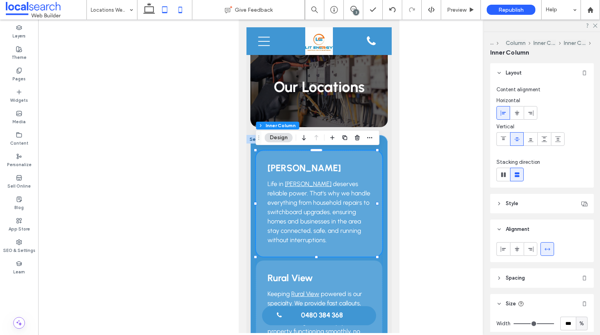
drag, startPoint x: 163, startPoint y: 10, endPoint x: 77, endPoint y: 28, distance: 88.0
click at [163, 10] on icon at bounding box center [165, 10] width 16 height 16
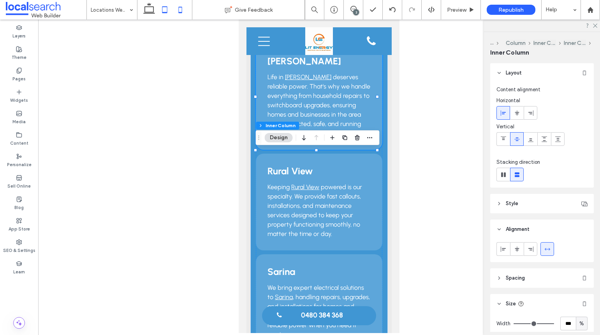
type input "**"
type input "*"
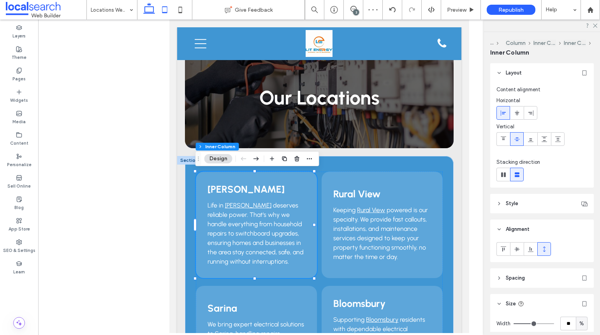
click at [154, 11] on use at bounding box center [149, 8] width 12 height 11
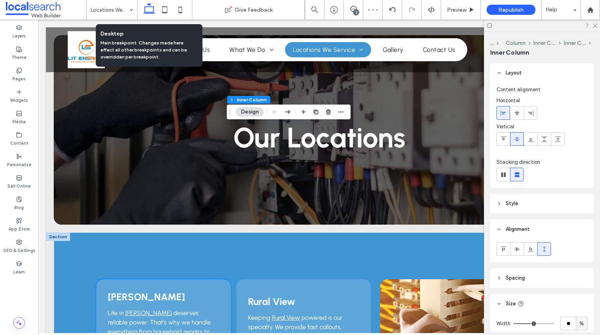
type input "***"
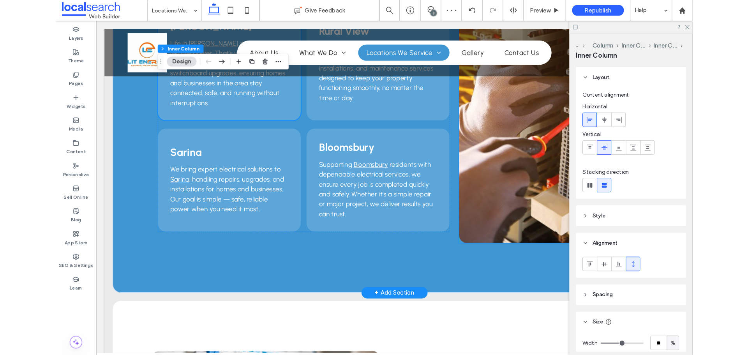
scroll to position [271, 0]
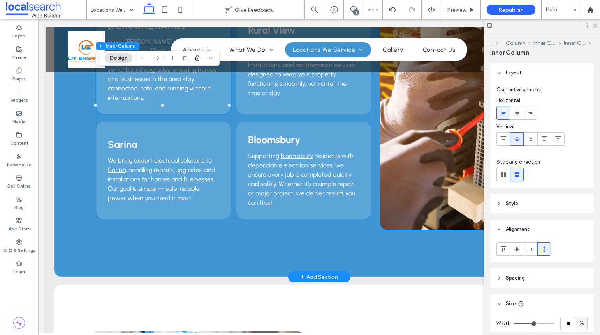
click at [399, 159] on link at bounding box center [461, 119] width 162 height 222
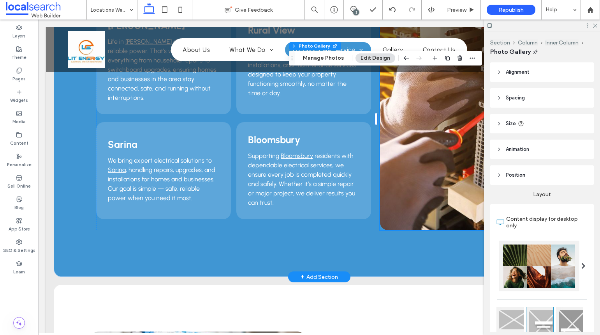
click at [420, 175] on link at bounding box center [461, 119] width 162 height 222
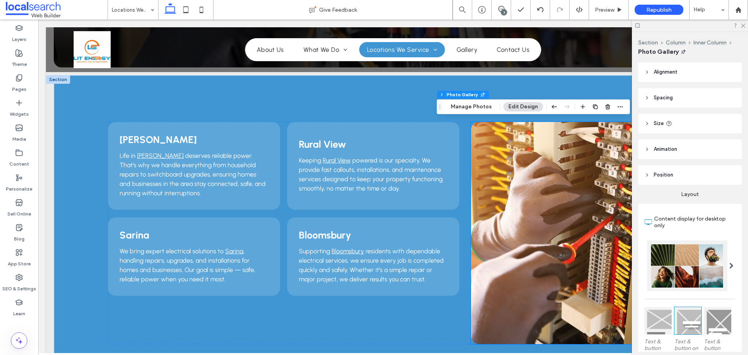
scroll to position [154, 0]
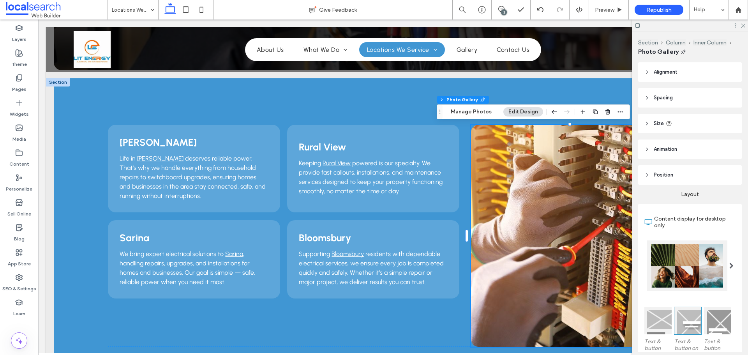
click at [600, 28] on div at bounding box center [690, 25] width 116 height 12
drag, startPoint x: 743, startPoint y: 26, endPoint x: 646, endPoint y: 44, distance: 98.3
click at [600, 26] on use at bounding box center [743, 26] width 4 height 4
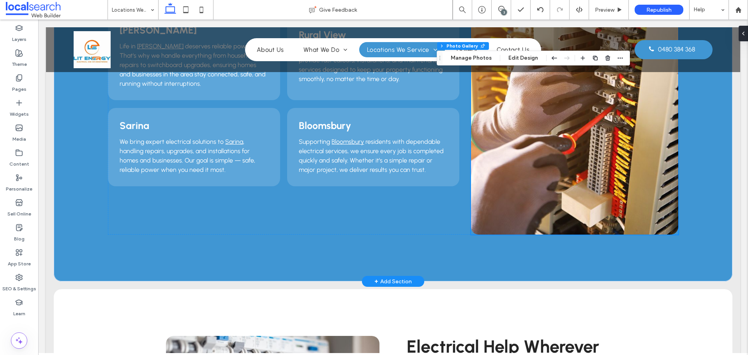
scroll to position [271, 0]
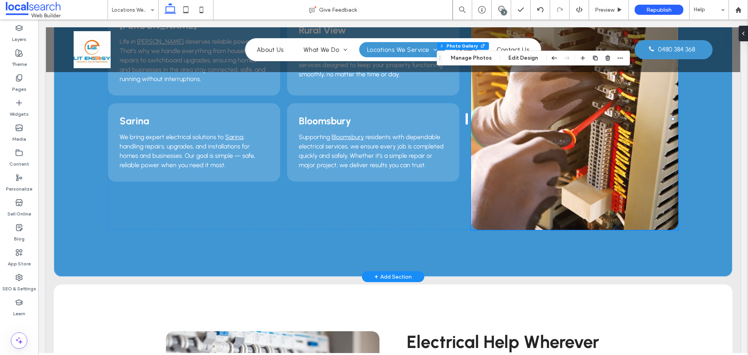
click at [558, 173] on link at bounding box center [574, 119] width 207 height 222
click at [572, 219] on link at bounding box center [574, 119] width 207 height 222
click at [600, 30] on div at bounding box center [742, 34] width 12 height 16
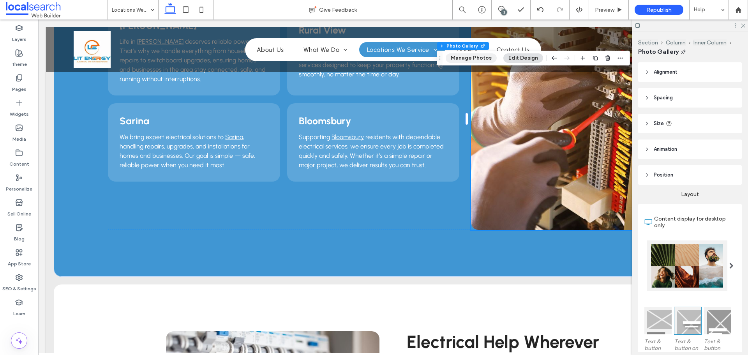
click at [484, 58] on button "Manage Photos" at bounding box center [471, 57] width 51 height 9
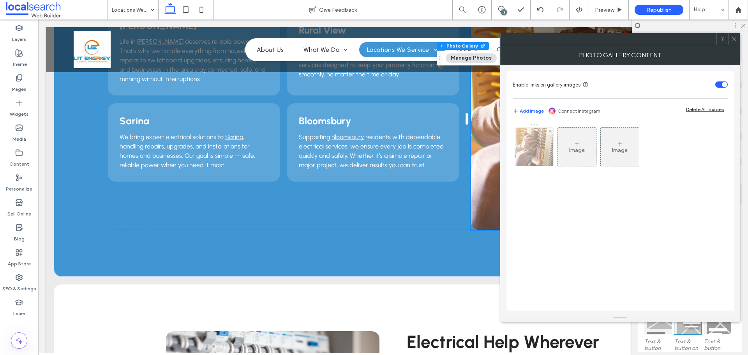
click at [526, 152] on img at bounding box center [534, 147] width 58 height 38
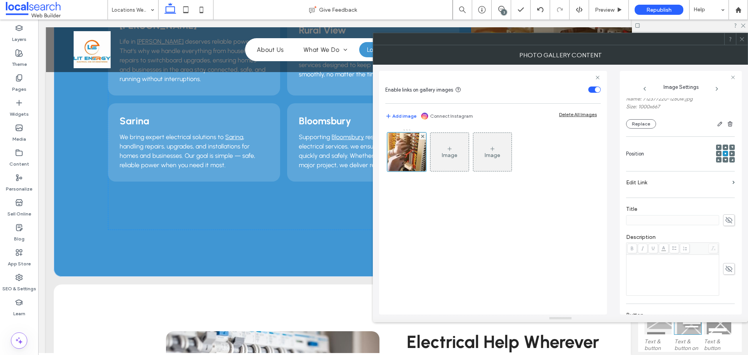
scroll to position [152, 0]
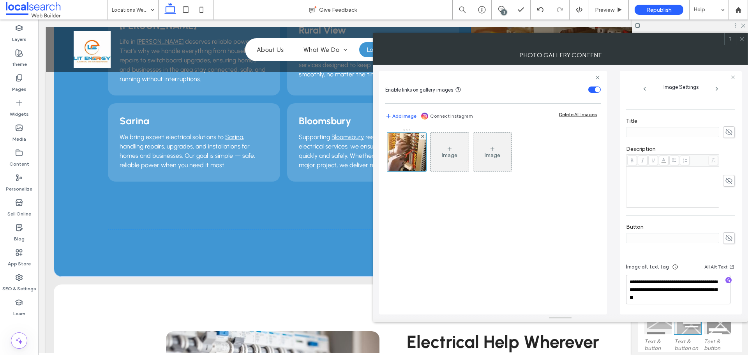
click at [600, 41] on use at bounding box center [742, 39] width 4 height 4
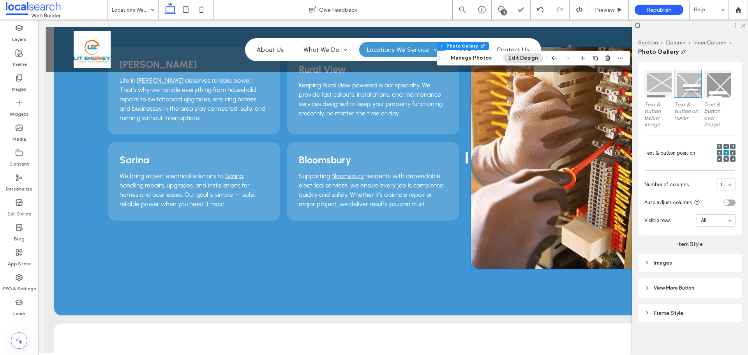
scroll to position [237, 0]
click at [600, 259] on div "Images" at bounding box center [689, 262] width 91 height 7
type input "***"
type input "*****"
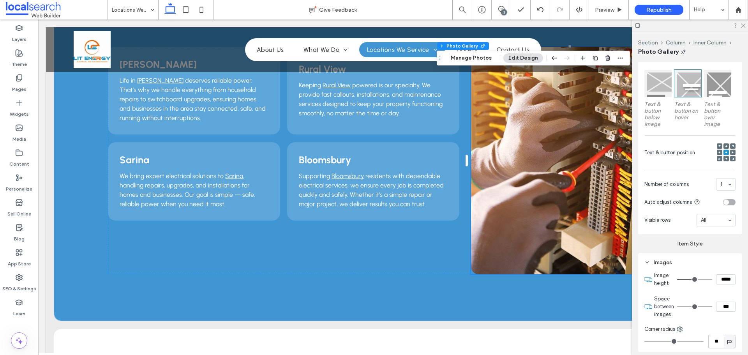
type input "***"
type input "*****"
type input "***"
type input "*****"
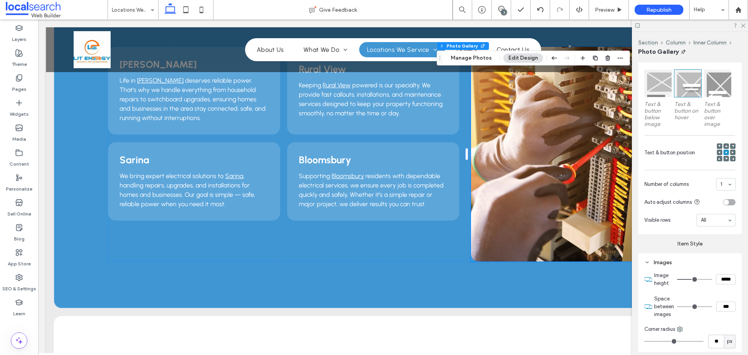
type input "***"
type input "*****"
type input "***"
type input "*****"
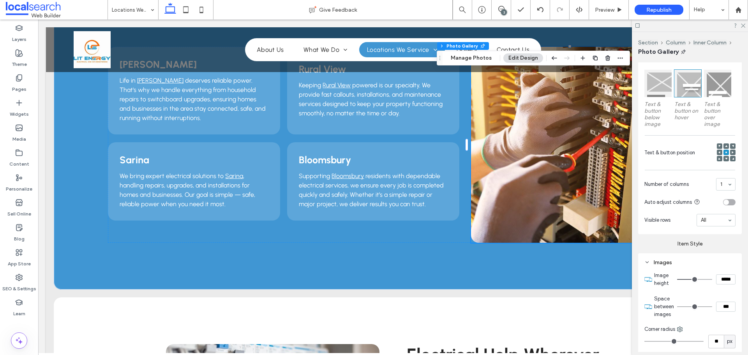
type input "***"
type input "*****"
type input "***"
type input "*****"
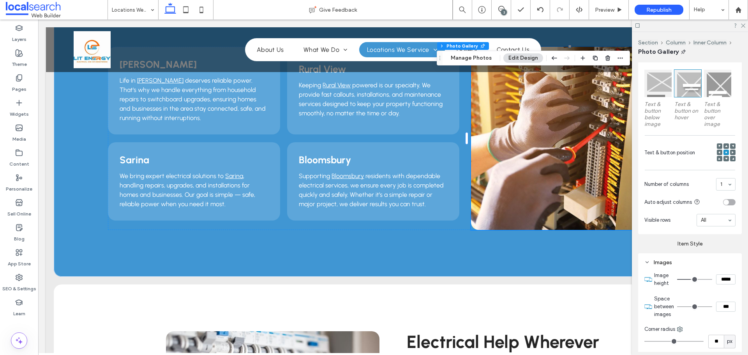
type input "***"
type input "*****"
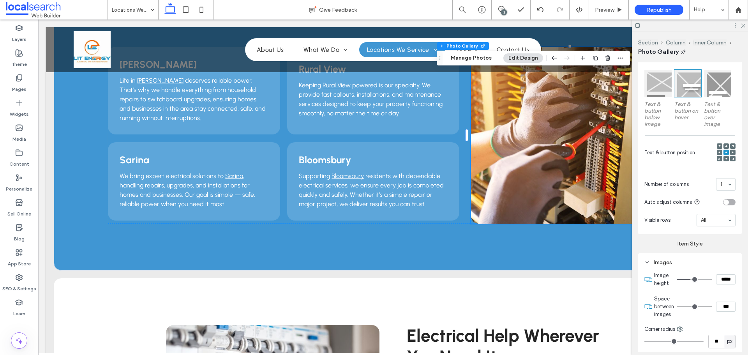
type input "***"
type input "*****"
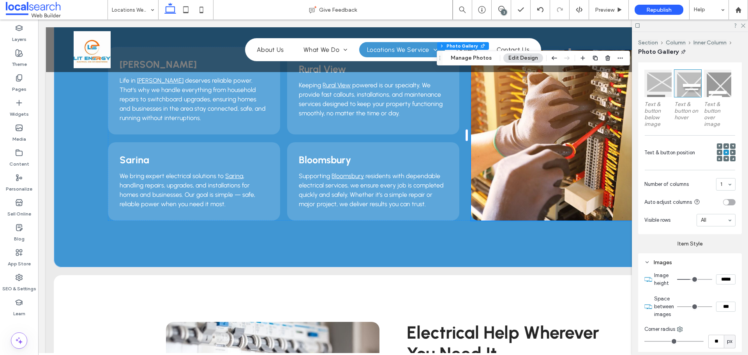
drag, startPoint x: 691, startPoint y: 277, endPoint x: 687, endPoint y: 279, distance: 4.1
click at [600, 279] on input "range" at bounding box center [694, 279] width 35 height 1
type input "***"
type input "*****"
type input "***"
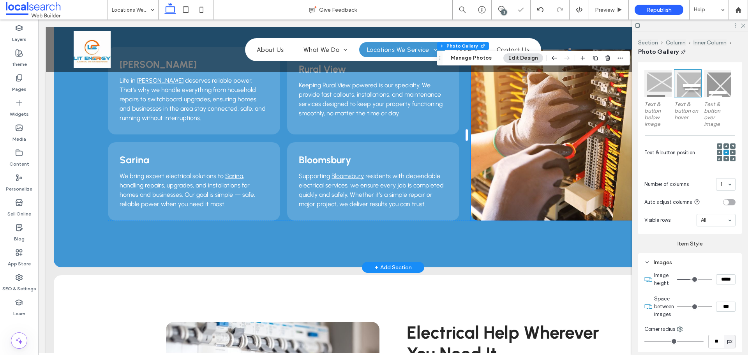
type input "*****"
type input "***"
type input "*****"
type input "***"
type input "*****"
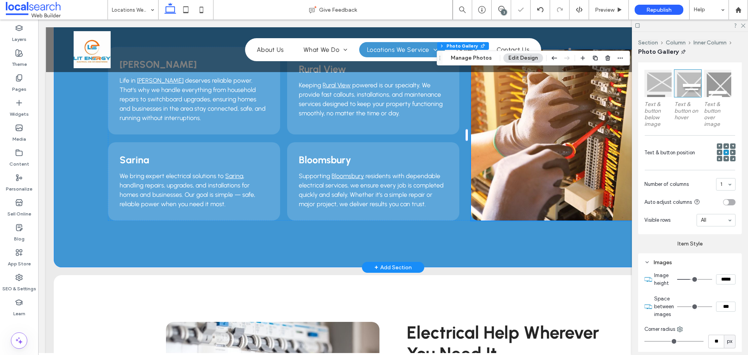
type input "***"
type input "*****"
type input "***"
type input "*****"
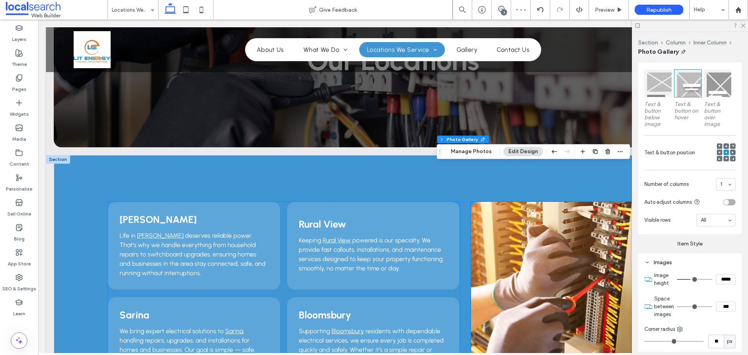
scroll to position [115, 0]
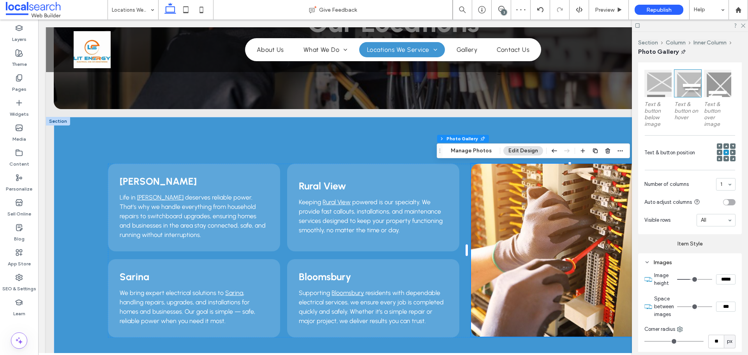
click at [600, 28] on div at bounding box center [690, 25] width 116 height 12
drag, startPoint x: 744, startPoint y: 25, endPoint x: 705, endPoint y: 6, distance: 43.2
click at [600, 25] on use at bounding box center [743, 26] width 4 height 4
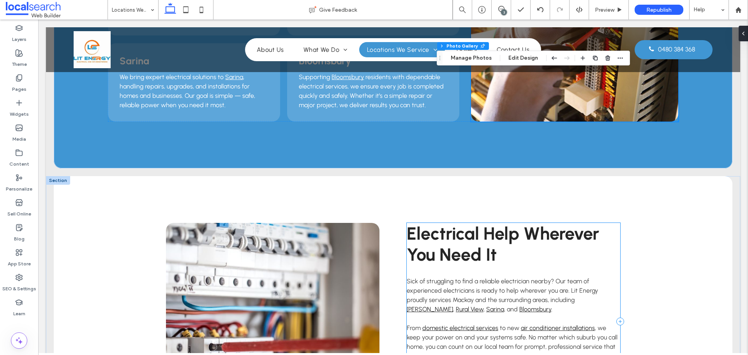
scroll to position [429, 0]
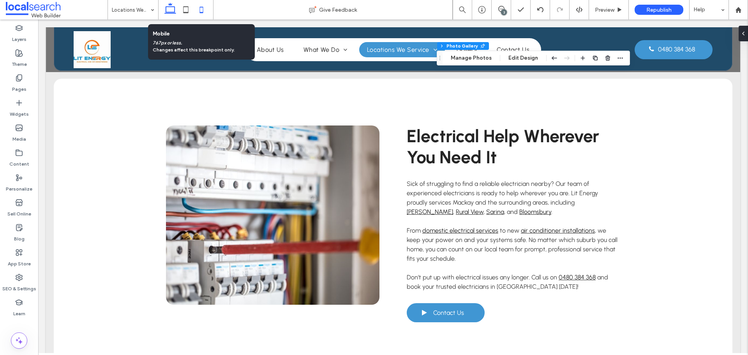
click at [200, 7] on use at bounding box center [202, 10] width 4 height 6
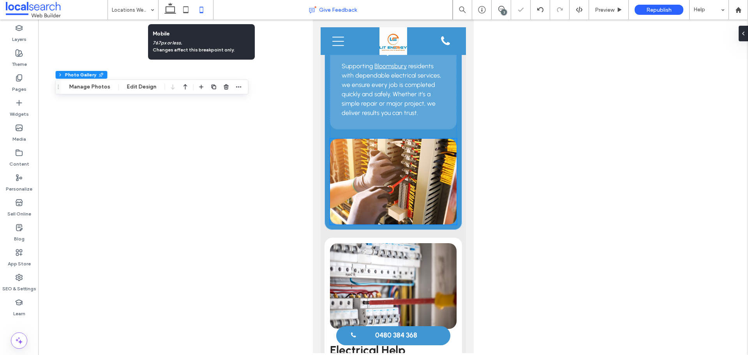
type input "***"
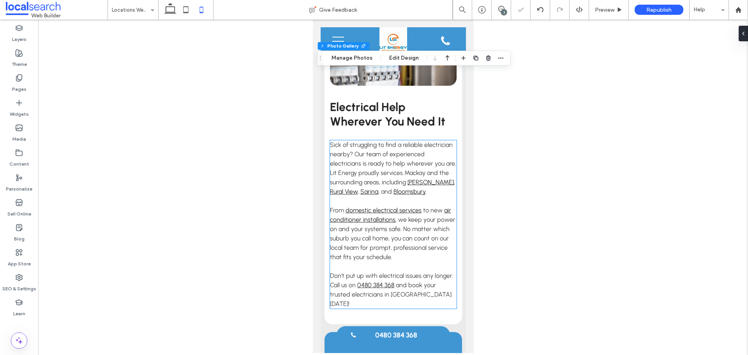
scroll to position [568, 0]
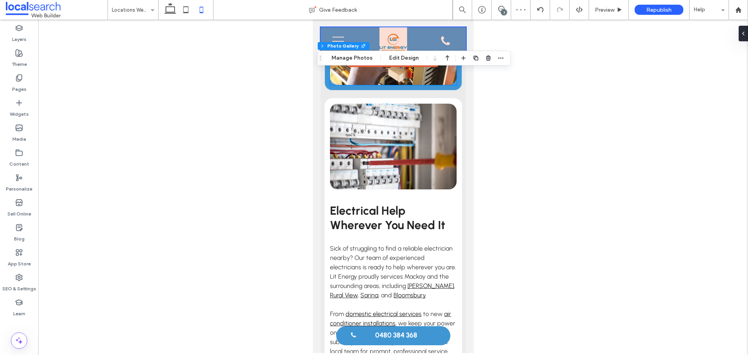
click at [333, 34] on div at bounding box center [392, 41] width 145 height 28
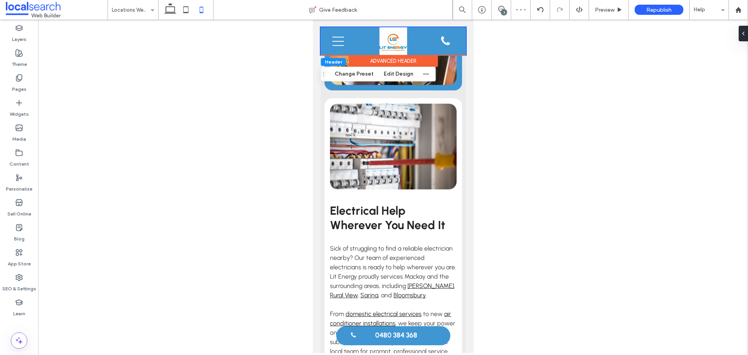
click at [600, 33] on div at bounding box center [745, 34] width 12 height 16
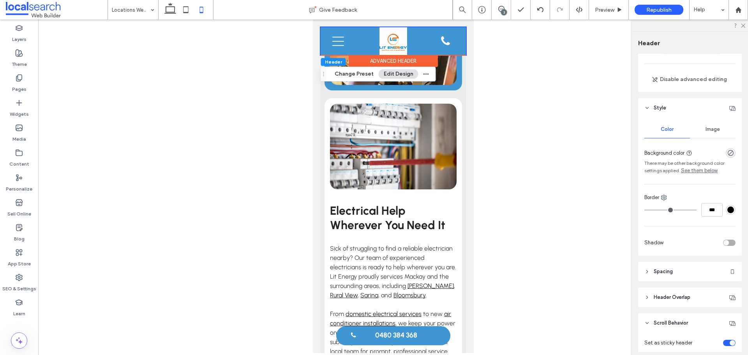
scroll to position [16, 0]
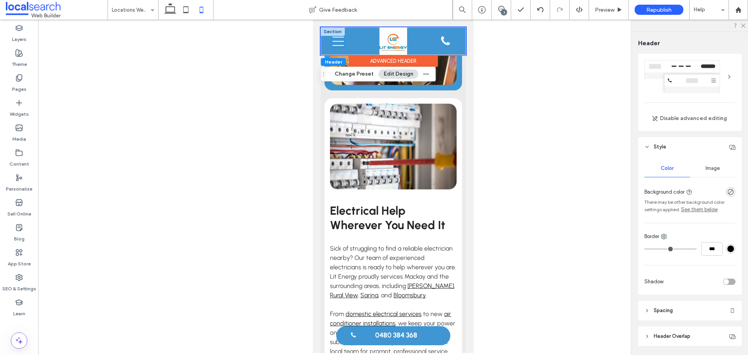
click at [332, 37] on icon at bounding box center [338, 41] width 12 height 9
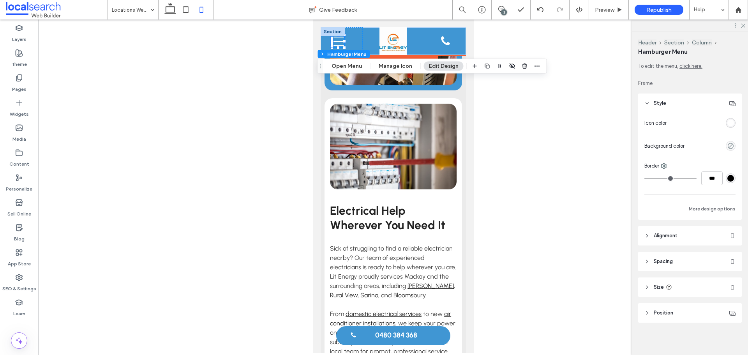
click at [332, 33] on div at bounding box center [332, 31] width 24 height 9
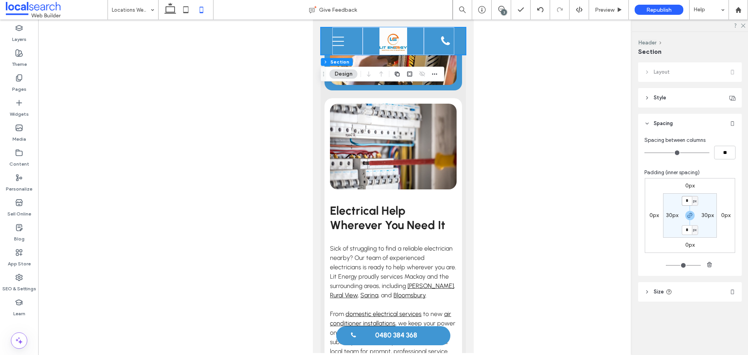
click at [600, 202] on input "*" at bounding box center [687, 201] width 10 height 10
type input "*"
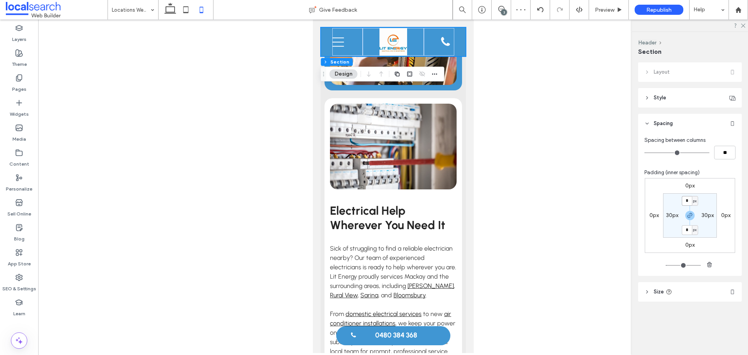
type input "*"
click at [175, 11] on use at bounding box center [170, 8] width 12 height 11
type input "*"
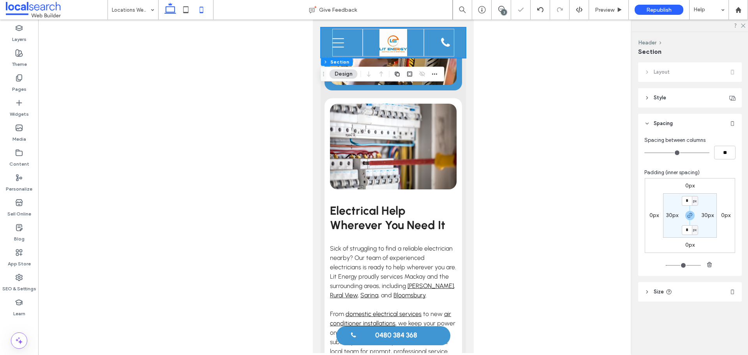
type input "*"
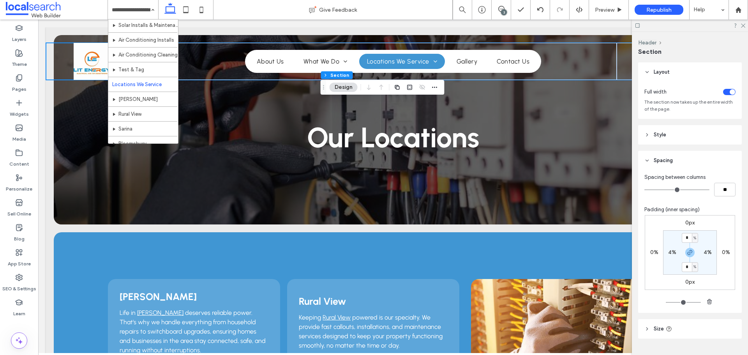
scroll to position [117, 0]
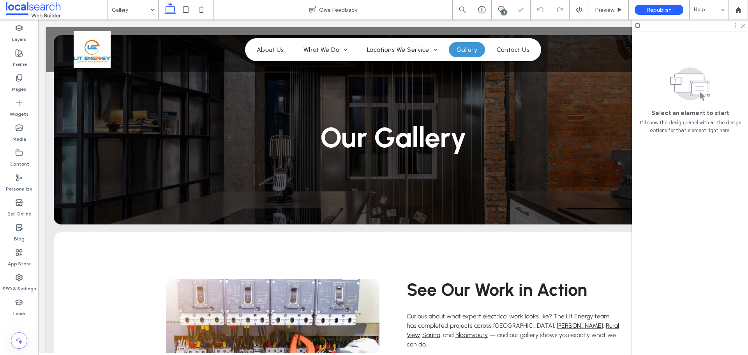
scroll to position [507, 0]
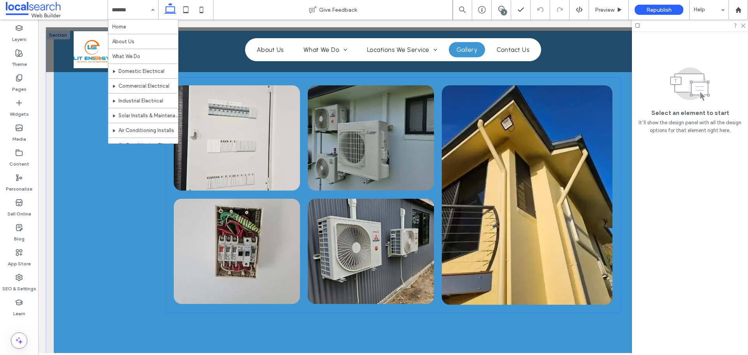
click at [497, 167] on link at bounding box center [527, 194] width 171 height 219
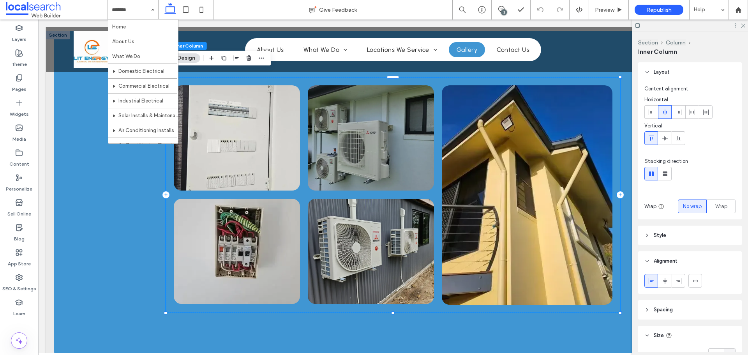
click at [497, 167] on link at bounding box center [527, 194] width 171 height 219
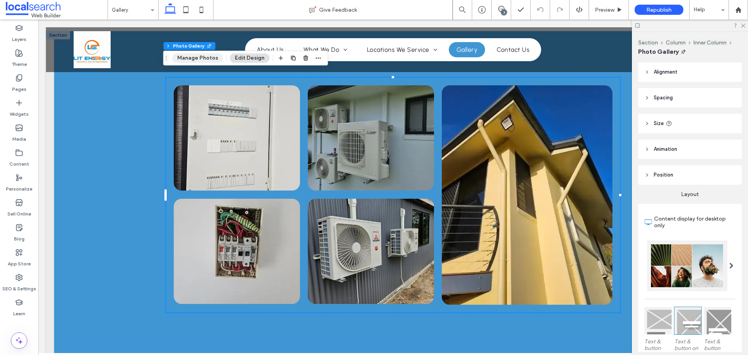
click at [207, 56] on button "Manage Photos" at bounding box center [197, 57] width 51 height 9
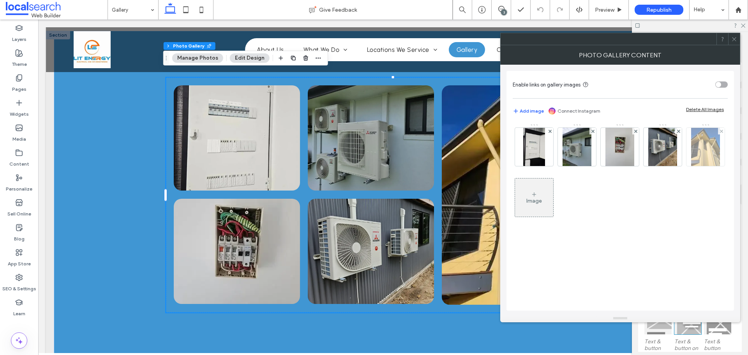
click at [701, 151] on img at bounding box center [705, 147] width 29 height 38
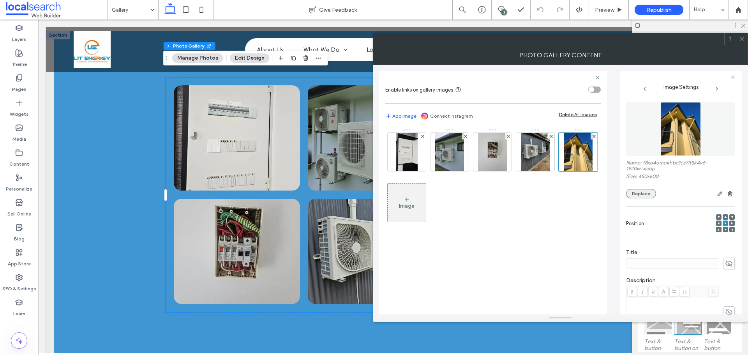
click at [644, 191] on button "Replace" at bounding box center [641, 193] width 30 height 9
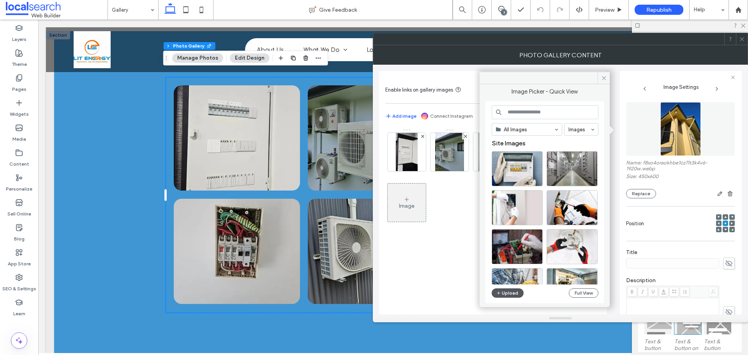
click at [507, 290] on button "Upload" at bounding box center [508, 292] width 32 height 9
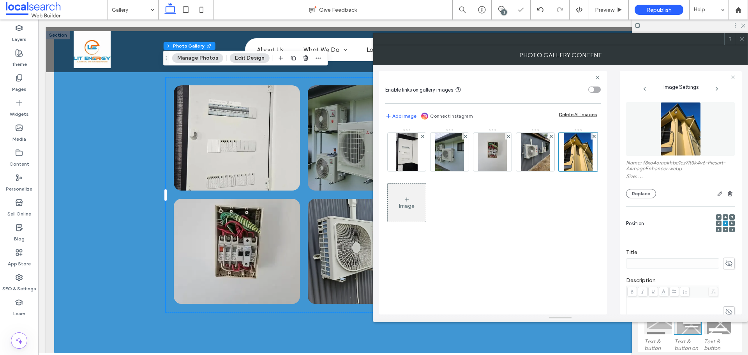
scroll to position [139, 0]
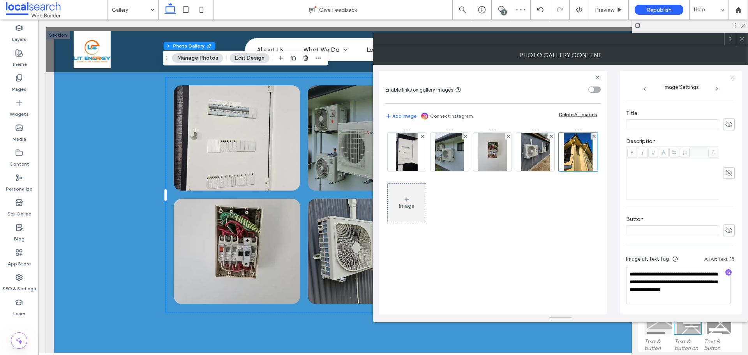
click at [746, 40] on div at bounding box center [742, 39] width 12 height 12
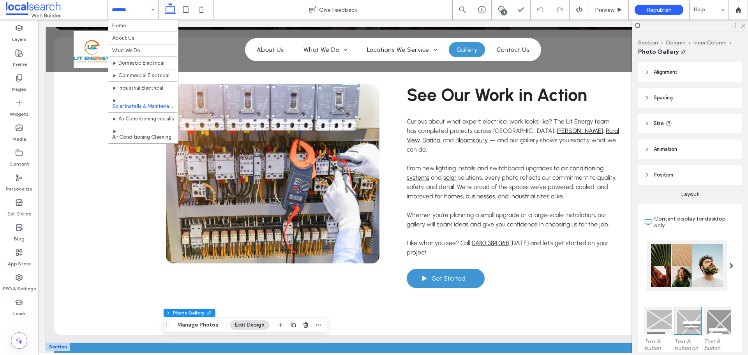
scroll to position [104, 0]
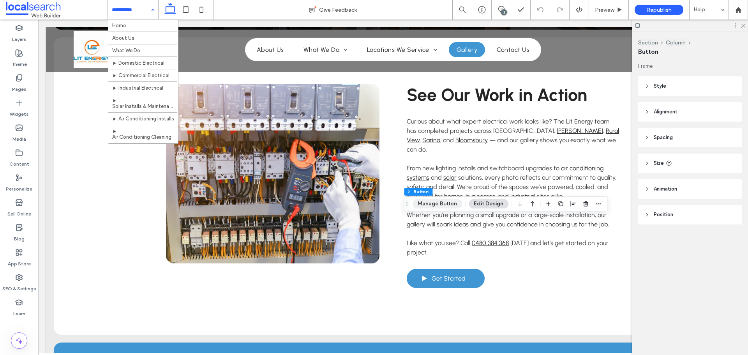
click at [436, 203] on button "Manage Button" at bounding box center [437, 203] width 49 height 9
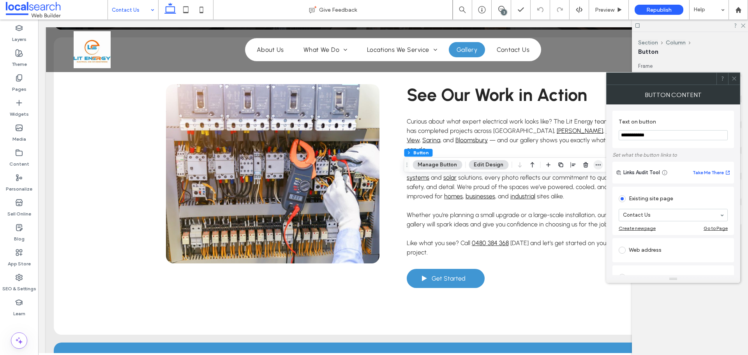
click at [597, 164] on icon "button" at bounding box center [598, 165] width 6 height 6
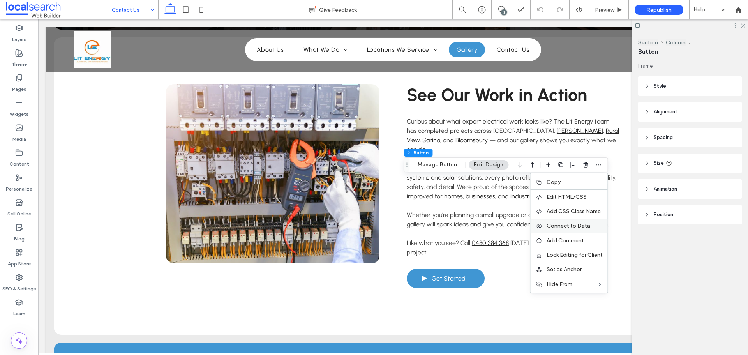
click at [572, 228] on span "Connect to Data" at bounding box center [569, 225] width 44 height 7
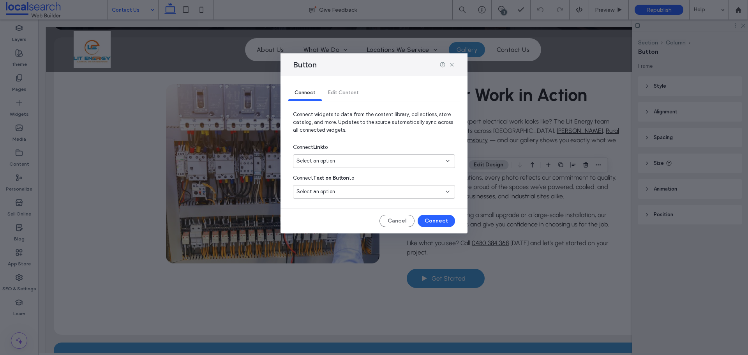
click at [372, 163] on div "Select an option" at bounding box center [370, 161] width 146 height 8
click at [358, 186] on span "0480 384 368" at bounding box center [396, 189] width 104 height 8
click at [435, 217] on button "Connect" at bounding box center [436, 221] width 37 height 12
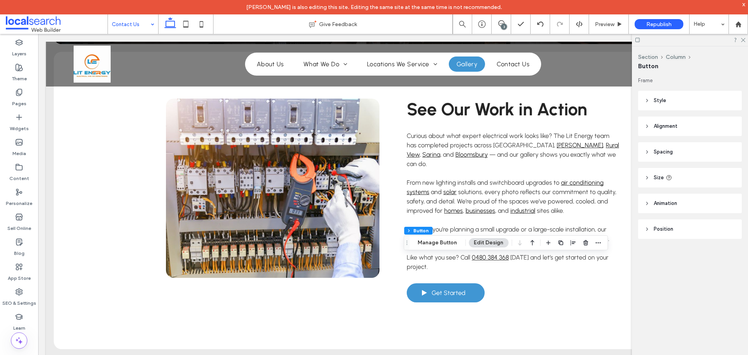
drag, startPoint x: 444, startPoint y: 244, endPoint x: 444, endPoint y: 235, distance: 9.0
click at [444, 244] on button "Manage Button" at bounding box center [437, 242] width 49 height 9
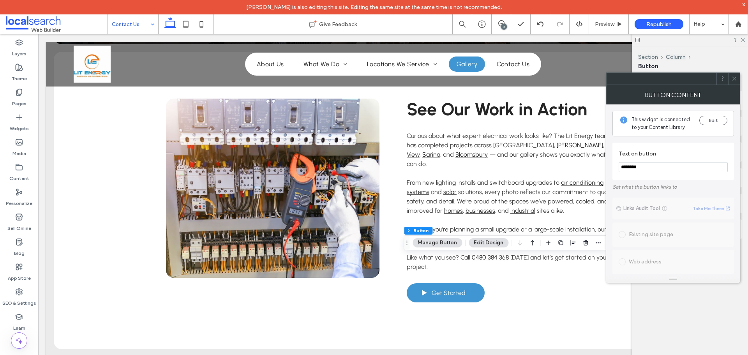
type input "********"
click at [737, 81] on div at bounding box center [734, 79] width 12 height 12
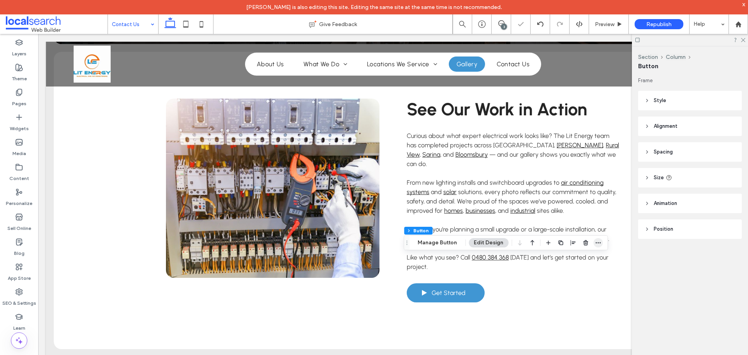
click at [600, 245] on span "button" at bounding box center [597, 242] width 9 height 9
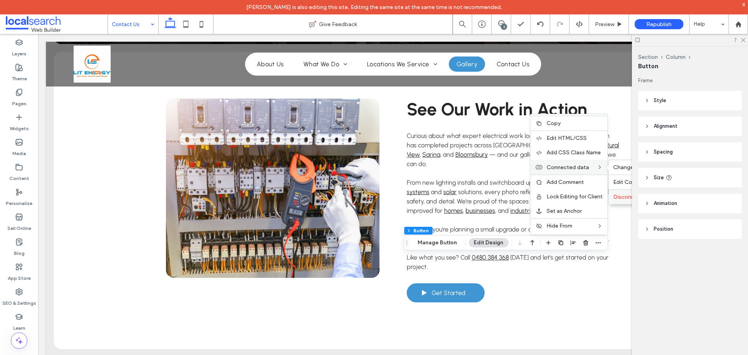
click at [618, 194] on span "Disconnect" at bounding box center [628, 197] width 30 height 7
click at [597, 243] on use "button" at bounding box center [598, 242] width 5 height 1
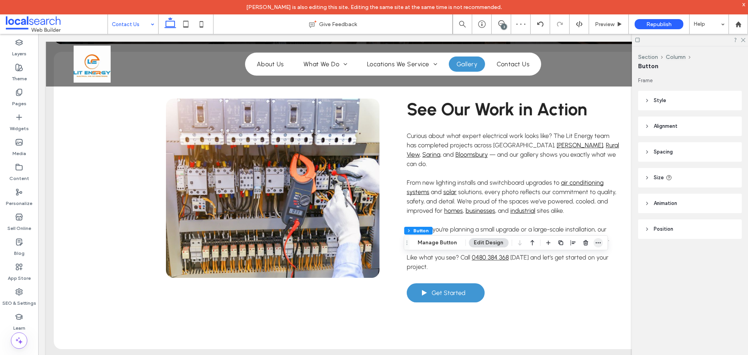
click at [599, 240] on icon "button" at bounding box center [598, 243] width 6 height 6
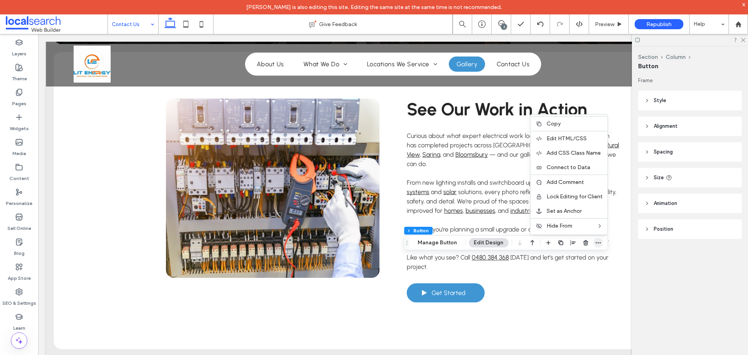
click at [595, 241] on icon "button" at bounding box center [598, 243] width 6 height 6
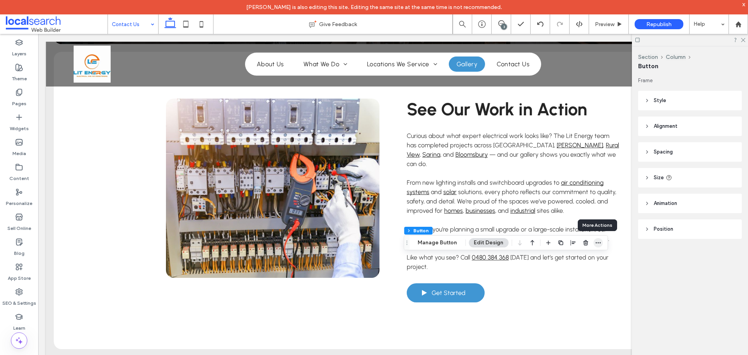
click at [598, 245] on icon "button" at bounding box center [598, 243] width 6 height 6
click at [438, 247] on div "Section Column Button Manage Button Edit Design" at bounding box center [506, 242] width 204 height 15
click at [438, 243] on button "Manage Button" at bounding box center [437, 242] width 49 height 9
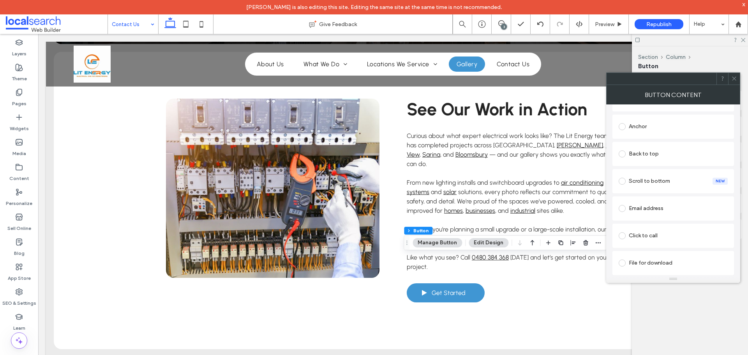
click at [662, 233] on div "Click to call" at bounding box center [673, 235] width 109 height 12
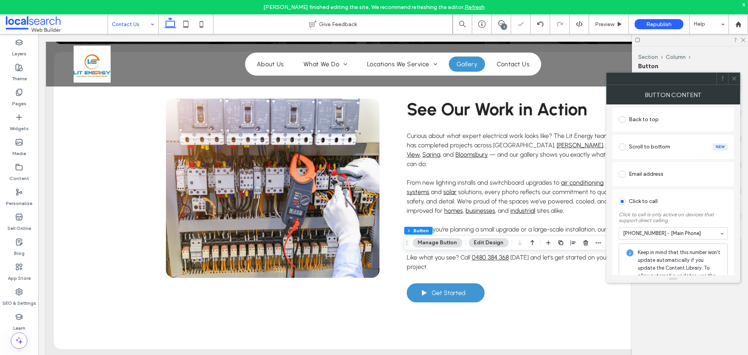
drag, startPoint x: 734, startPoint y: 76, endPoint x: 652, endPoint y: 100, distance: 85.1
click at [733, 76] on icon at bounding box center [734, 79] width 6 height 6
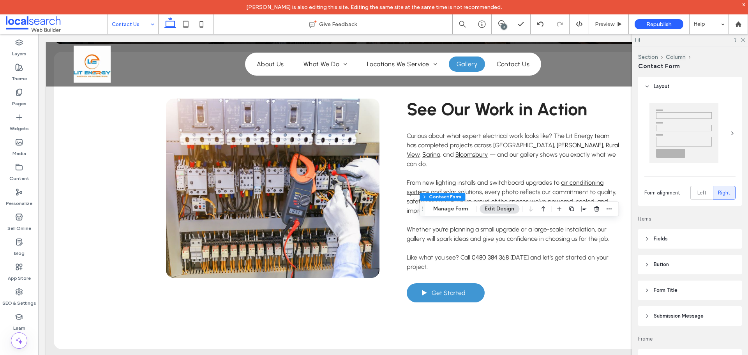
type input "*"
type input "***"
type input "**"
click at [450, 210] on button "Manage Form" at bounding box center [450, 208] width 45 height 9
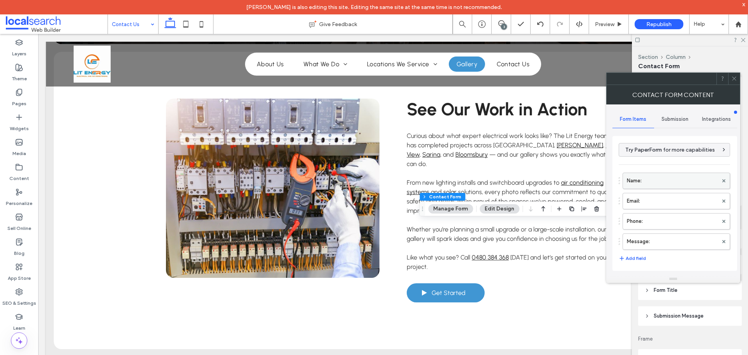
click at [650, 185] on label "Name:" at bounding box center [672, 181] width 91 height 16
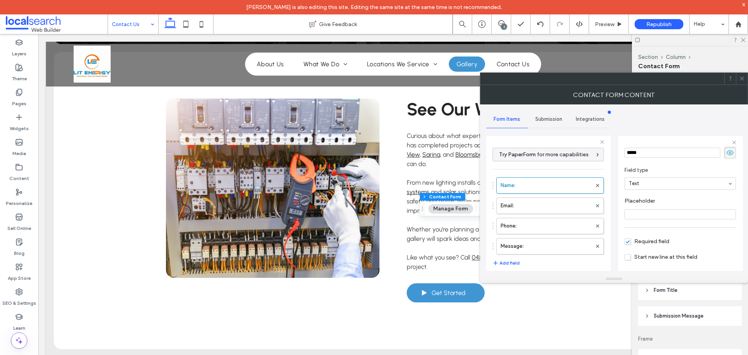
scroll to position [55, 0]
click at [551, 120] on span "Submission" at bounding box center [548, 119] width 27 height 6
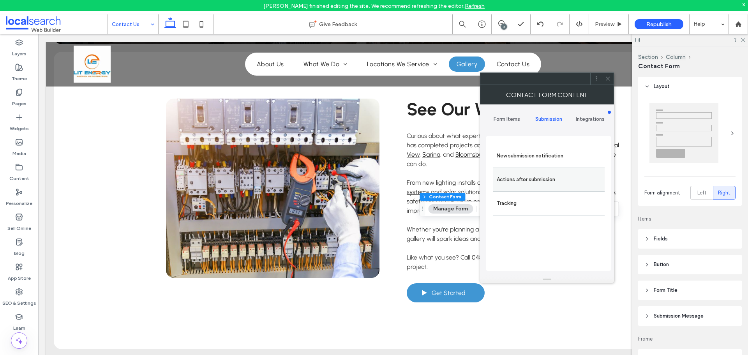
click at [549, 168] on div "Actions after submission" at bounding box center [549, 180] width 112 height 24
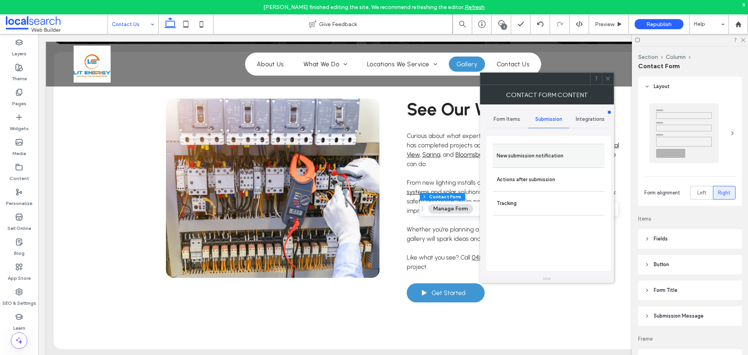
click at [552, 158] on label "New submission notification" at bounding box center [549, 156] width 104 height 16
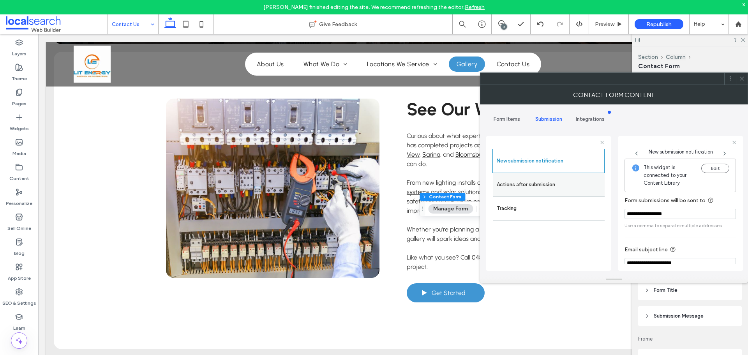
click at [557, 183] on label "Actions after submission" at bounding box center [549, 185] width 104 height 16
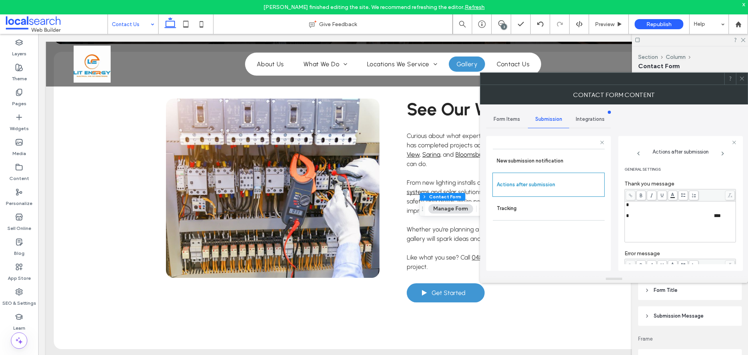
click at [682, 215] on span "**********" at bounding box center [672, 215] width 86 height 5
click at [671, 209] on div "Rich Text Editor" at bounding box center [680, 210] width 109 height 5
click at [671, 198] on body "Lian Perez finished editing the site. We recommend refreshing the editor. Refre…" at bounding box center [374, 177] width 748 height 355
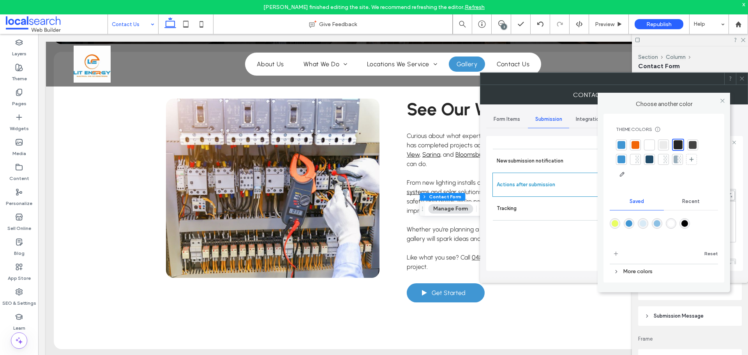
click at [681, 148] on div at bounding box center [678, 144] width 9 height 9
click at [722, 100] on icon at bounding box center [723, 101] width 6 height 6
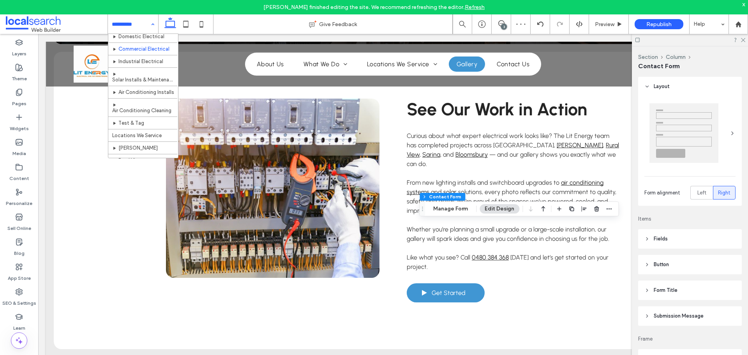
scroll to position [104, 0]
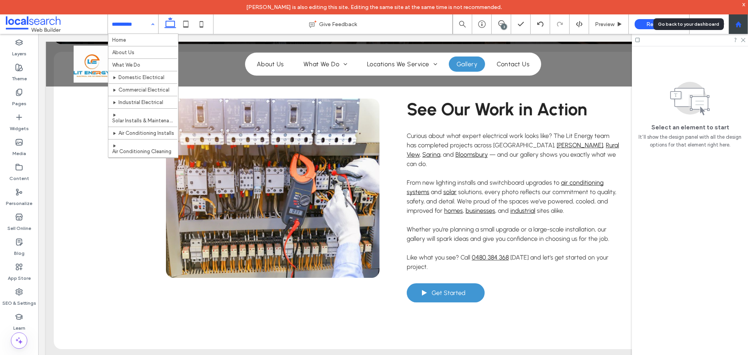
click at [742, 26] on div at bounding box center [738, 24] width 19 height 7
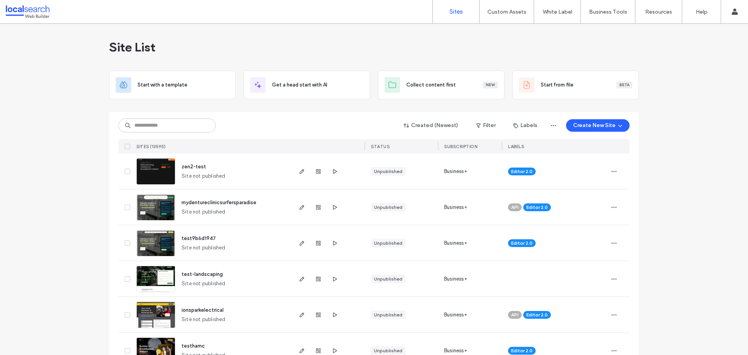
click at [199, 42] on div "Site List" at bounding box center [374, 47] width 530 height 47
